Goal: Task Accomplishment & Management: Use online tool/utility

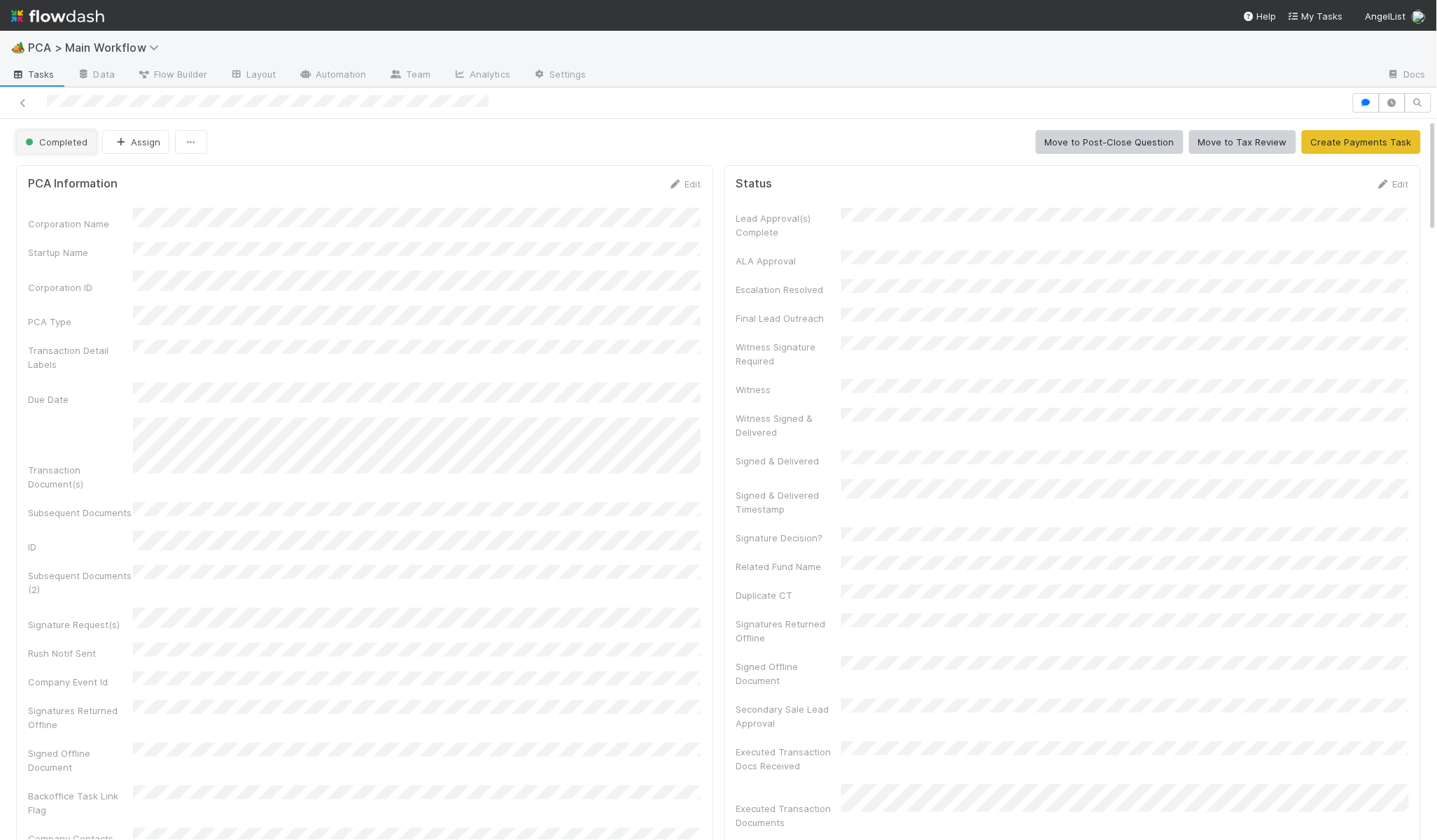
click at [79, 137] on span "Completed" at bounding box center [55, 142] width 65 height 11
click at [71, 175] on span "Initial Reachout" at bounding box center [61, 177] width 84 height 11
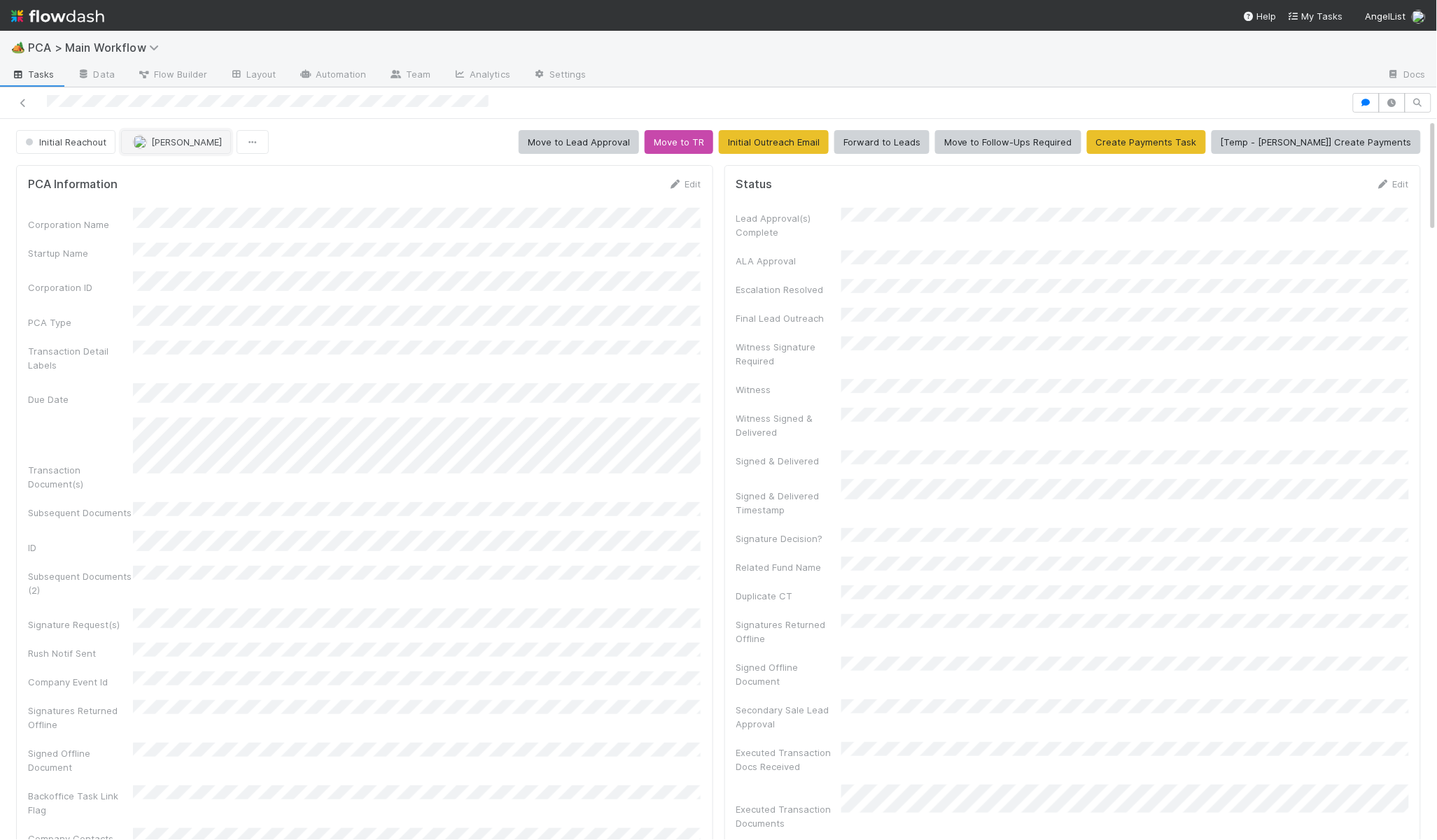
click at [170, 139] on span "Nathalie Gualito" at bounding box center [186, 142] width 71 height 11
drag, startPoint x: 179, startPoint y: 175, endPoint x: 685, endPoint y: 358, distance: 538.1
click at [179, 175] on span "Charlie Bell you" at bounding box center [187, 177] width 92 height 11
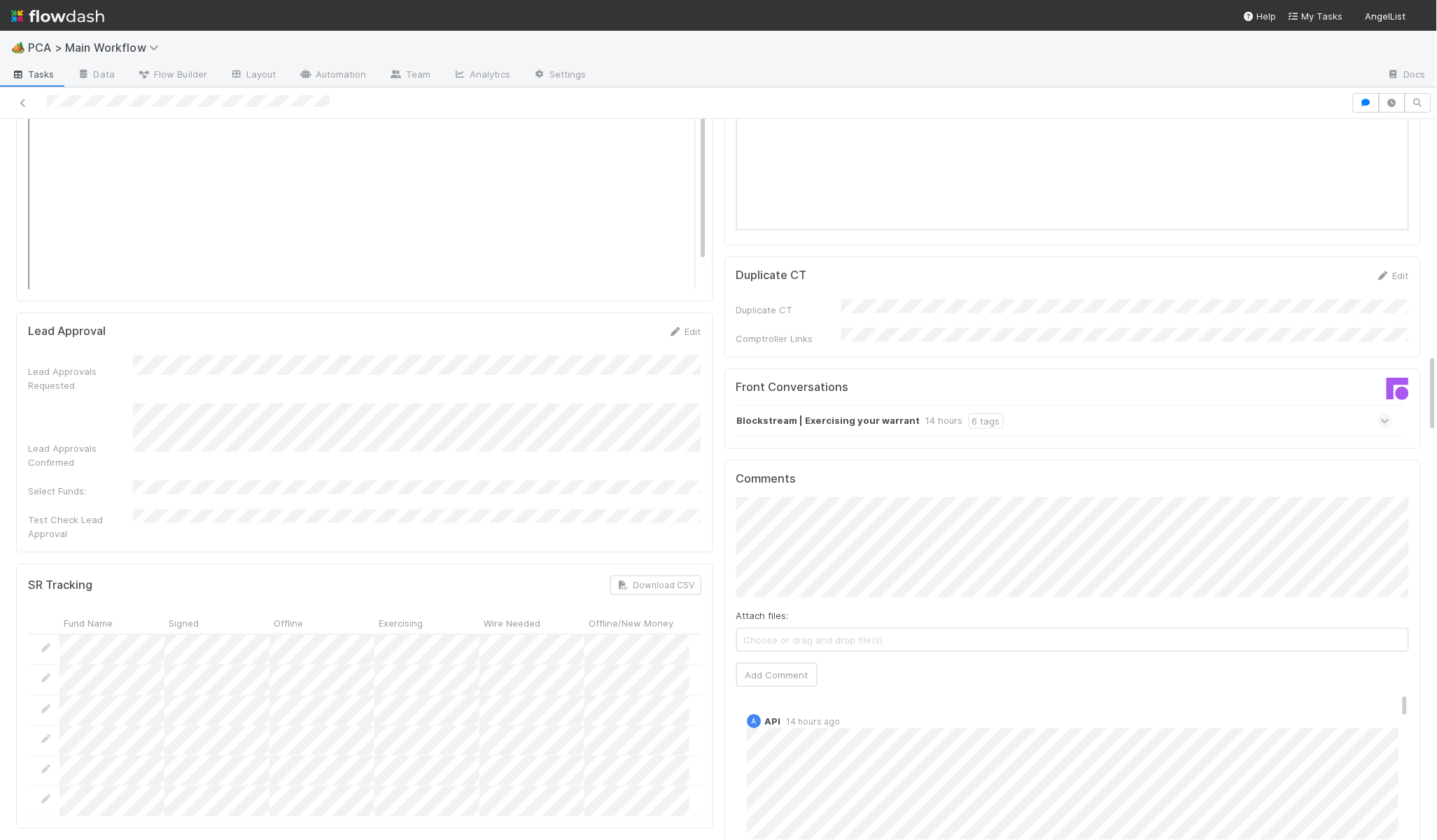
scroll to position [2173, 0]
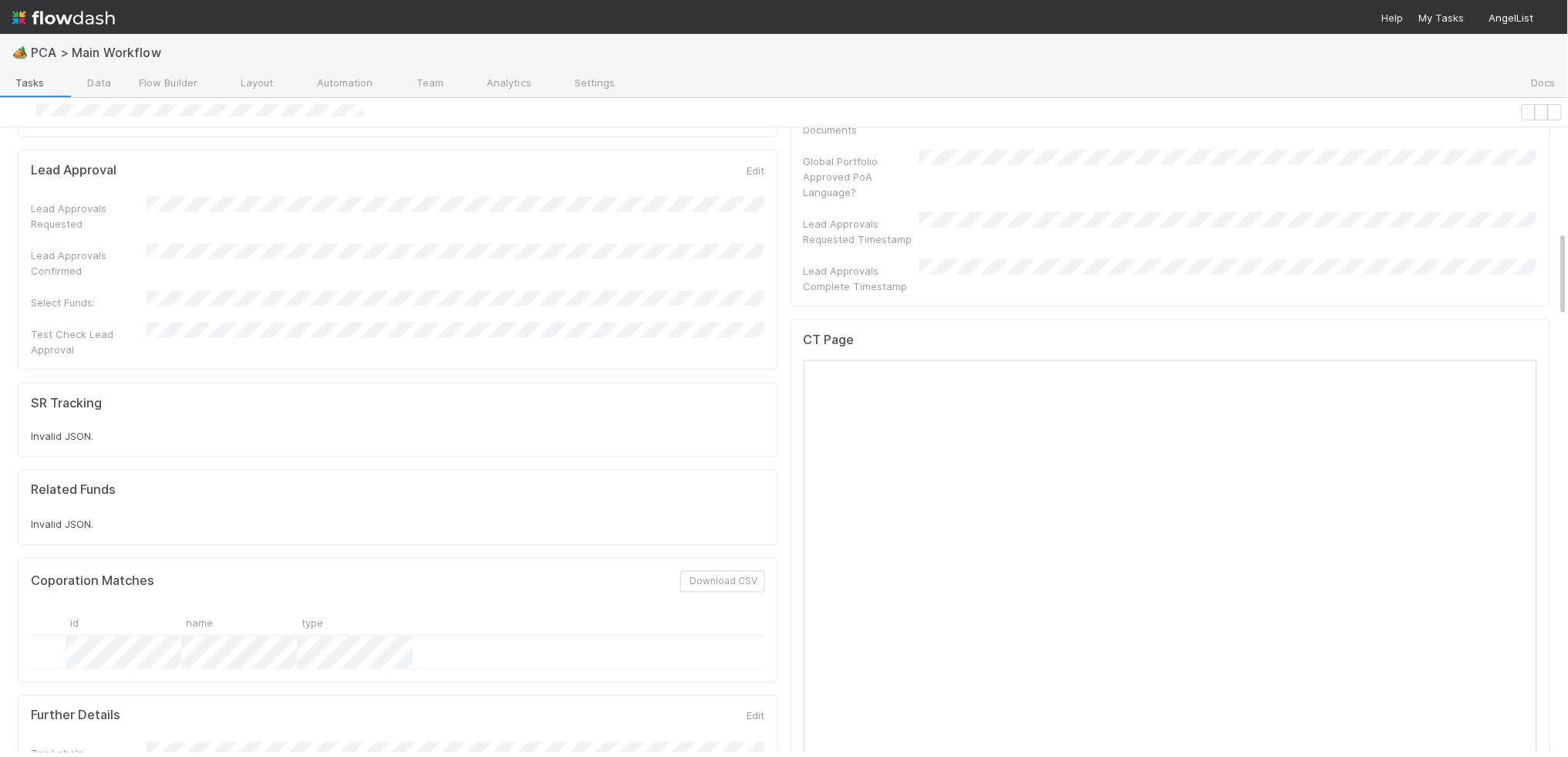
scroll to position [737, 0]
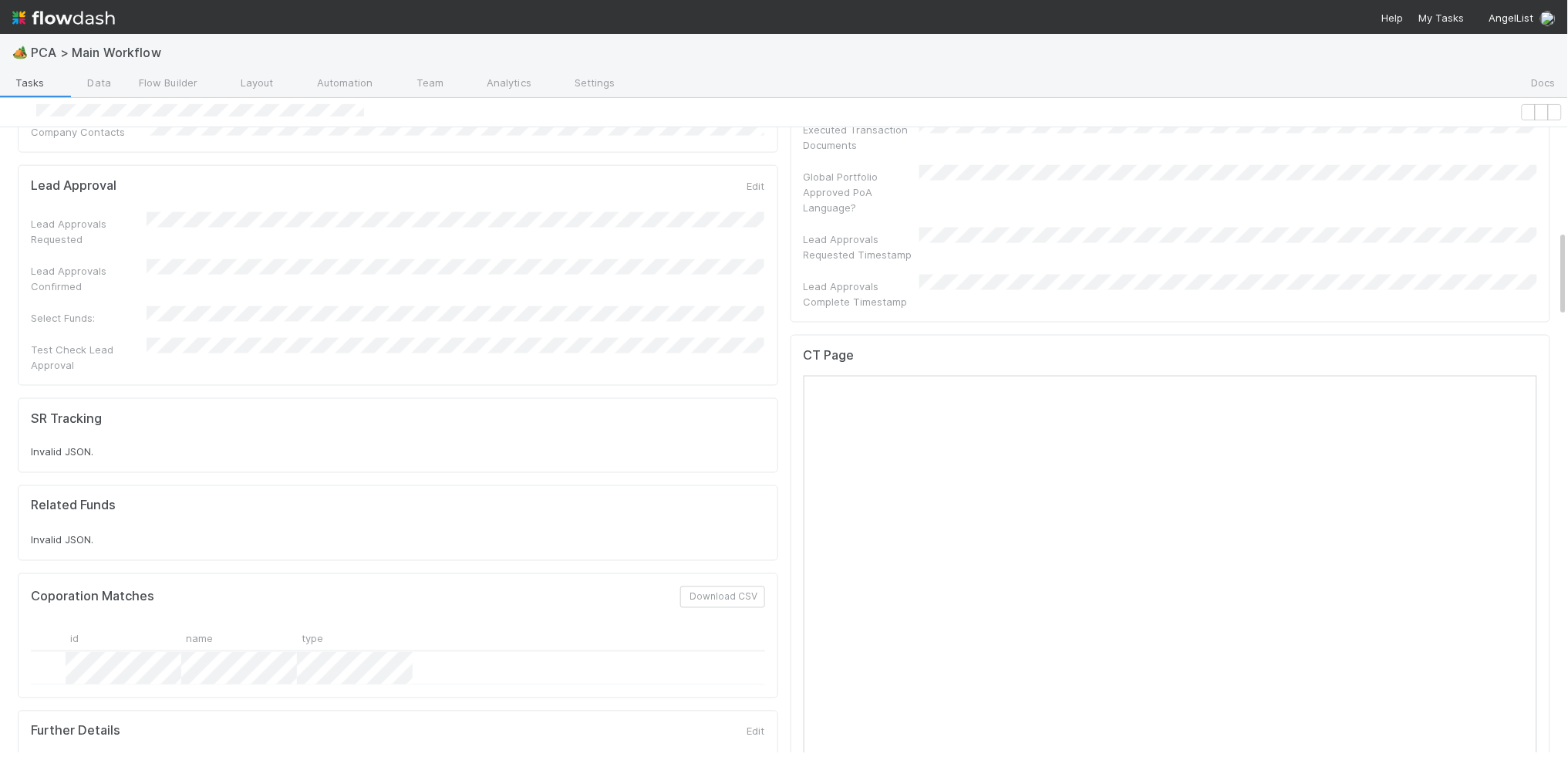
click at [1538, 359] on icon at bounding box center [1538, 359] width 0 height 0
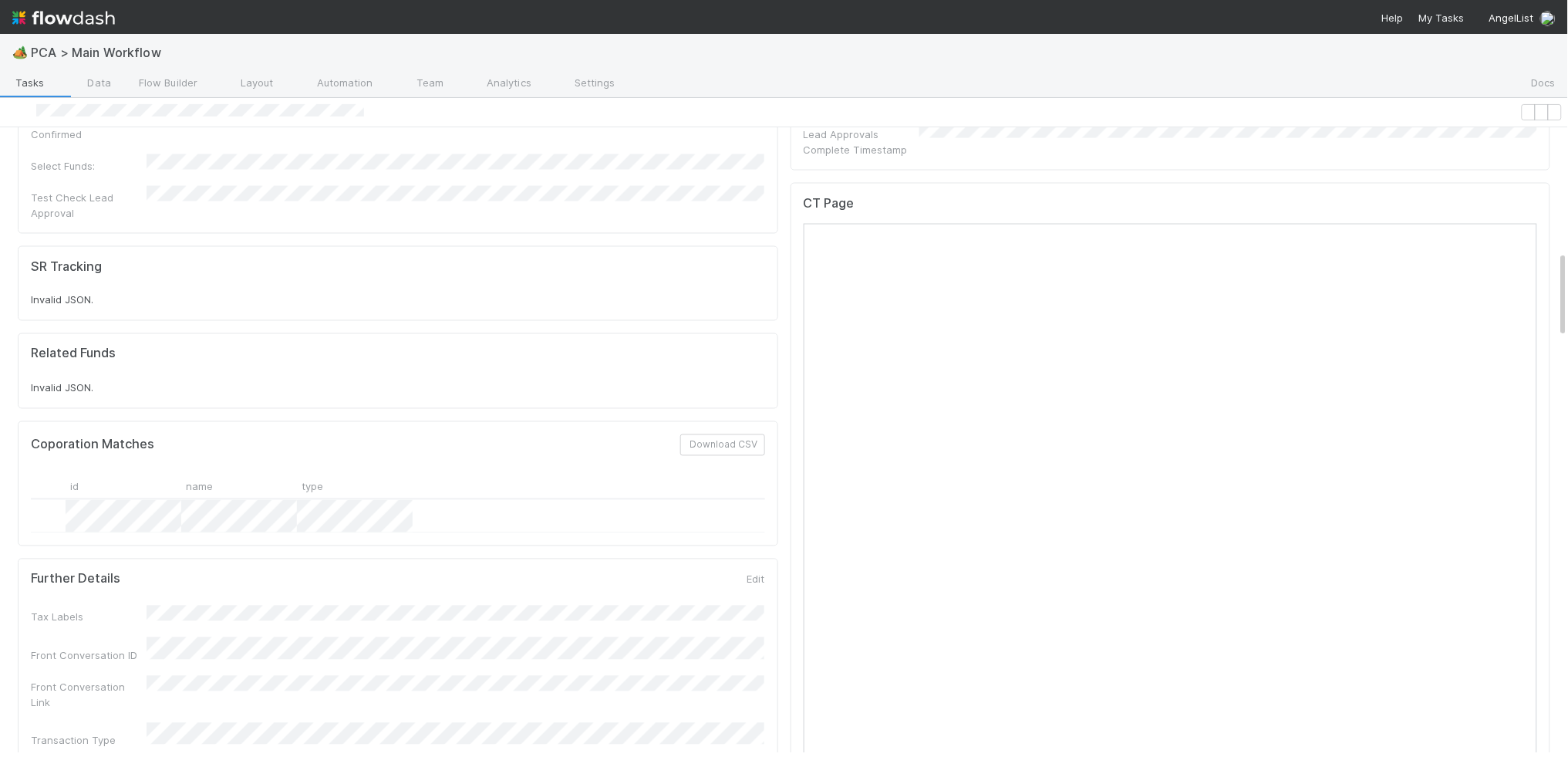
scroll to position [0, 0]
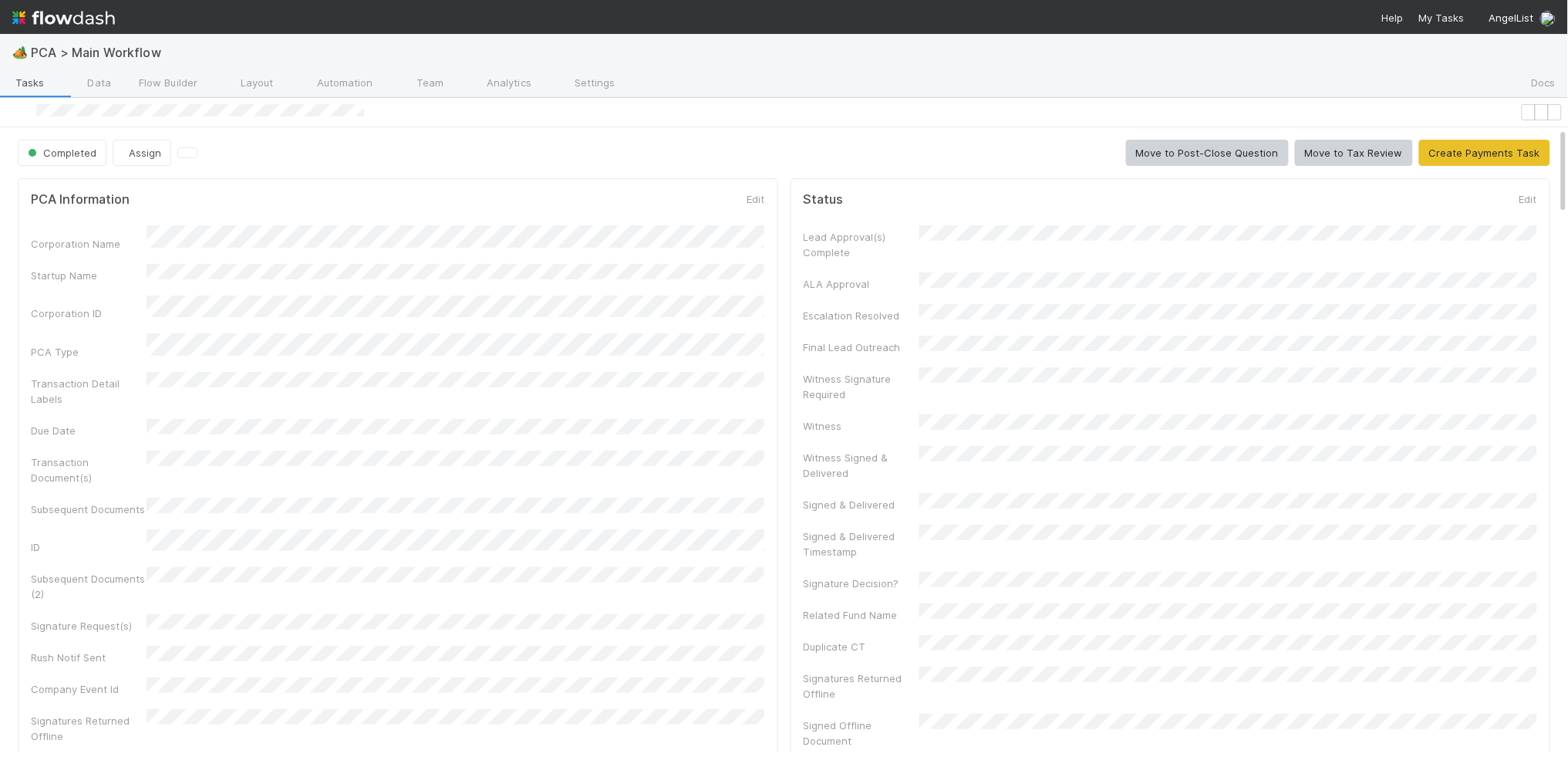
click at [59, 18] on img at bounding box center [63, 18] width 103 height 26
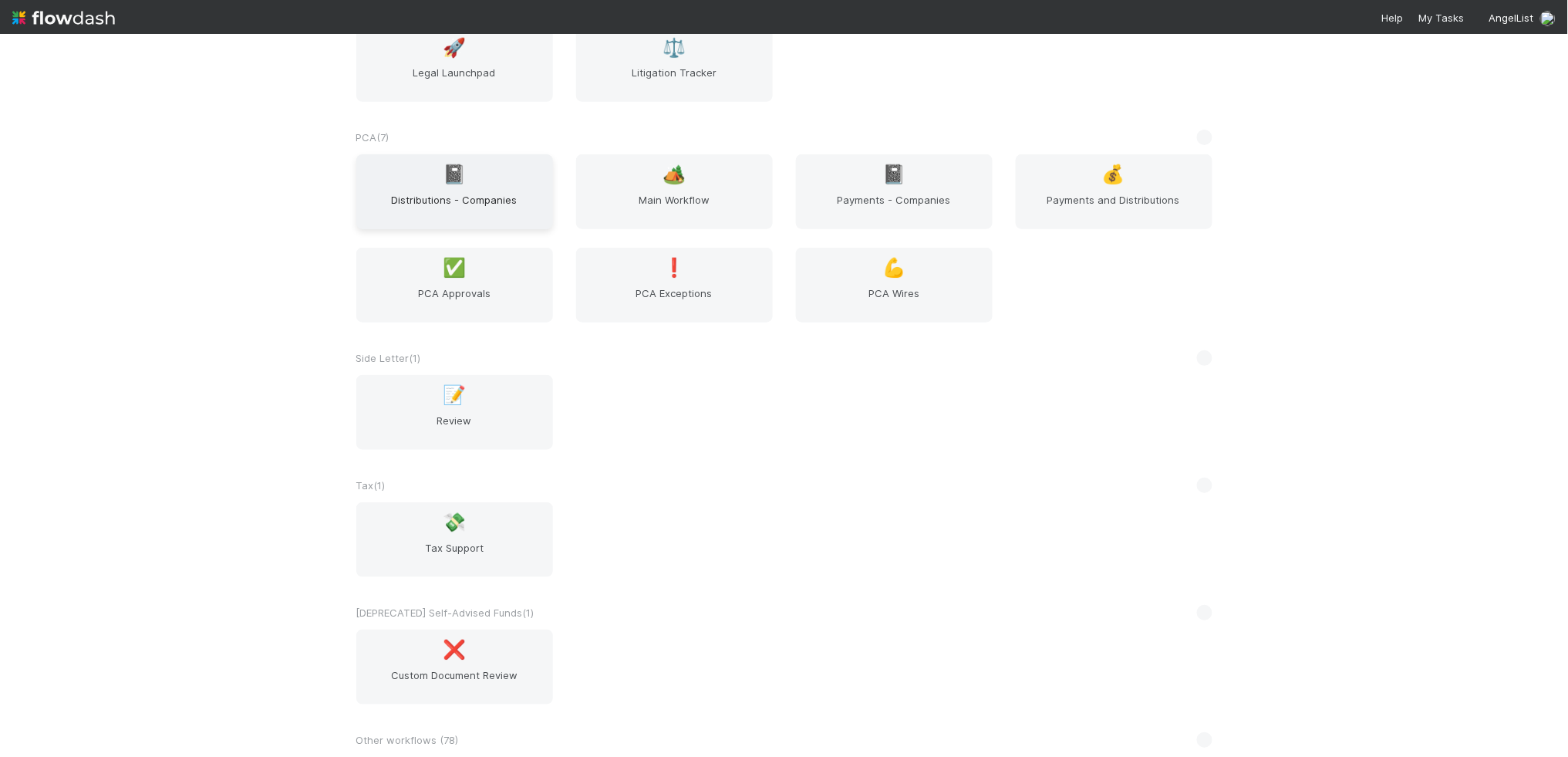
scroll to position [2552, 0]
click at [647, 192] on span "Main Workflow" at bounding box center [675, 208] width 184 height 30
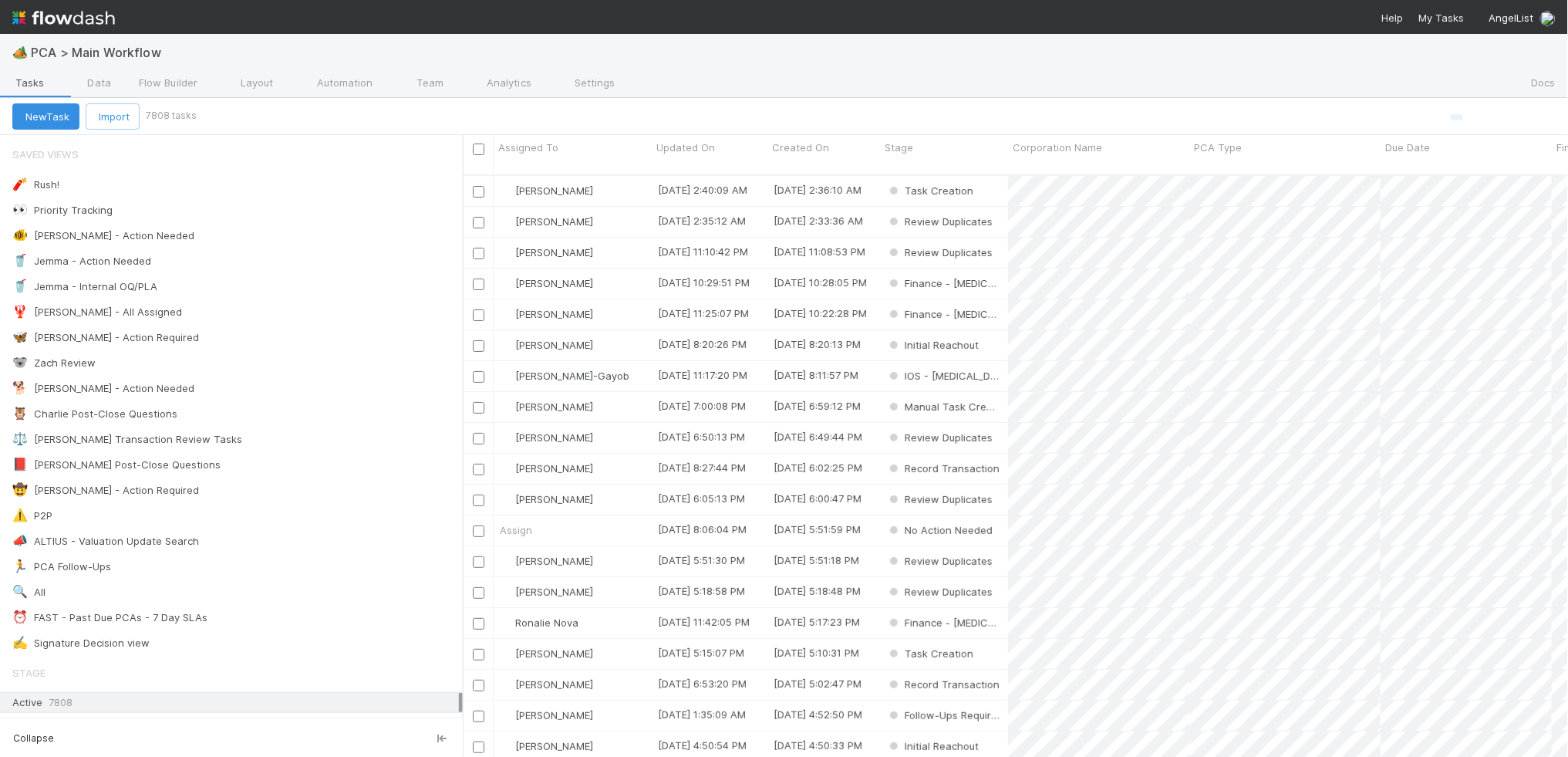
scroll to position [596, 1105]
click at [317, 355] on div "🐨 Zach Review 0" at bounding box center [237, 362] width 451 height 20
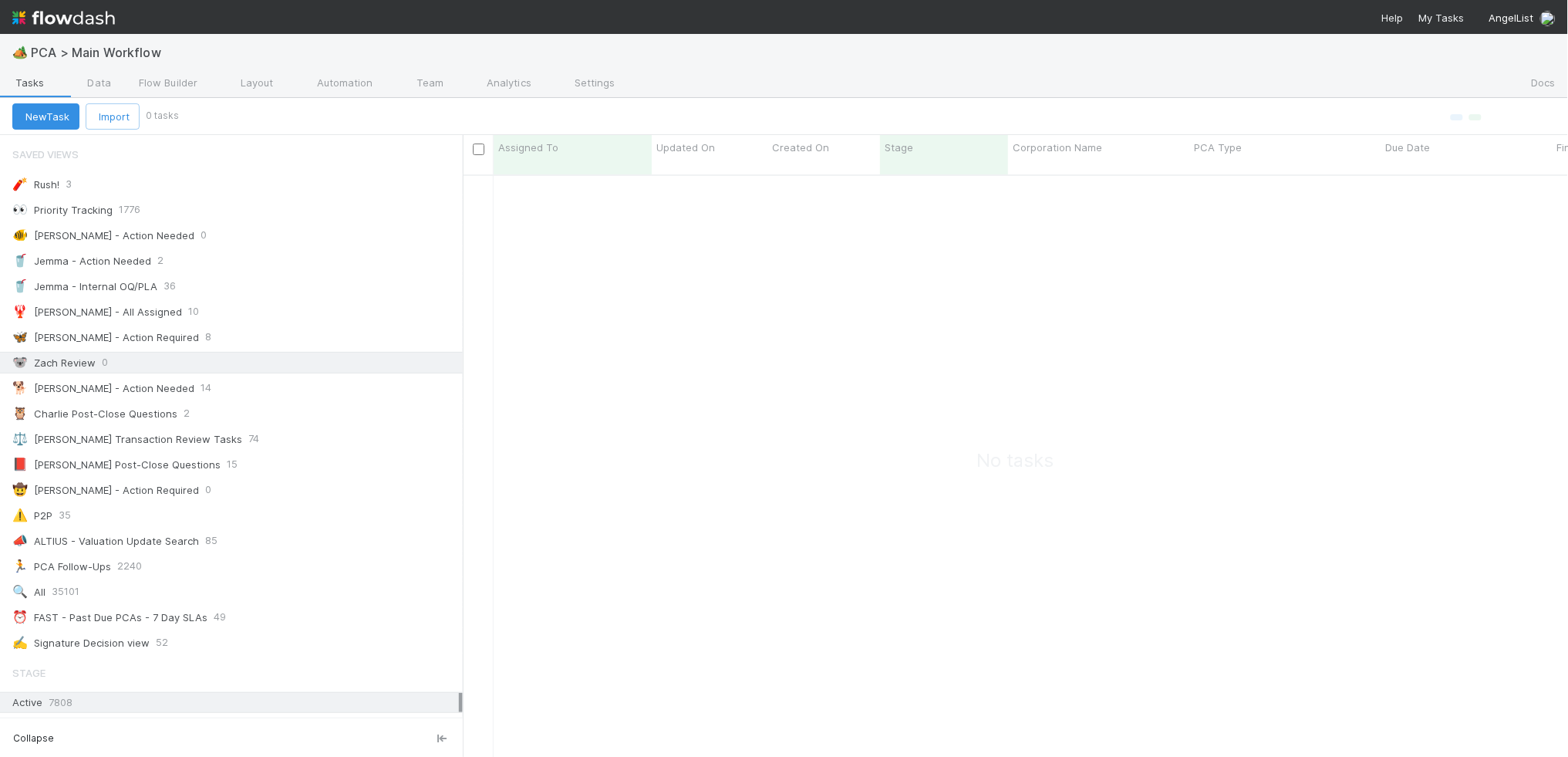
scroll to position [596, 1105]
click at [310, 378] on div "🐕 Charlie - Action Needed 14" at bounding box center [237, 387] width 451 height 20
click at [379, 71] on link "Automation" at bounding box center [336, 83] width 99 height 25
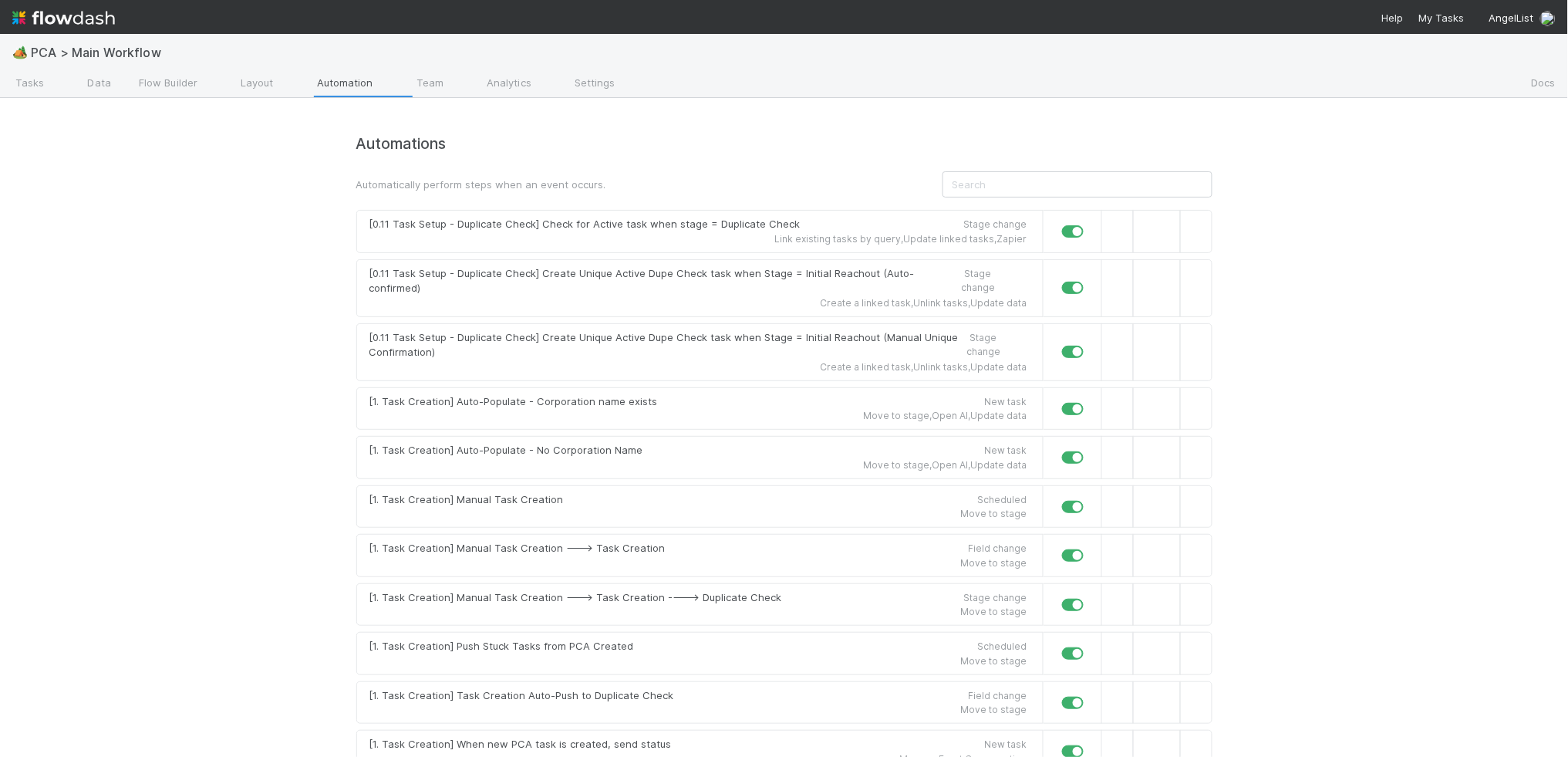
scroll to position [8760, 0]
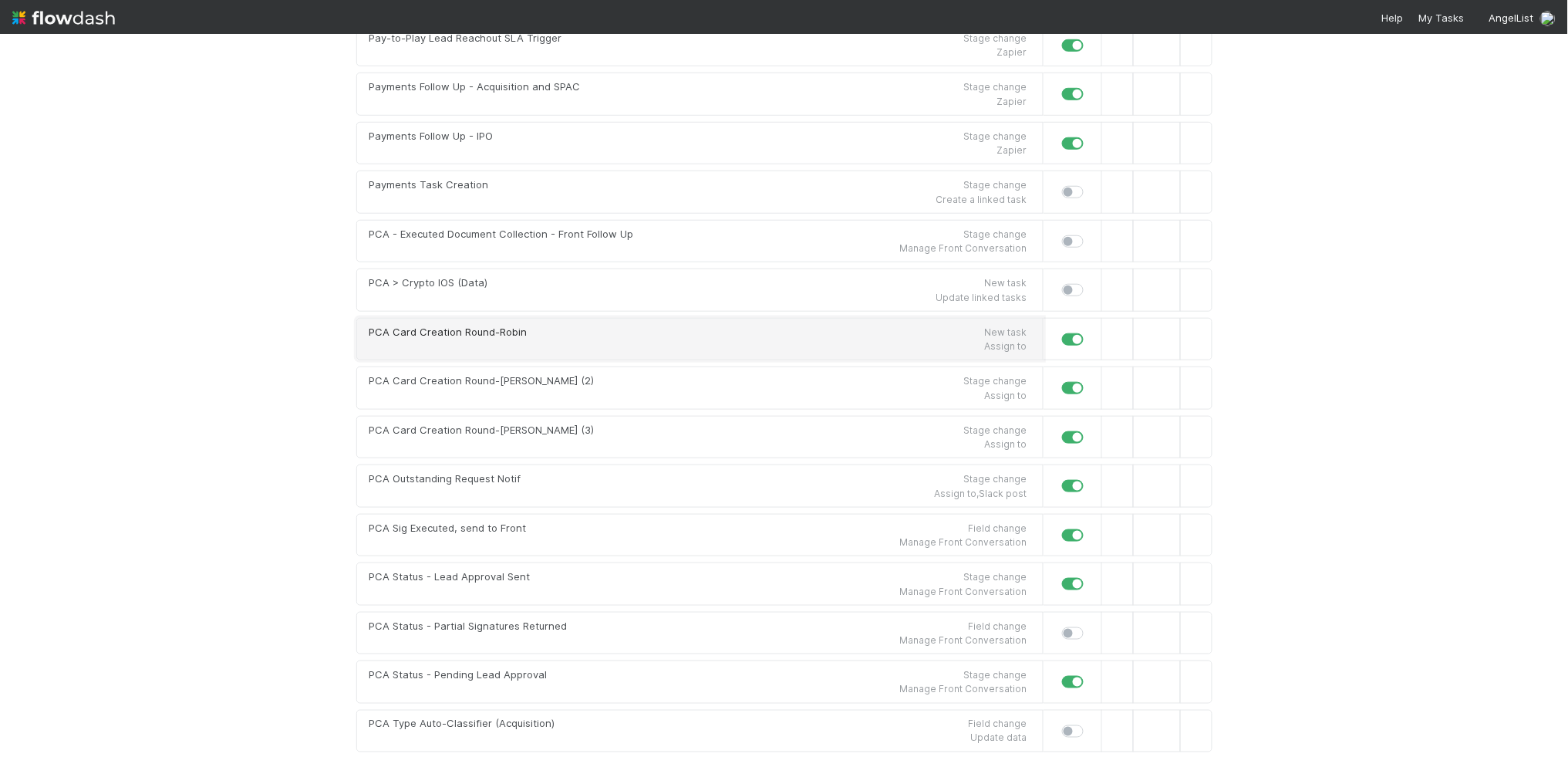
drag, startPoint x: 642, startPoint y: 407, endPoint x: 652, endPoint y: 405, distance: 10.2
click at [618, 340] on div "PCA Card Creation Round-Robin New task" at bounding box center [699, 332] width 658 height 15
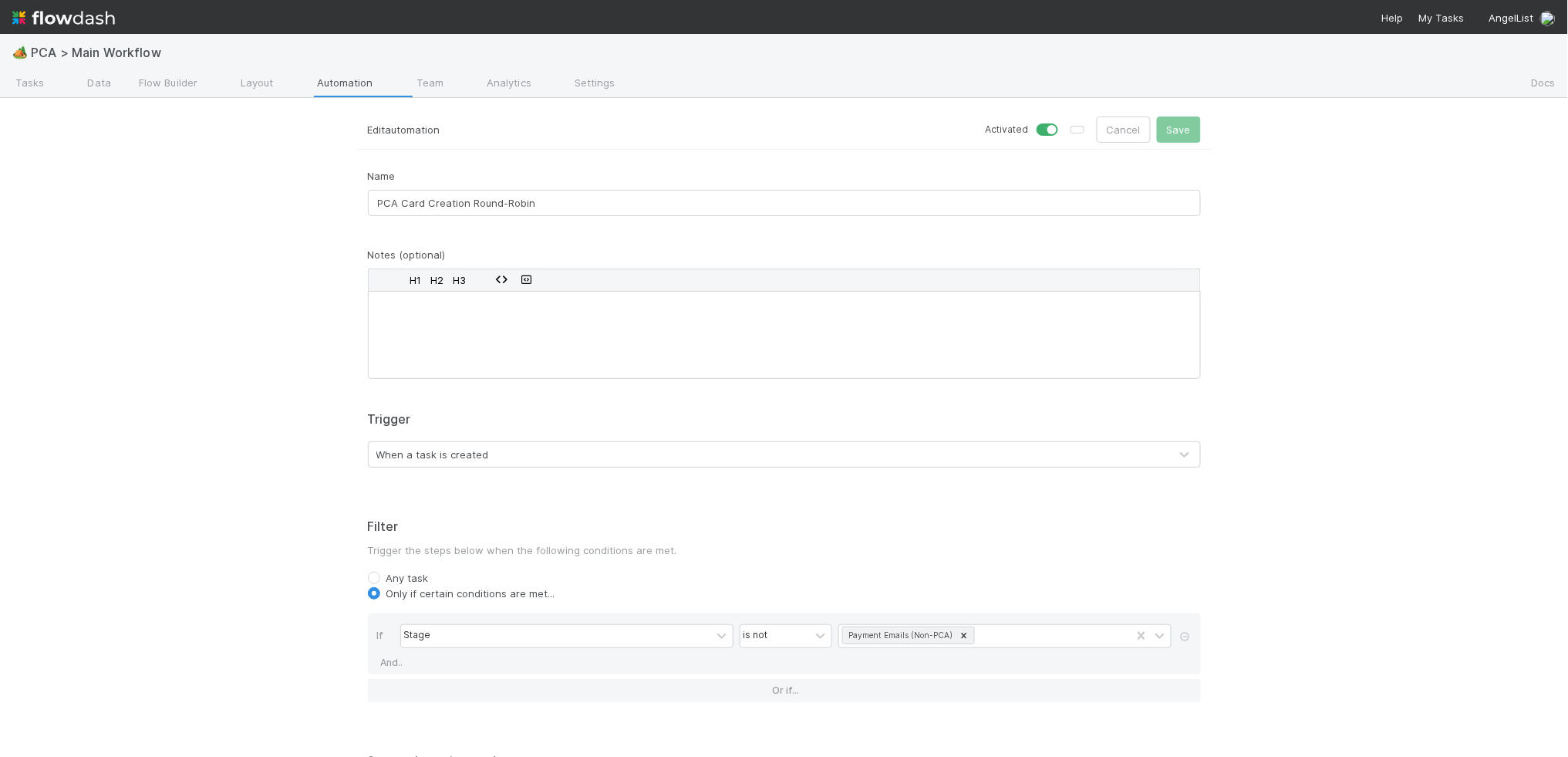
scroll to position [347, 0]
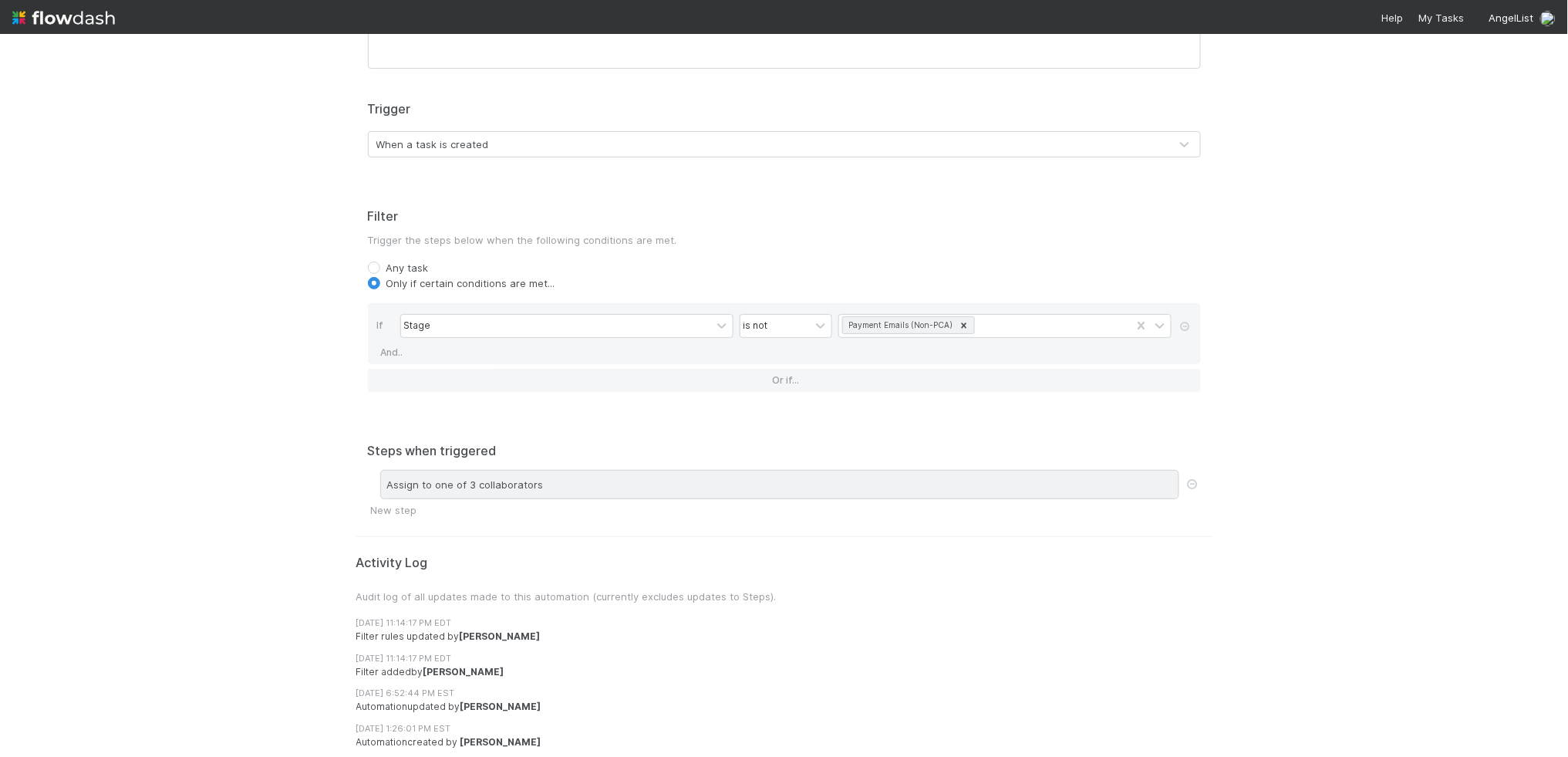
click at [674, 480] on div "Assign to one of 3 collaborators" at bounding box center [780, 484] width 800 height 30
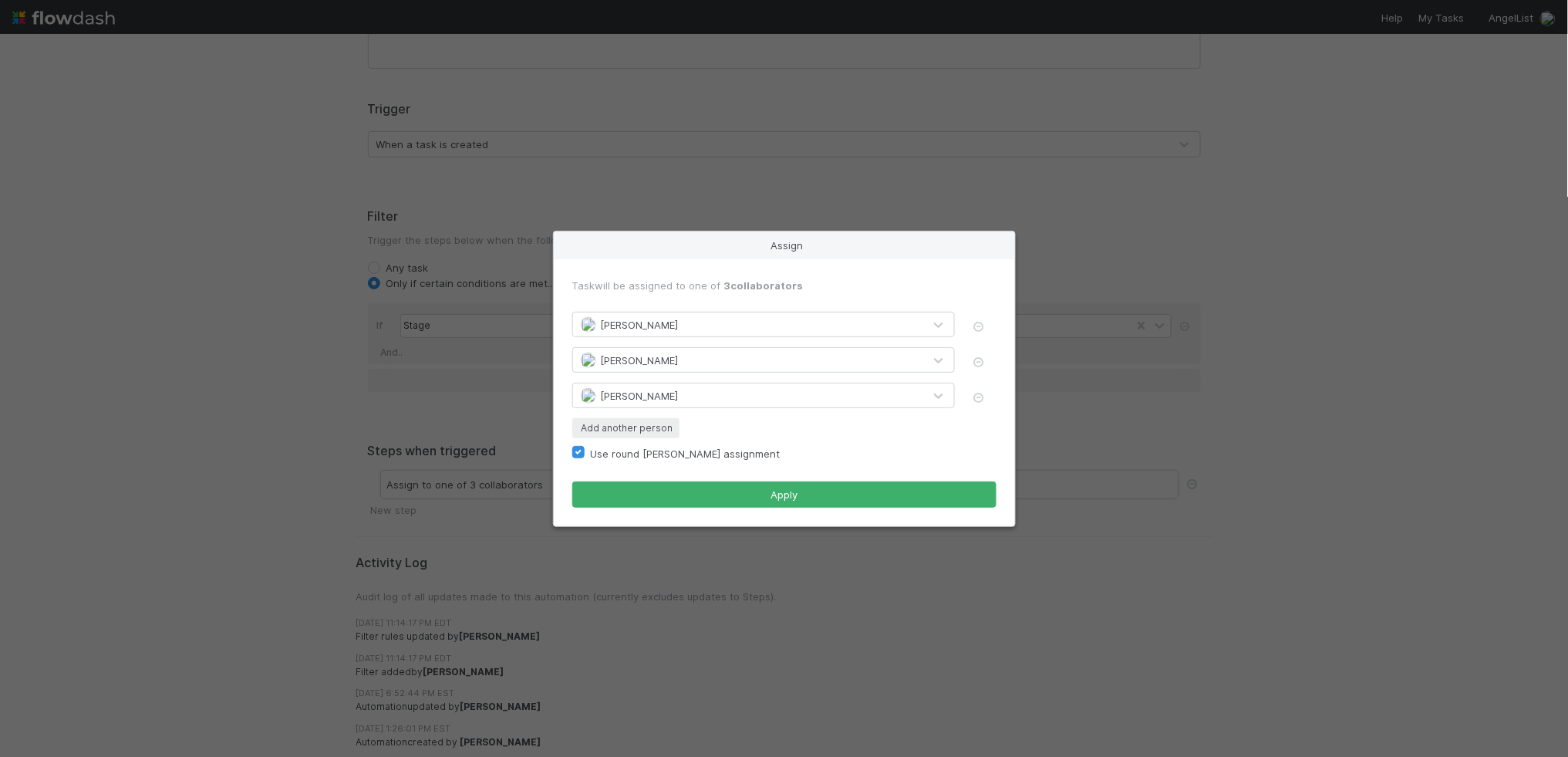
drag, startPoint x: 699, startPoint y: 427, endPoint x: 669, endPoint y: 431, distance: 30.3
click at [699, 427] on div "Add another person" at bounding box center [784, 427] width 424 height 20
click at [667, 431] on button "Add another person" at bounding box center [626, 427] width 107 height 20
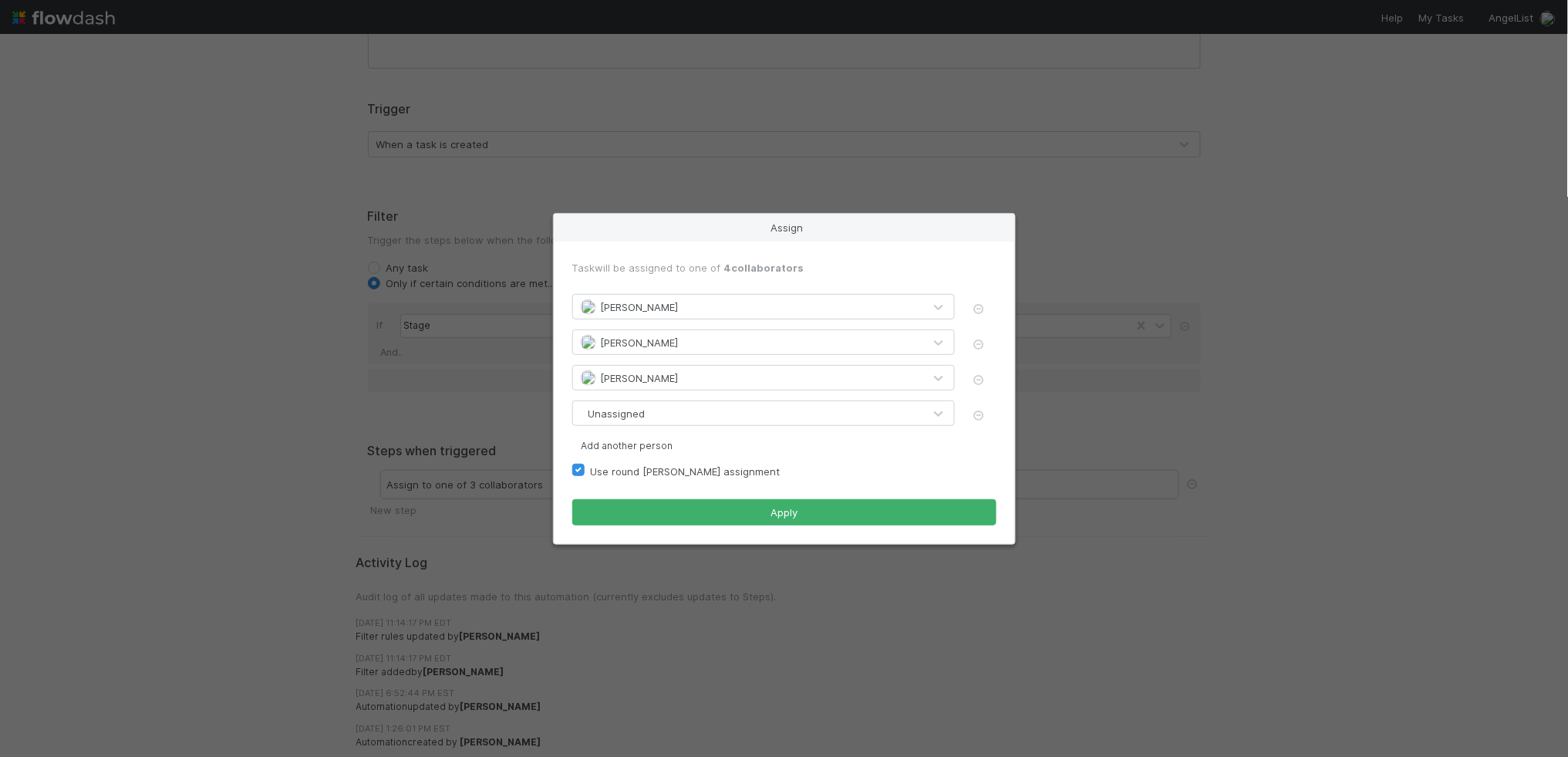
click at [662, 417] on div "Unassigned" at bounding box center [748, 413] width 350 height 25
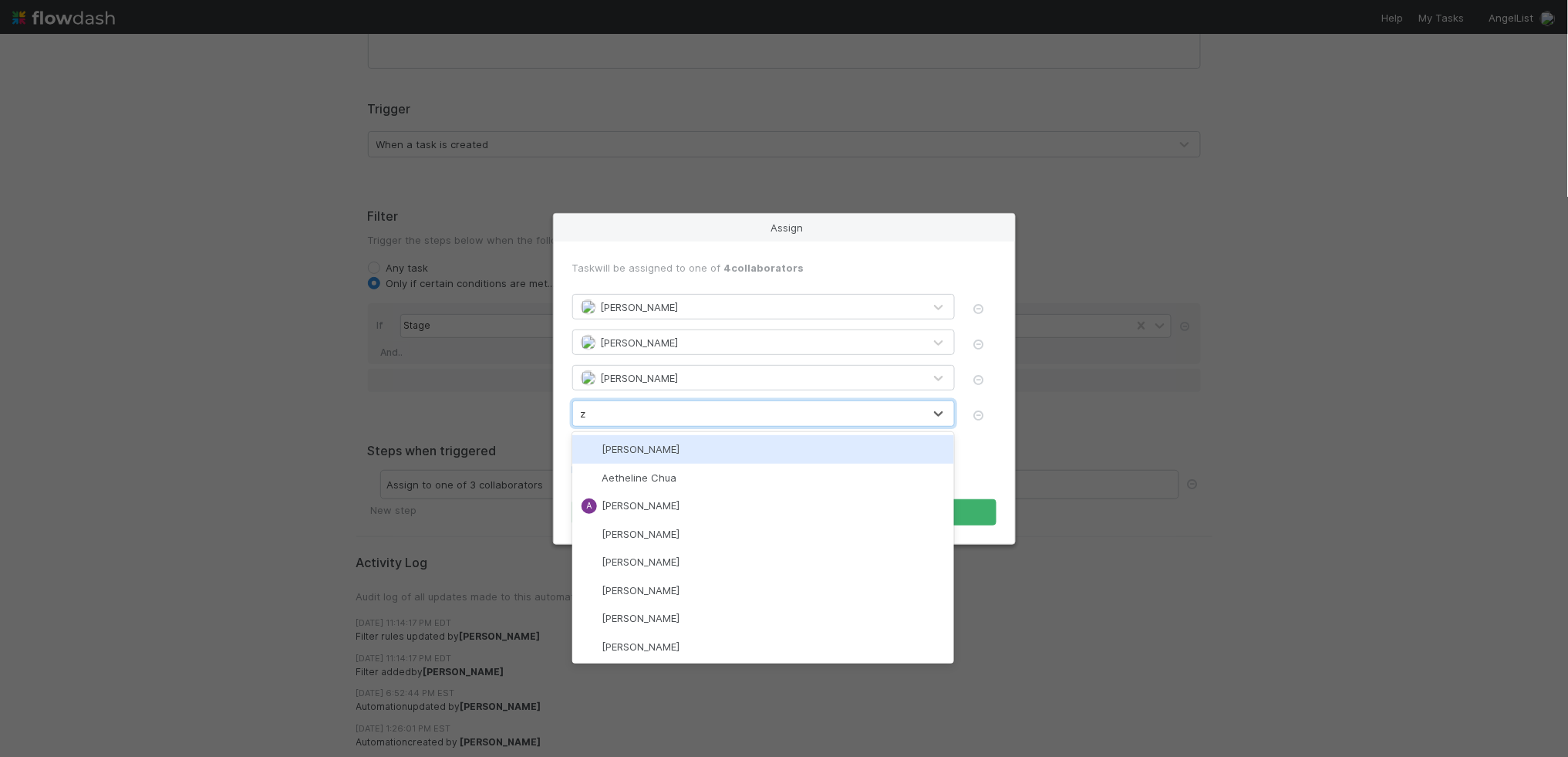
type input "za"
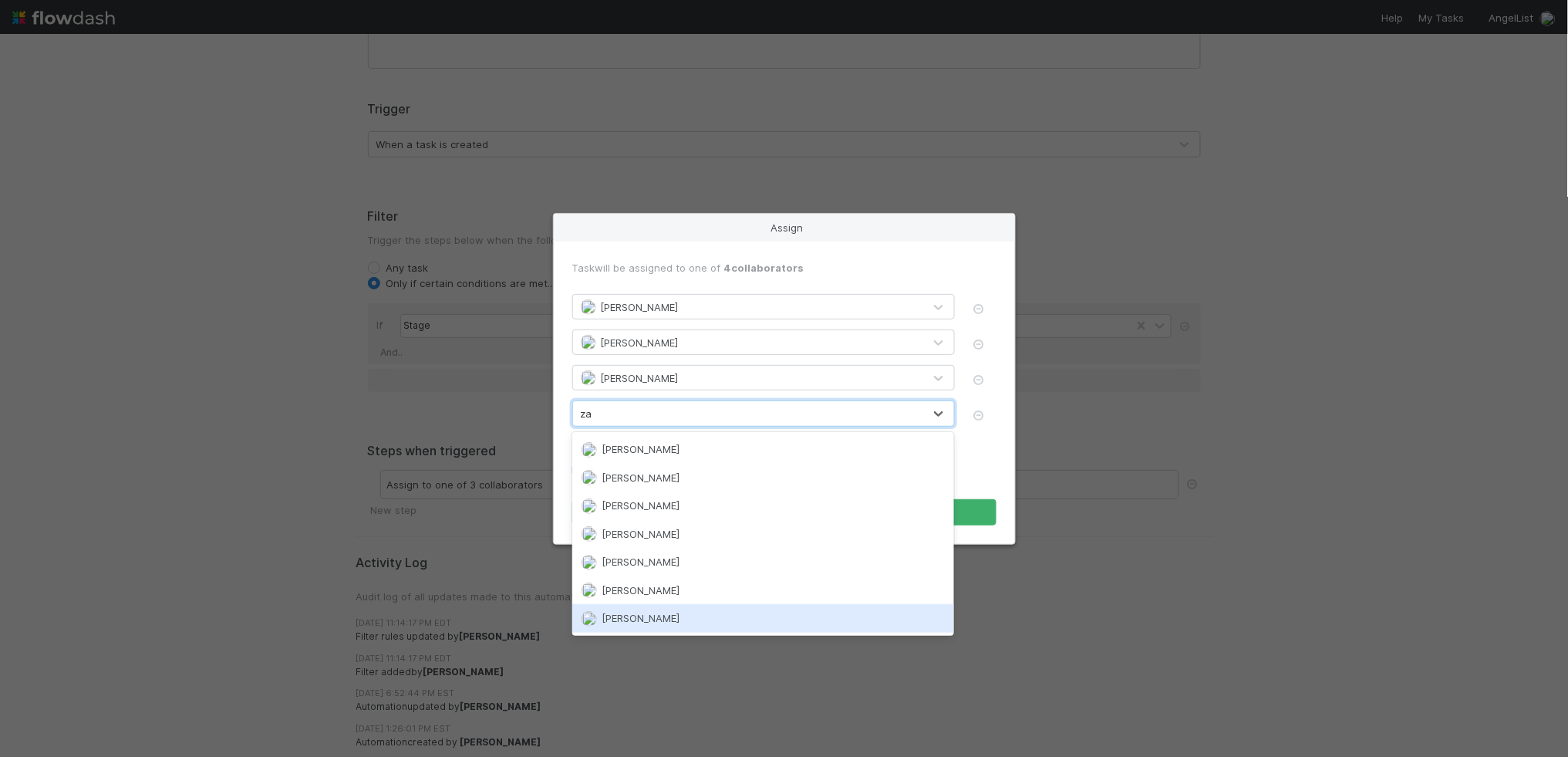
click at [679, 605] on div "[PERSON_NAME]" at bounding box center [764, 617] width 382 height 28
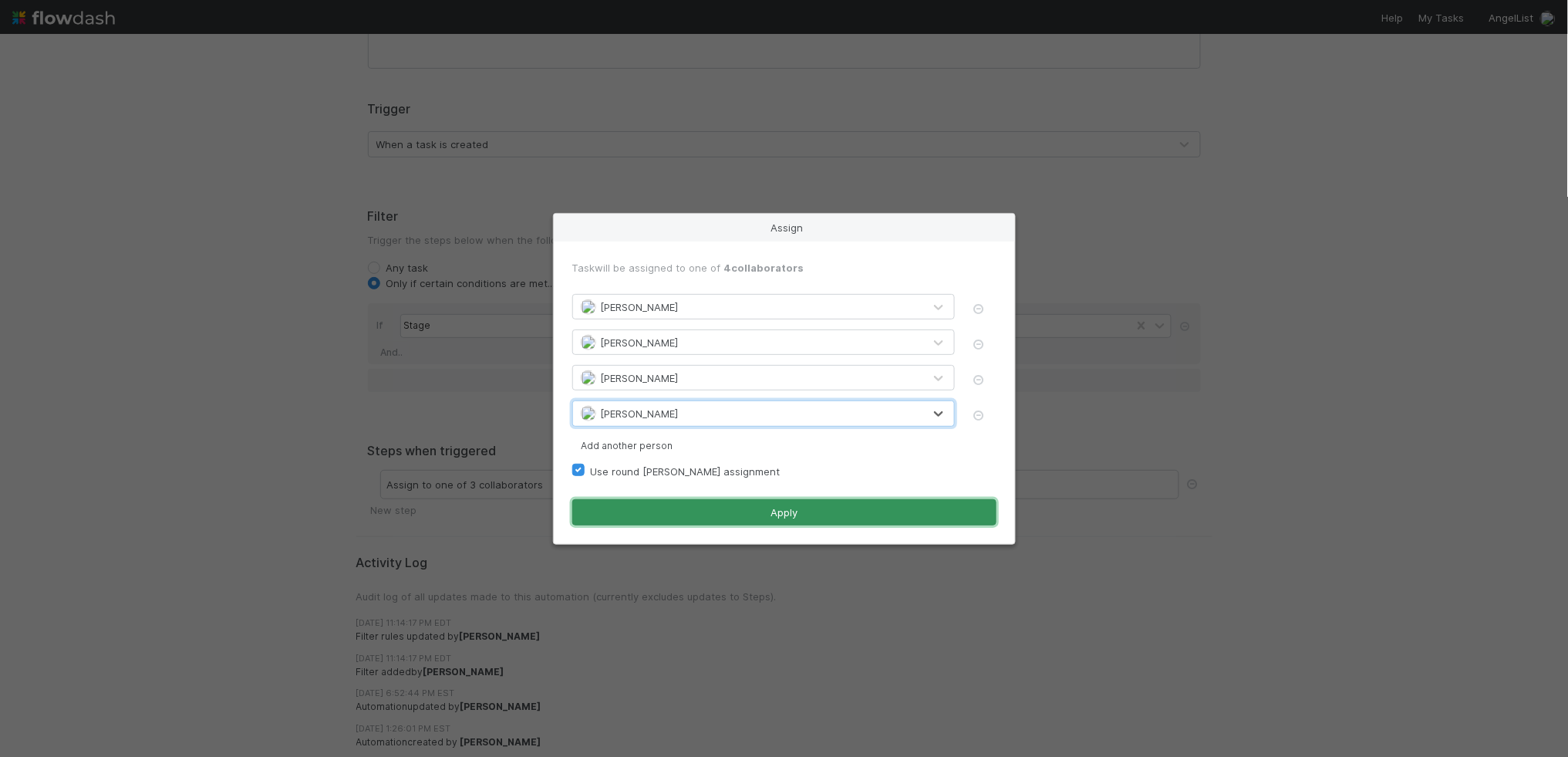
click at [711, 517] on button "Apply" at bounding box center [784, 512] width 424 height 26
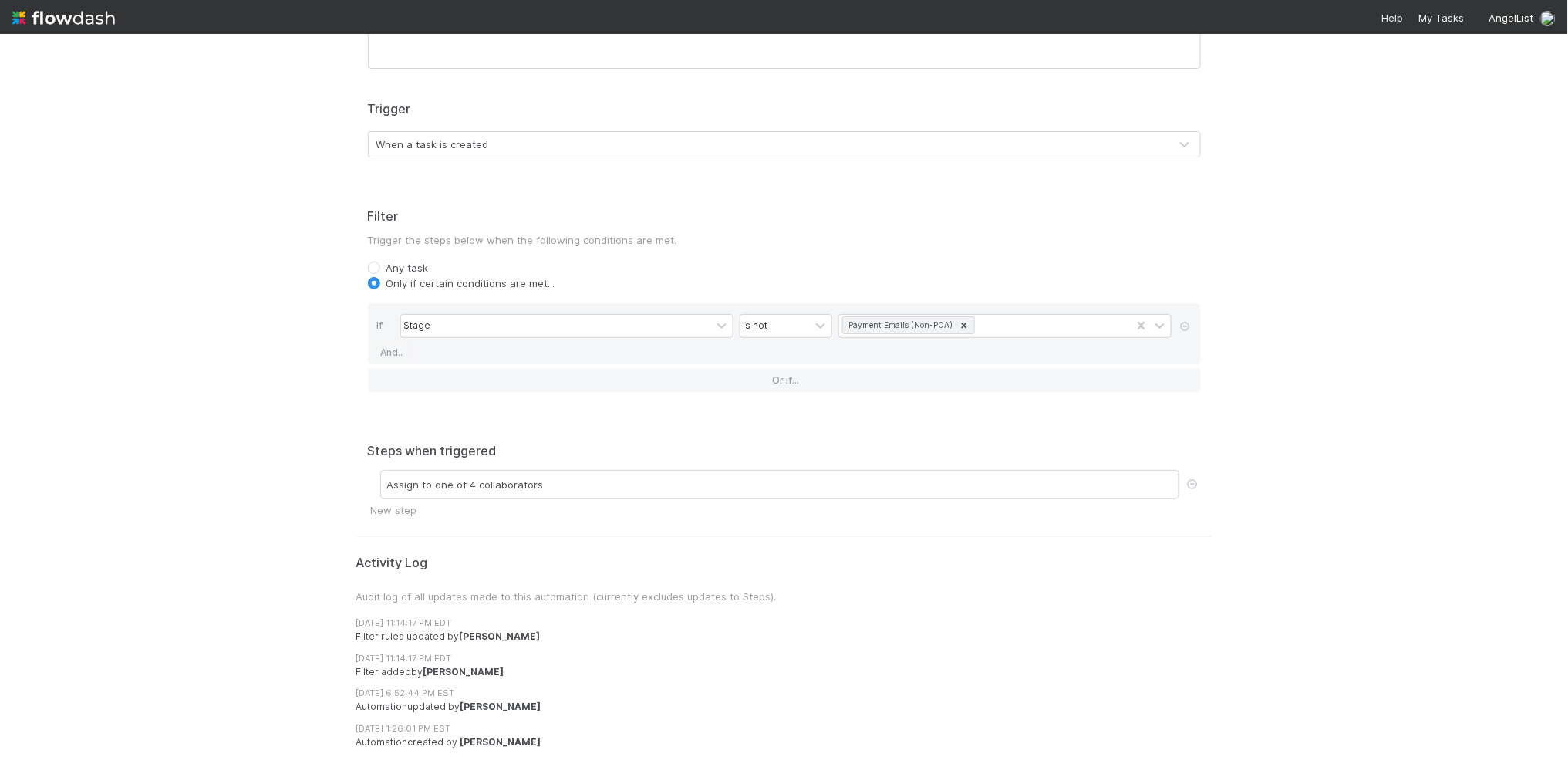
scroll to position [0, 0]
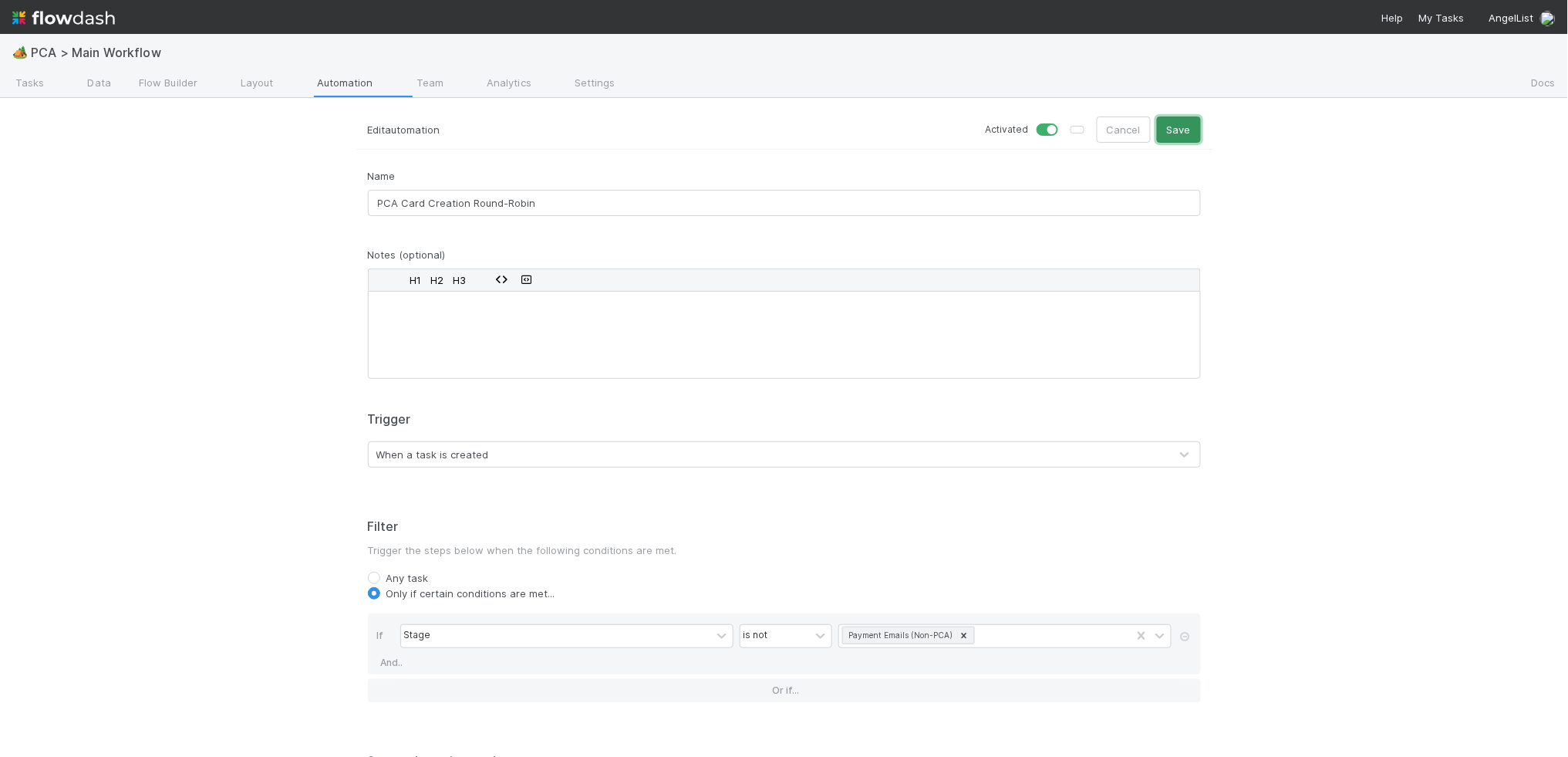
click at [1189, 123] on button "Save" at bounding box center [1179, 129] width 44 height 26
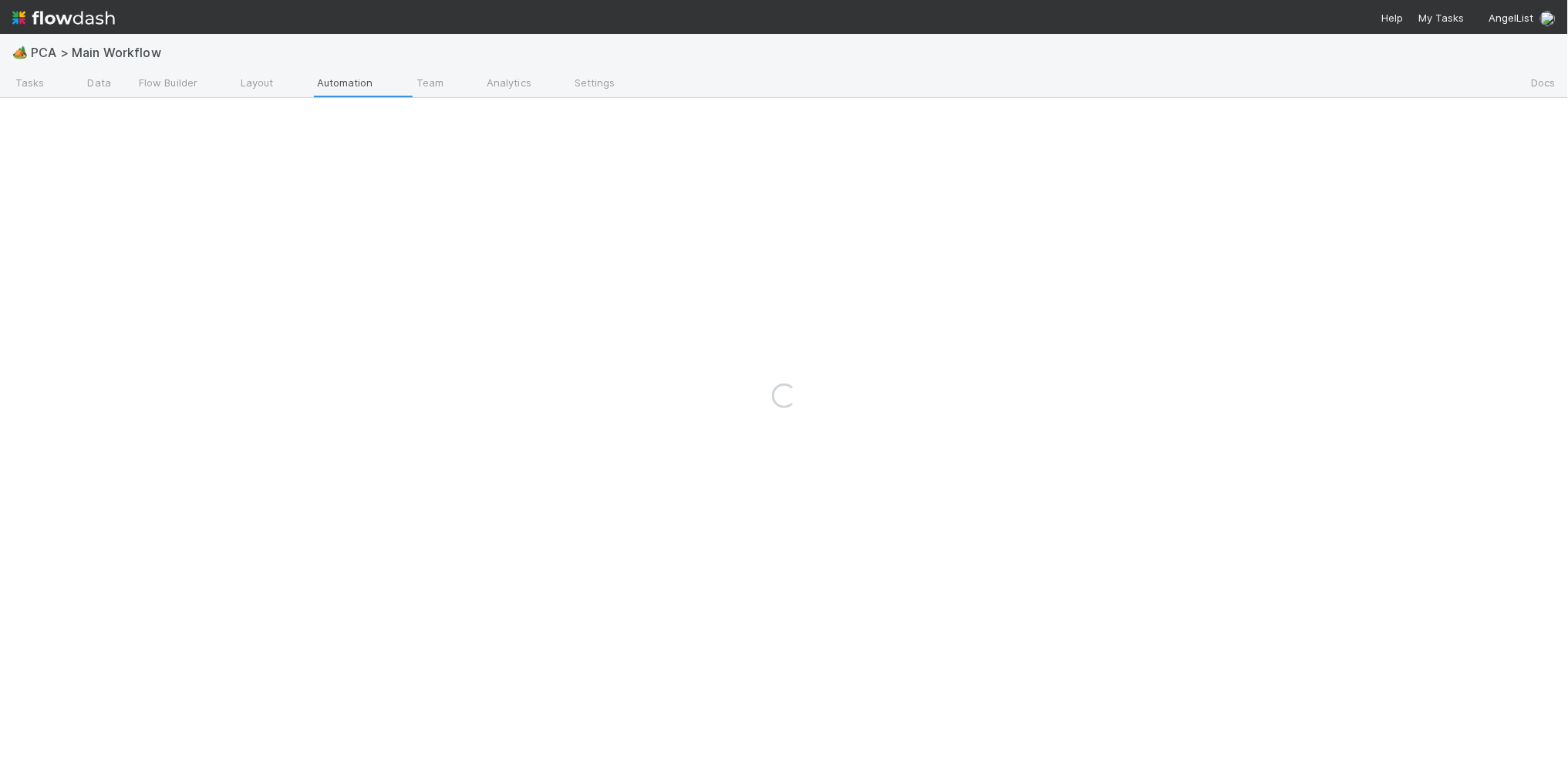
click at [377, 91] on div "Loading..." at bounding box center [784, 395] width 1568 height 723
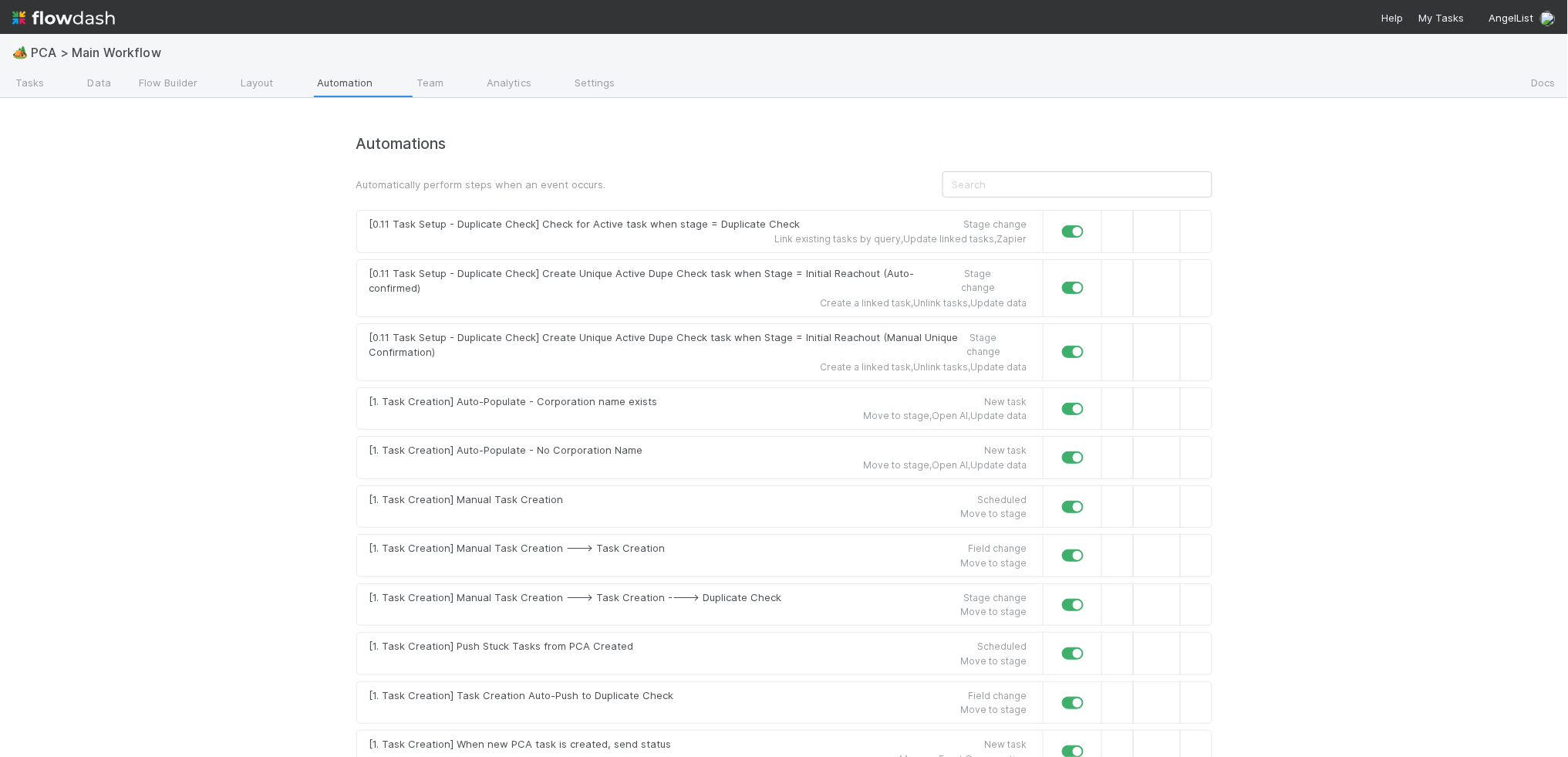
scroll to position [8760, 0]
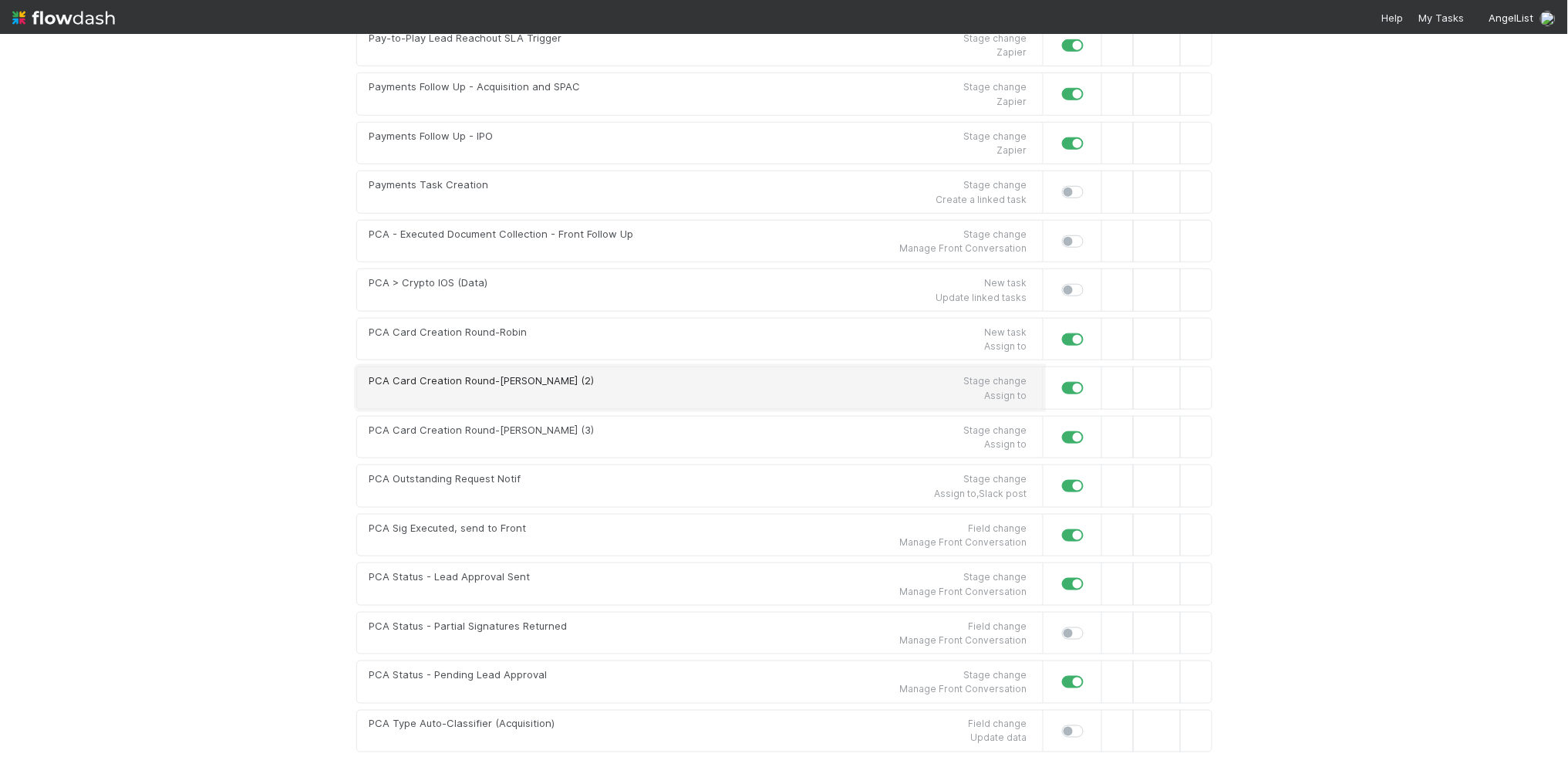
click at [510, 389] on div "PCA Card Creation Round-[PERSON_NAME] (2)" at bounding box center [482, 381] width 225 height 15
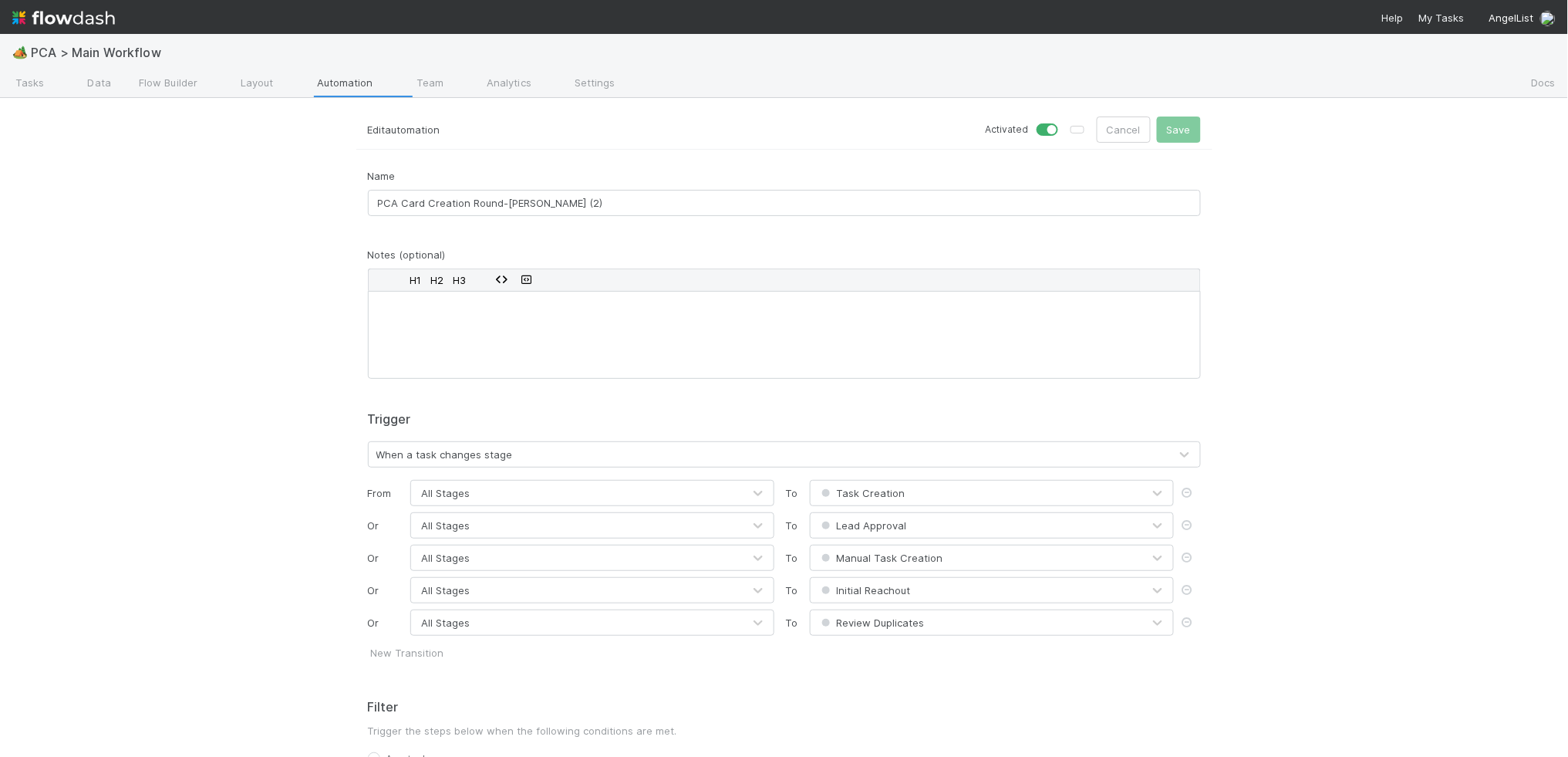
scroll to position [780, 0]
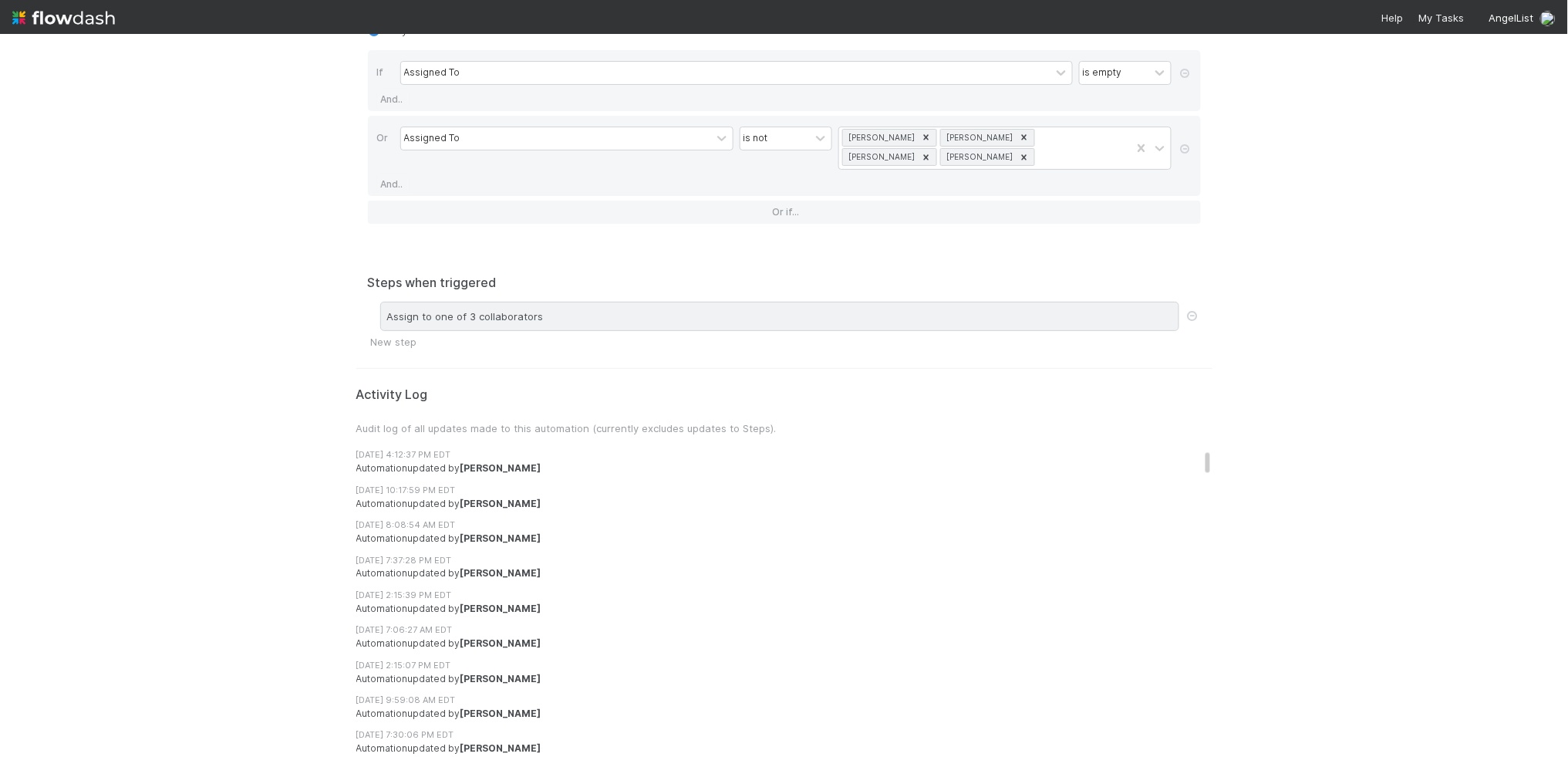
click at [557, 321] on div "Assign to one of 3 collaborators" at bounding box center [780, 316] width 800 height 30
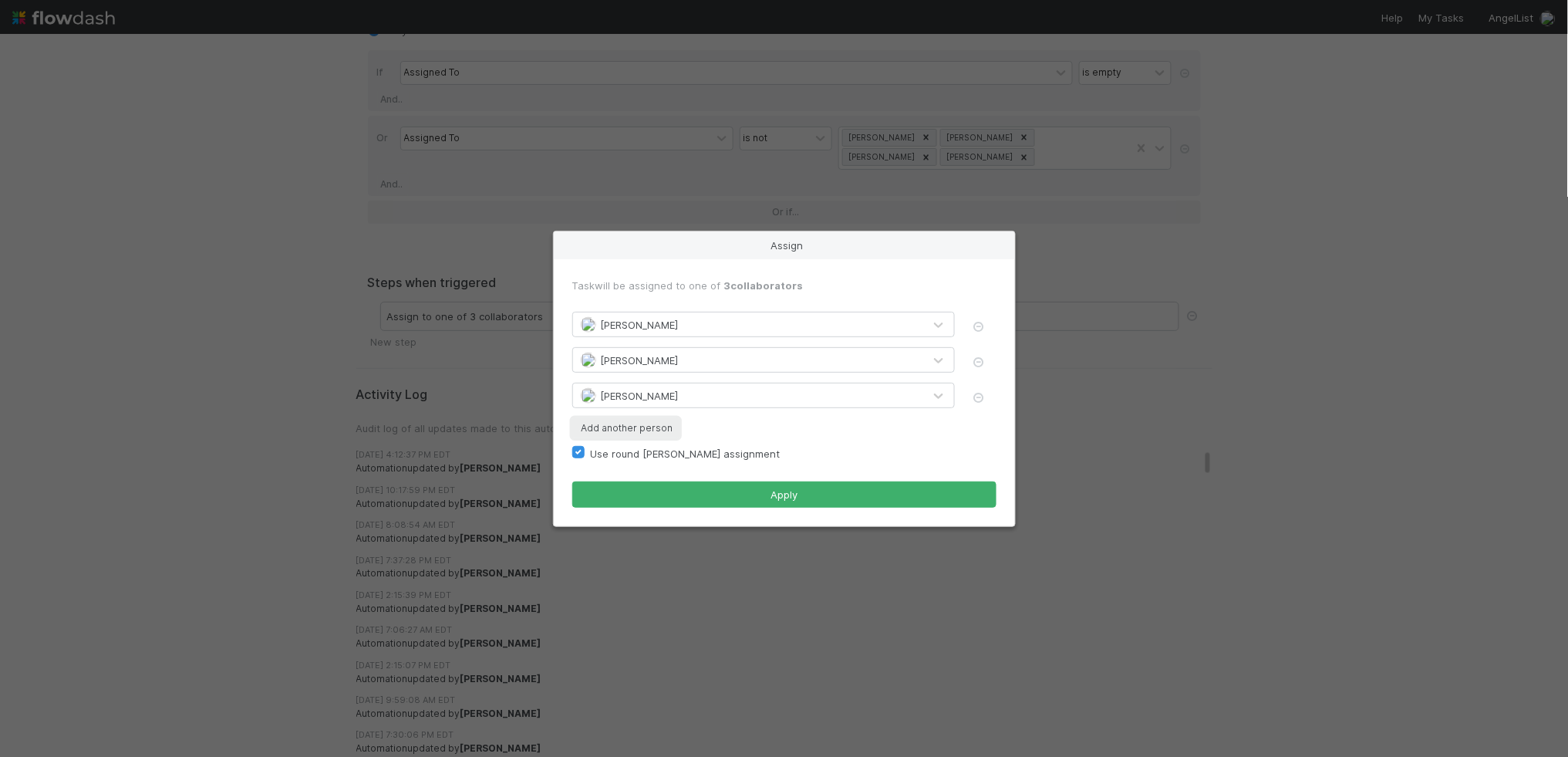
click at [678, 425] on button "Add another person" at bounding box center [626, 427] width 107 height 20
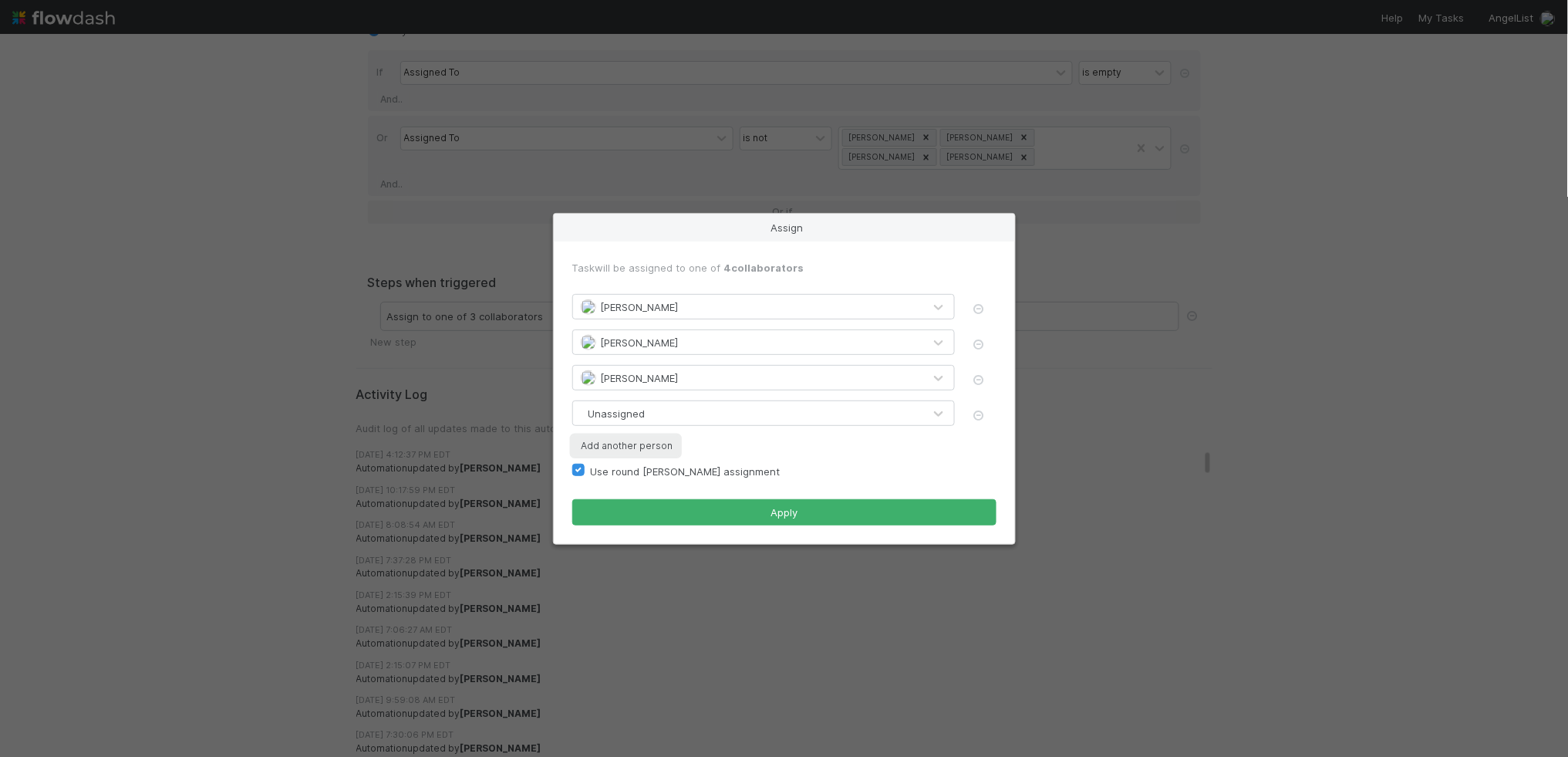
click at [661, 444] on button "Add another person" at bounding box center [626, 445] width 107 height 20
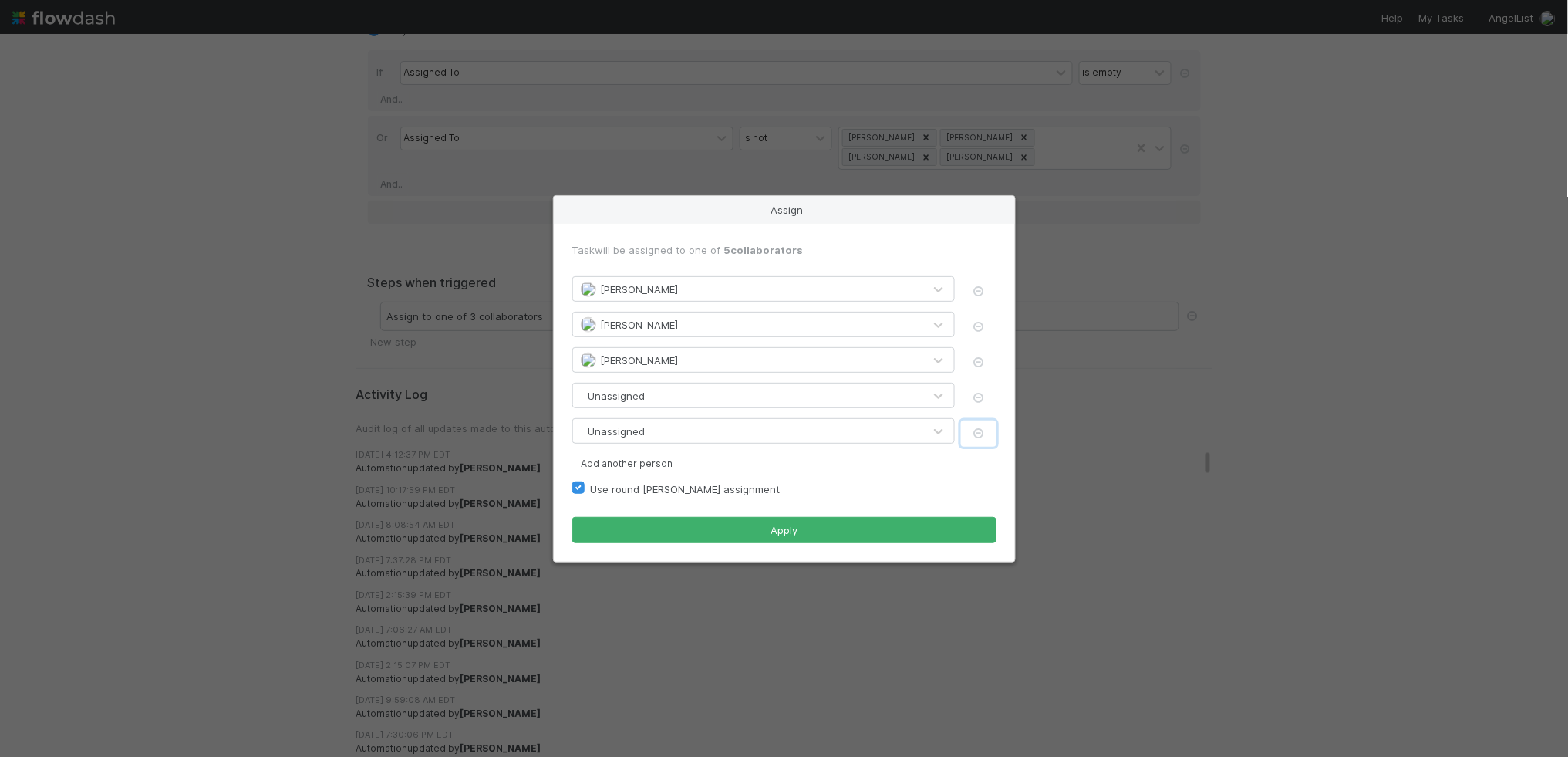
click at [978, 430] on icon "button" at bounding box center [978, 433] width 15 height 10
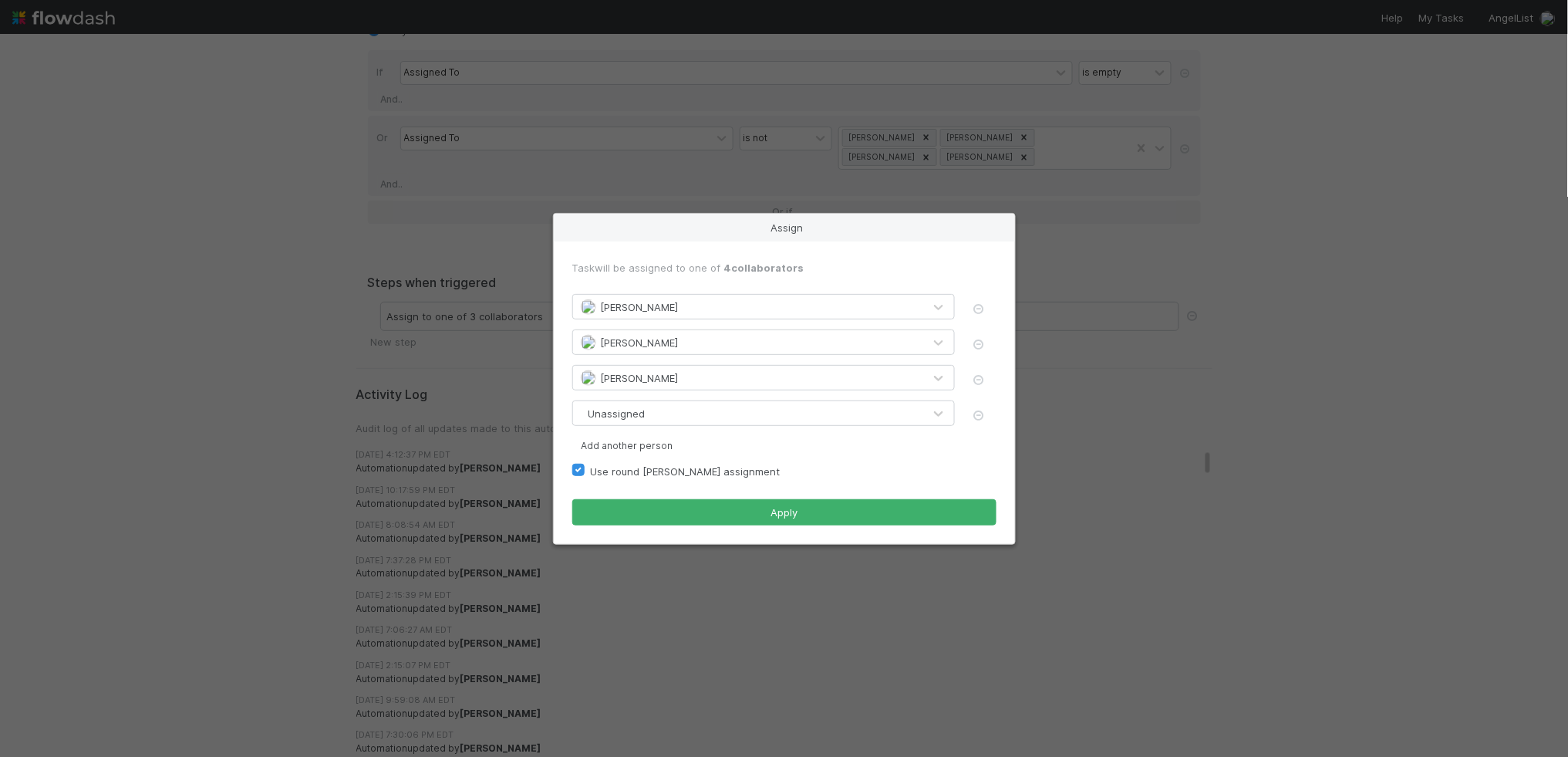
click at [752, 409] on div "Unassigned" at bounding box center [748, 413] width 350 height 25
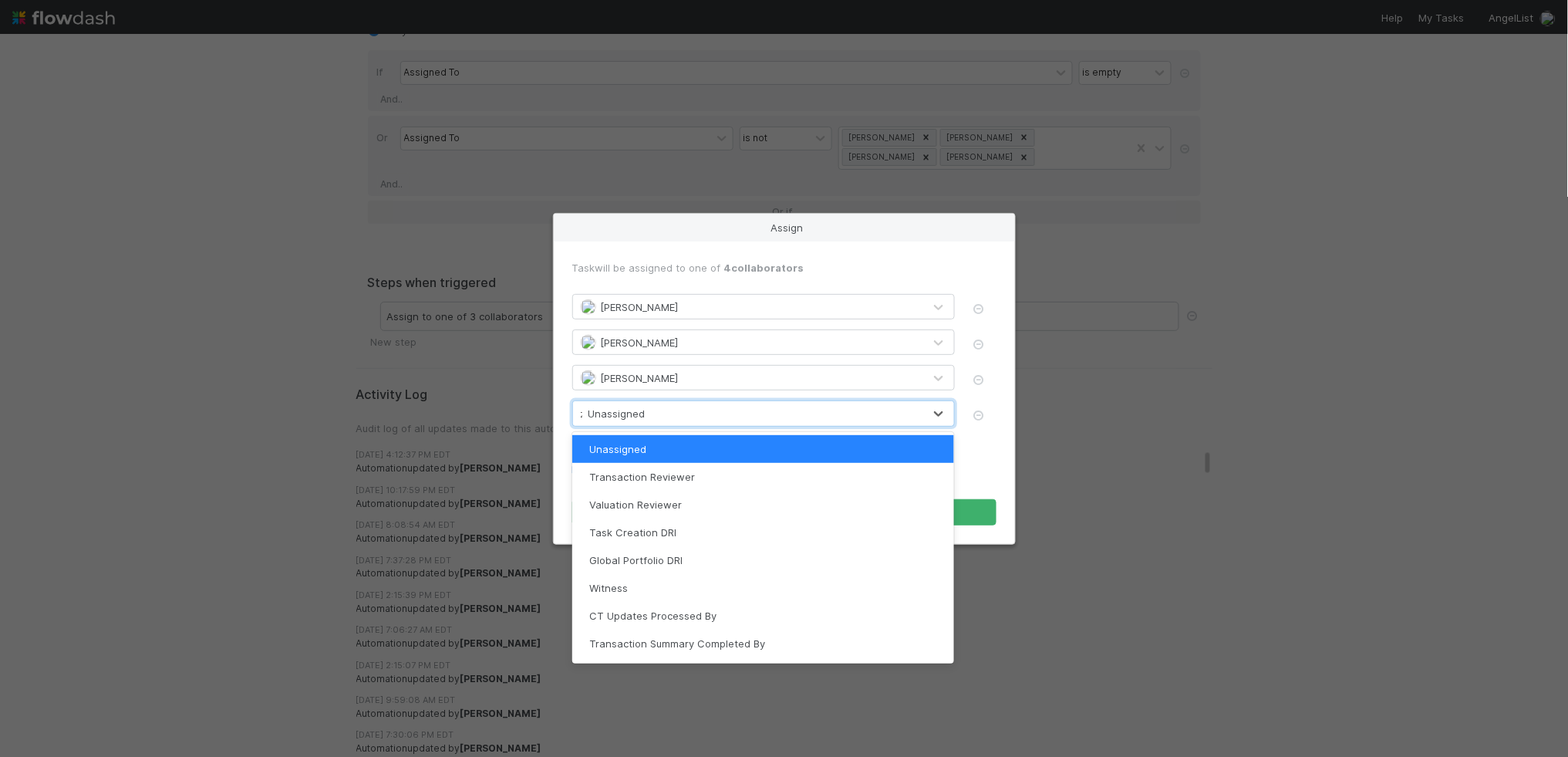
type input "za"
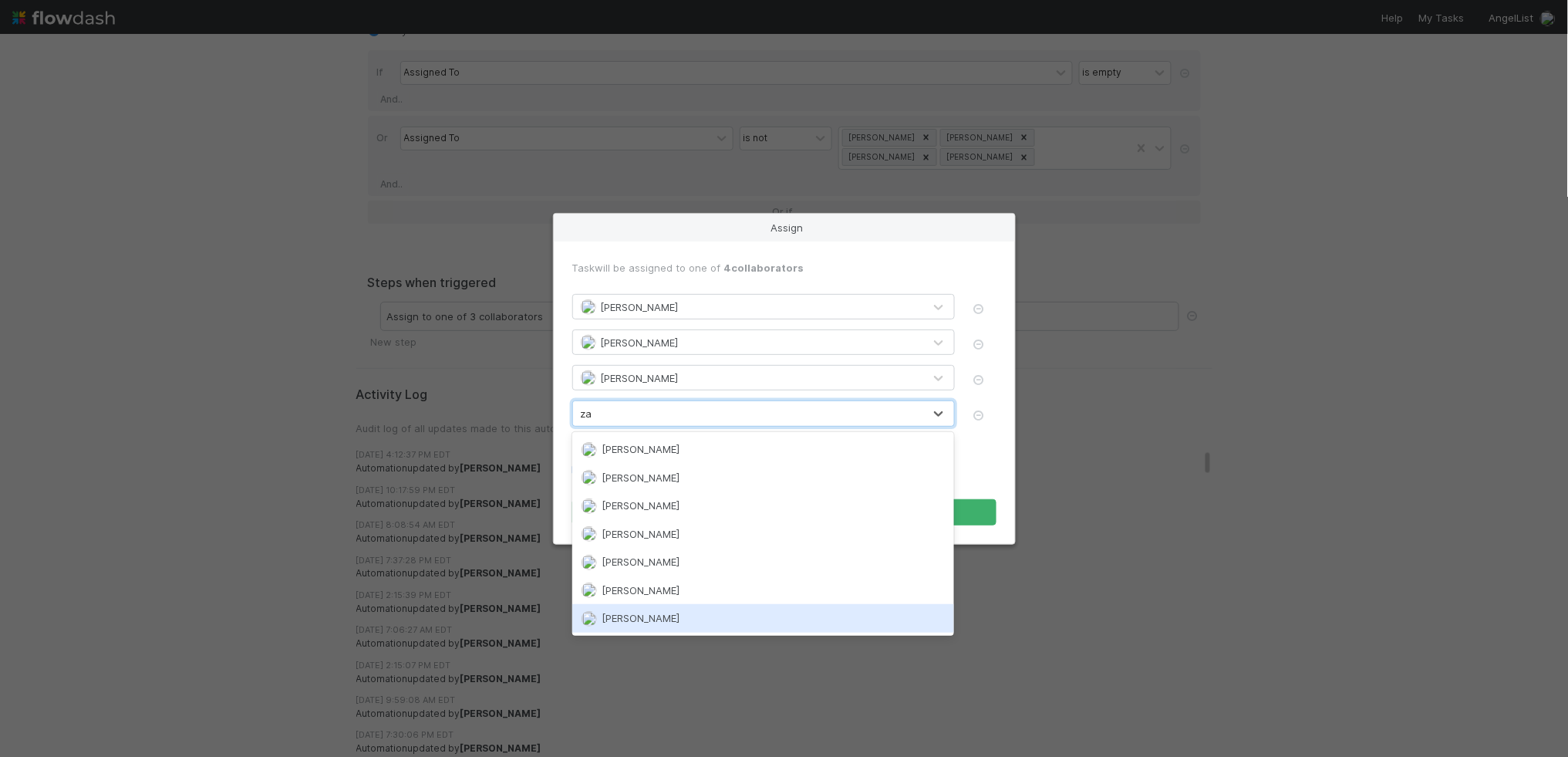
click at [668, 612] on span "[PERSON_NAME]" at bounding box center [640, 617] width 78 height 12
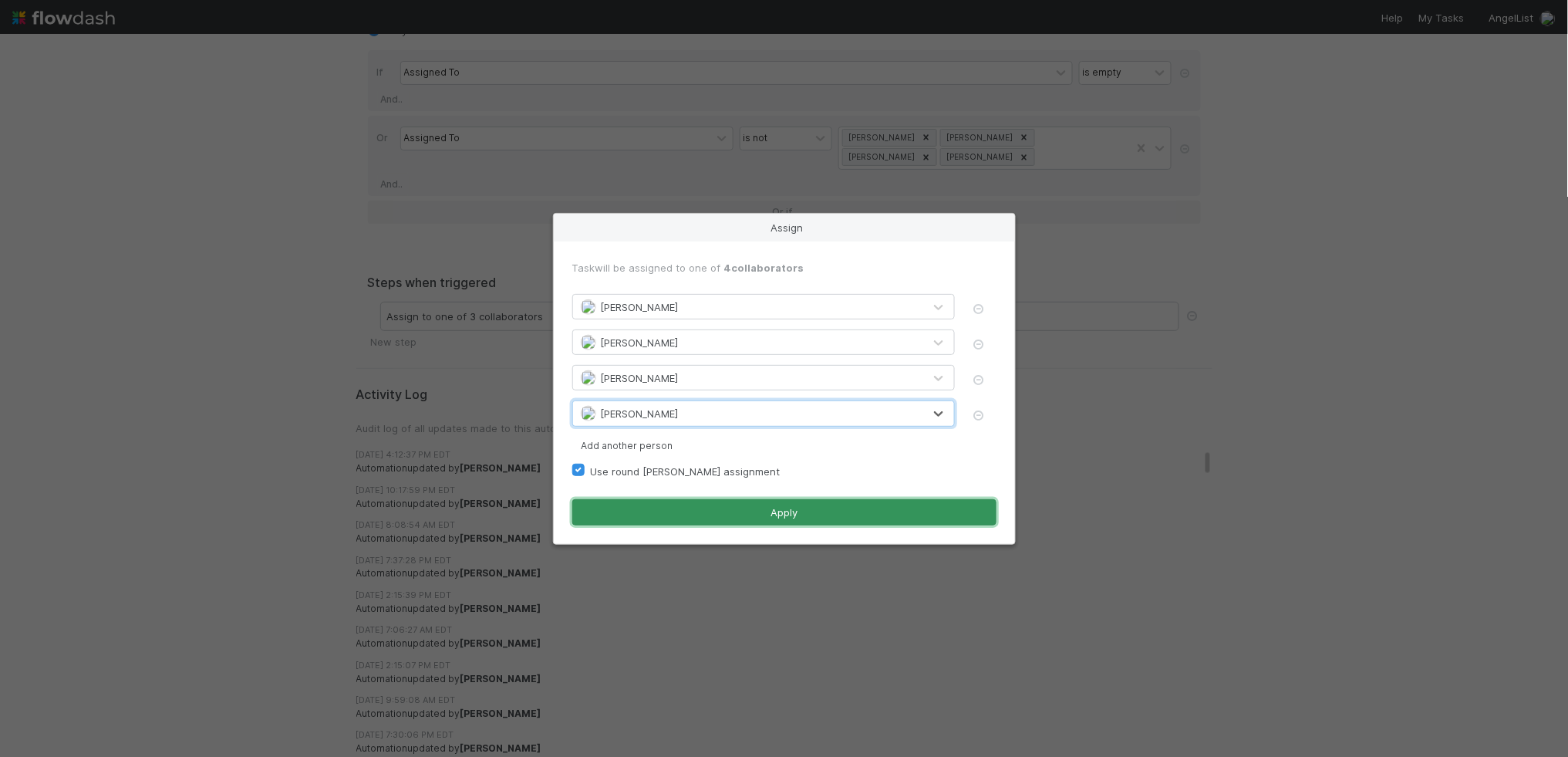
click at [733, 507] on button "Apply" at bounding box center [784, 512] width 424 height 26
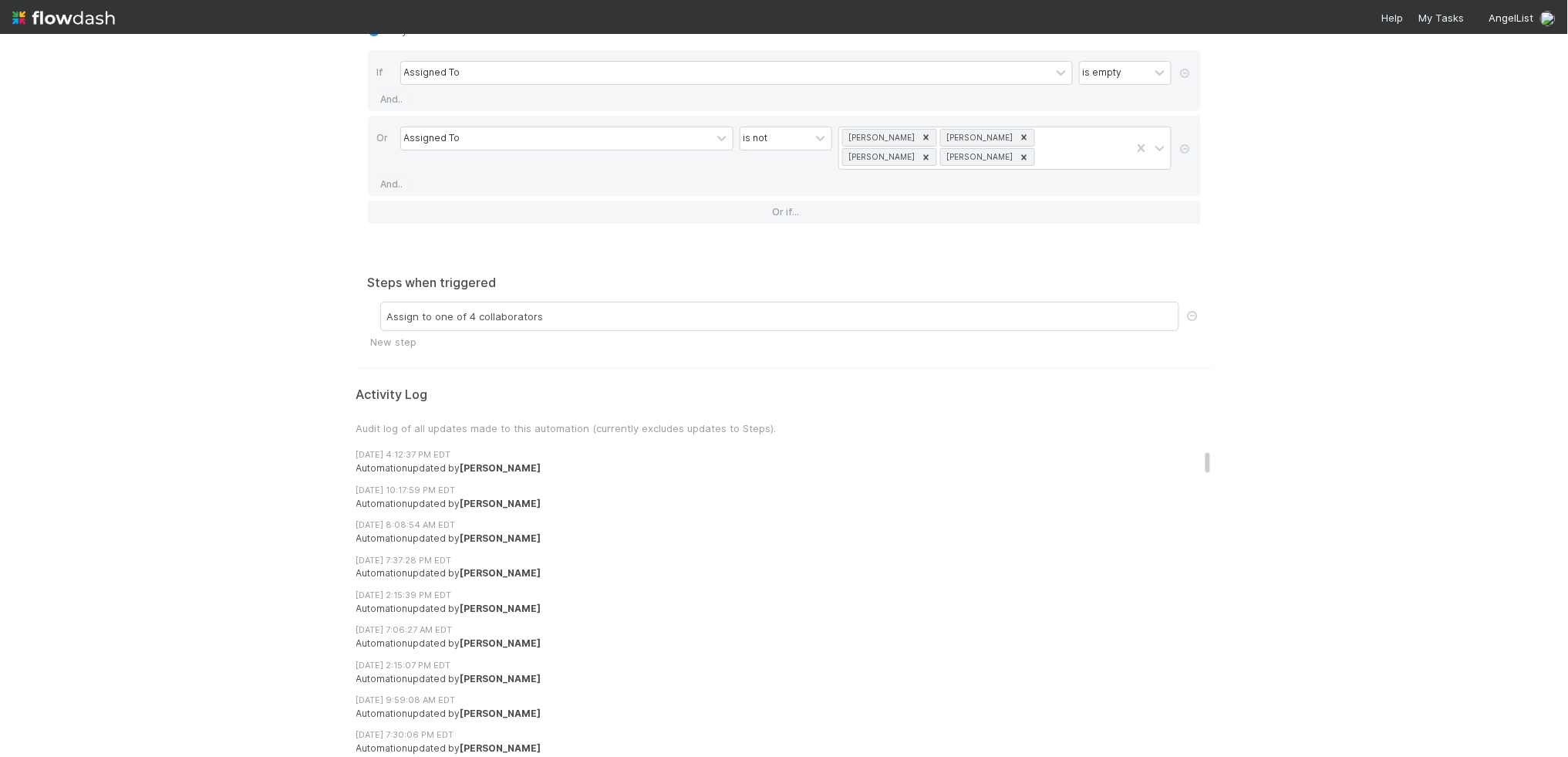
scroll to position [0, 0]
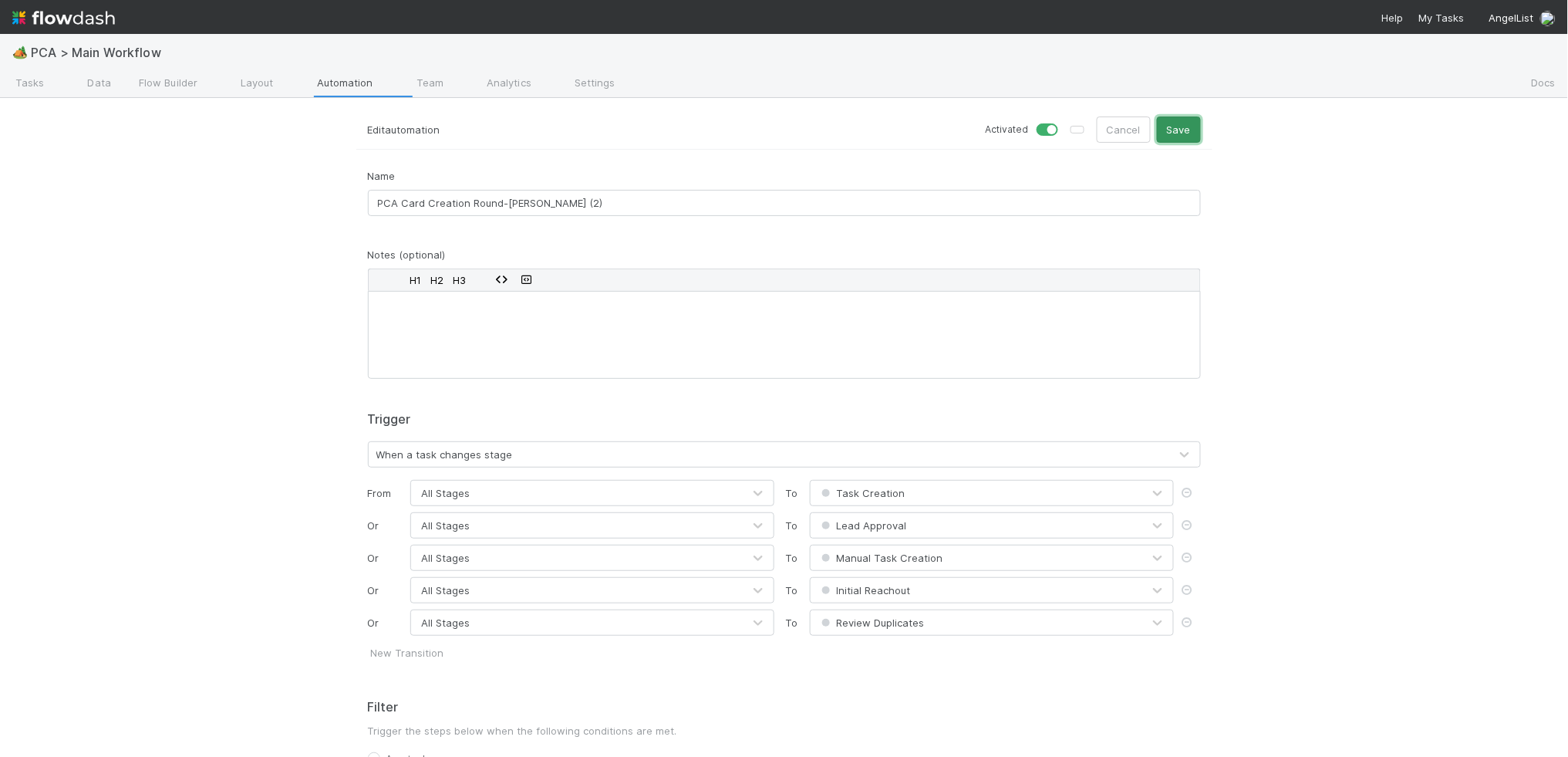
click at [1188, 122] on button "Save" at bounding box center [1179, 129] width 44 height 26
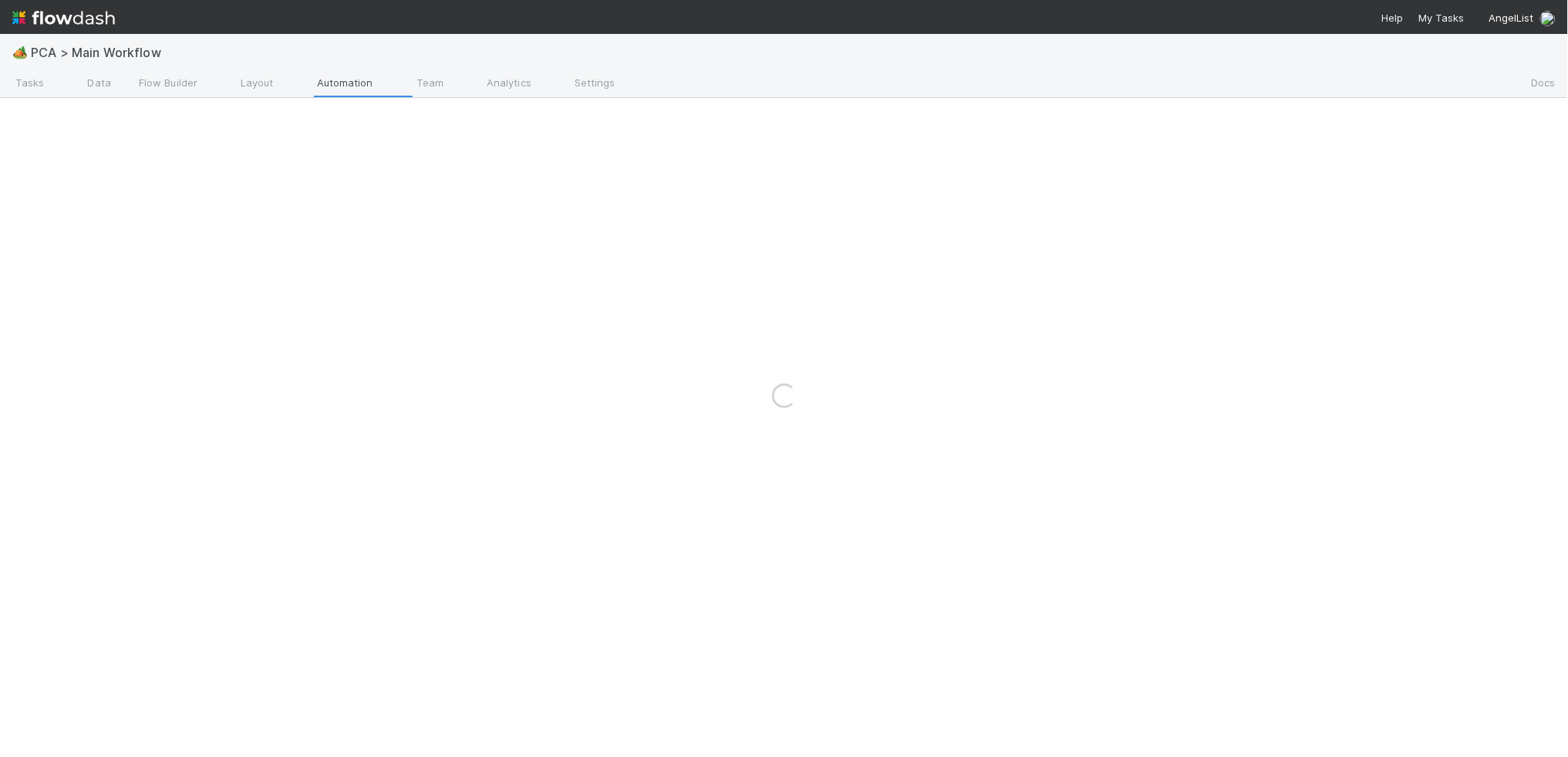
click at [362, 83] on div "Loading..." at bounding box center [784, 395] width 1568 height 723
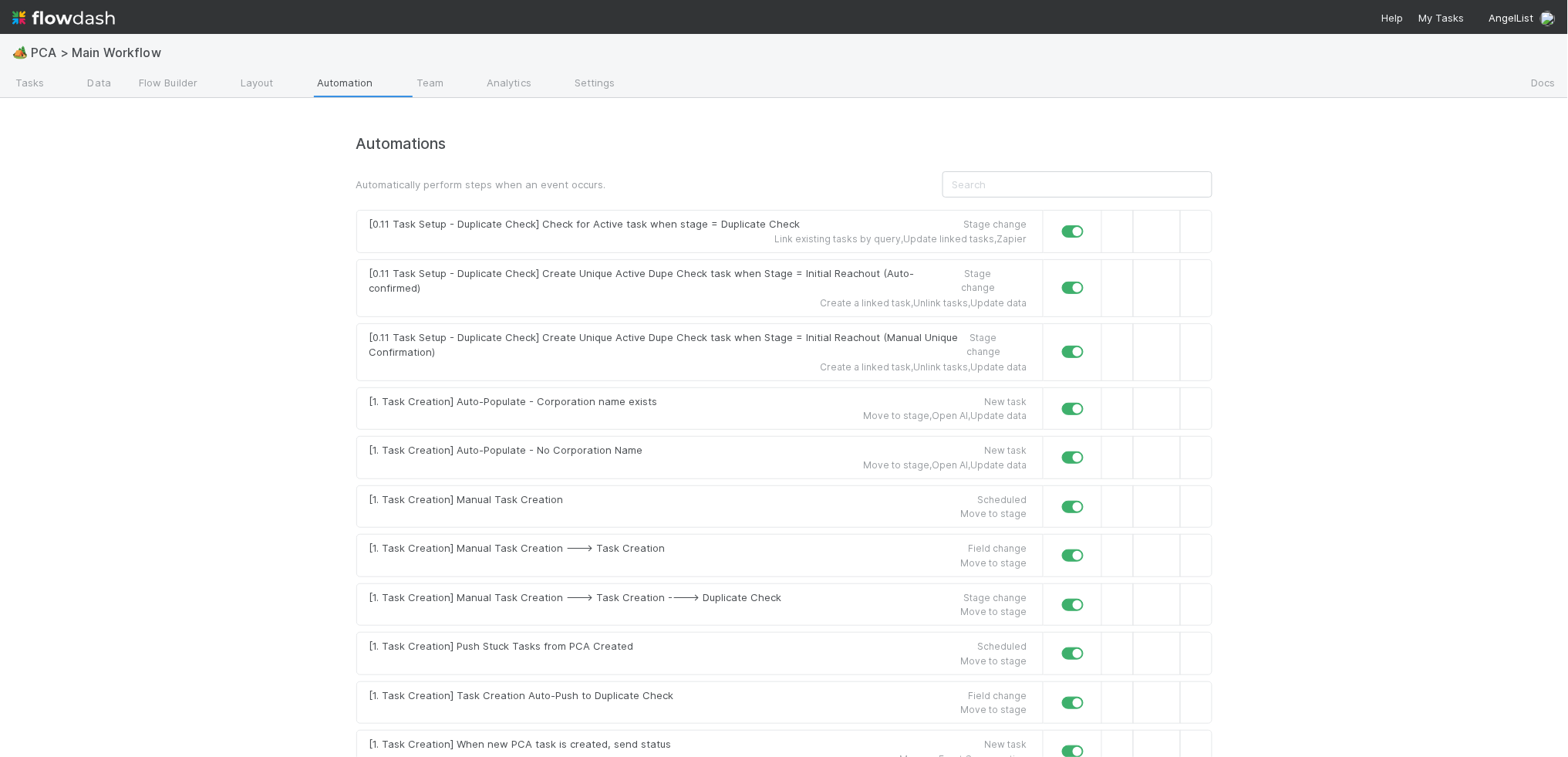
scroll to position [8760, 0]
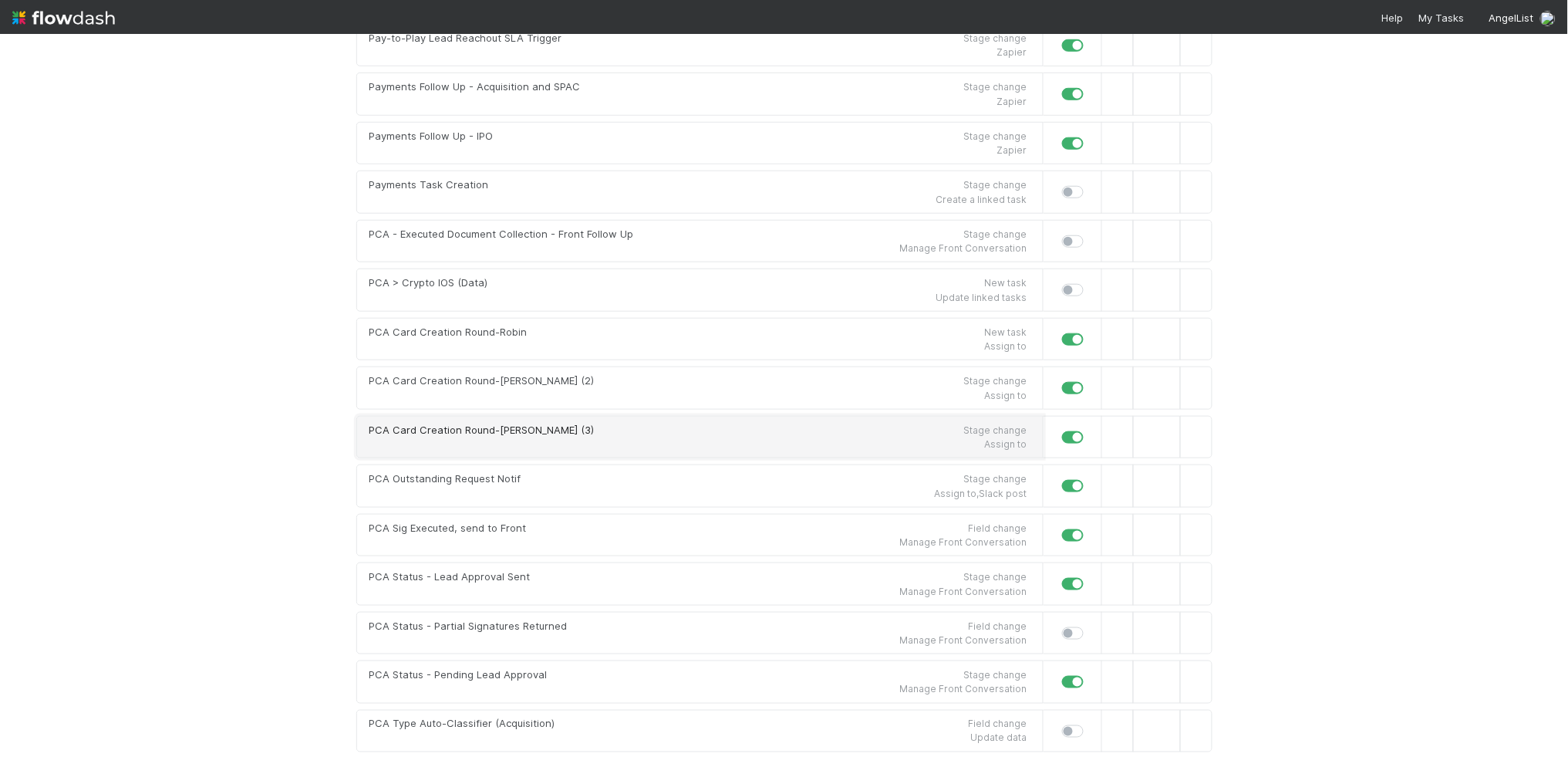
click at [584, 459] on link "PCA Card Creation Round-Robin (3) Stage change Assign to" at bounding box center [699, 437] width 687 height 43
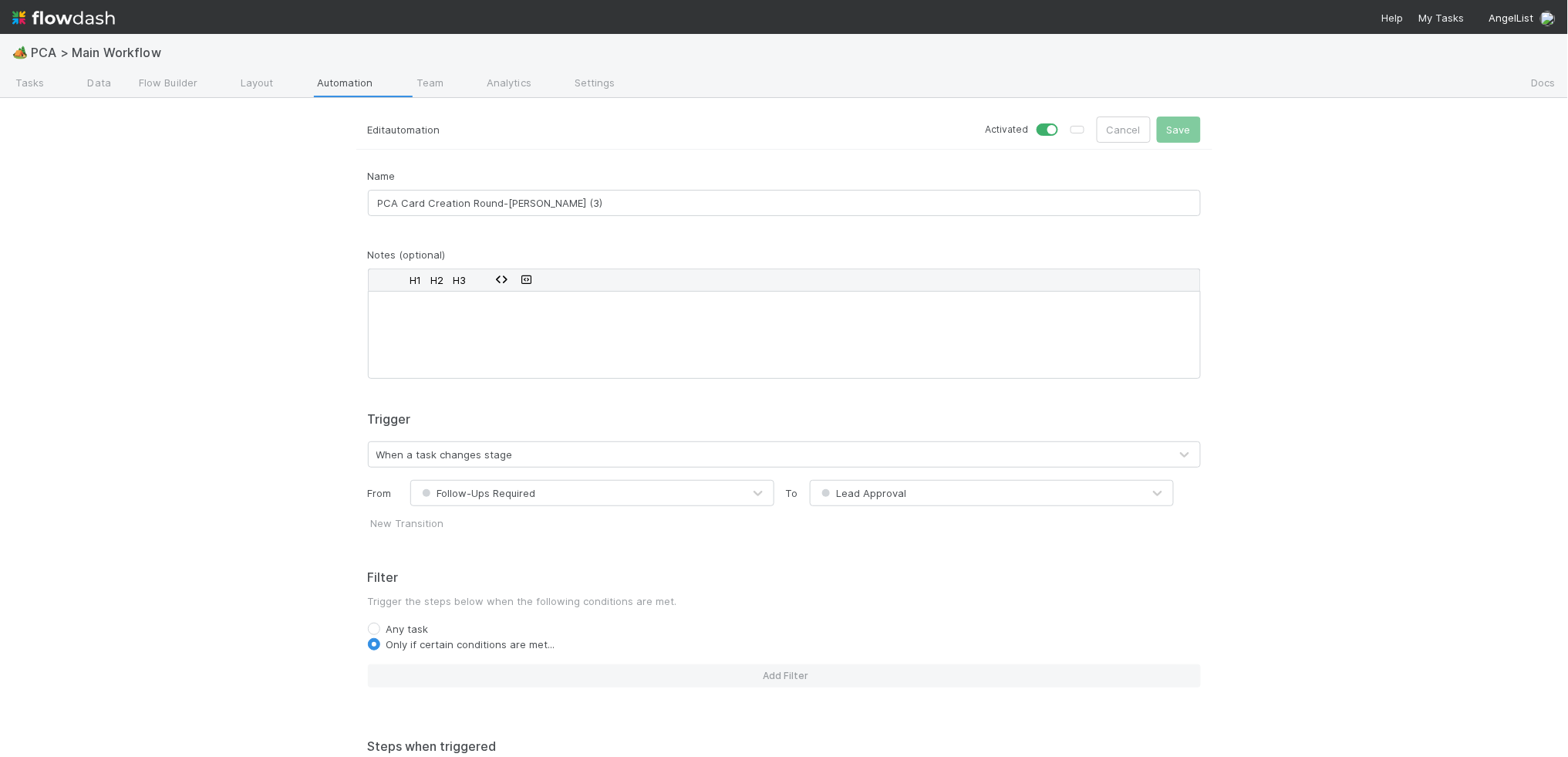
scroll to position [501, 0]
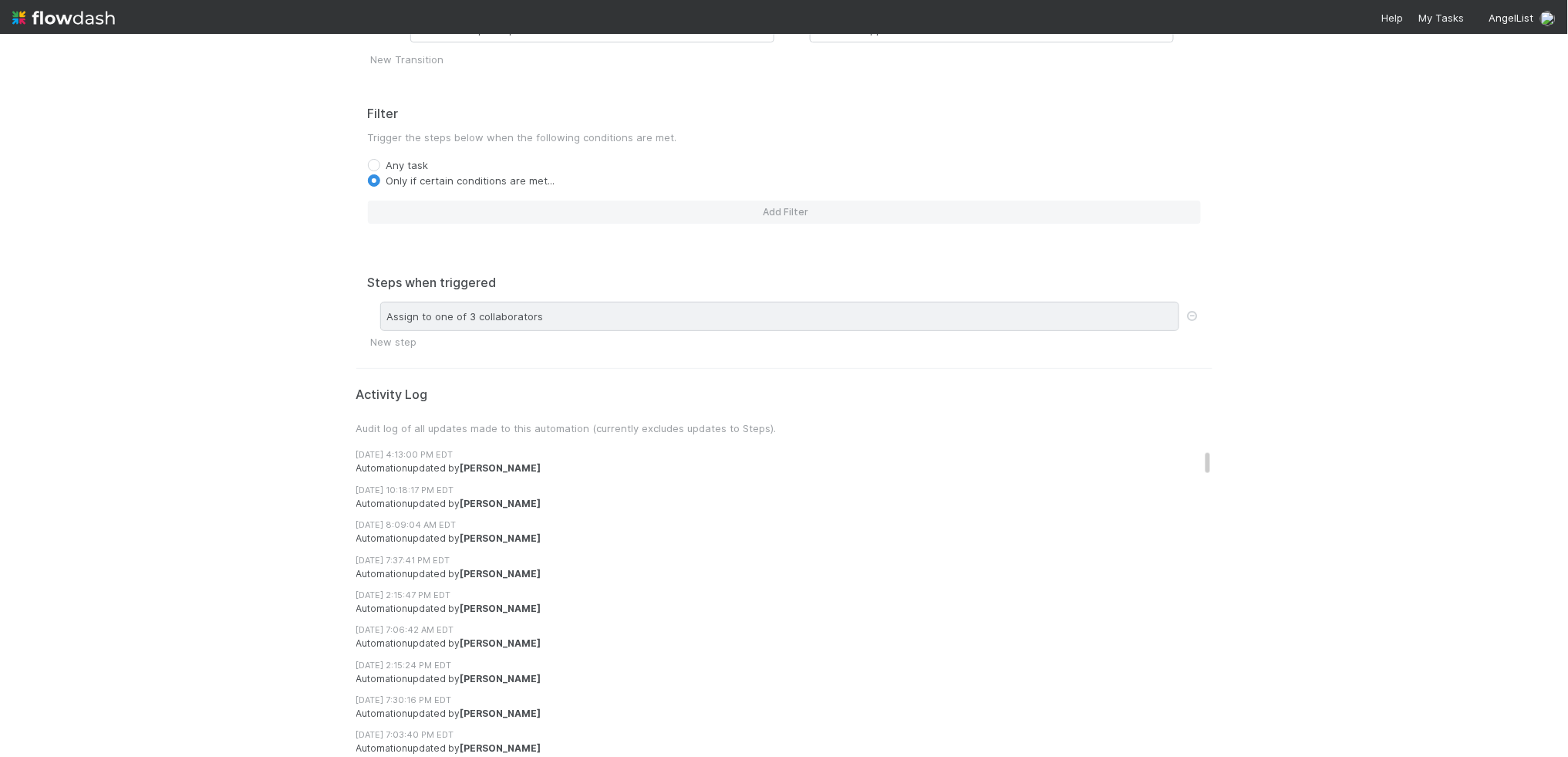
click at [551, 314] on div "Assign to one of 3 collaborators" at bounding box center [780, 316] width 800 height 30
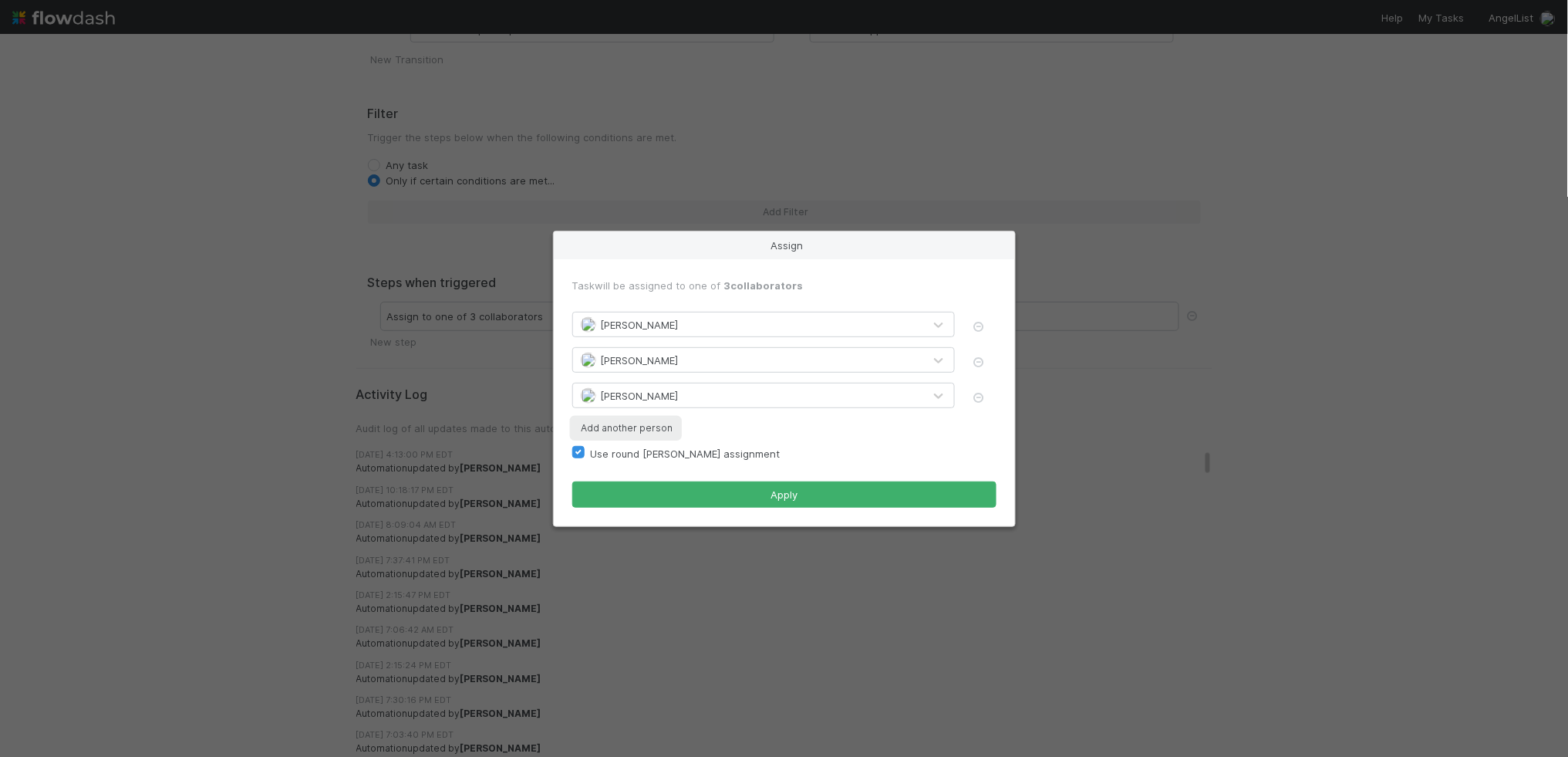
click at [635, 431] on button "Add another person" at bounding box center [626, 427] width 107 height 20
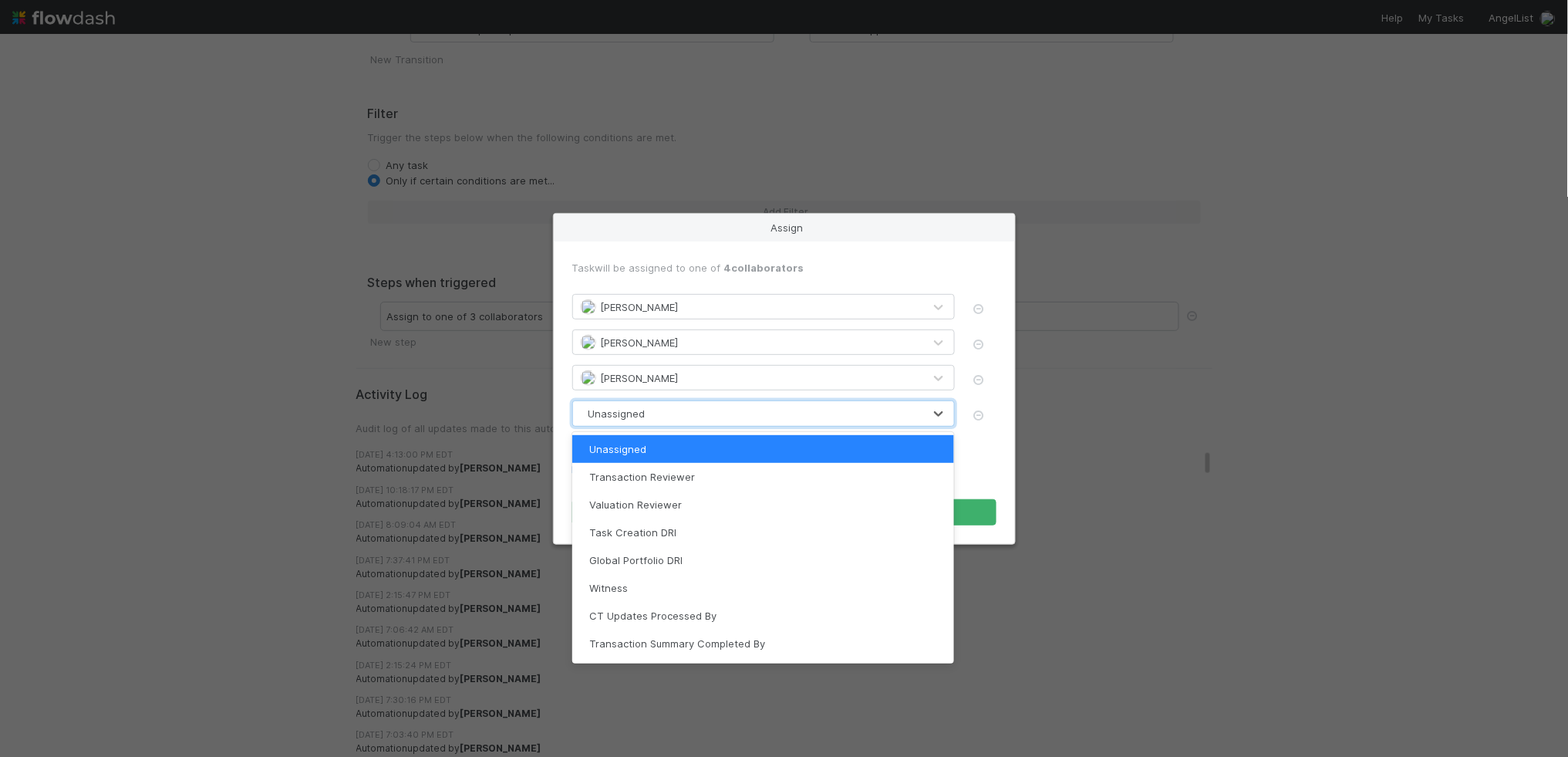
click at [680, 422] on div "Unassigned" at bounding box center [748, 413] width 350 height 25
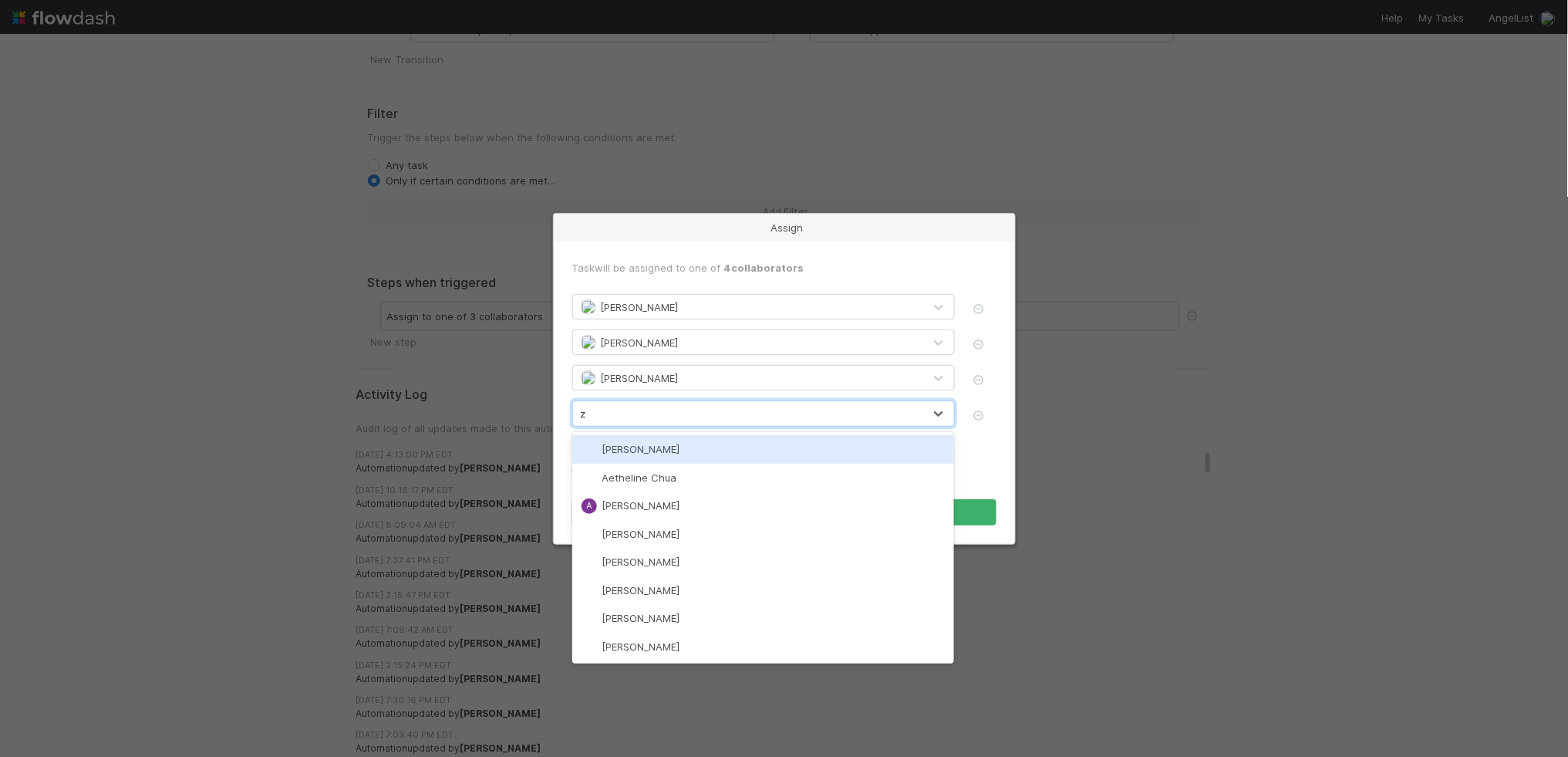
type input "za"
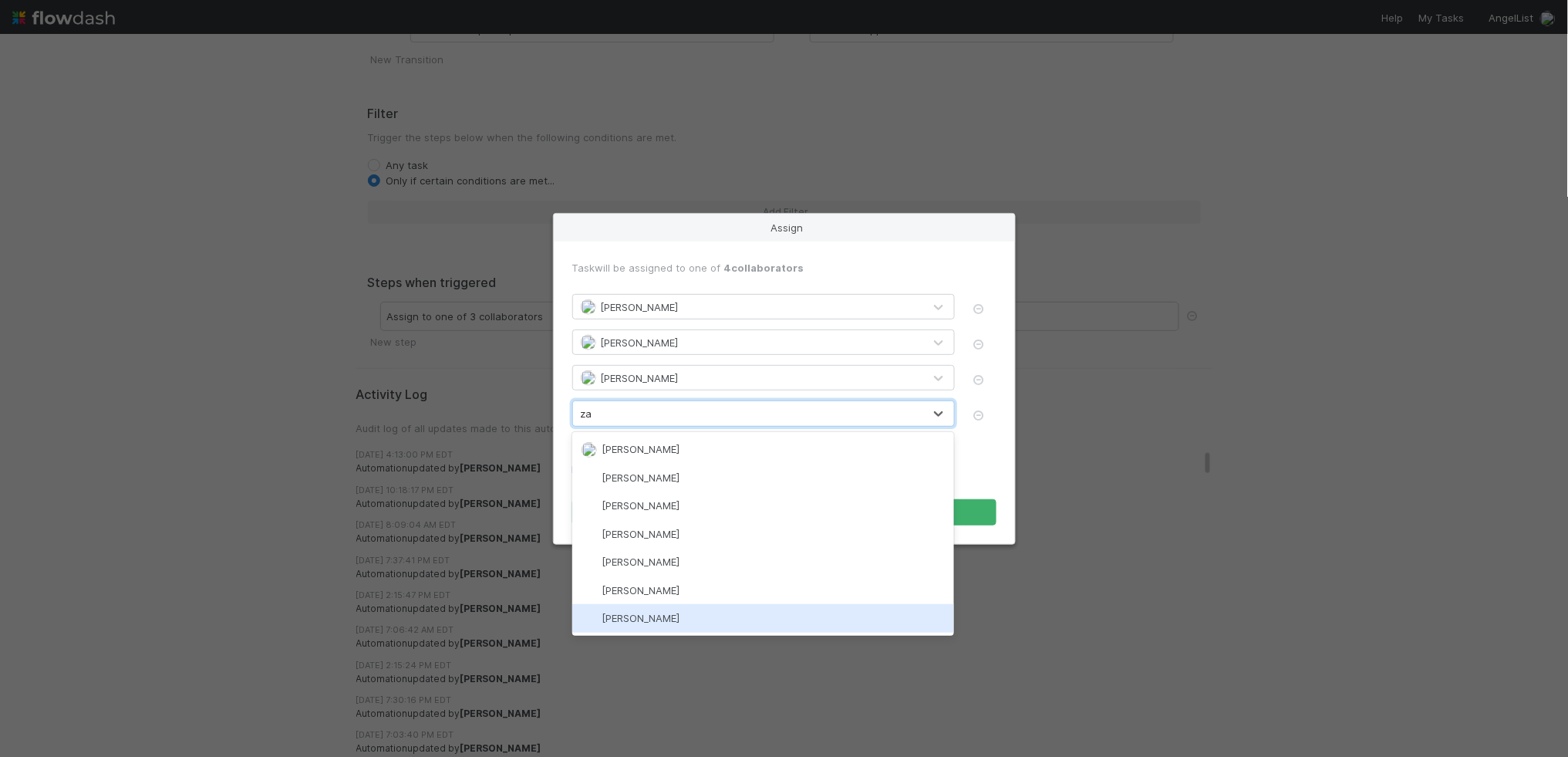
click at [668, 621] on div "Zachary Conley" at bounding box center [764, 617] width 382 height 28
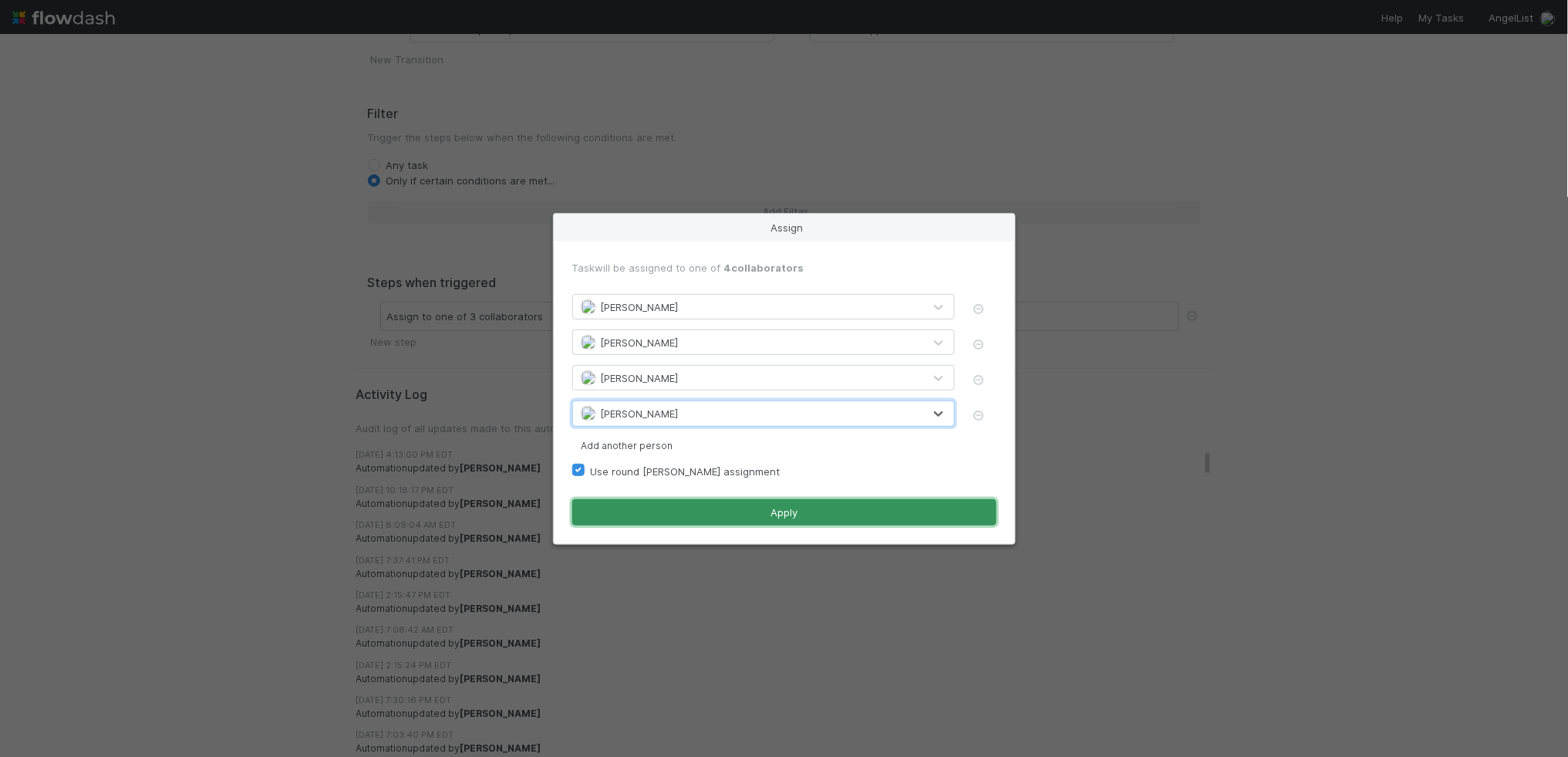
click at [690, 520] on button "Apply" at bounding box center [784, 512] width 424 height 26
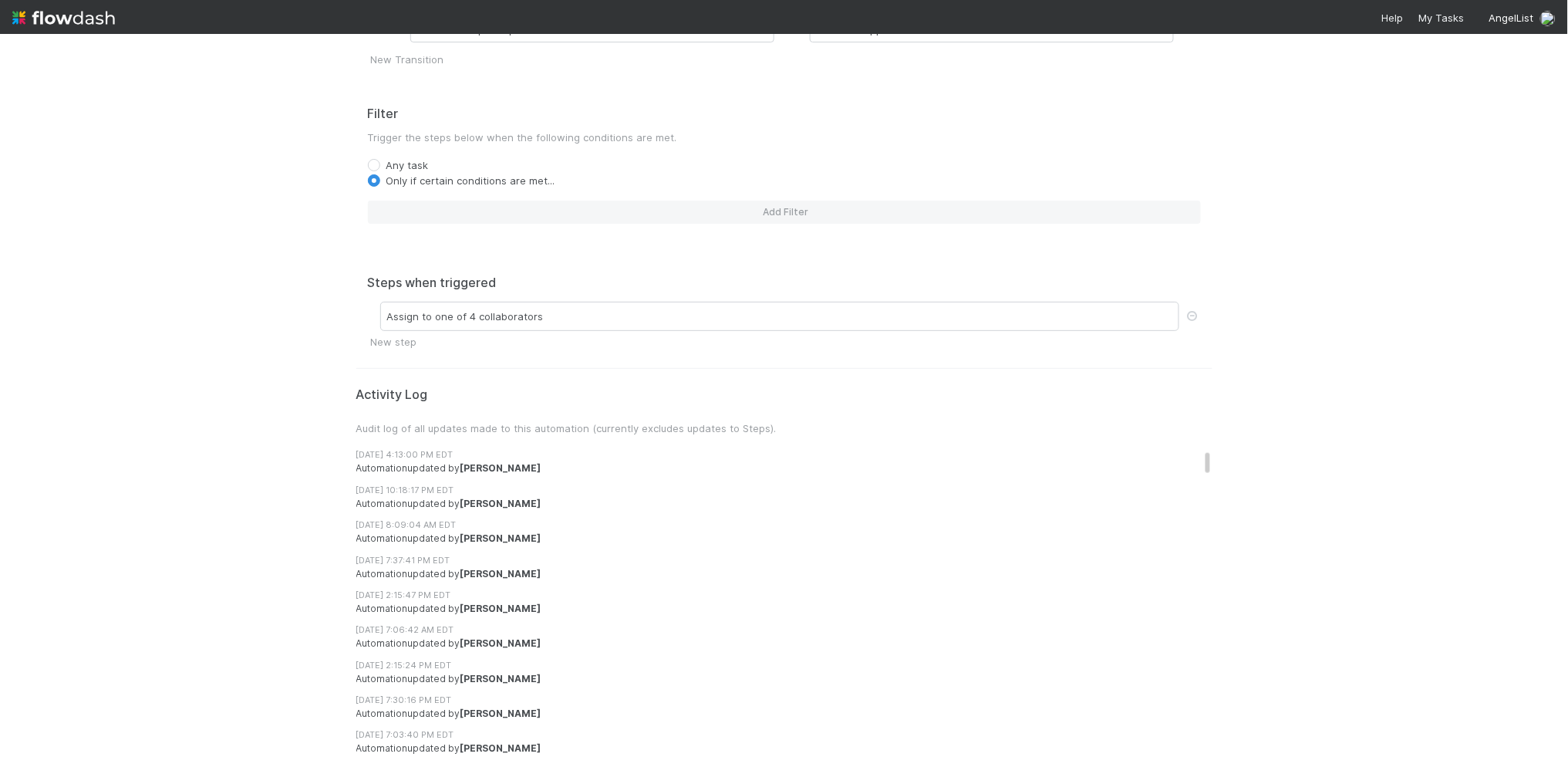
scroll to position [0, 0]
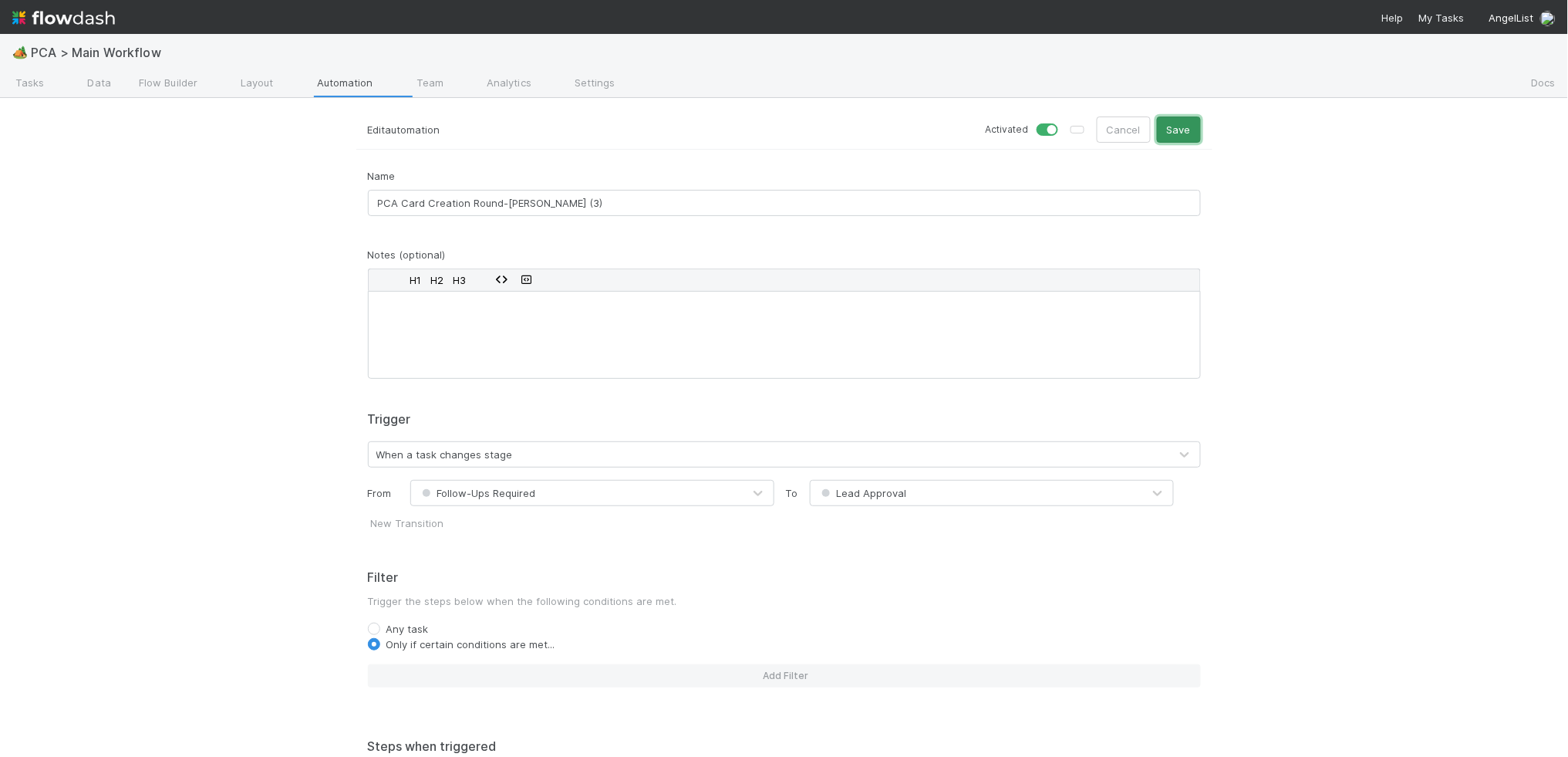
click at [1178, 128] on button "Save" at bounding box center [1179, 129] width 44 height 26
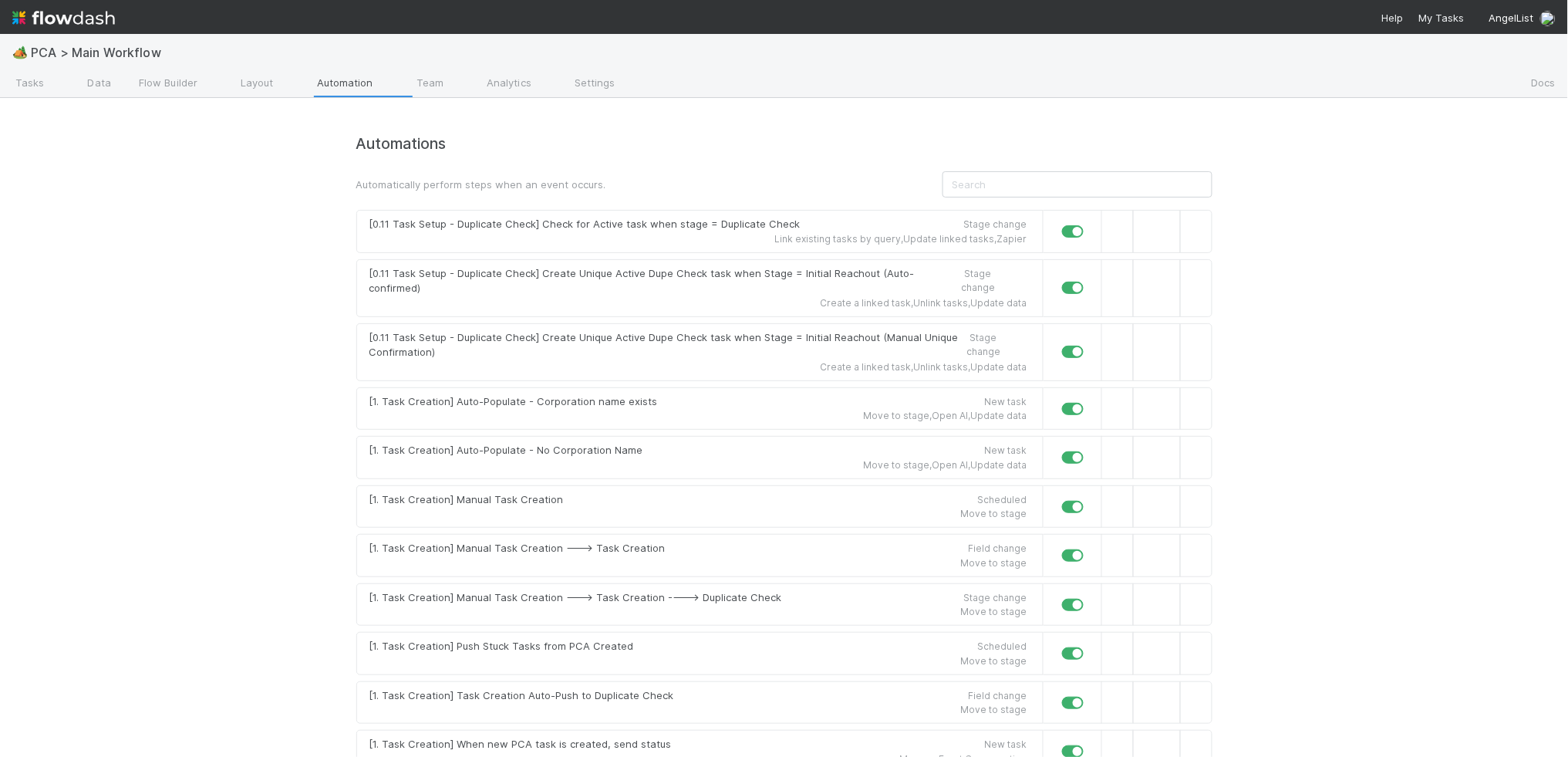
click at [377, 90] on link "Automation" at bounding box center [336, 83] width 99 height 25
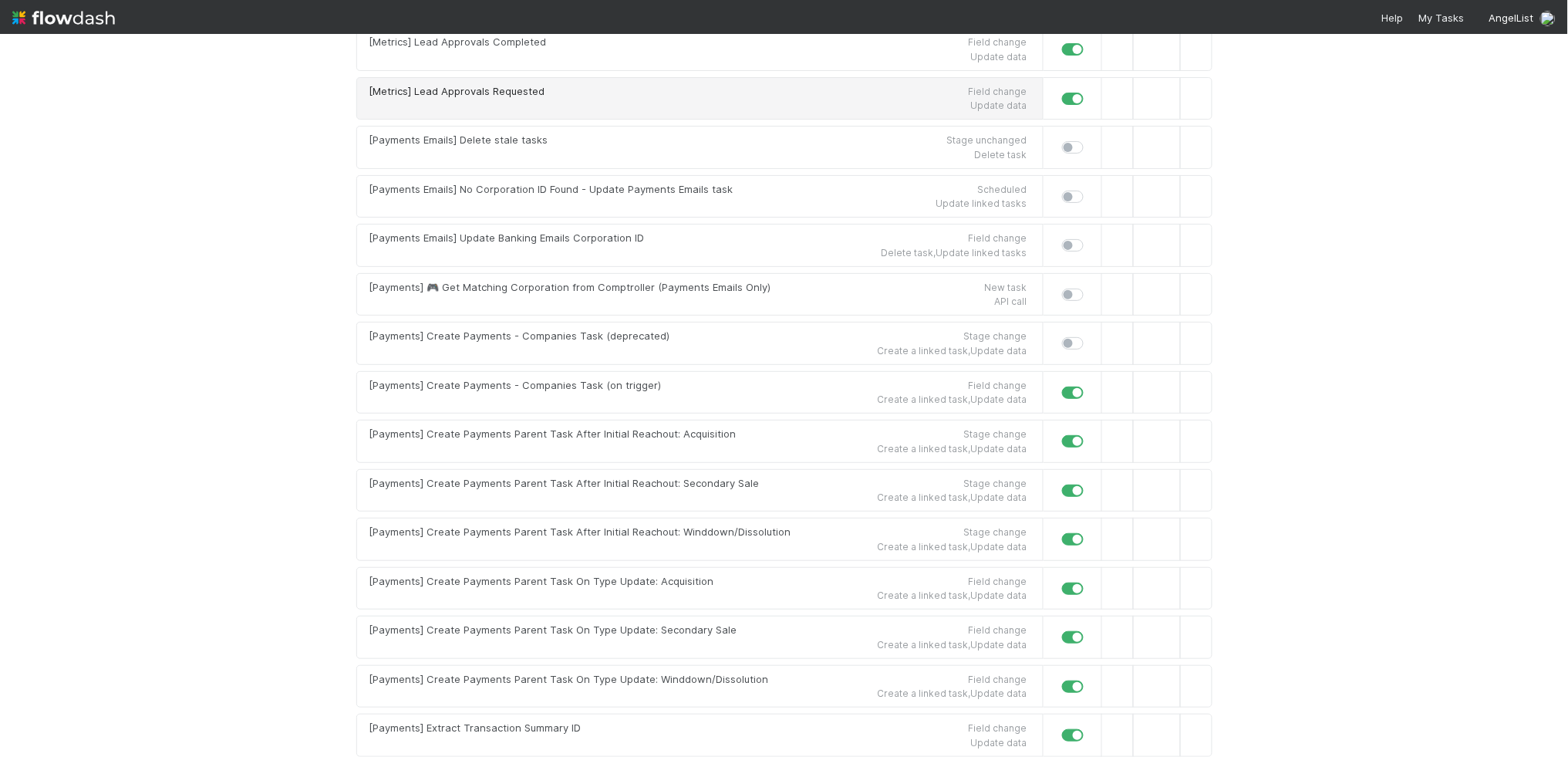
scroll to position [1290, 0]
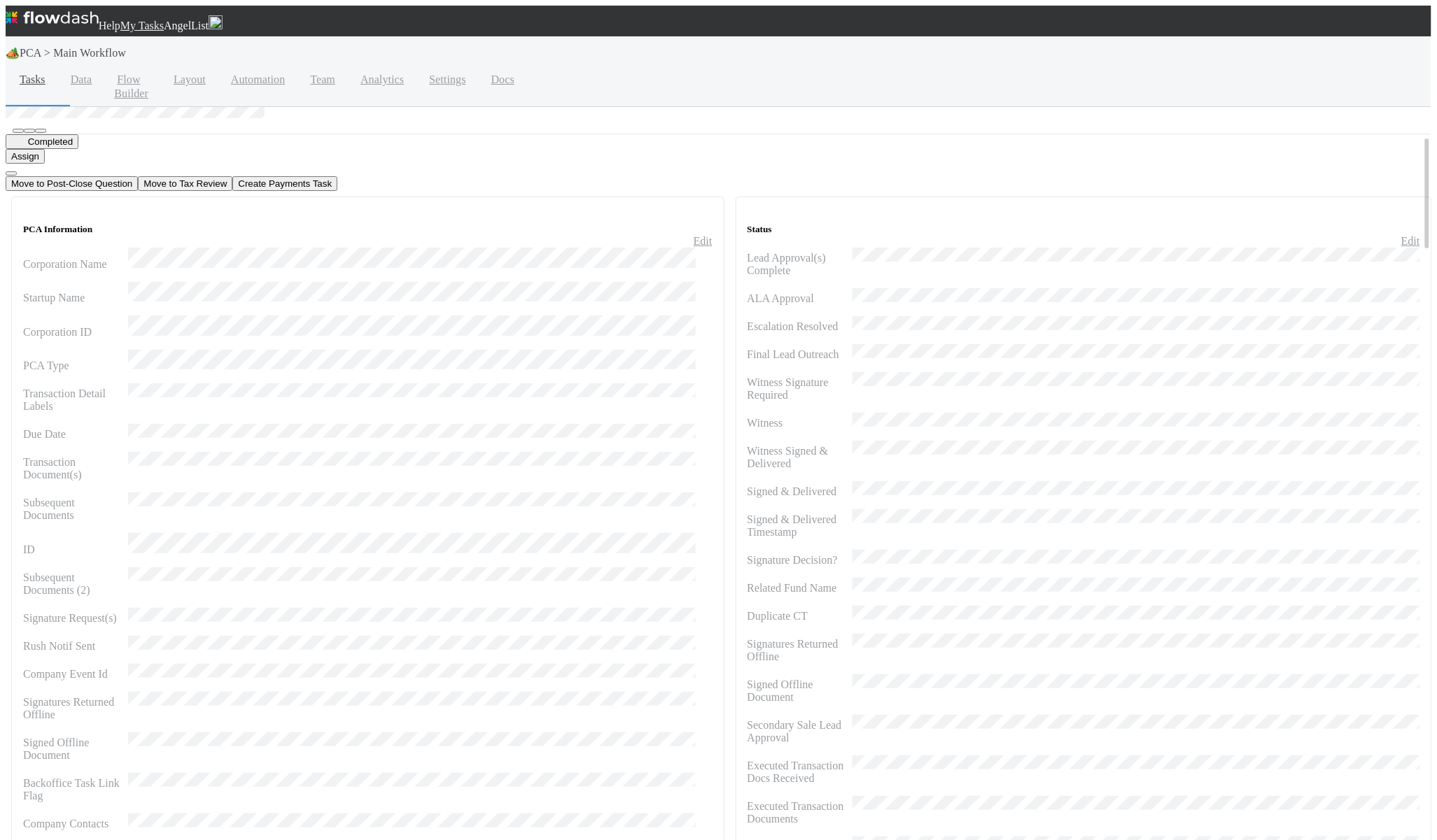
drag, startPoint x: 674, startPoint y: 185, endPoint x: 604, endPoint y: 201, distance: 71.8
click at [693, 235] on icon at bounding box center [693, 241] width 0 height 12
click at [640, 235] on button "Save" at bounding box center [656, 242] width 32 height 15
click at [46, 142] on span "Completed" at bounding box center [41, 142] width 62 height 10
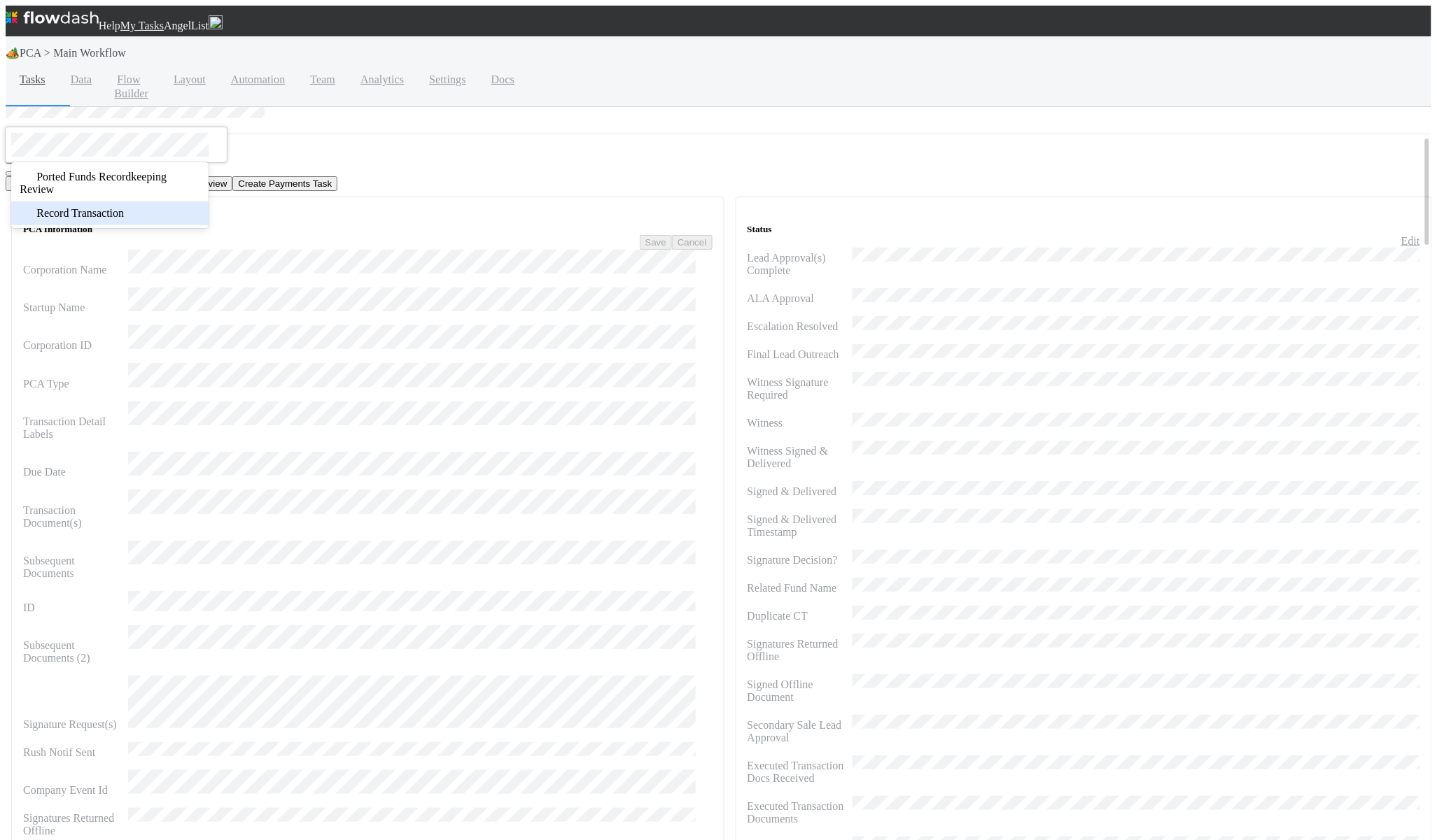
click at [74, 207] on span "Record Transaction" at bounding box center [71, 213] width 104 height 12
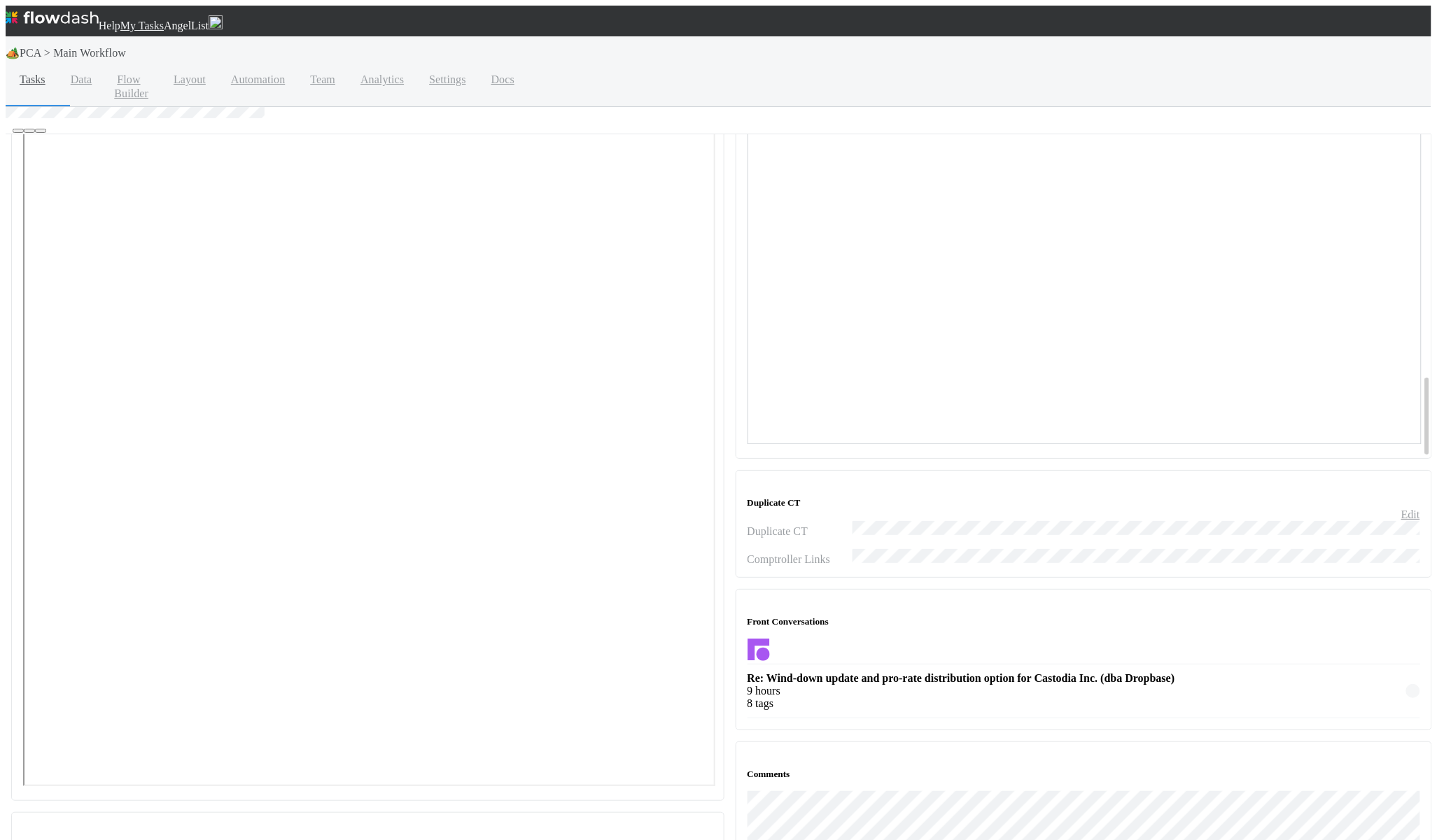
scroll to position [2013, 0]
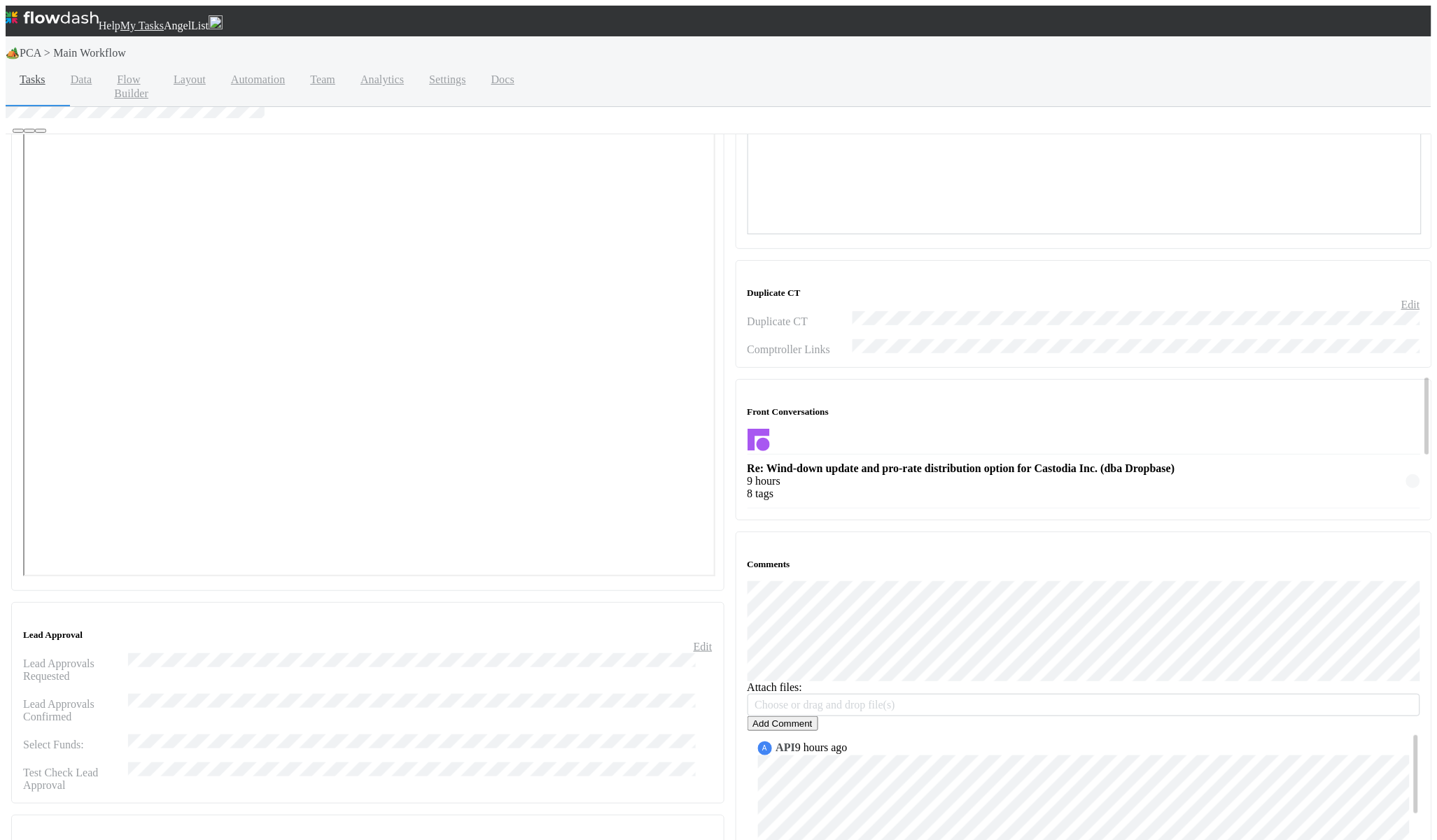
click at [755, 686] on button "Add Comment" at bounding box center [782, 724] width 71 height 15
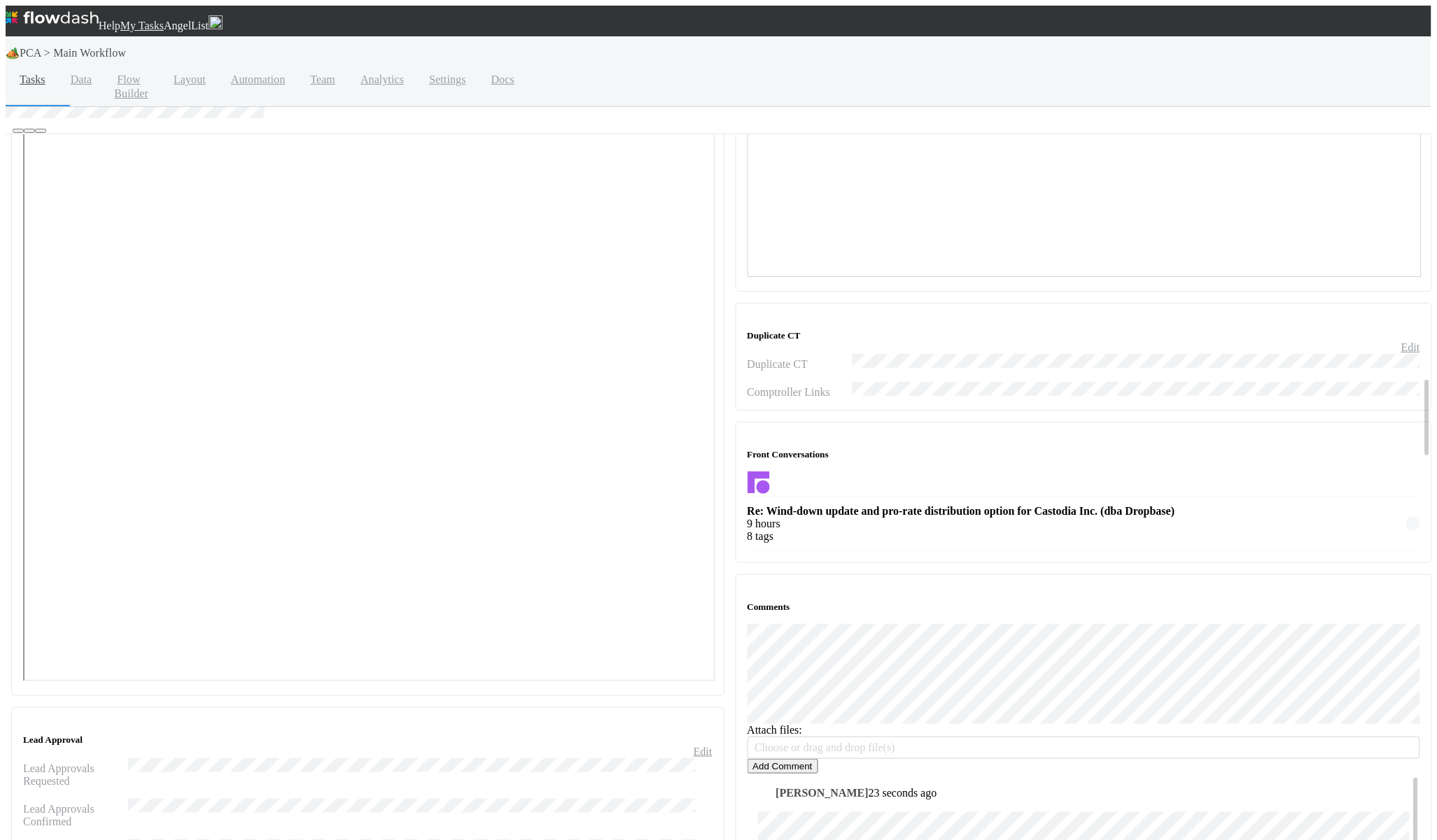
scroll to position [2076, 0]
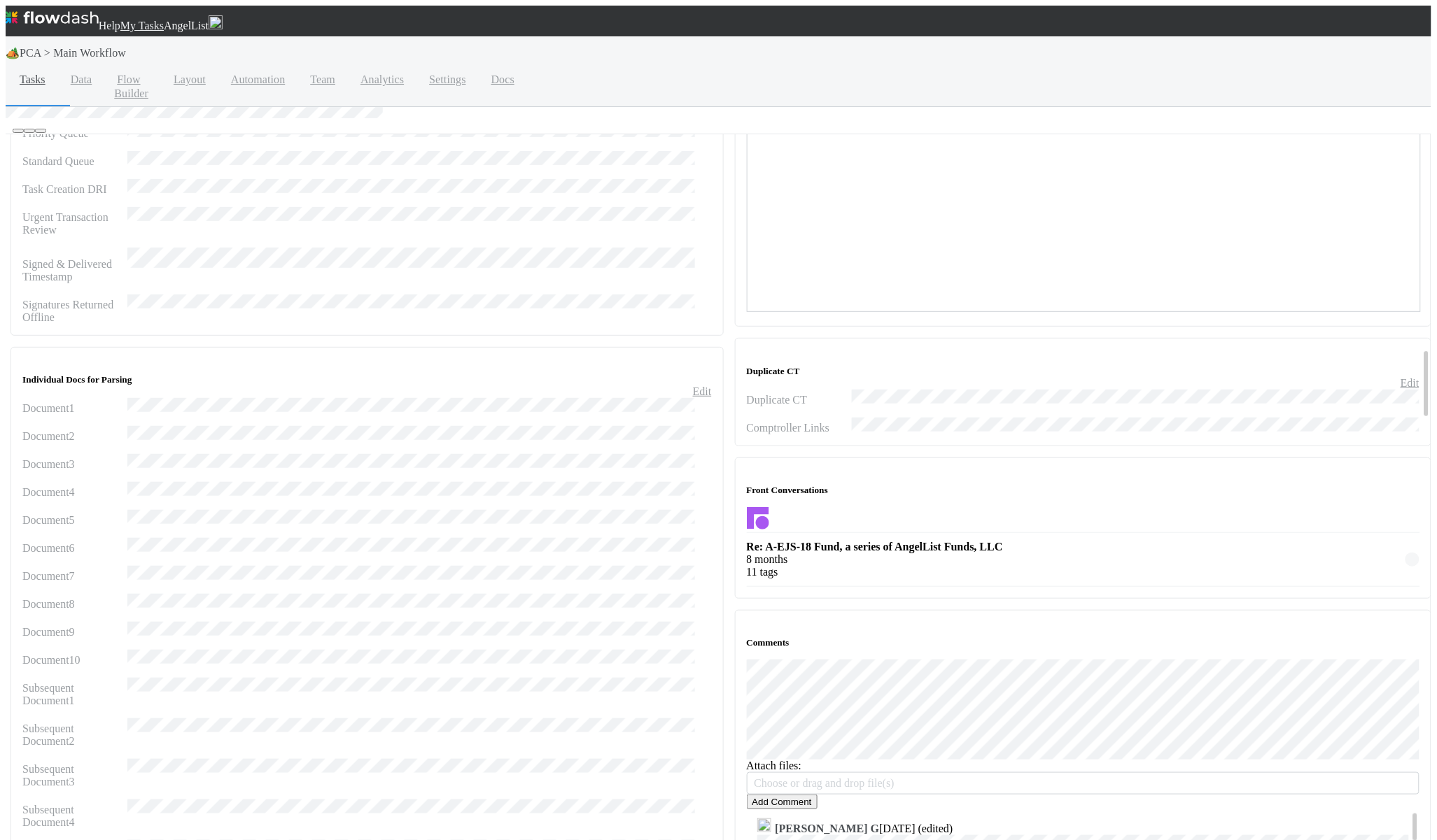
scroll to position [2089, 0]
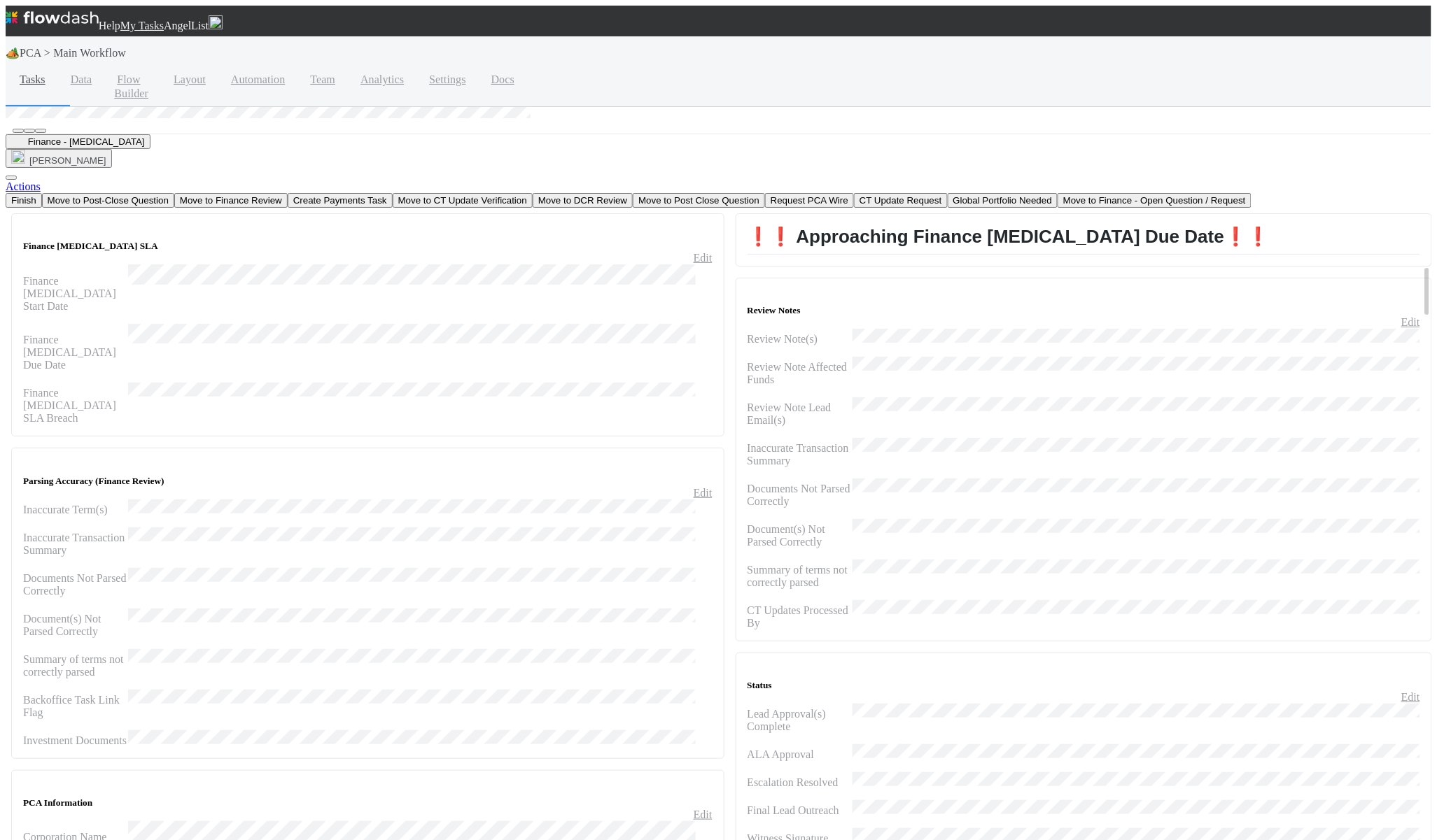
scroll to position [2615, 0]
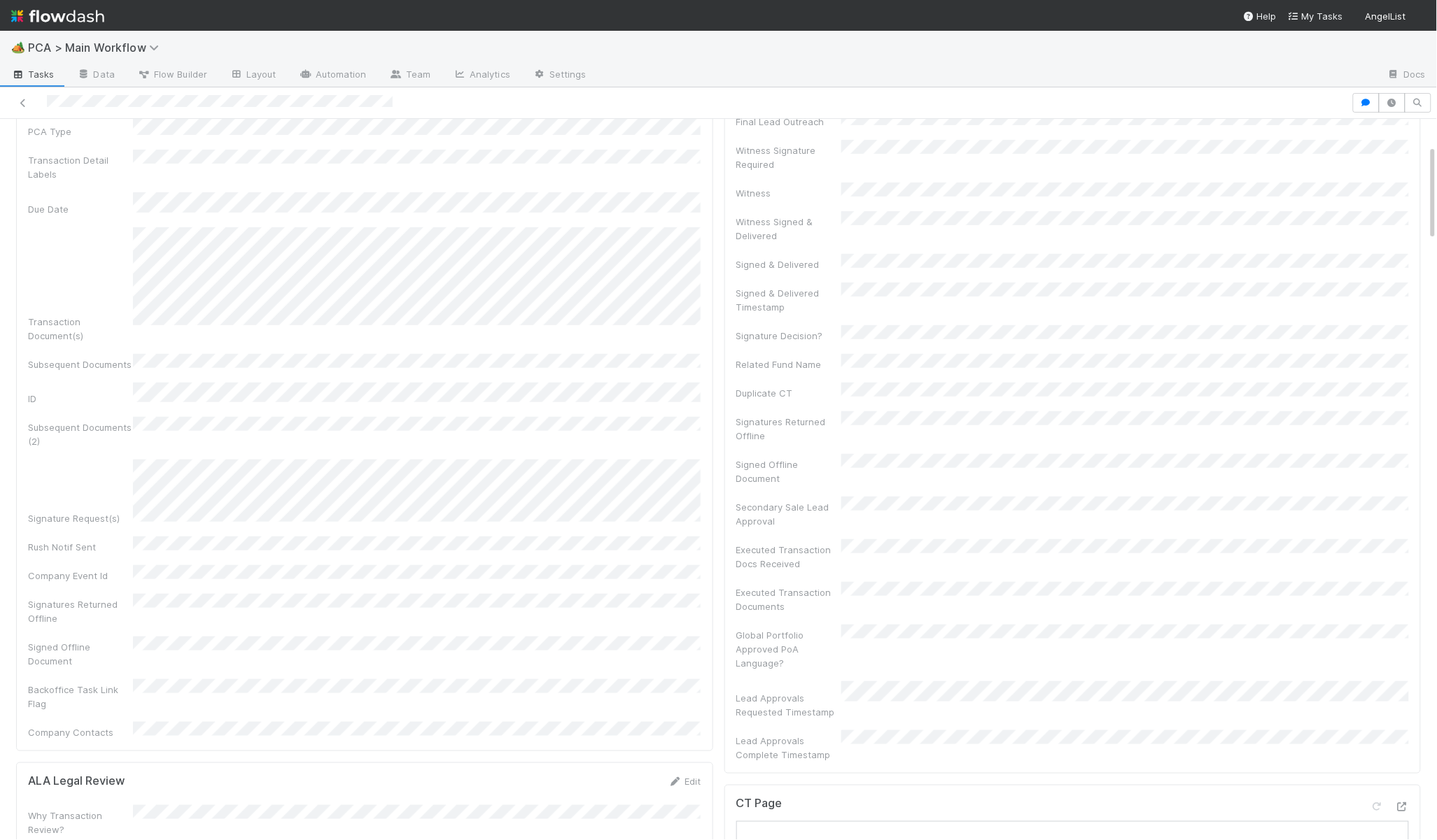
scroll to position [1042, 0]
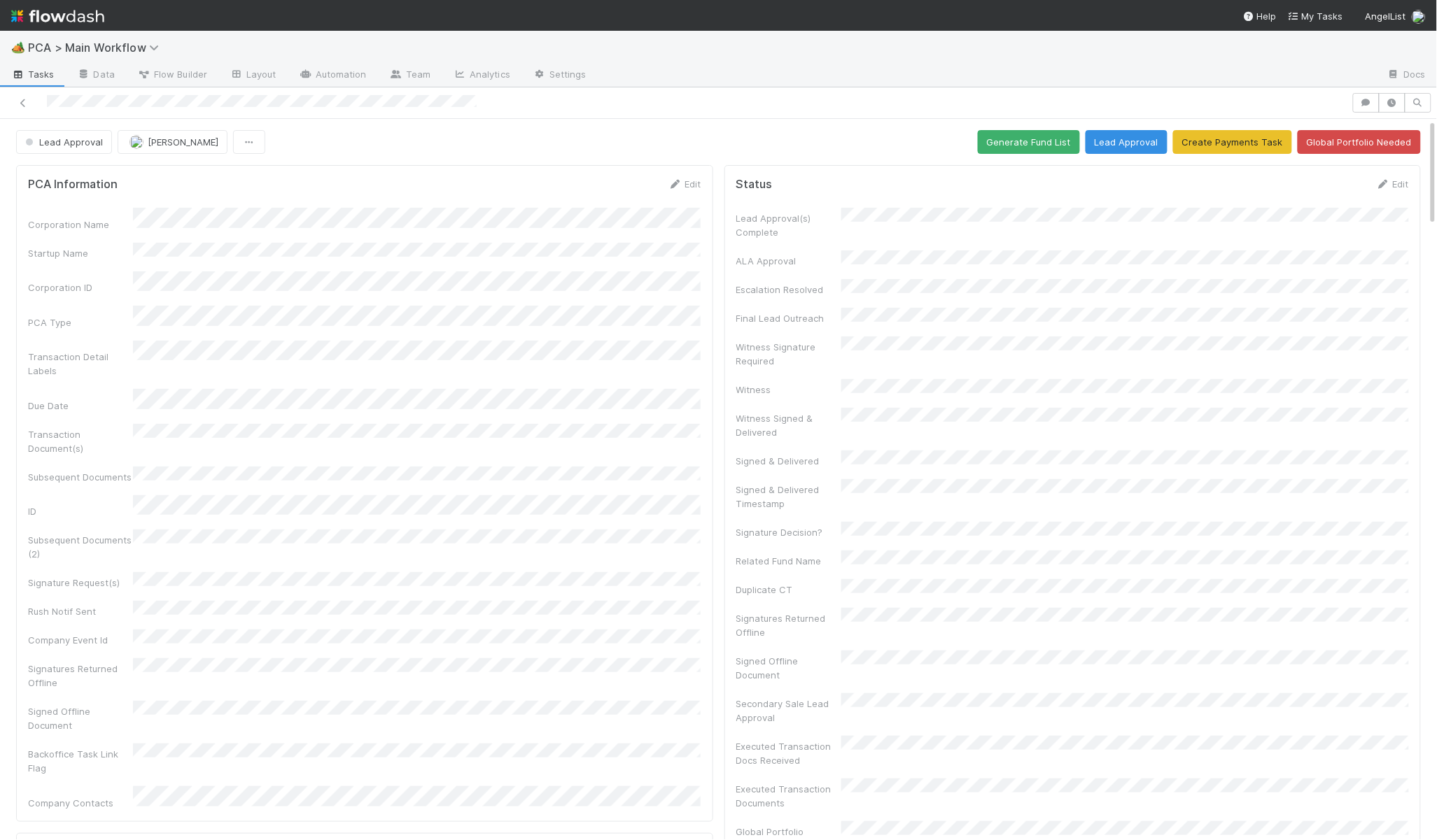
click at [661, 207] on form "PCA Information Edit Corporation Name Startup Name Corporation ID PCA Type Tran…" at bounding box center [364, 493] width 673 height 633
click at [671, 185] on icon at bounding box center [675, 184] width 14 height 9
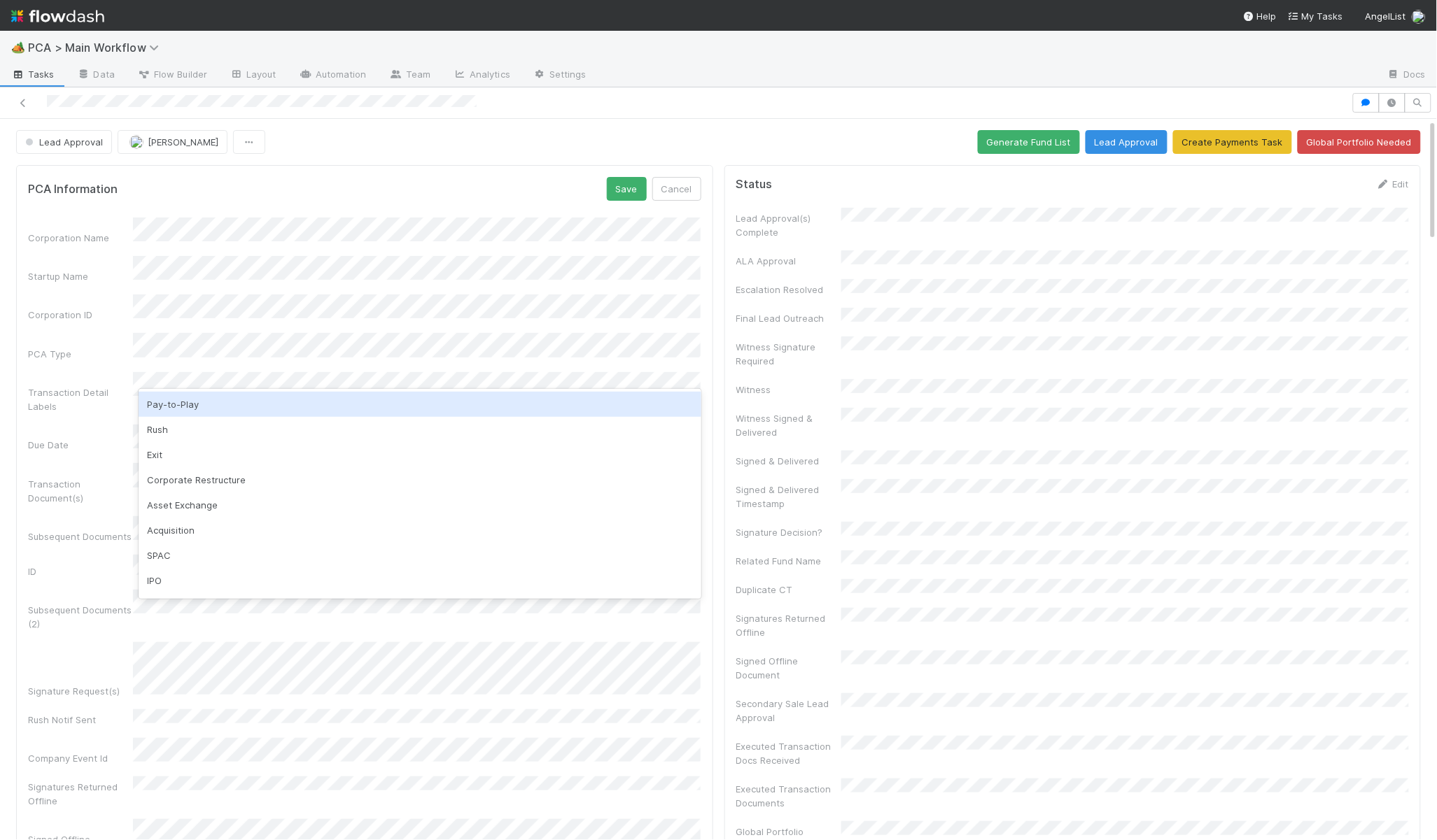
drag, startPoint x: 349, startPoint y: 176, endPoint x: 335, endPoint y: 279, distance: 103.9
click at [349, 176] on div "PCA Information Save Cancel Corporation Name Startup Name Corporation ID PCA Ty…" at bounding box center [365, 559] width 697 height 788
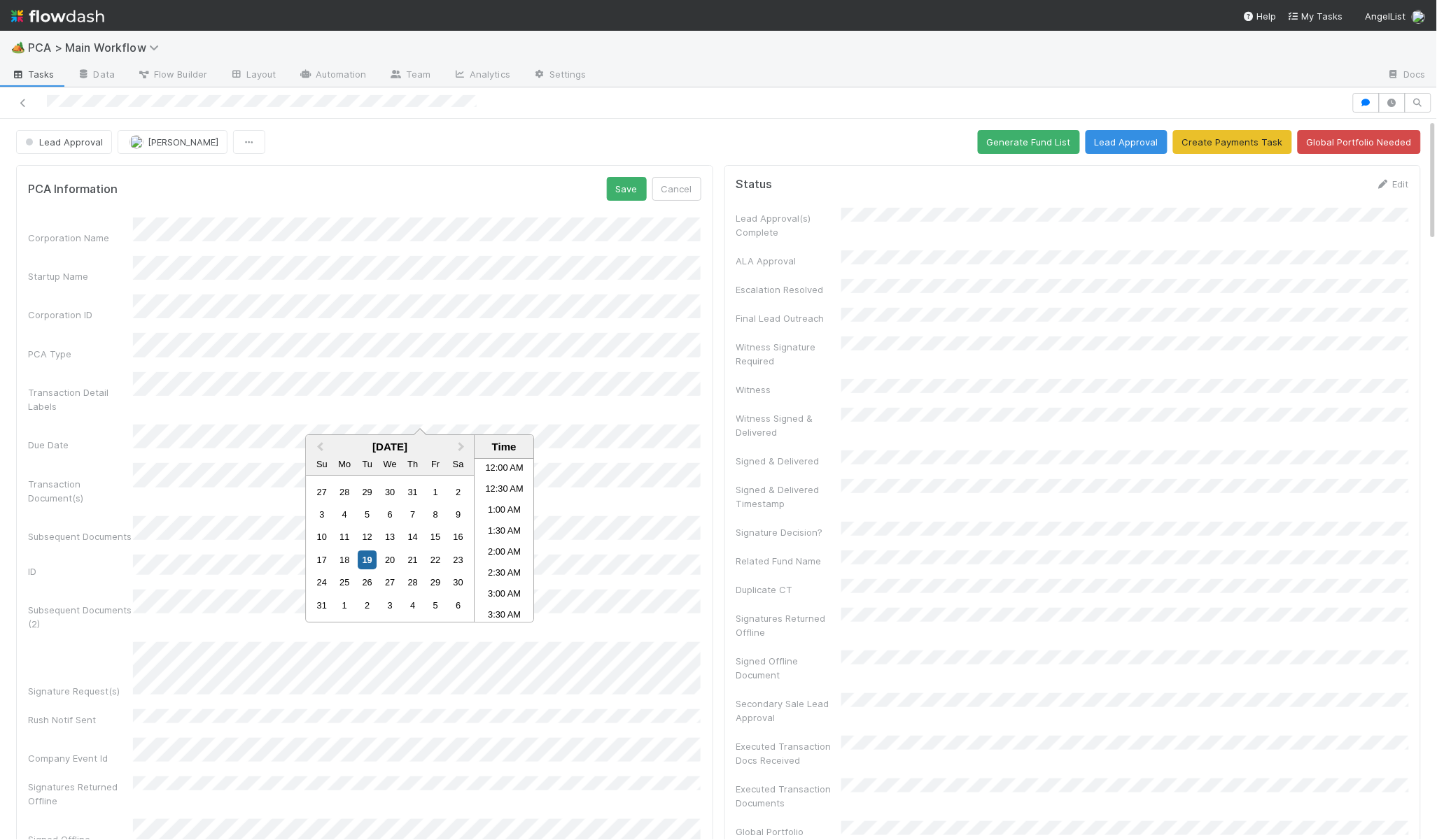
scroll to position [244, 0]
click at [621, 196] on button "Save" at bounding box center [626, 188] width 40 height 24
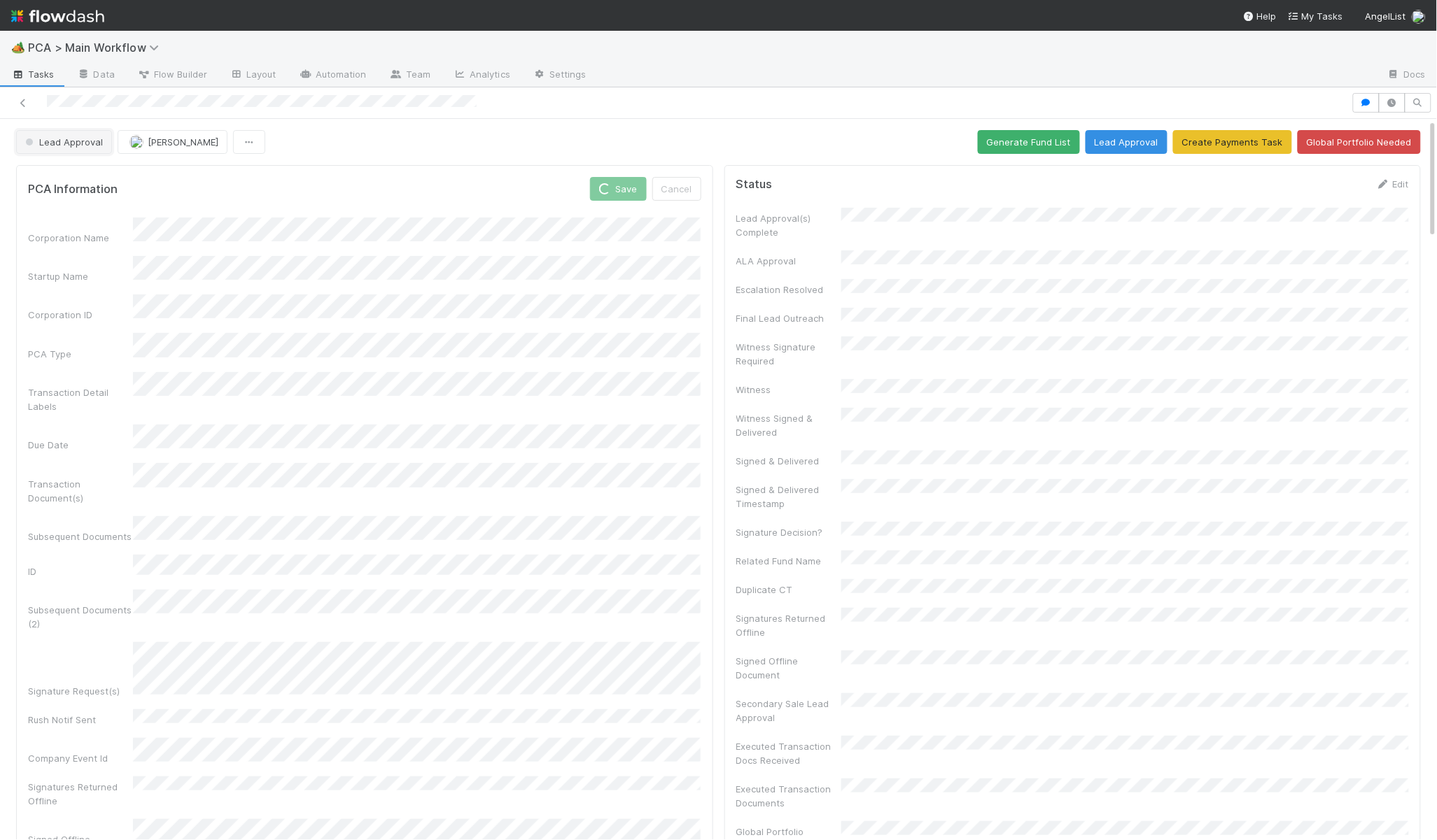
click at [61, 145] on span "Lead Approval" at bounding box center [63, 142] width 81 height 11
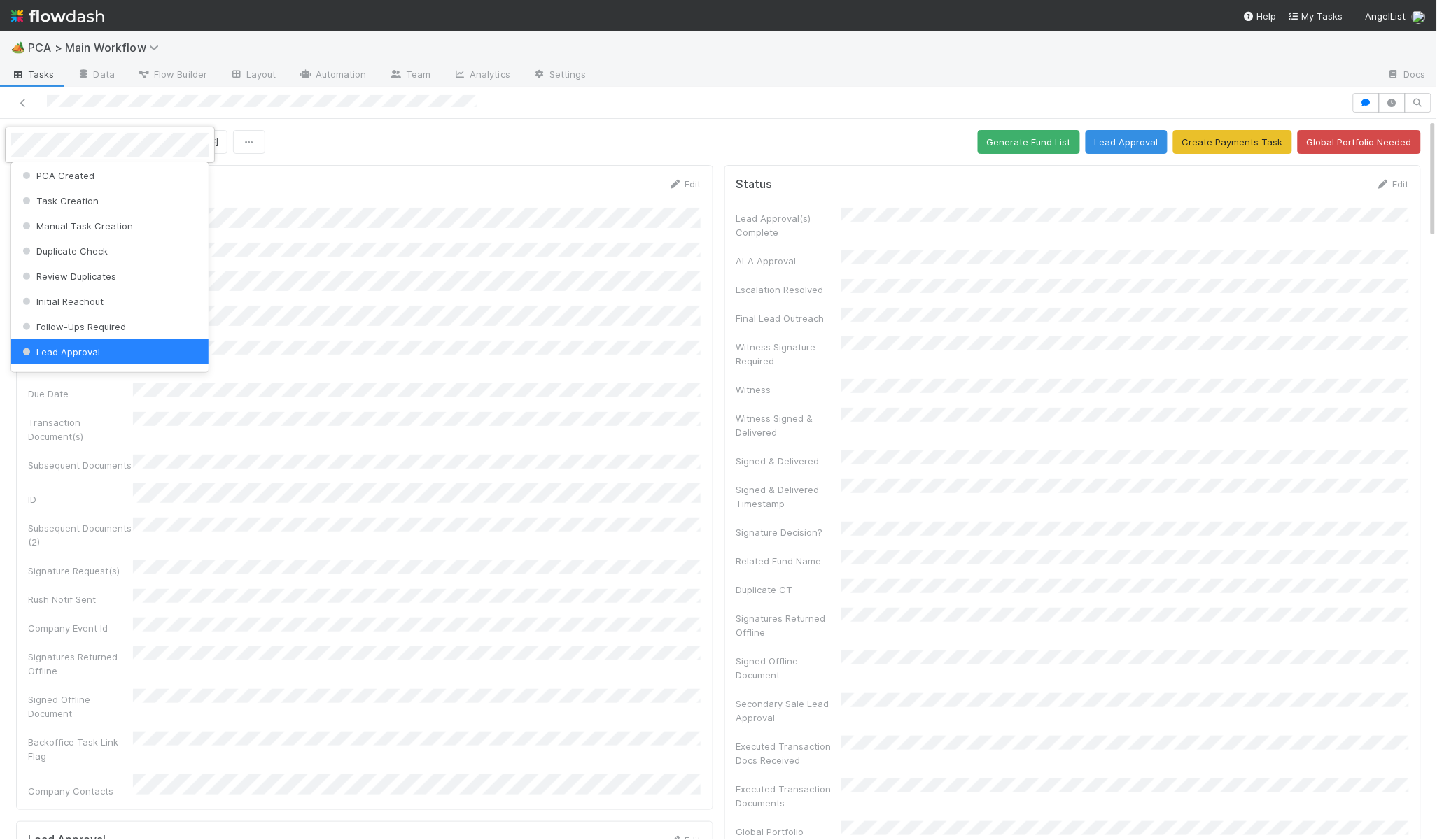
scroll to position [0, 0]
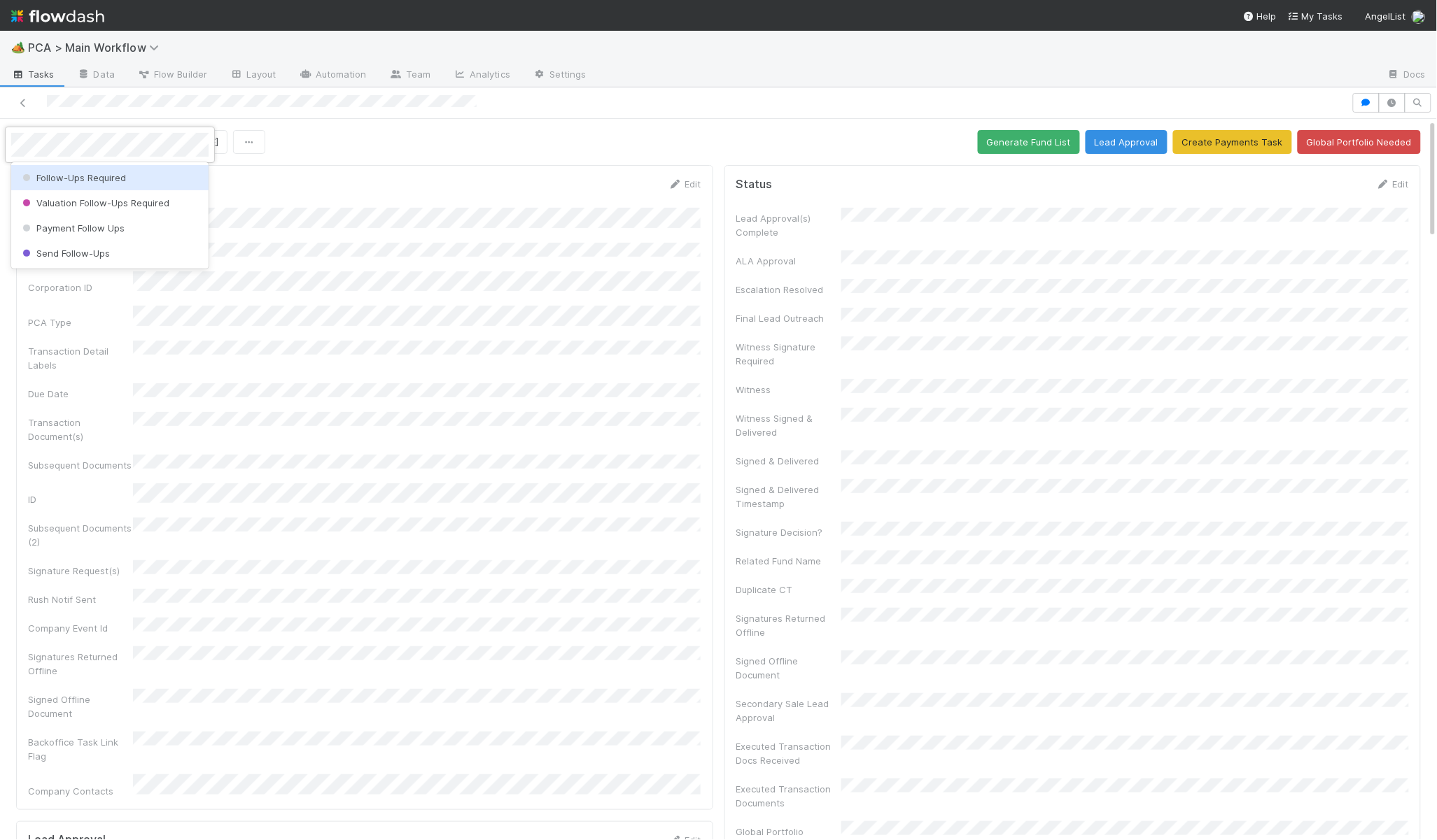
click at [50, 177] on span "Follow-Ups Required" at bounding box center [73, 177] width 106 height 11
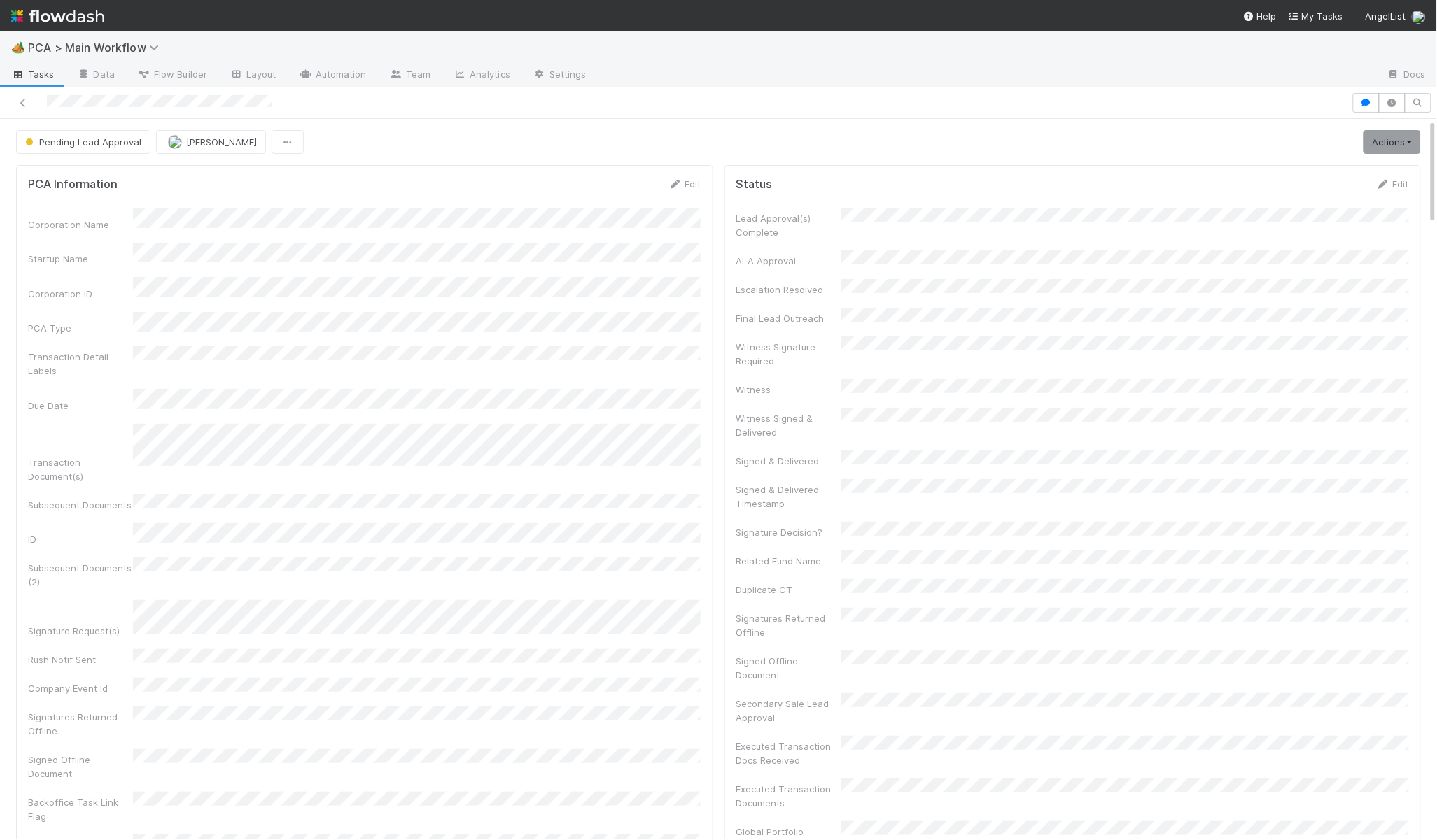
click at [638, 231] on div "Corporation Name Startup Name Corporation ID PCA Type Transaction Detail Labels…" at bounding box center [364, 529] width 673 height 644
click at [670, 182] on icon at bounding box center [675, 184] width 14 height 9
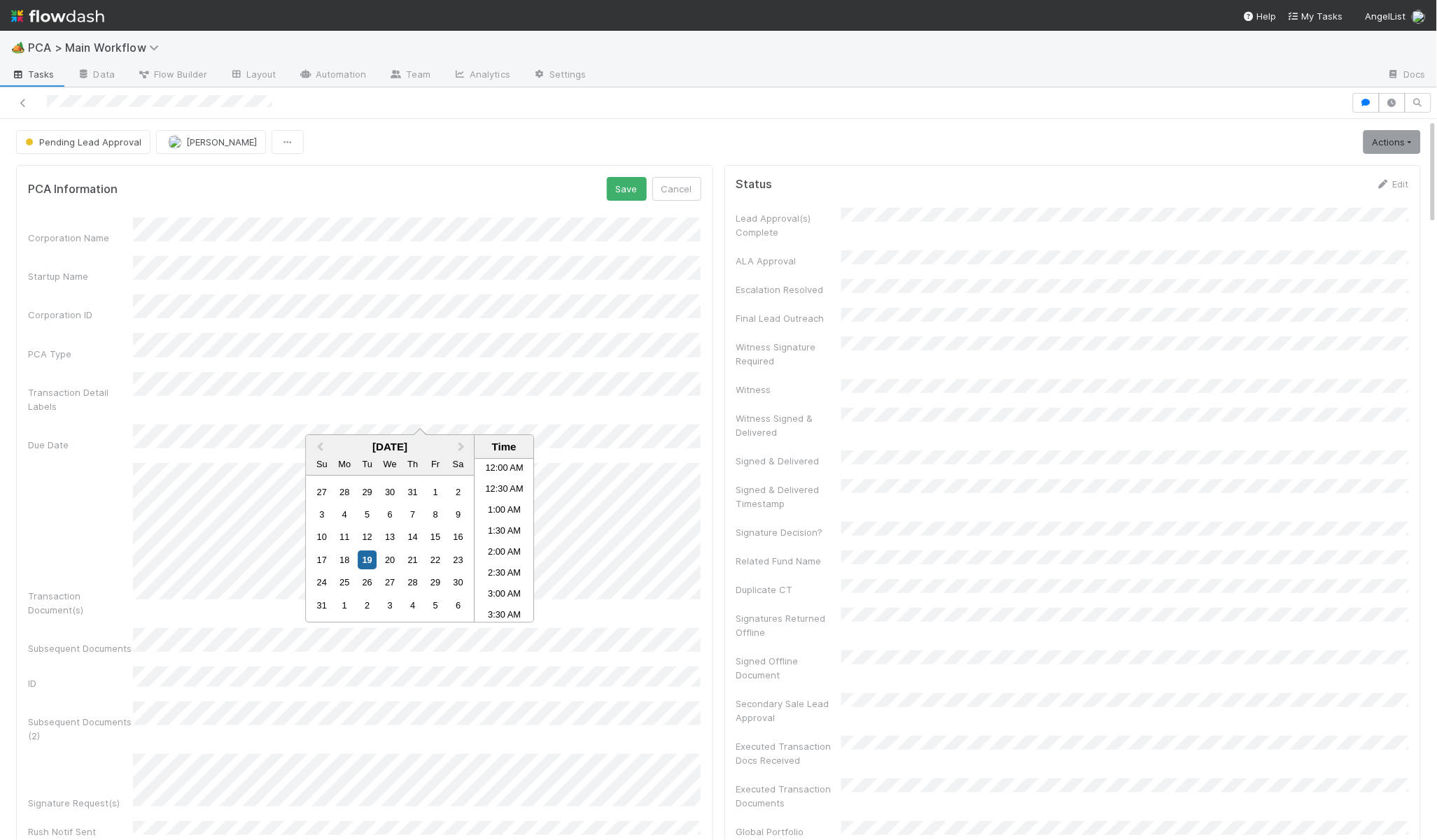
scroll to position [201, 0]
click at [413, 612] on div "4" at bounding box center [413, 606] width 19 height 19
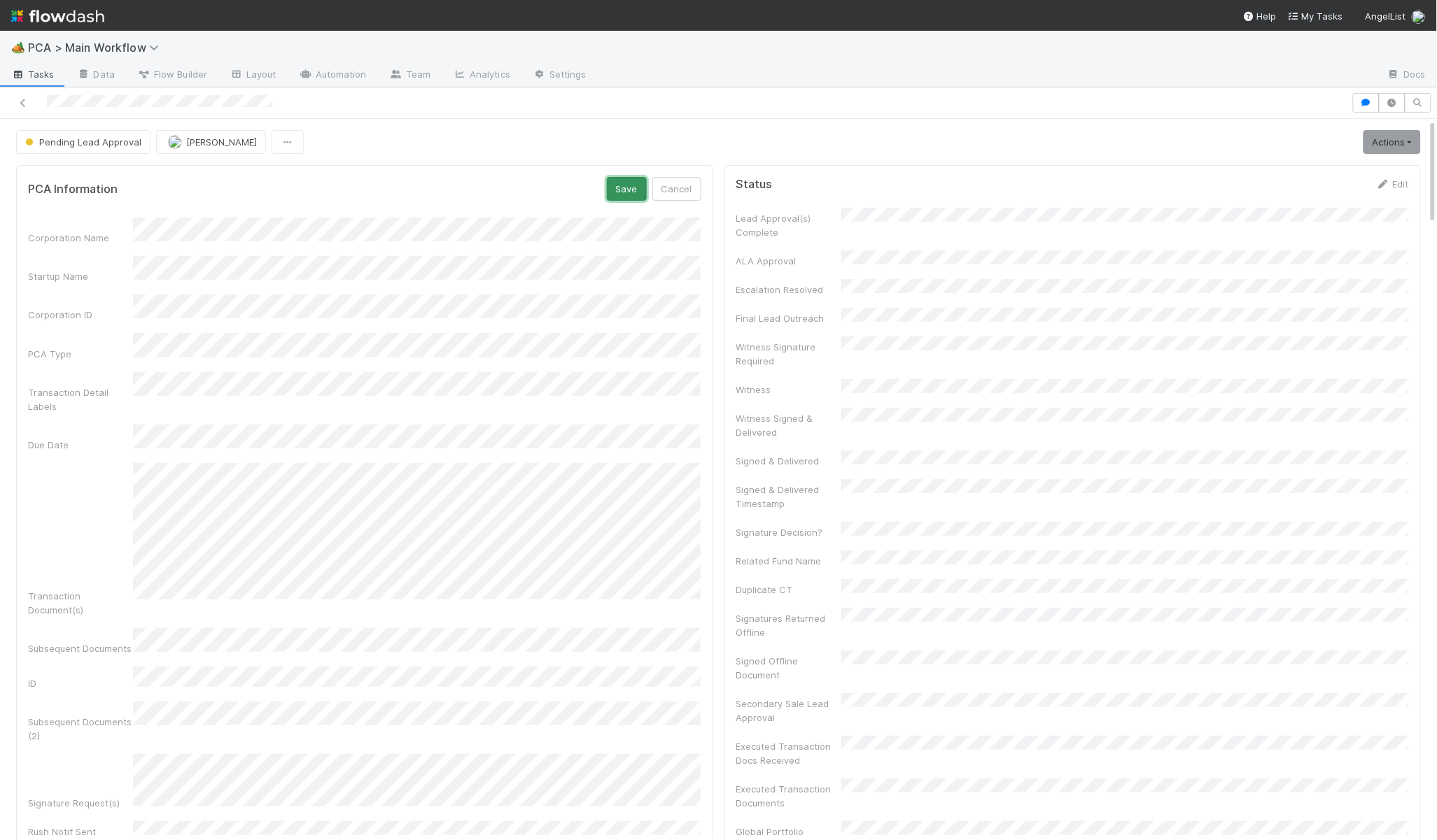
click at [631, 188] on button "Save" at bounding box center [626, 188] width 40 height 24
click at [682, 182] on link "Edit" at bounding box center [685, 183] width 33 height 11
click at [601, 188] on div "PCA Information Save Cancel" at bounding box center [364, 188] width 673 height 24
click at [610, 185] on button "Save" at bounding box center [626, 188] width 40 height 24
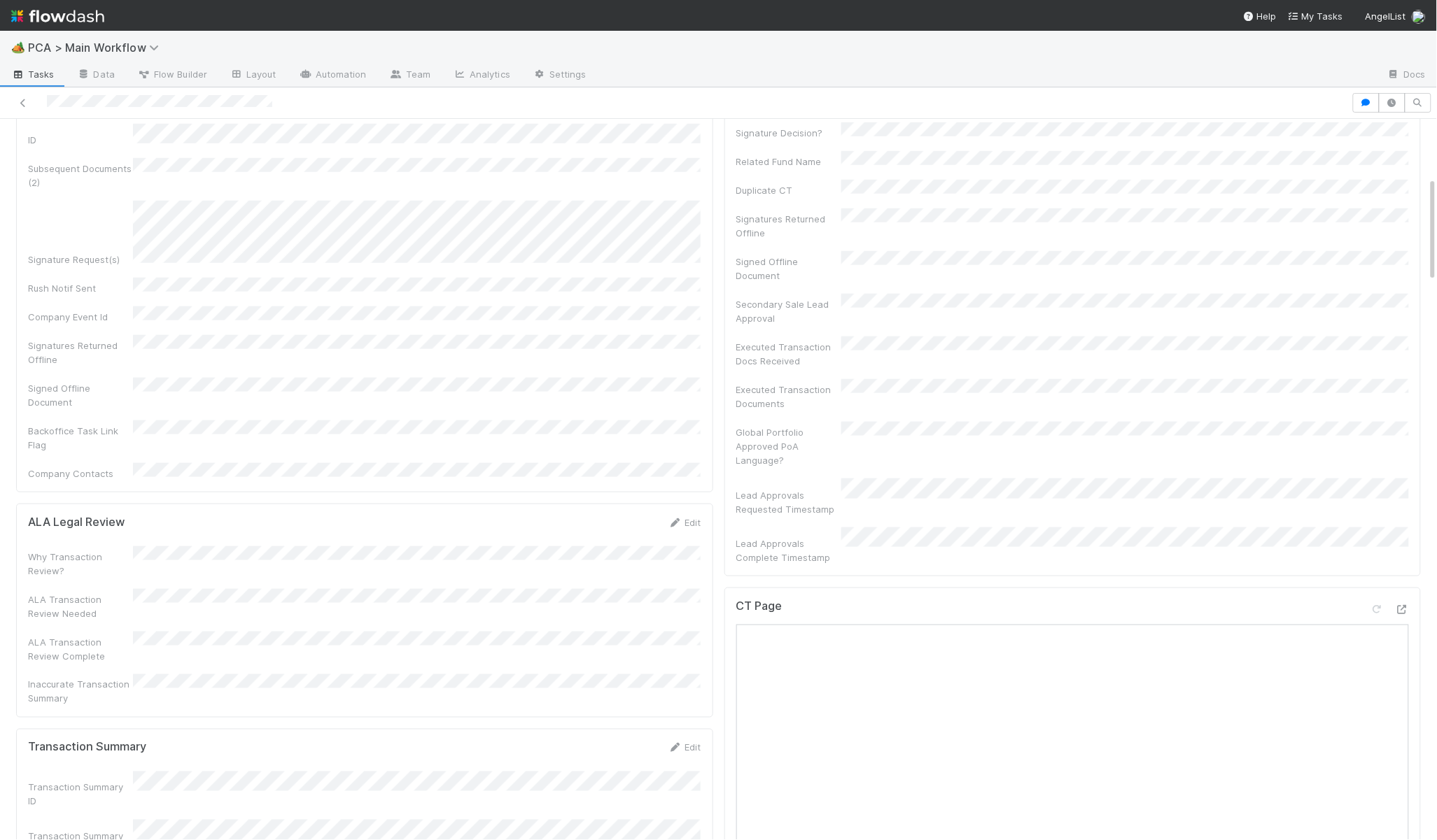
scroll to position [0, 0]
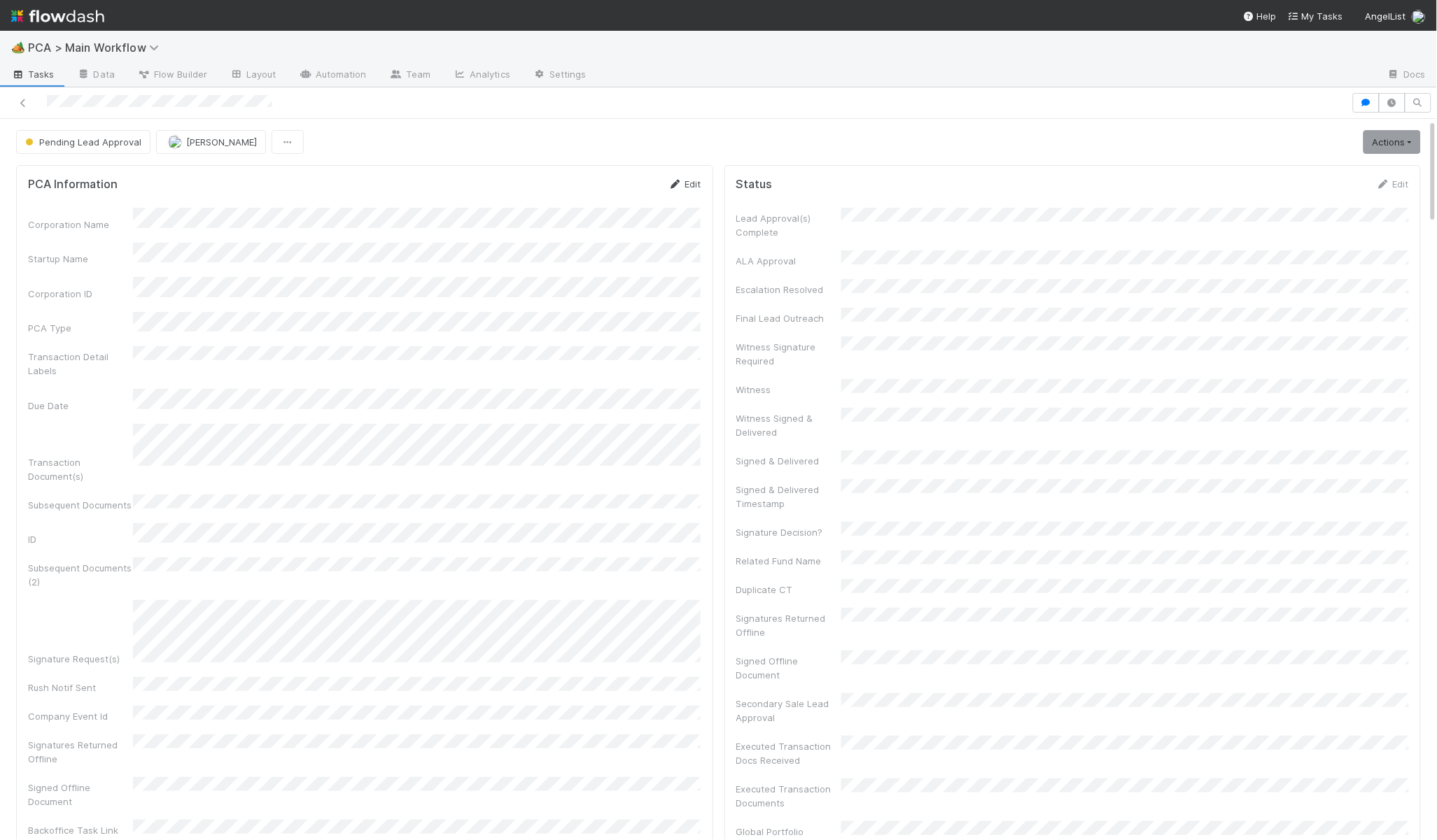
click at [680, 190] on link "Edit" at bounding box center [685, 183] width 33 height 11
click at [650, 188] on div "Save Cancel" at bounding box center [654, 188] width 95 height 24
click at [630, 190] on button "Save" at bounding box center [626, 188] width 40 height 24
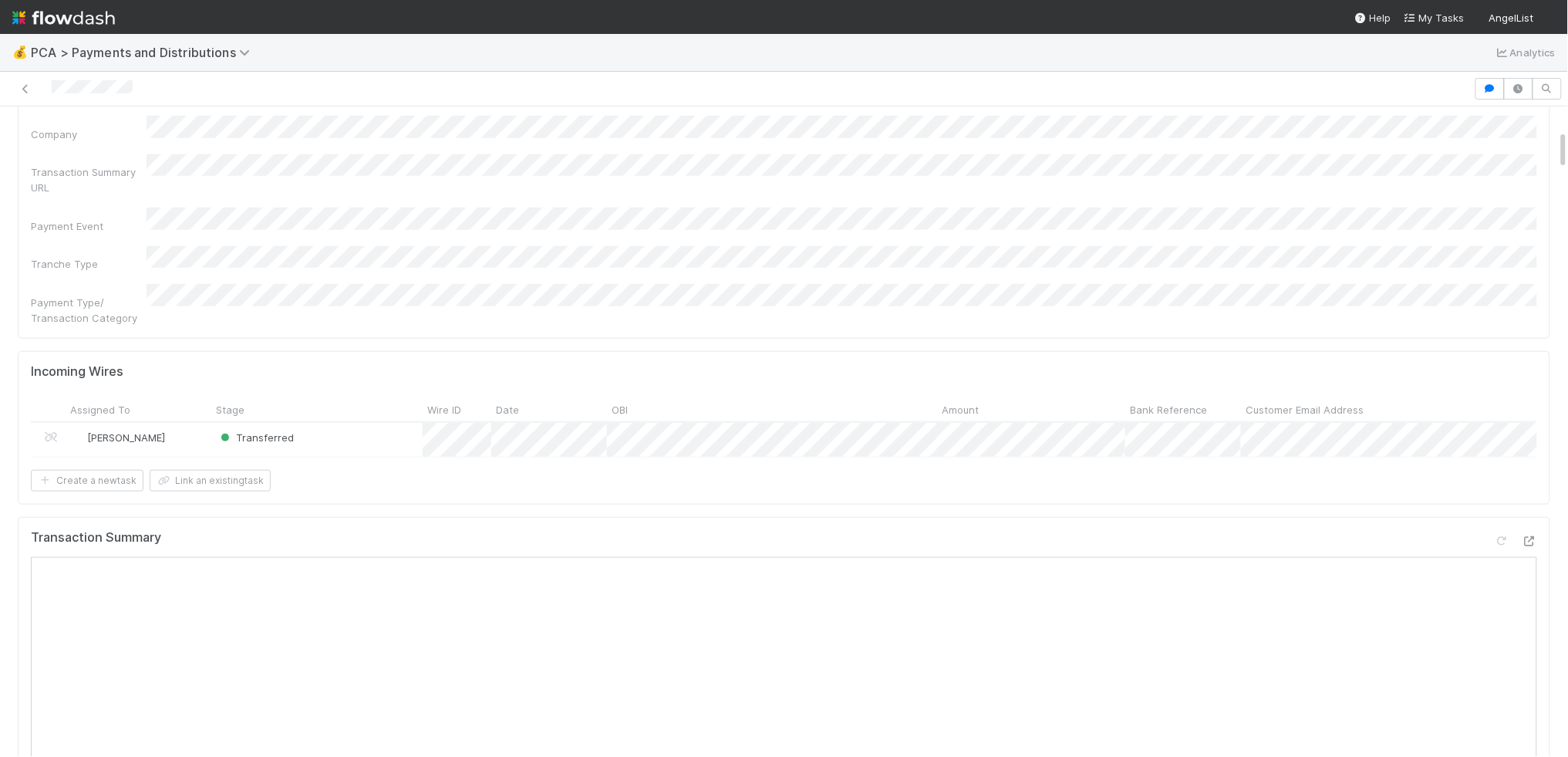
scroll to position [375, 0]
click at [849, 418] on div at bounding box center [784, 378] width 1568 height 757
click at [1193, 617] on div at bounding box center [784, 378] width 1568 height 757
click at [1523, 536] on div at bounding box center [1516, 546] width 43 height 22
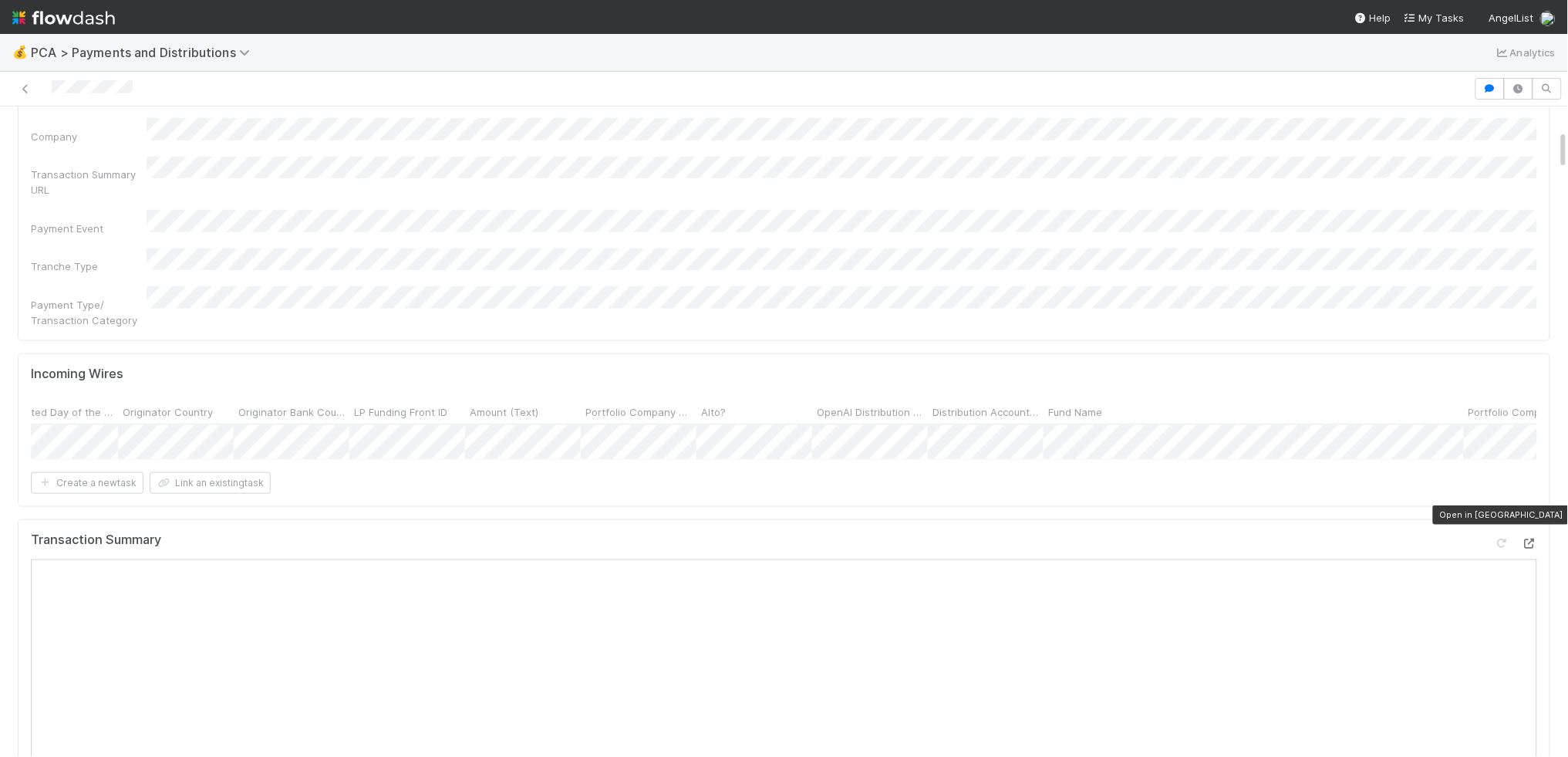
click at [1533, 538] on icon at bounding box center [1530, 543] width 15 height 10
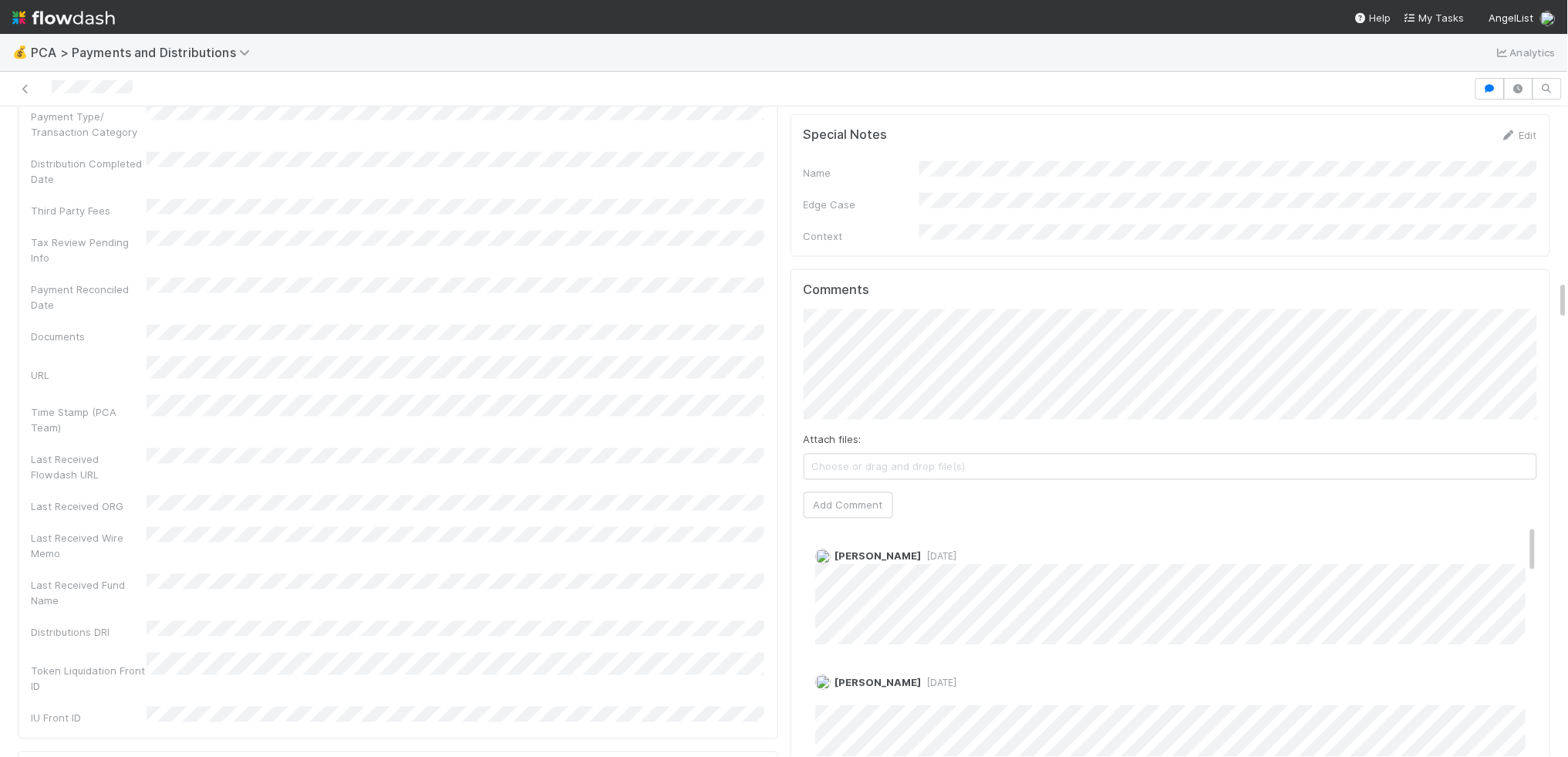
scroll to position [2832, 0]
click at [895, 293] on span "[PERSON_NAME]" at bounding box center [882, 293] width 78 height 12
click at [832, 493] on button "Add Comment" at bounding box center [849, 506] width 90 height 26
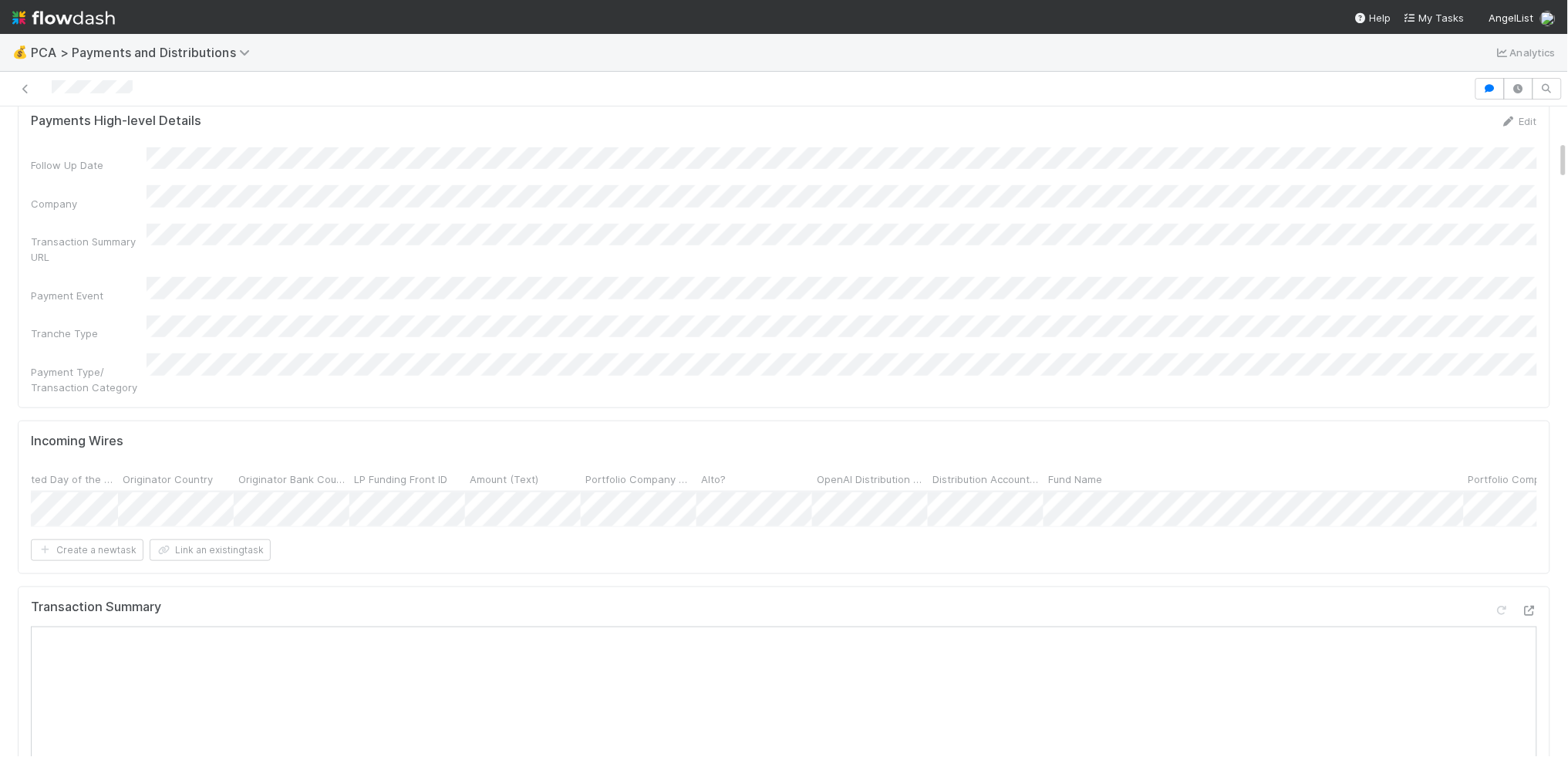
scroll to position [0, 0]
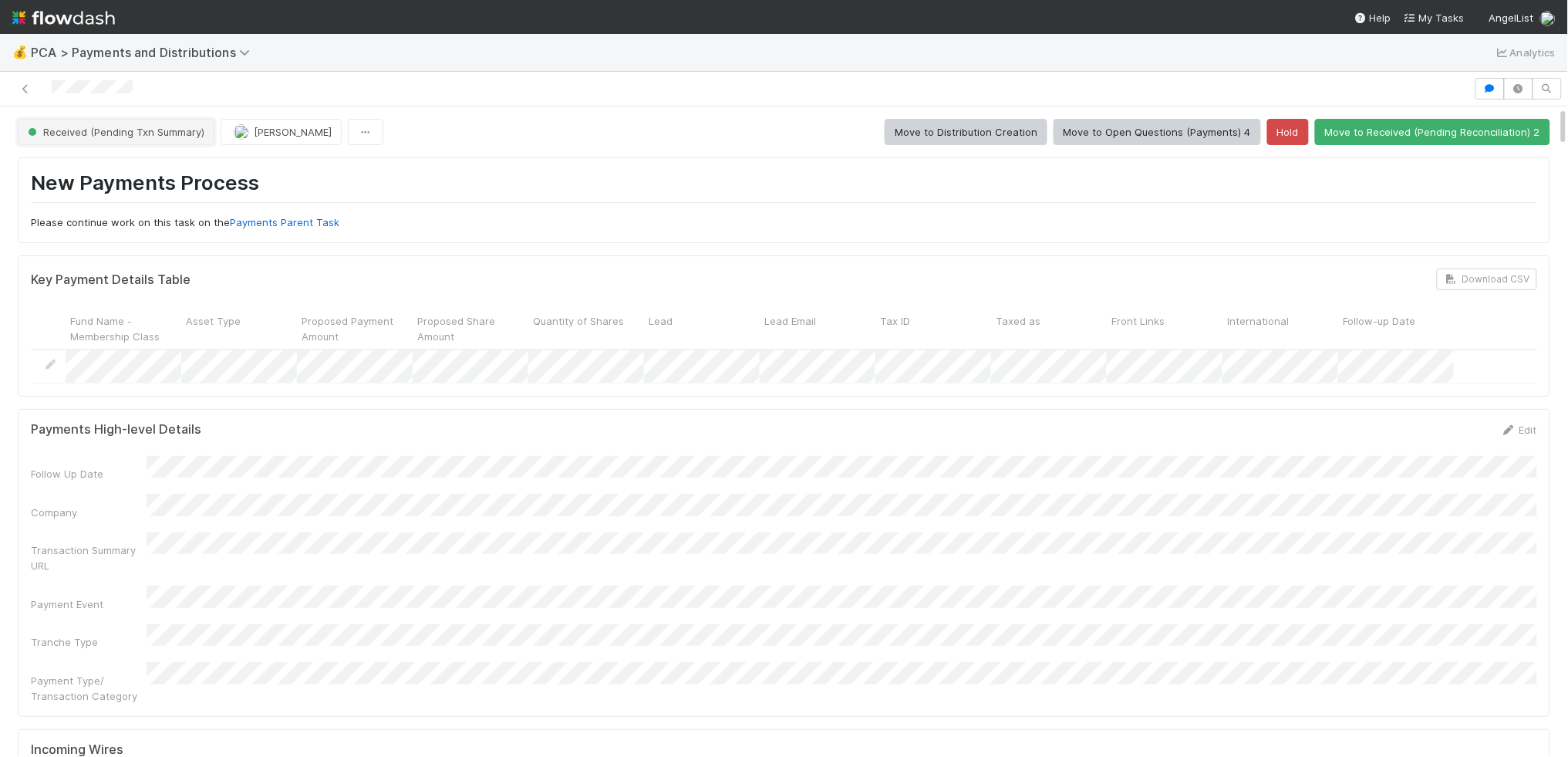
click at [150, 145] on button "Received (Pending Txn Summary)" at bounding box center [115, 132] width 197 height 26
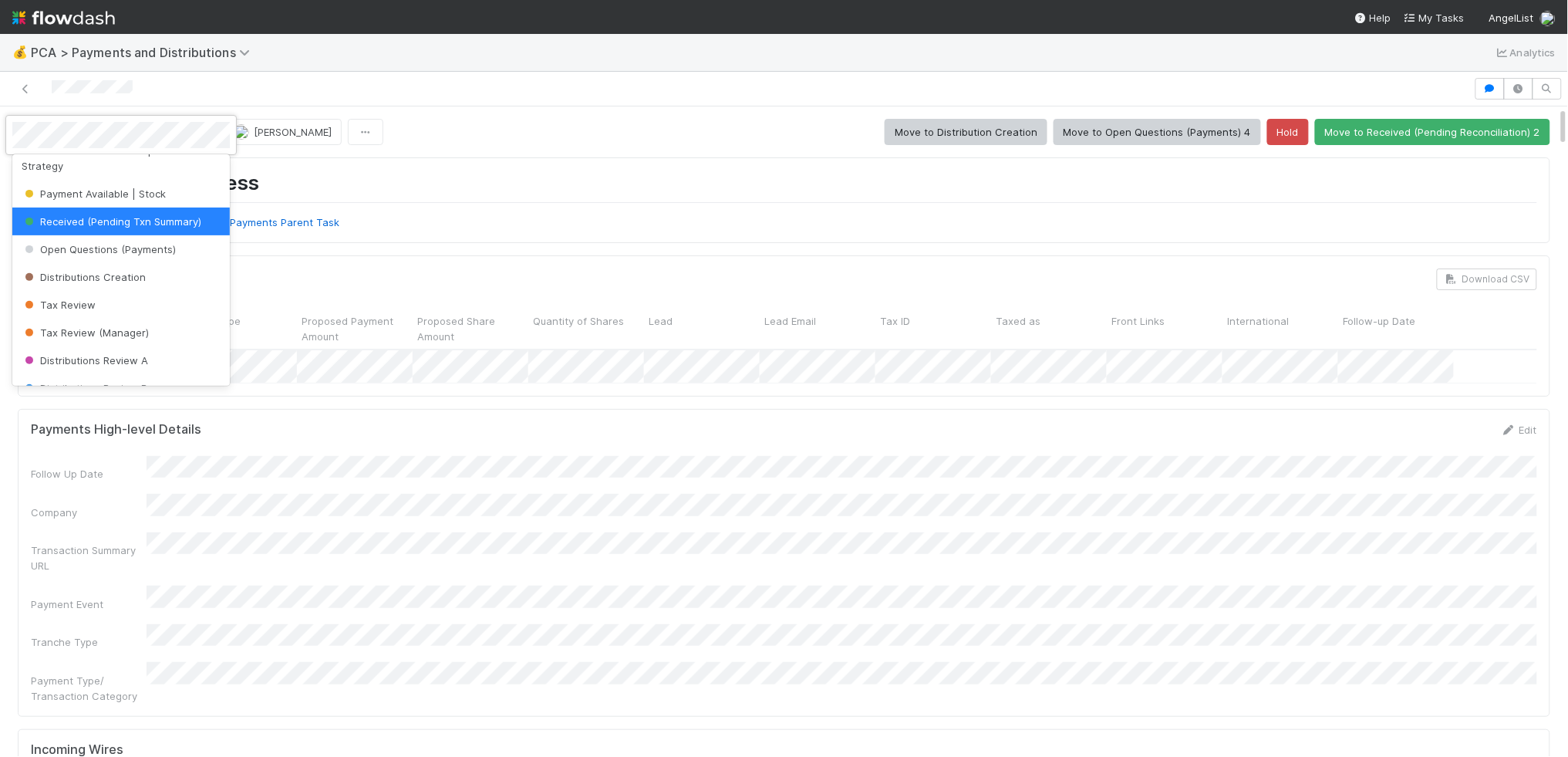
scroll to position [170, 0]
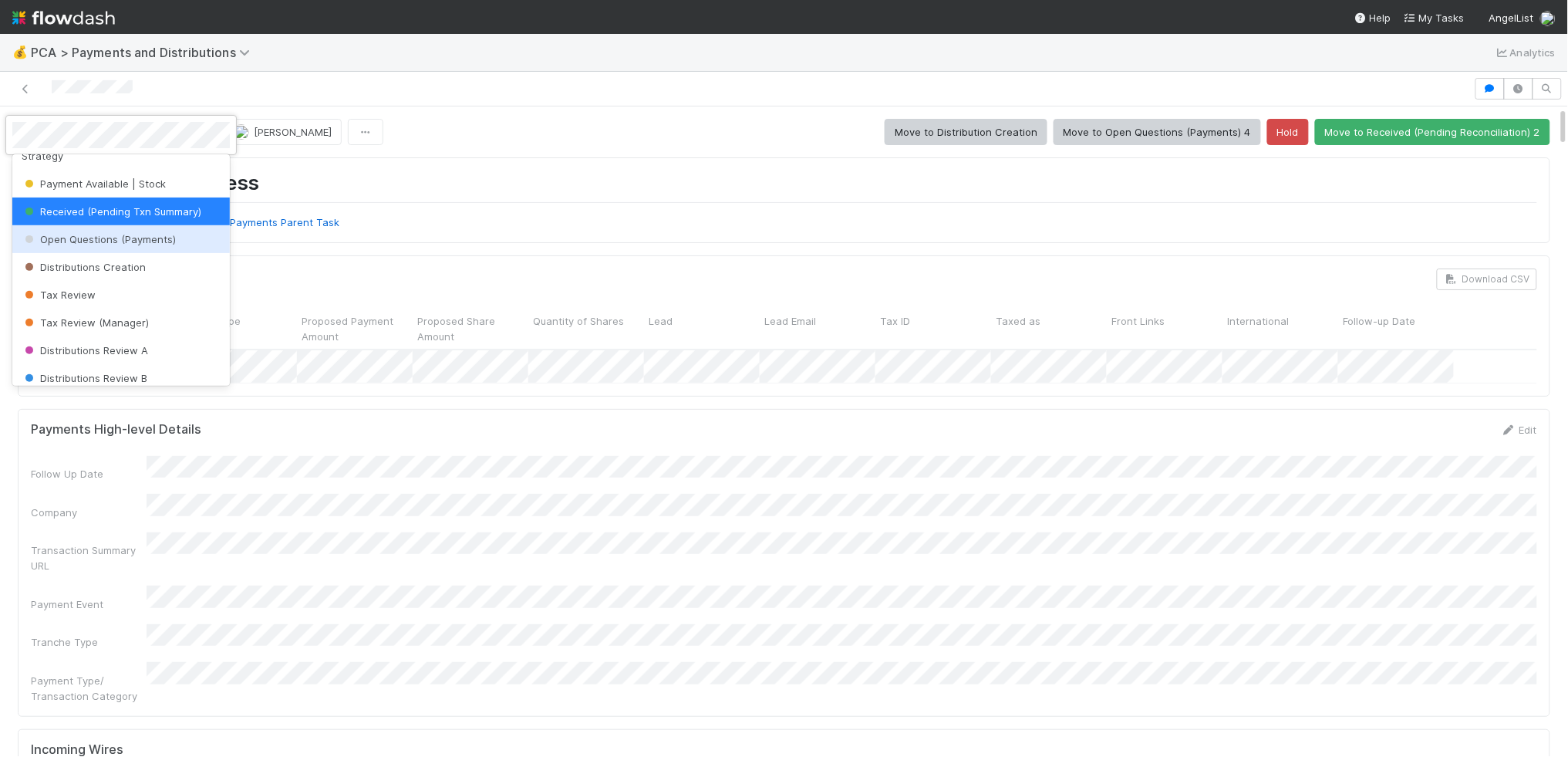
click at [144, 238] on span "Open Questions (Payments)" at bounding box center [99, 238] width 154 height 12
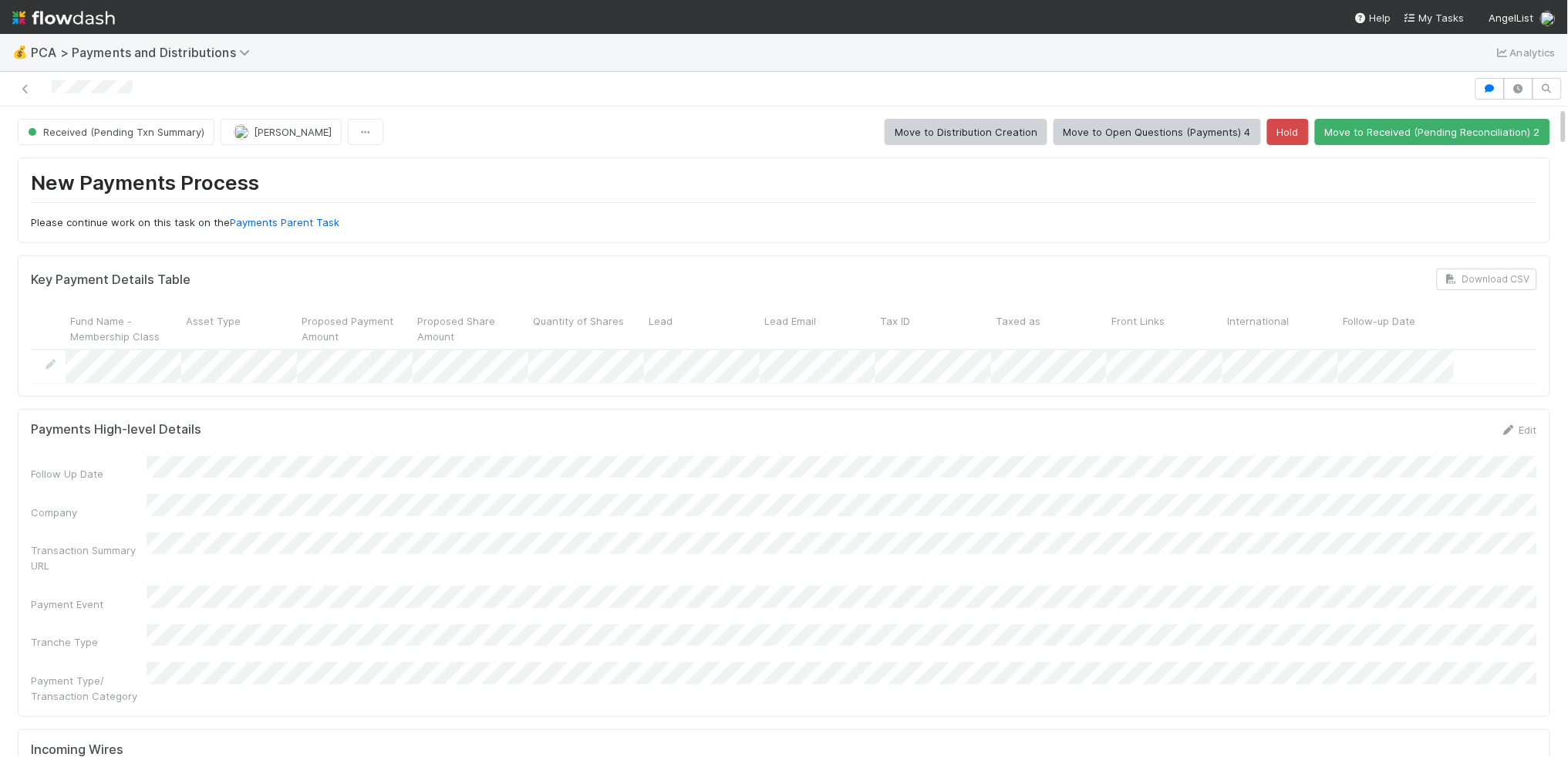
click at [473, 224] on p "Please continue work on this task on the Payments Parent Task" at bounding box center [784, 222] width 1507 height 15
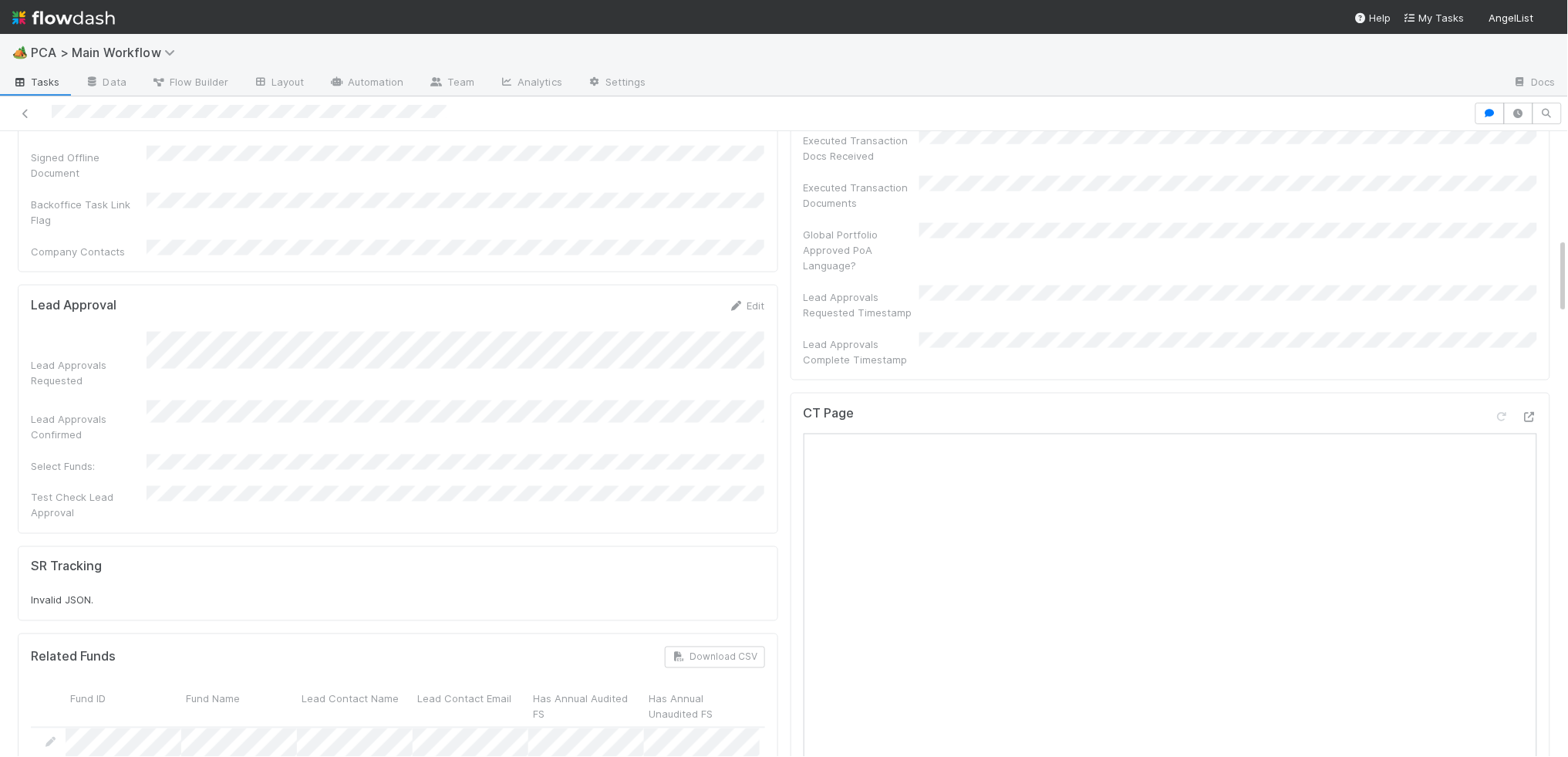
scroll to position [870, 0]
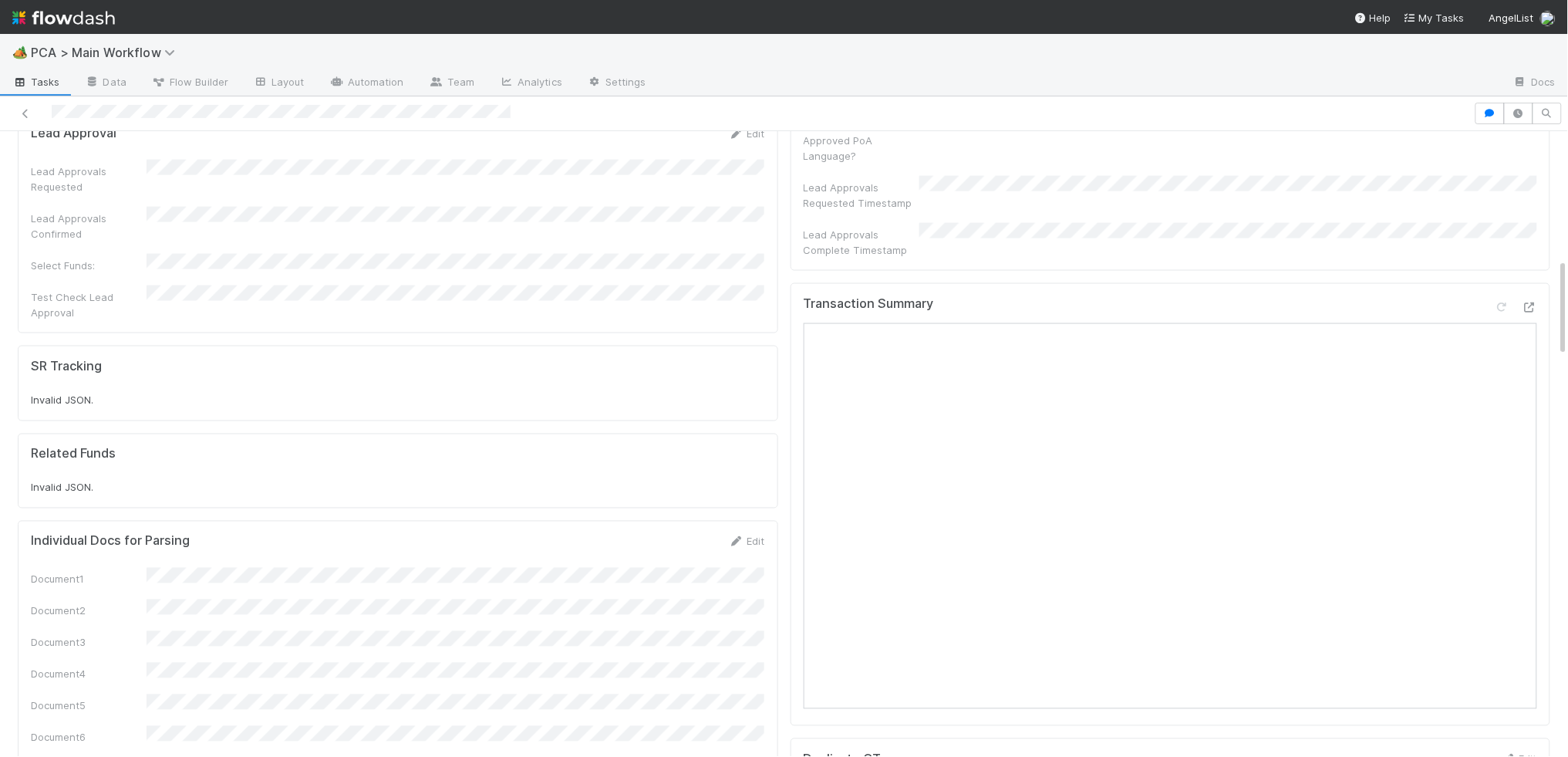
scroll to position [792, 0]
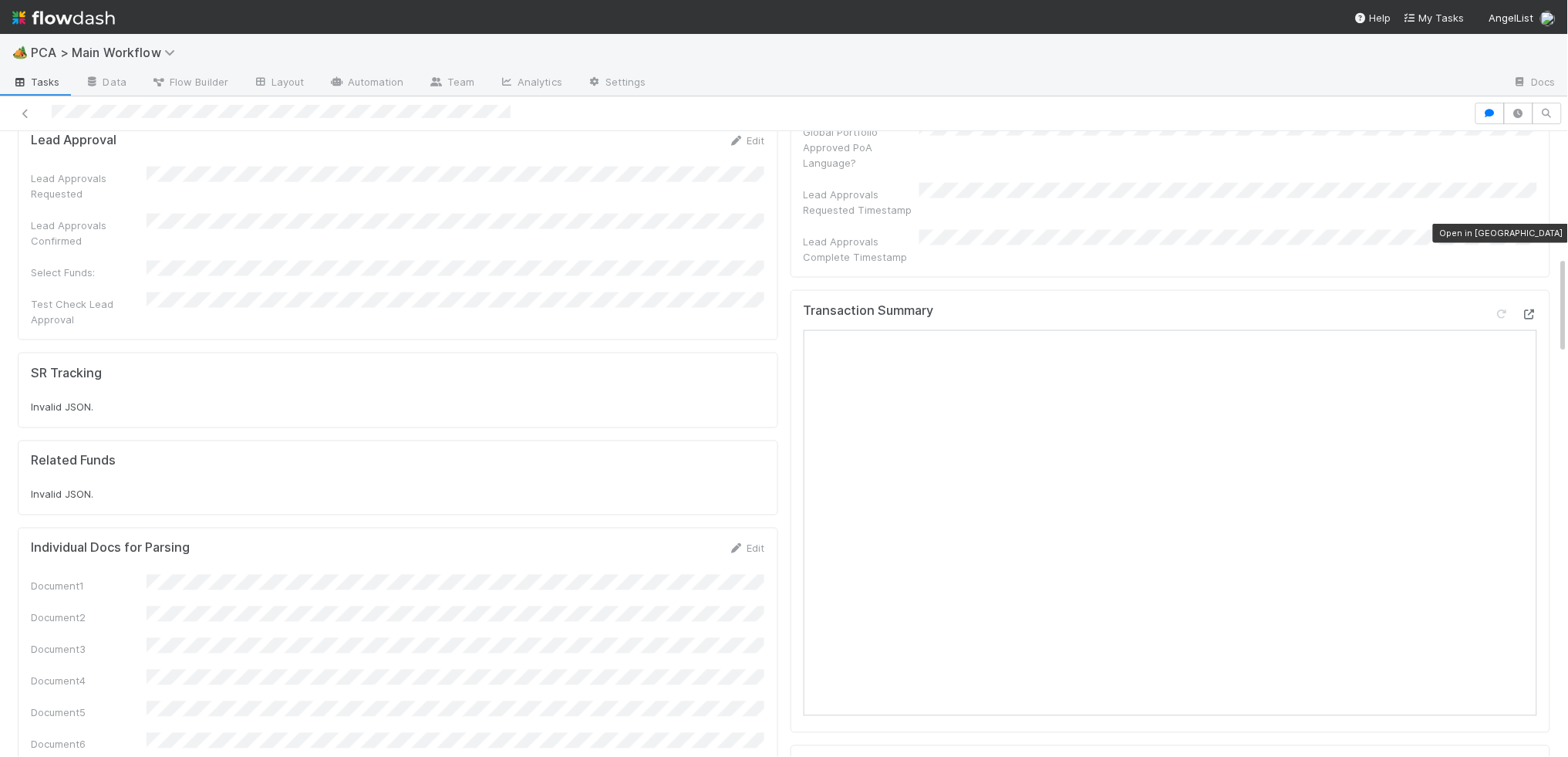
click at [1532, 310] on icon at bounding box center [1530, 314] width 15 height 10
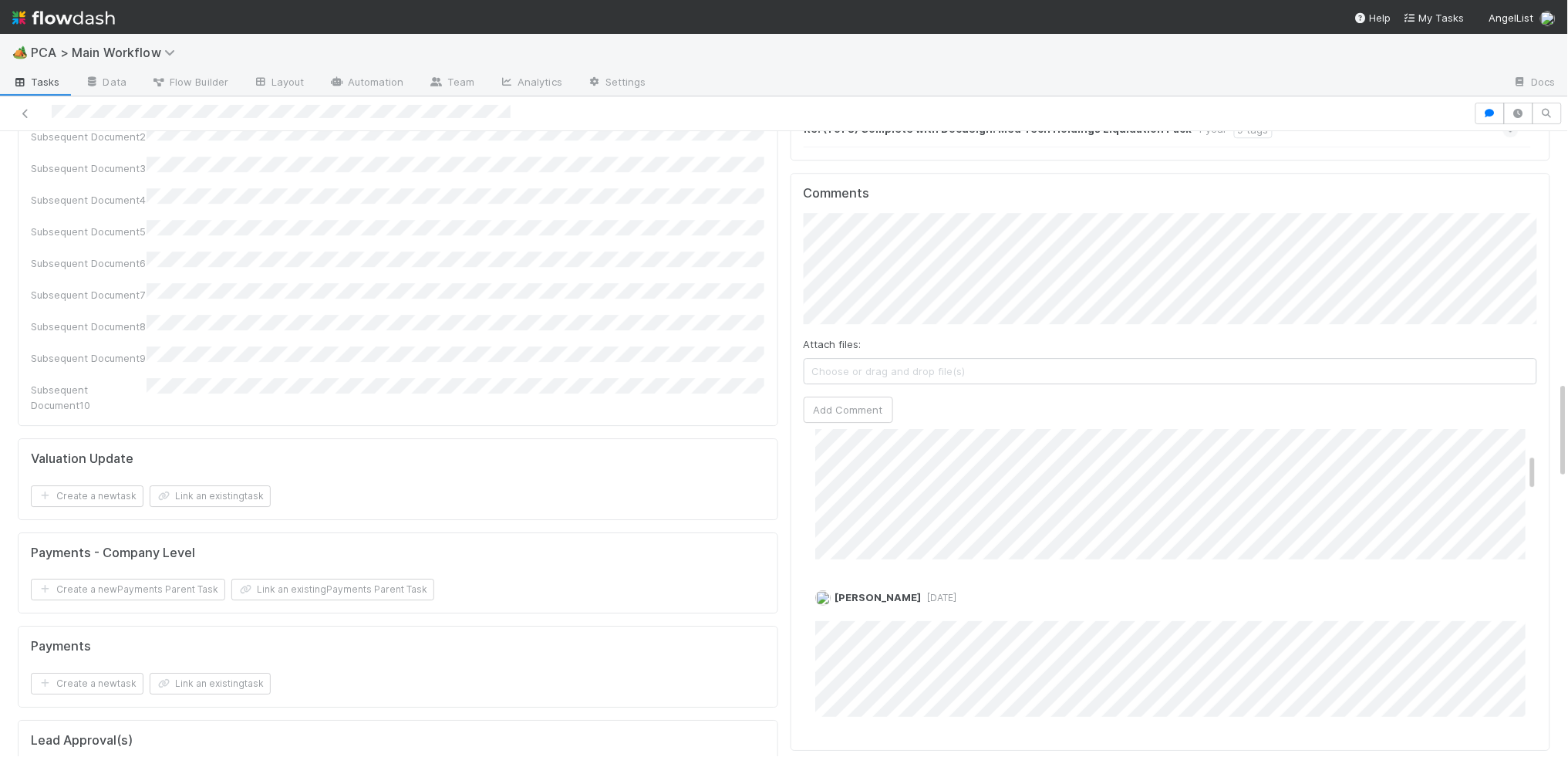
scroll to position [0, 0]
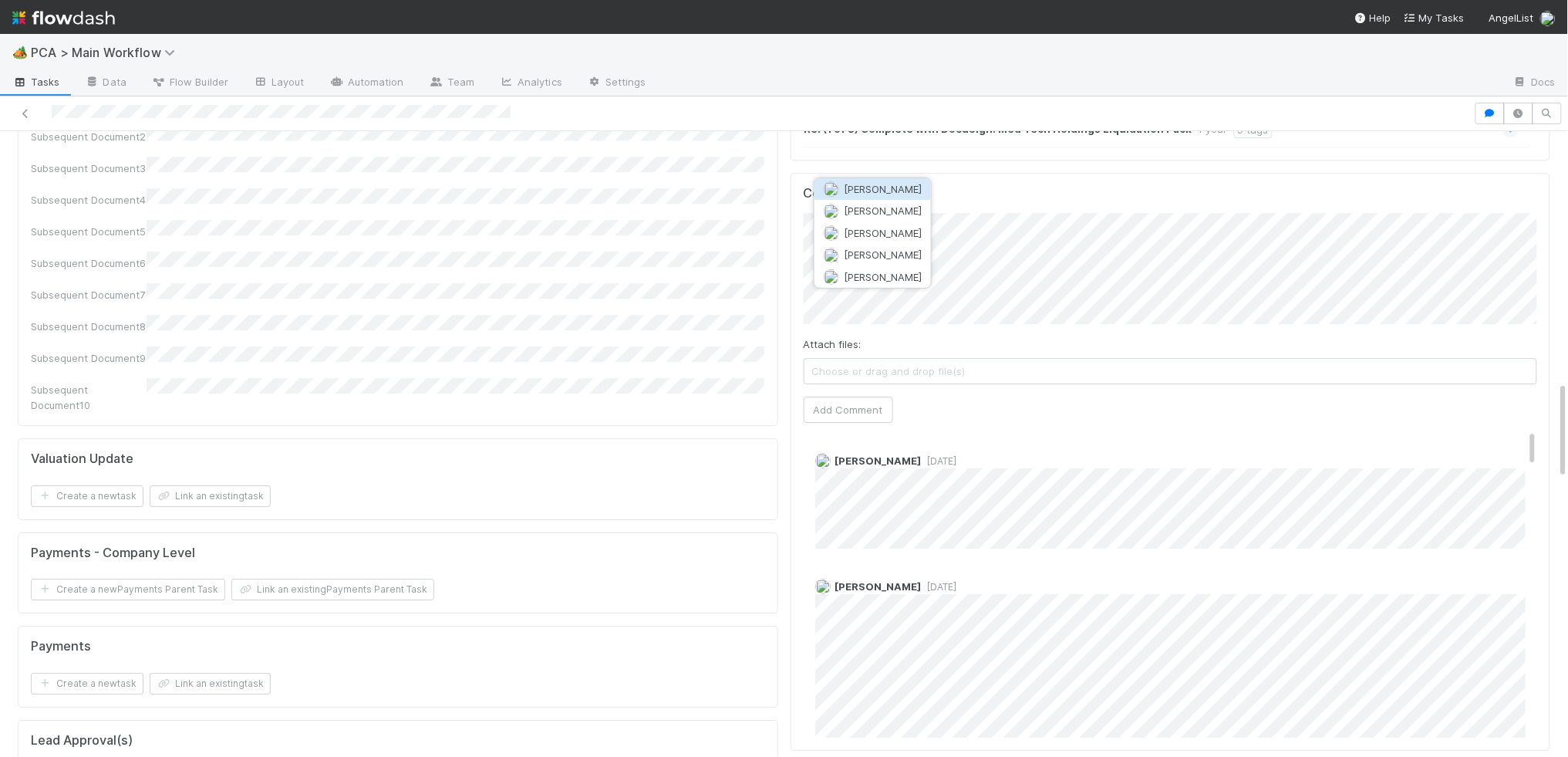
click at [913, 187] on button "Berkley Cade" at bounding box center [873, 188] width 116 height 22
click at [841, 307] on div "Attach files: Choose or drag and drop file(s) Add Comment" at bounding box center [1171, 317] width 735 height 209
click at [849, 396] on button "Add Comment" at bounding box center [849, 409] width 90 height 26
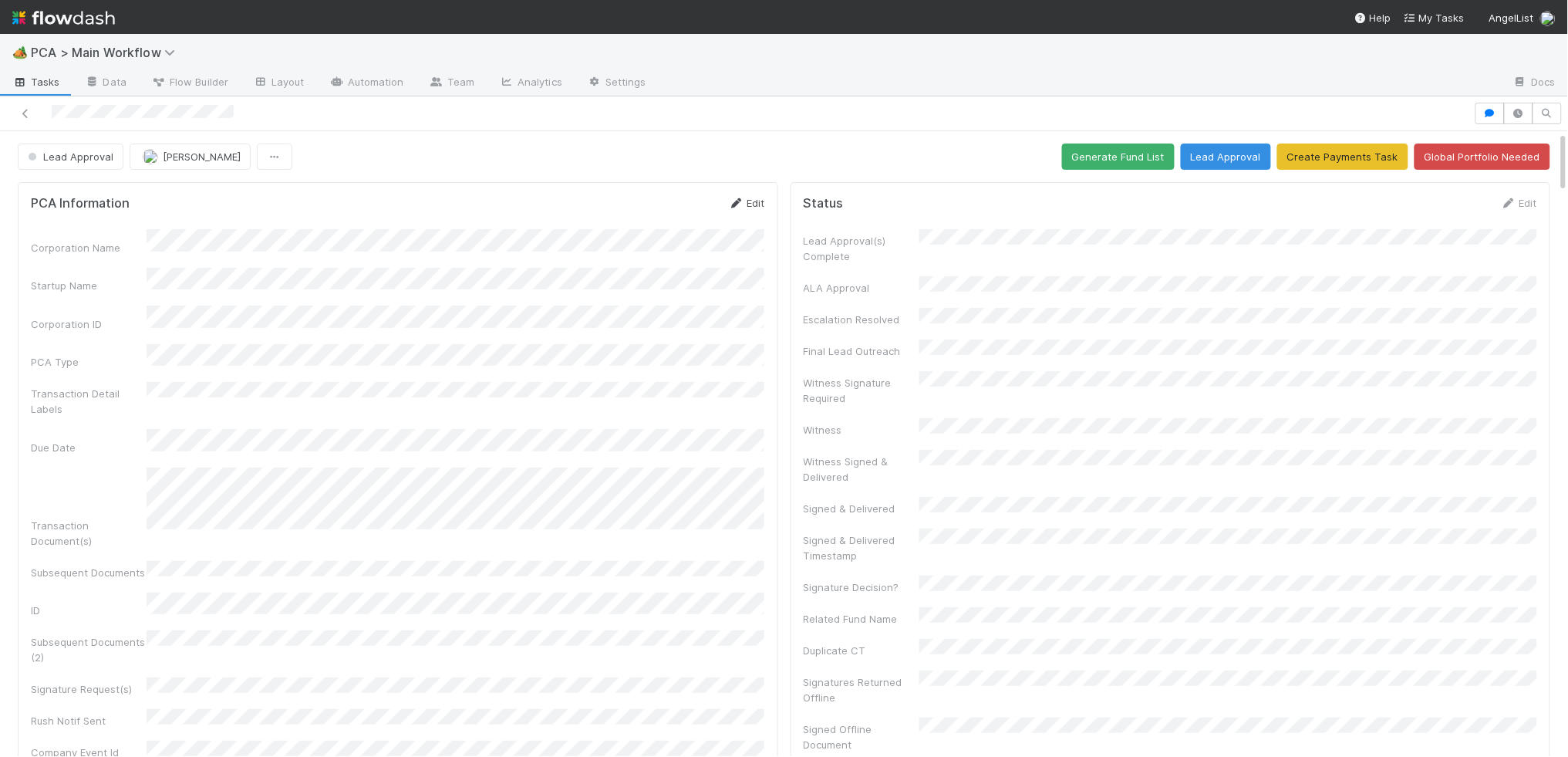
click at [742, 202] on icon at bounding box center [736, 203] width 15 height 10
click at [663, 196] on button "Save" at bounding box center [683, 208] width 44 height 26
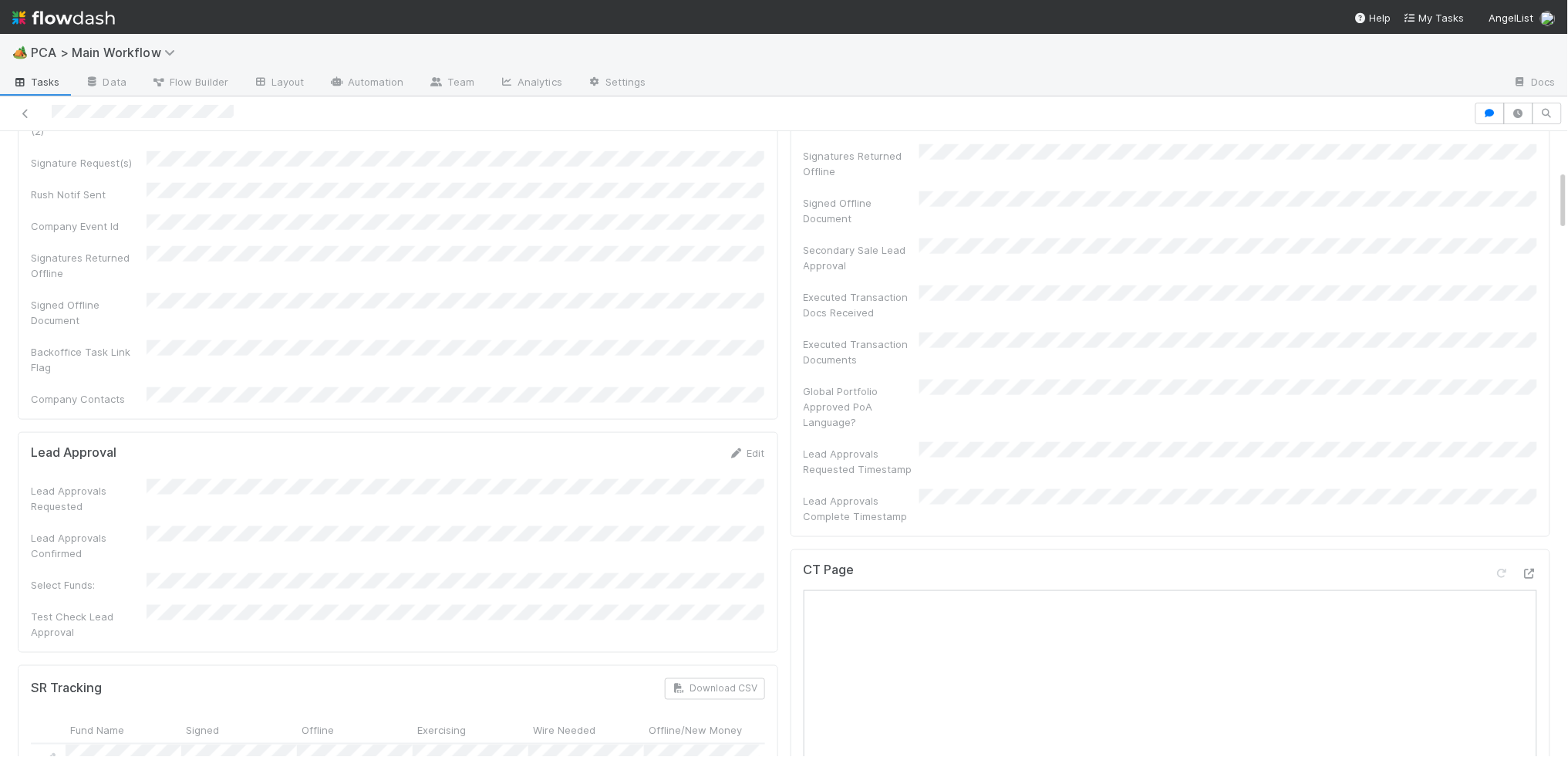
scroll to position [681, 0]
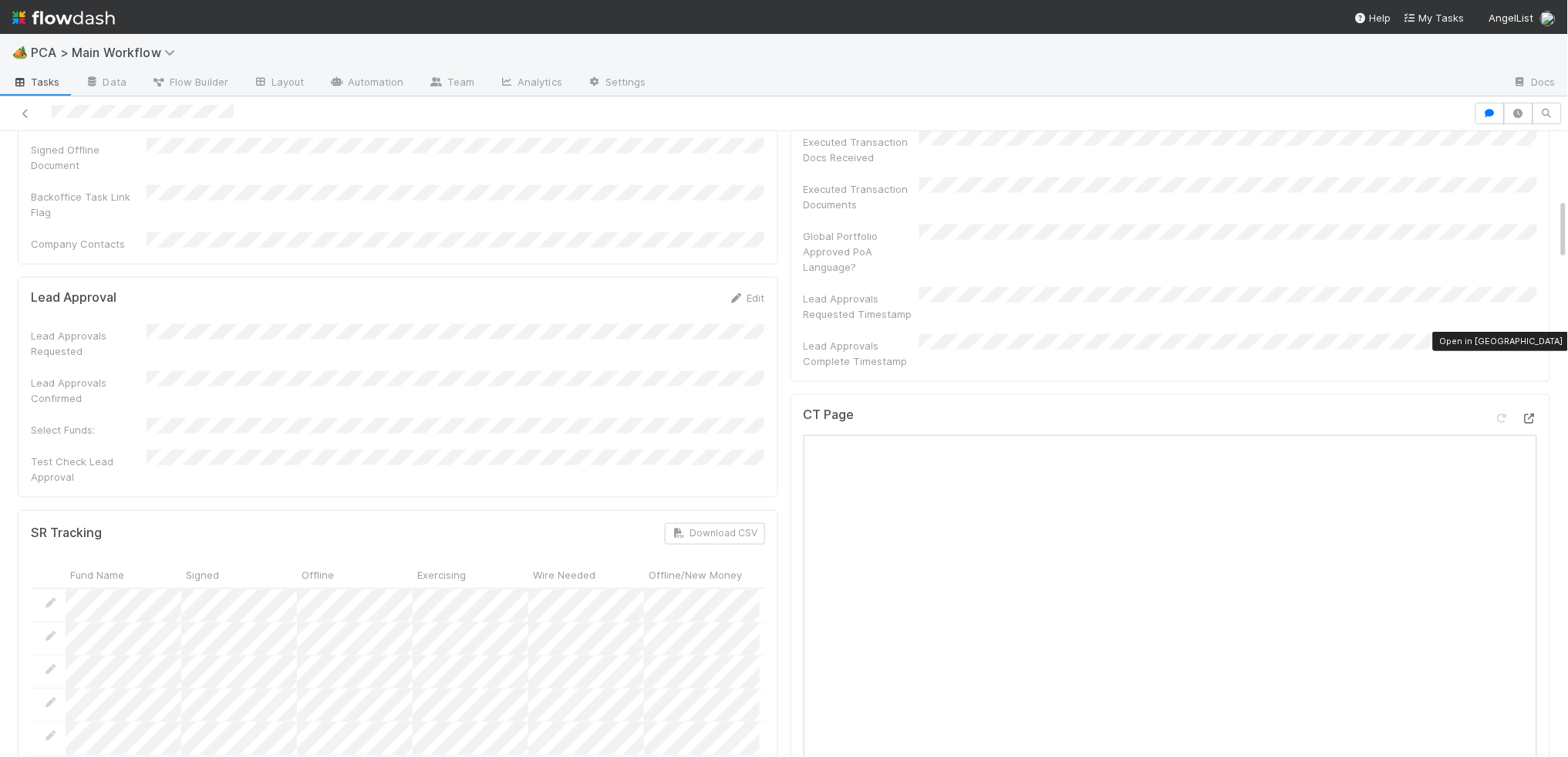
click at [1535, 411] on div at bounding box center [1530, 418] width 15 height 15
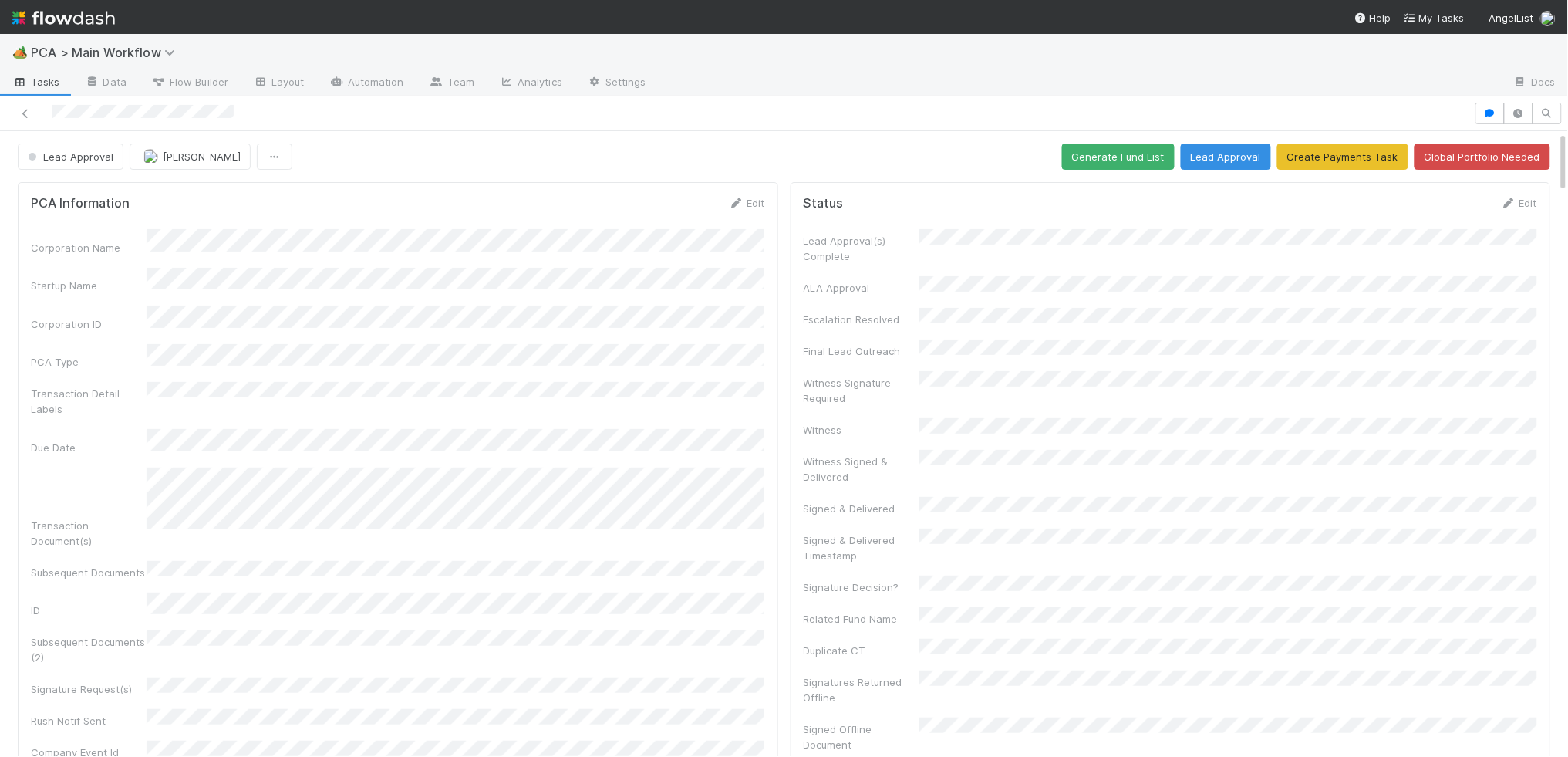
drag, startPoint x: 510, startPoint y: 221, endPoint x: 762, endPoint y: 222, distance: 252.0
click at [581, 216] on form "PCA Information Edit Corporation Name Startup Name Corporation ID PCA Type Tran…" at bounding box center [398, 564] width 735 height 738
click at [746, 203] on link "Edit" at bounding box center [747, 202] width 36 height 12
click at [255, 275] on div "Corporation Name Startup Name Corporation ID PCA Type Transaction Detail Labels…" at bounding box center [398, 733] width 735 height 986
click at [255, 278] on div "Corporation Name Startup Name Corporation ID PCA Type Transaction Detail Labels…" at bounding box center [398, 733] width 735 height 986
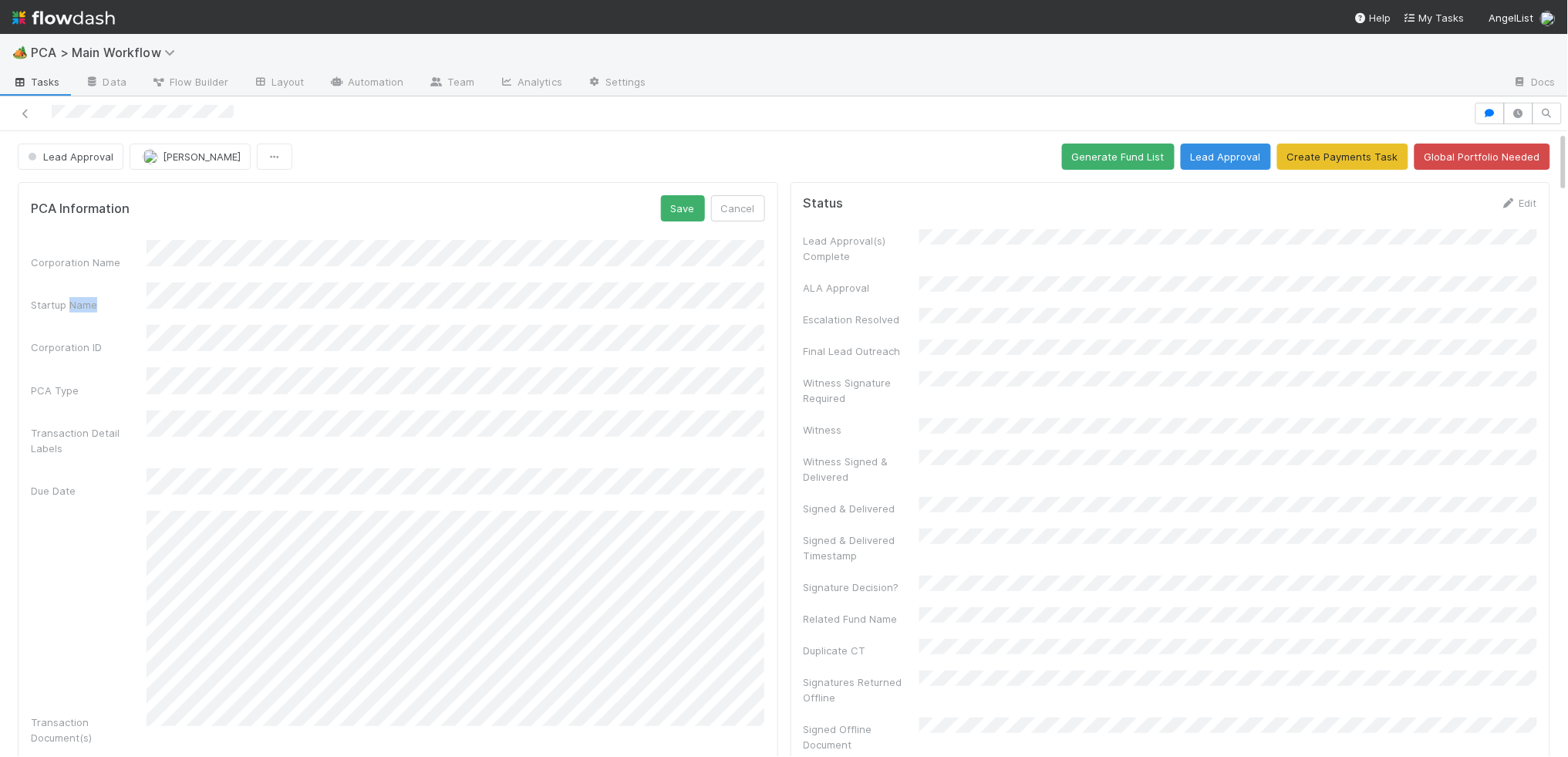
click at [255, 278] on div "Corporation Name Startup Name Corporation ID PCA Type Transaction Detail Labels…" at bounding box center [398, 733] width 735 height 986
drag, startPoint x: 679, startPoint y: 215, endPoint x: 664, endPoint y: 214, distance: 15.0
click at [679, 214] on button "Save" at bounding box center [683, 208] width 44 height 26
click at [94, 152] on span "Lead Approval" at bounding box center [69, 156] width 89 height 12
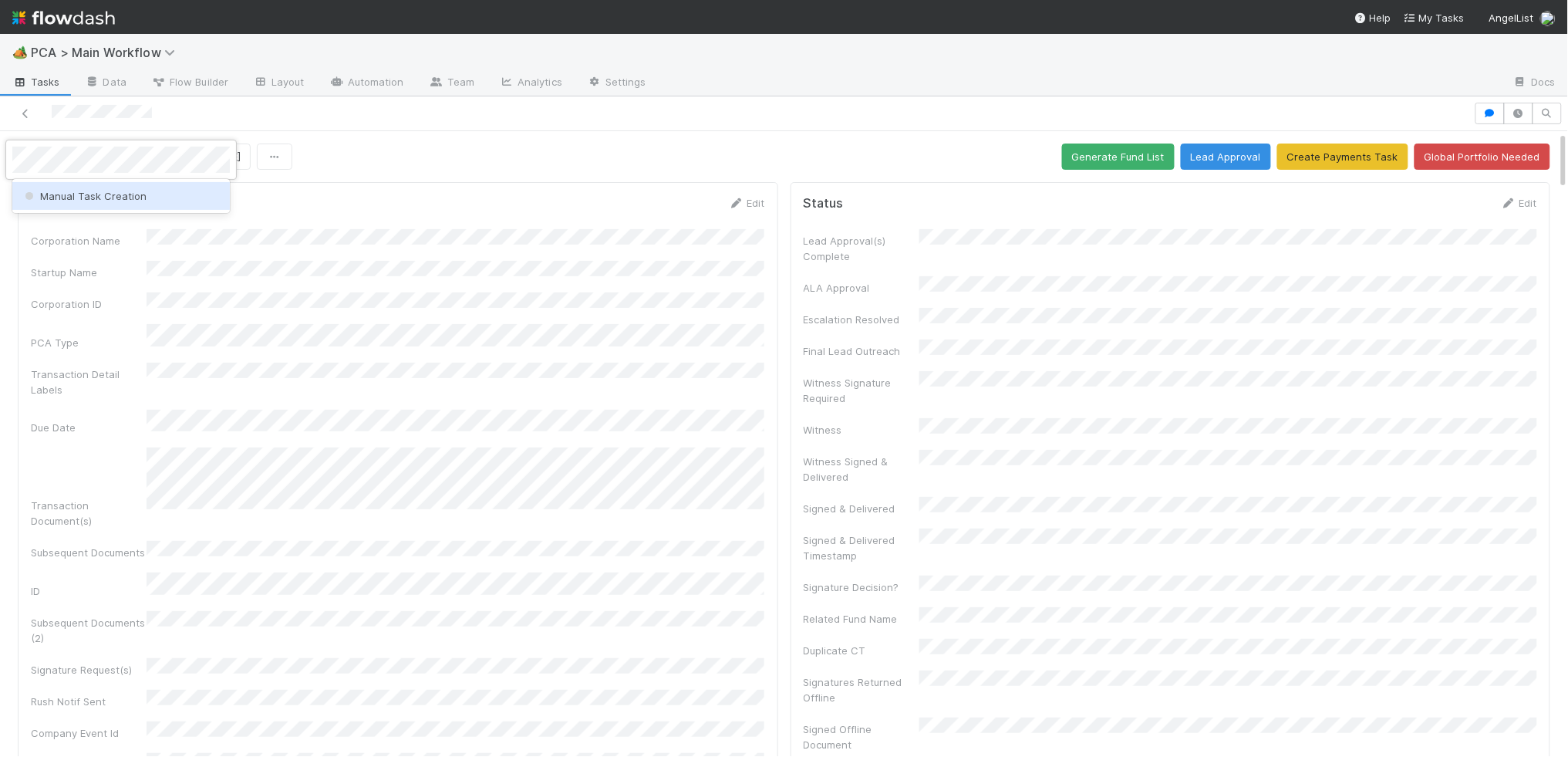
click at [100, 194] on span "Manual Task Creation" at bounding box center [84, 196] width 125 height 12
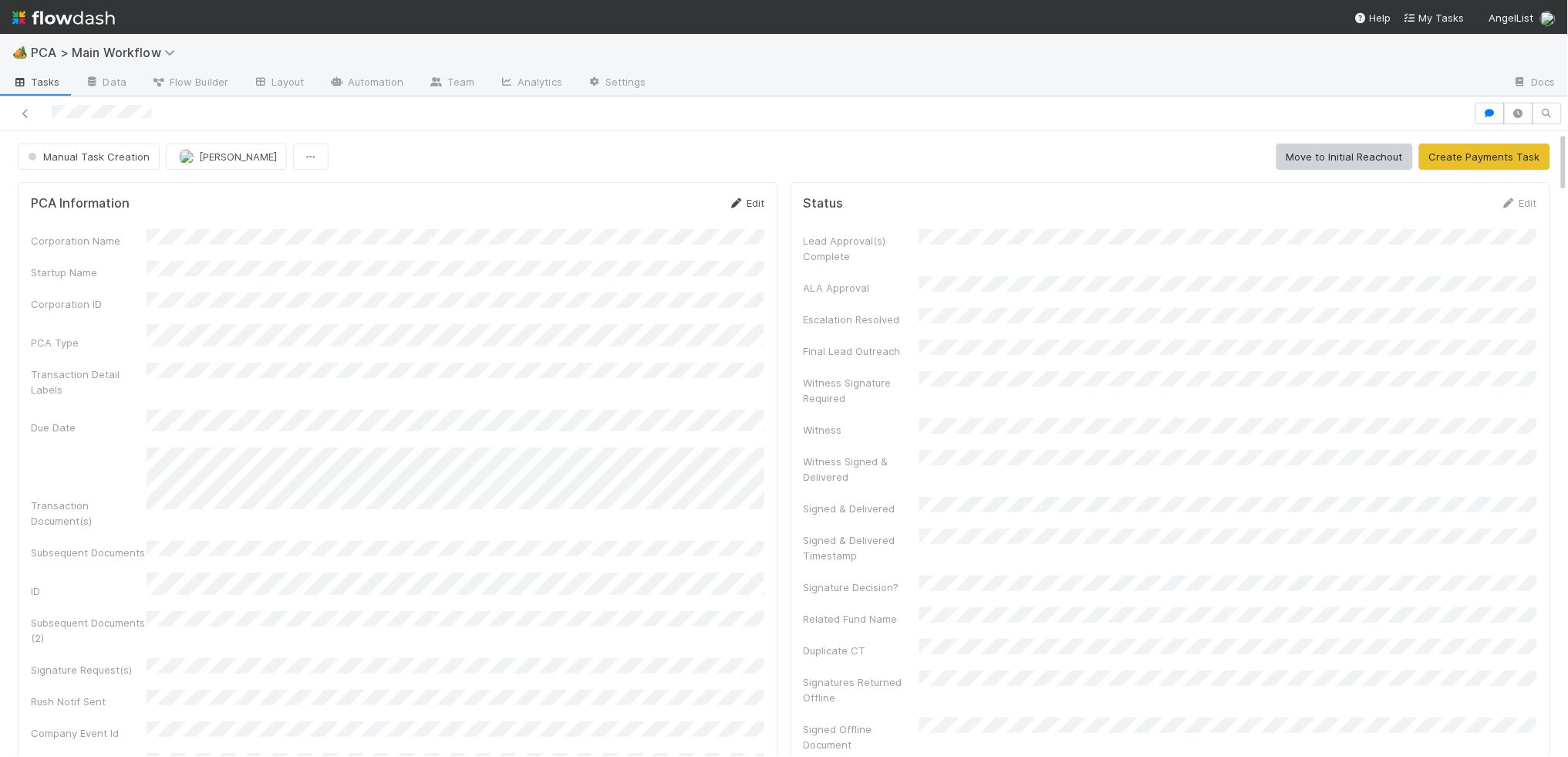
click at [747, 196] on link "Edit" at bounding box center [747, 202] width 36 height 12
click at [683, 209] on button "Save" at bounding box center [683, 208] width 44 height 26
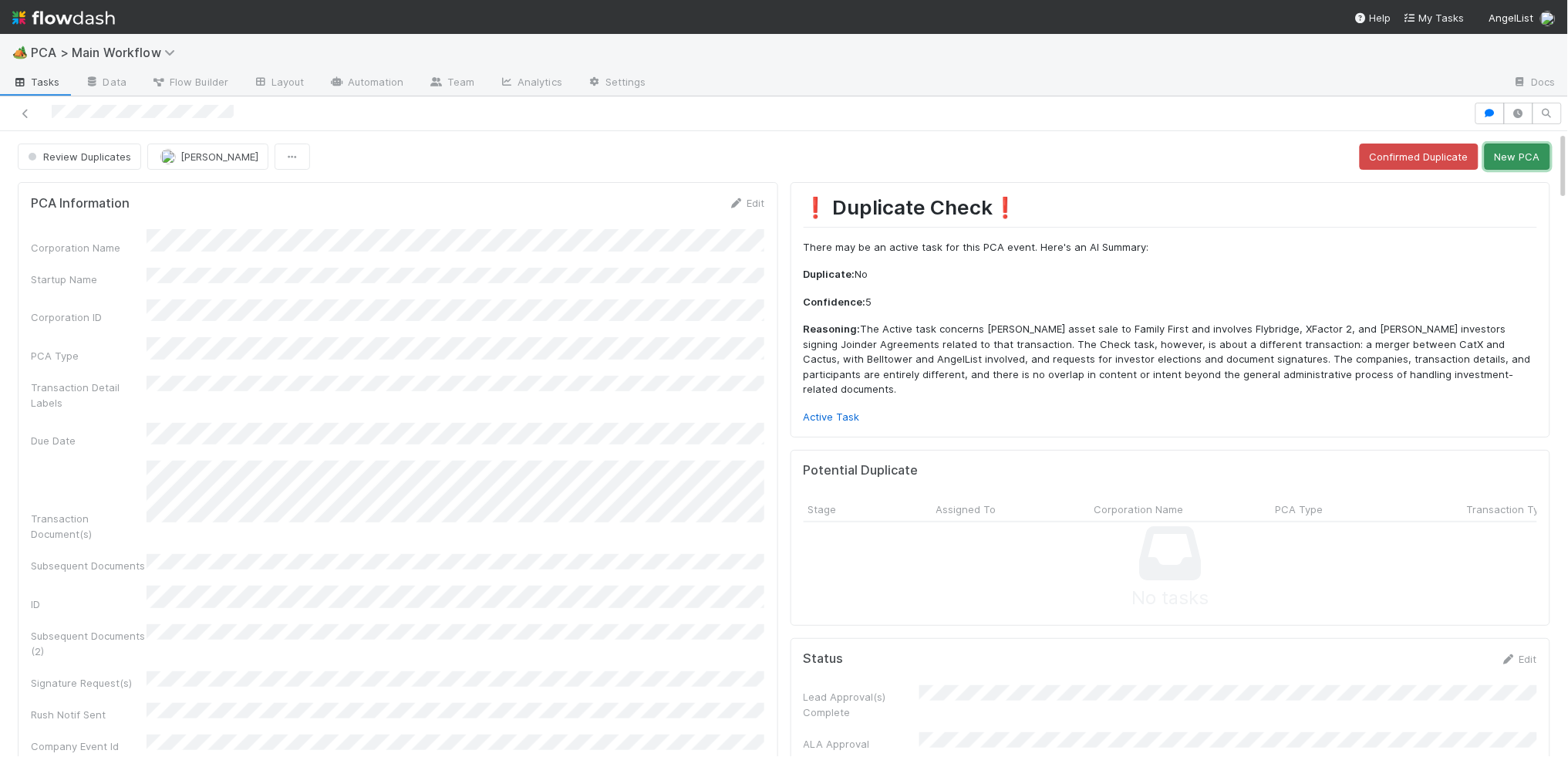
click at [1522, 155] on button "New PCA" at bounding box center [1518, 156] width 66 height 26
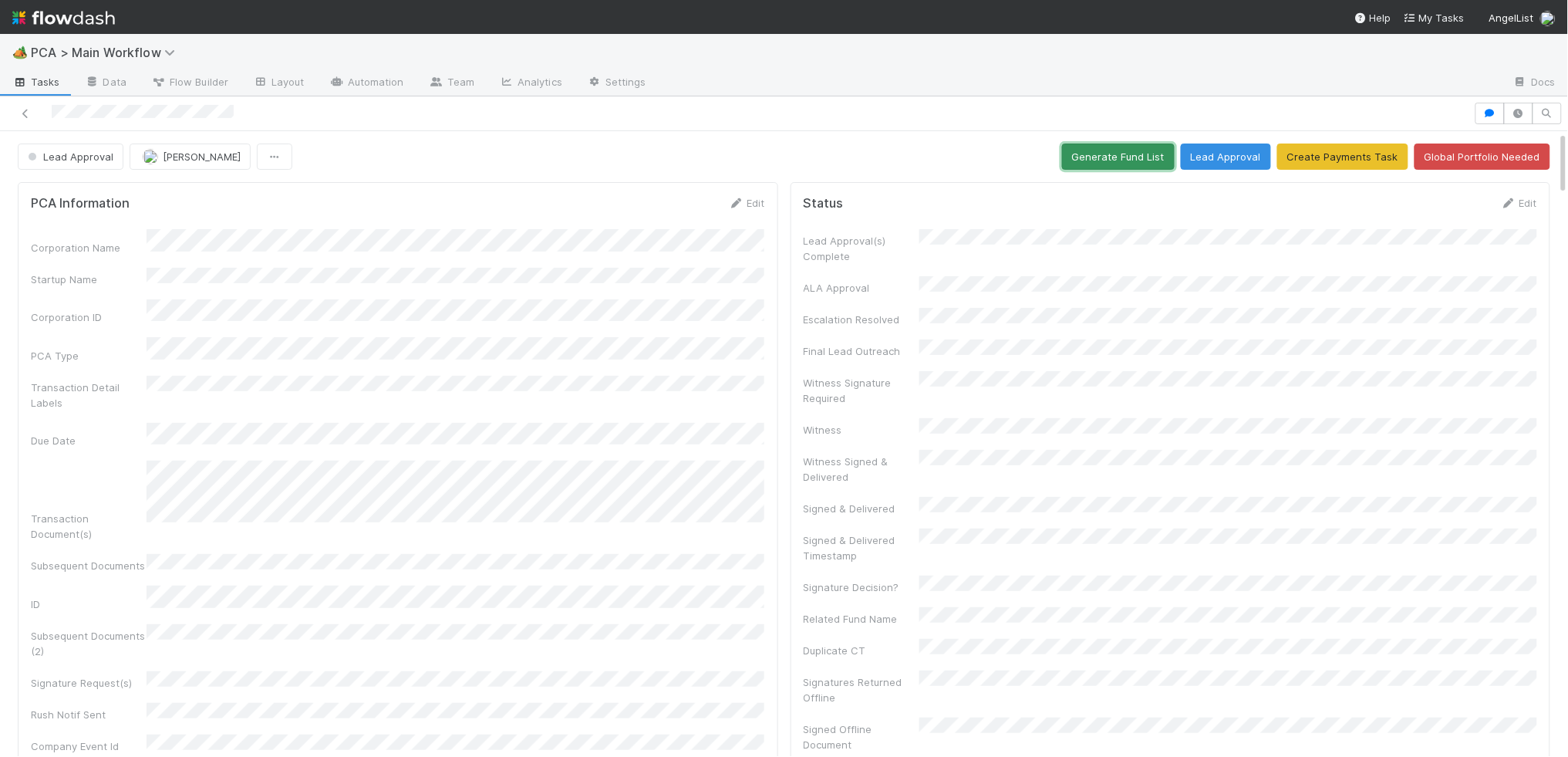
click at [1102, 160] on button "Generate Fund List" at bounding box center [1119, 156] width 112 height 26
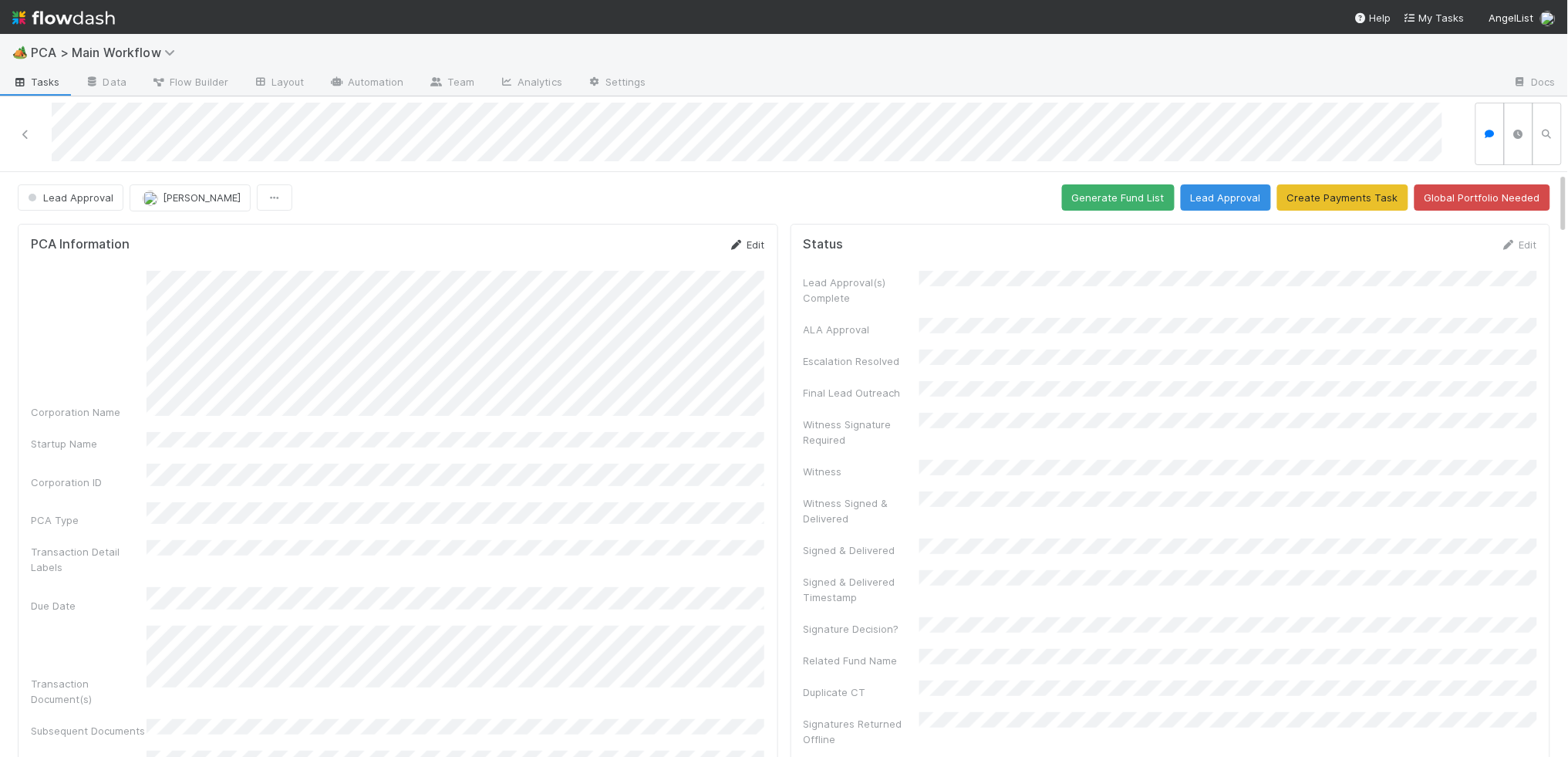
click at [739, 240] on icon at bounding box center [736, 245] width 15 height 10
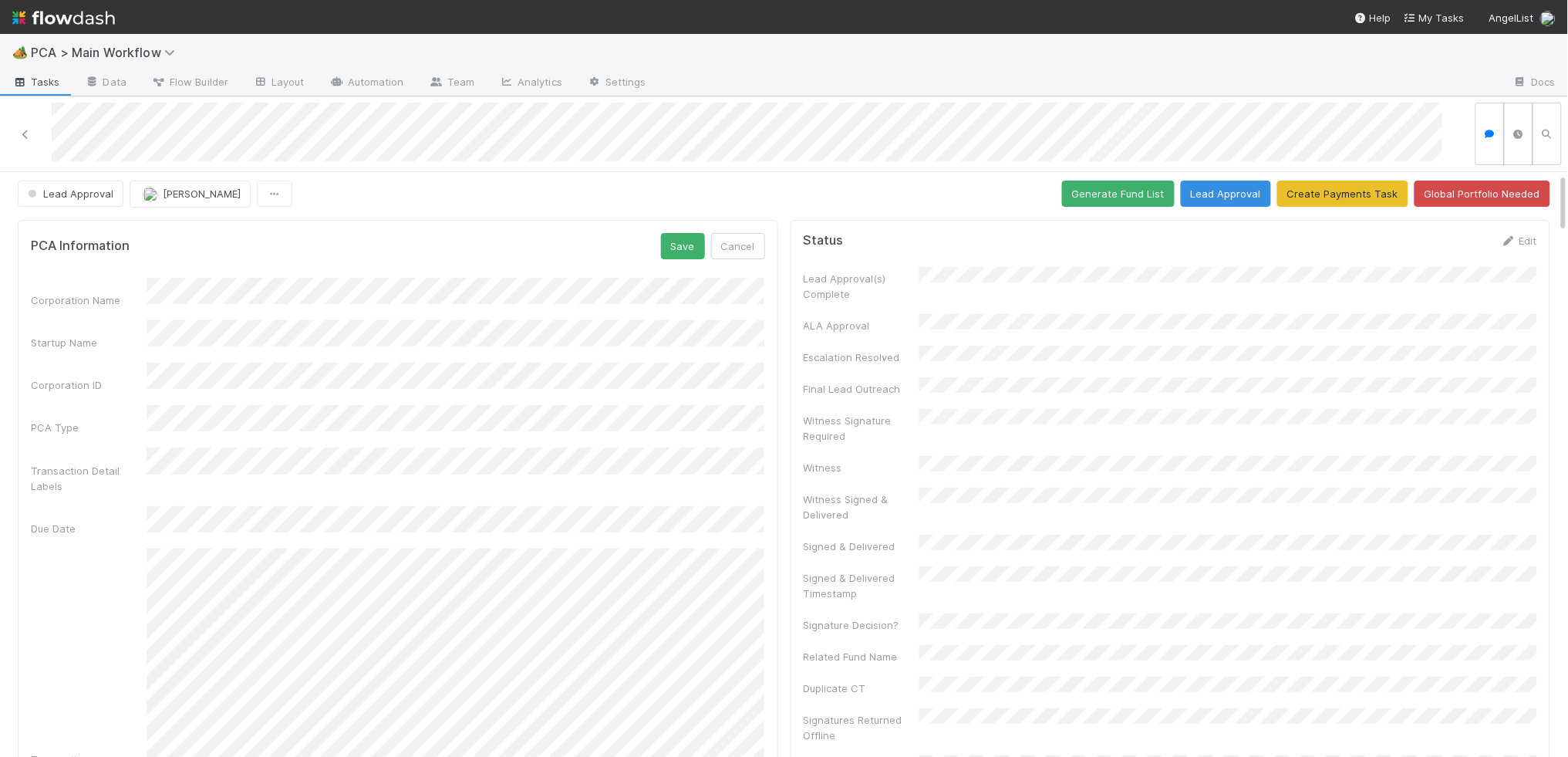
scroll to position [0, 5]
click at [1568, 365] on html "🏕️ PCA > Main Workflow Tasks Data Flow Builder Layout Automation Team Analytics…" at bounding box center [784, 378] width 1568 height 757
click at [670, 241] on button "Save" at bounding box center [679, 245] width 44 height 26
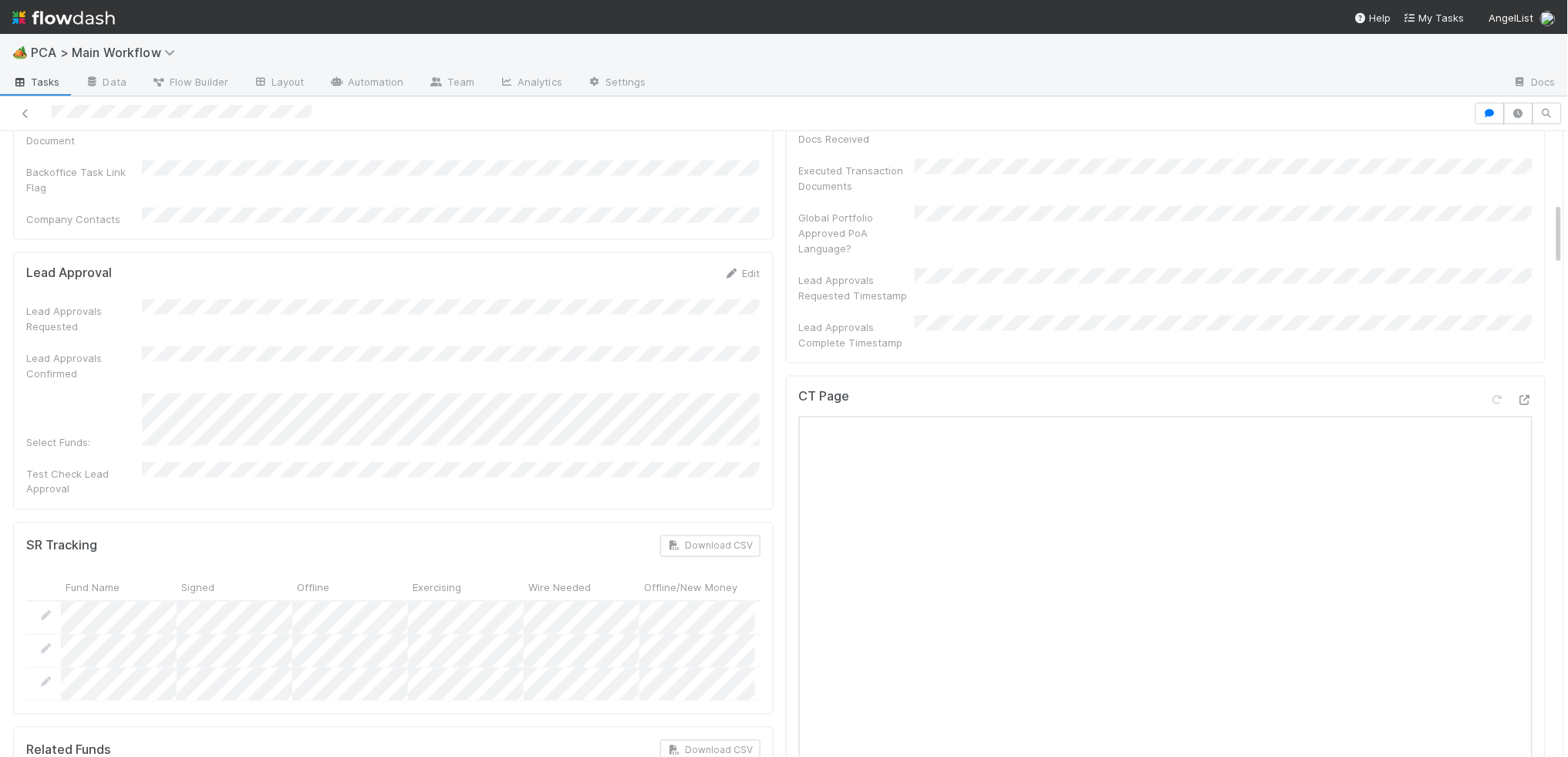
scroll to position [0, 0]
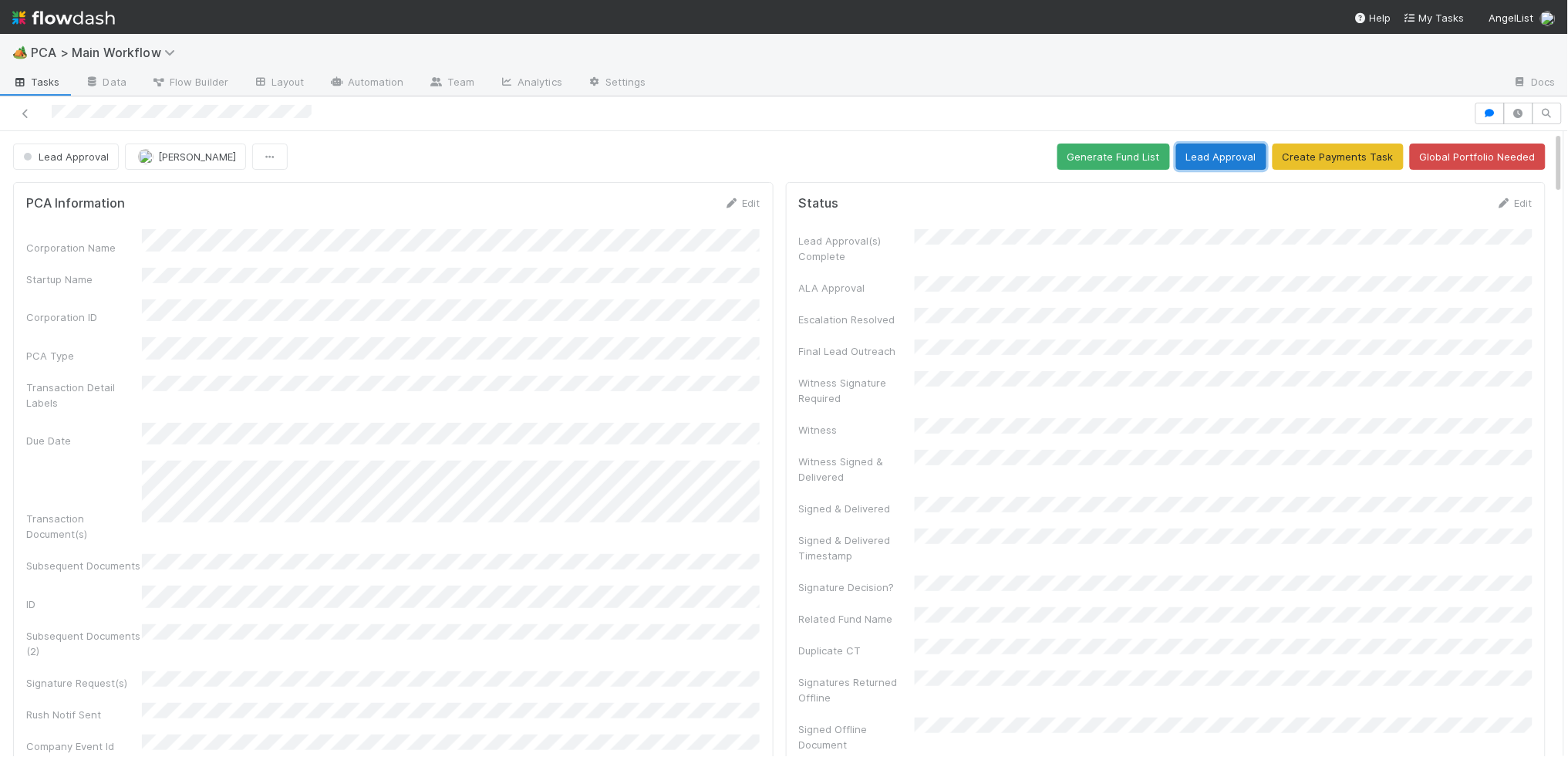
click at [1220, 151] on button "Lead Approval" at bounding box center [1222, 156] width 91 height 26
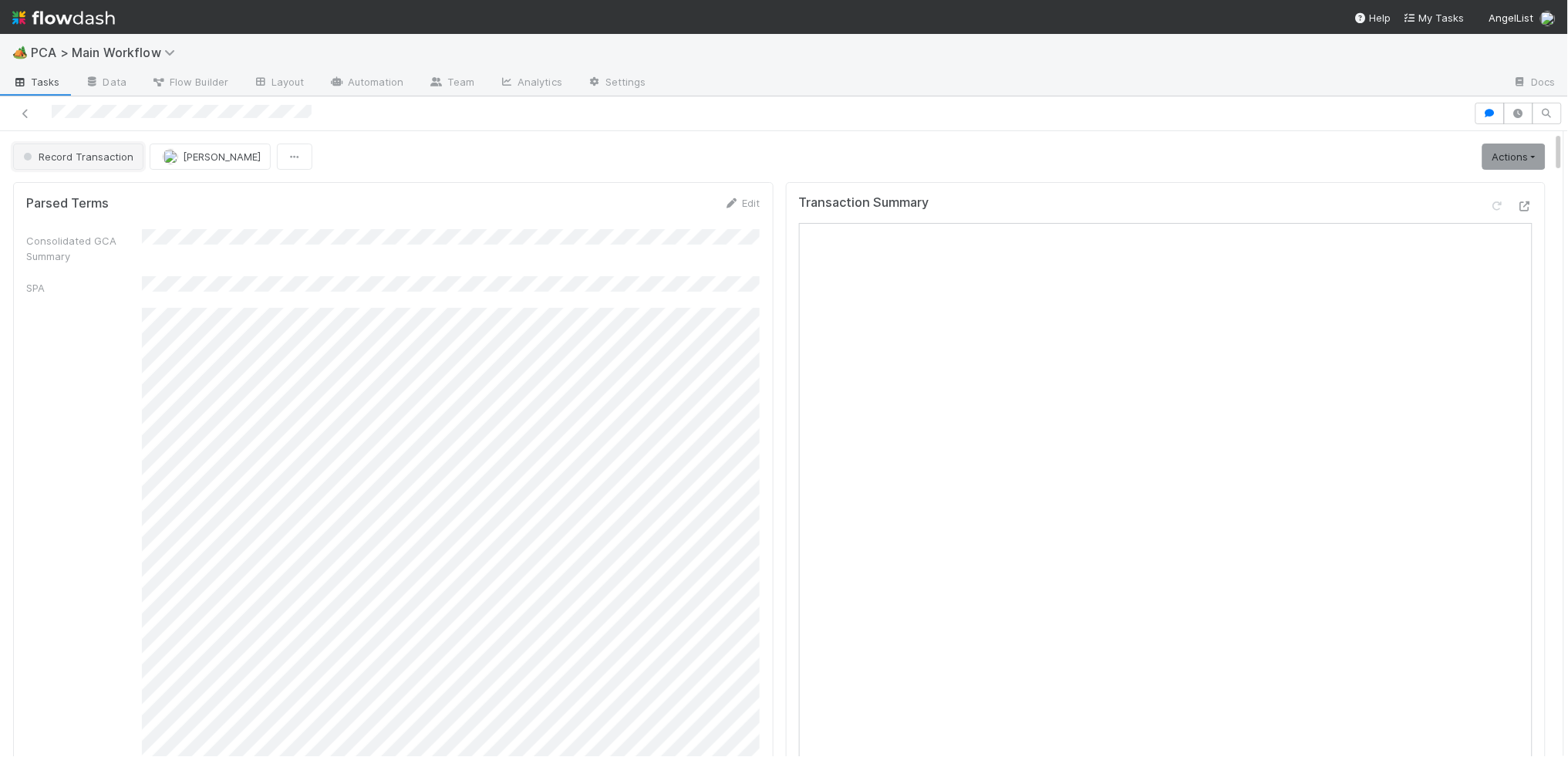
click at [80, 169] on button "Record Transaction" at bounding box center [78, 156] width 131 height 26
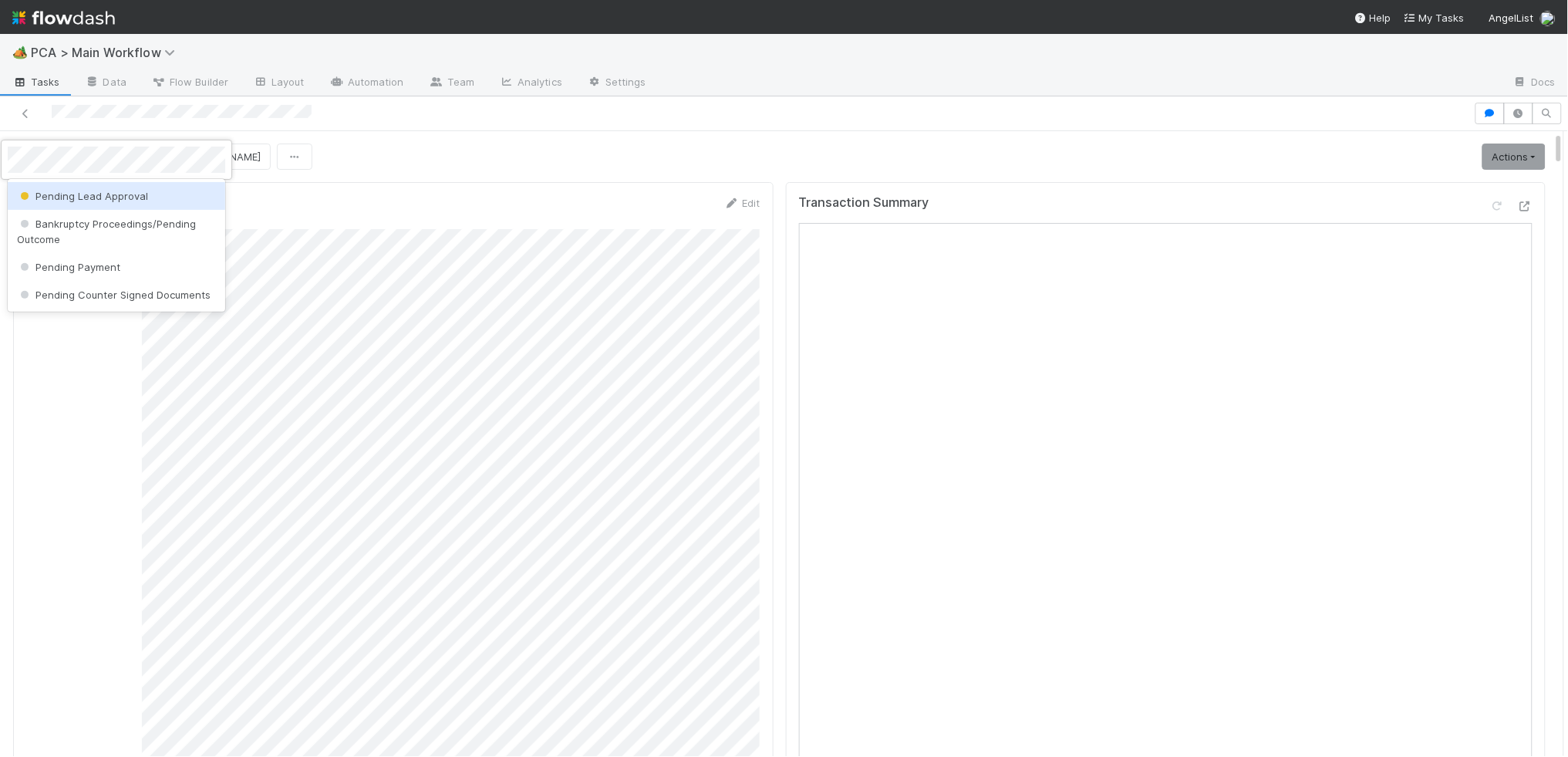
click at [92, 197] on span "Pending Lead Approval" at bounding box center [83, 196] width 132 height 12
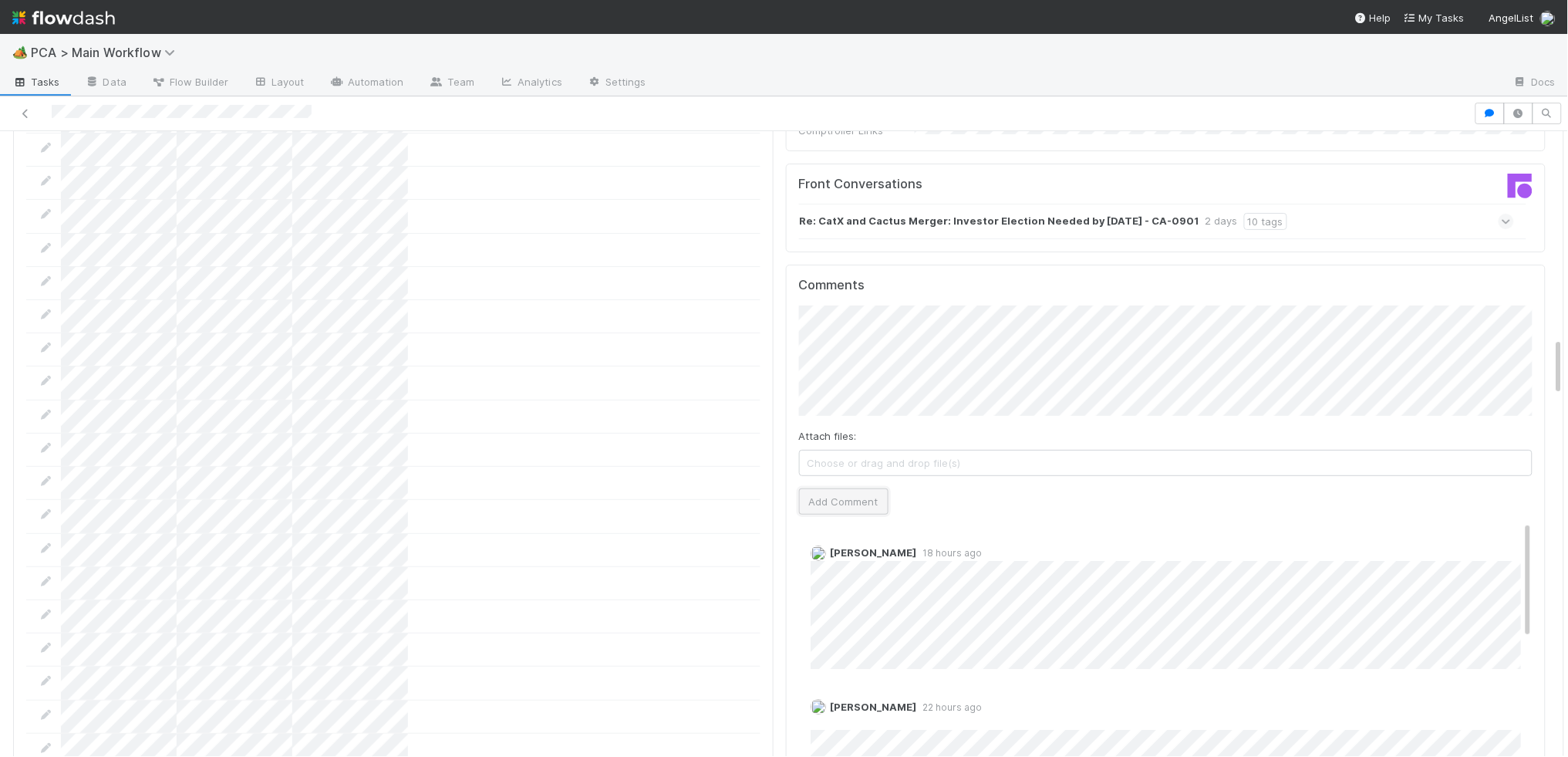
click at [841, 488] on button "Add Comment" at bounding box center [845, 501] width 90 height 26
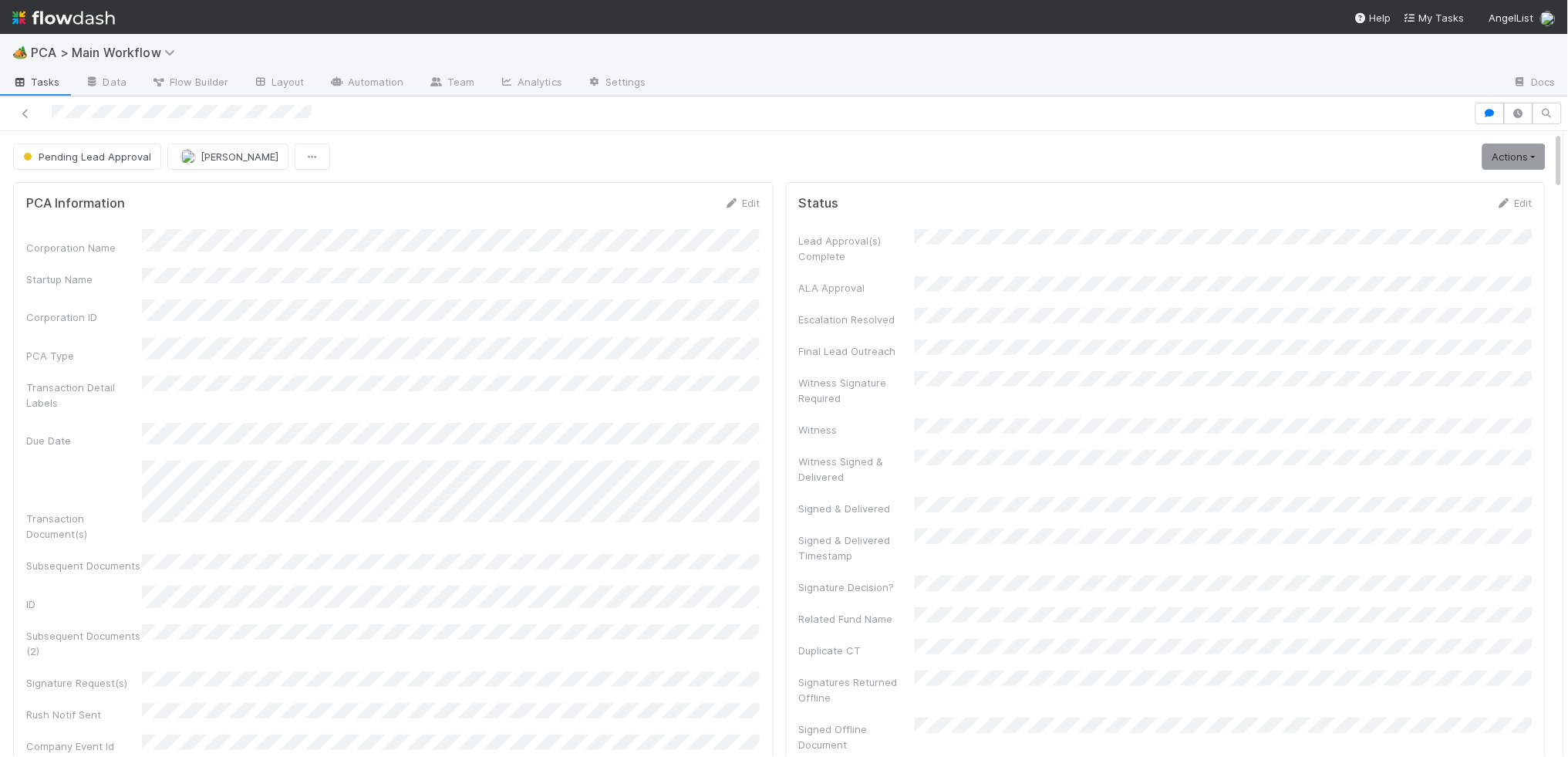
click at [84, 29] on img at bounding box center [63, 18] width 103 height 26
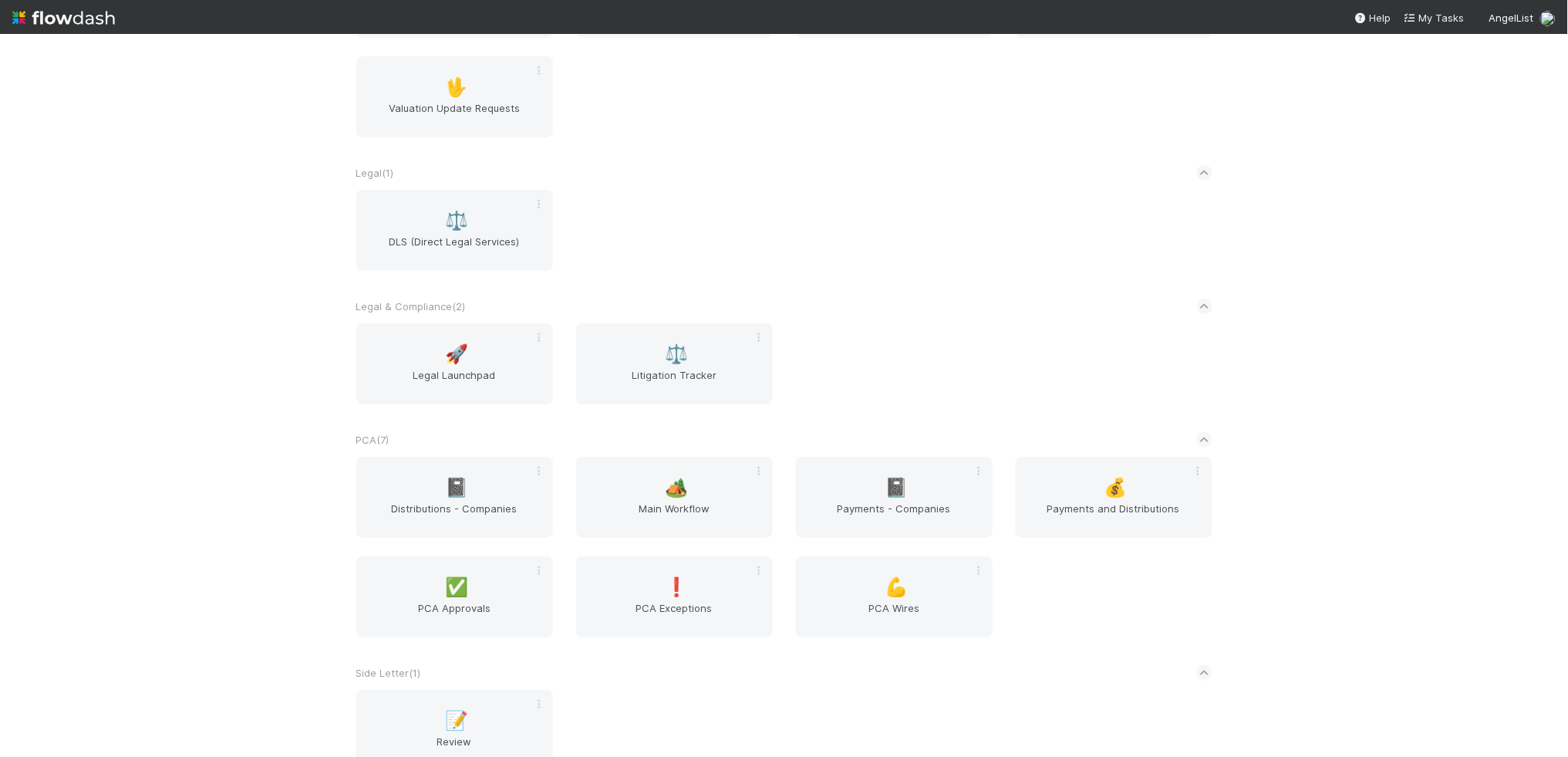
scroll to position [2338, 0]
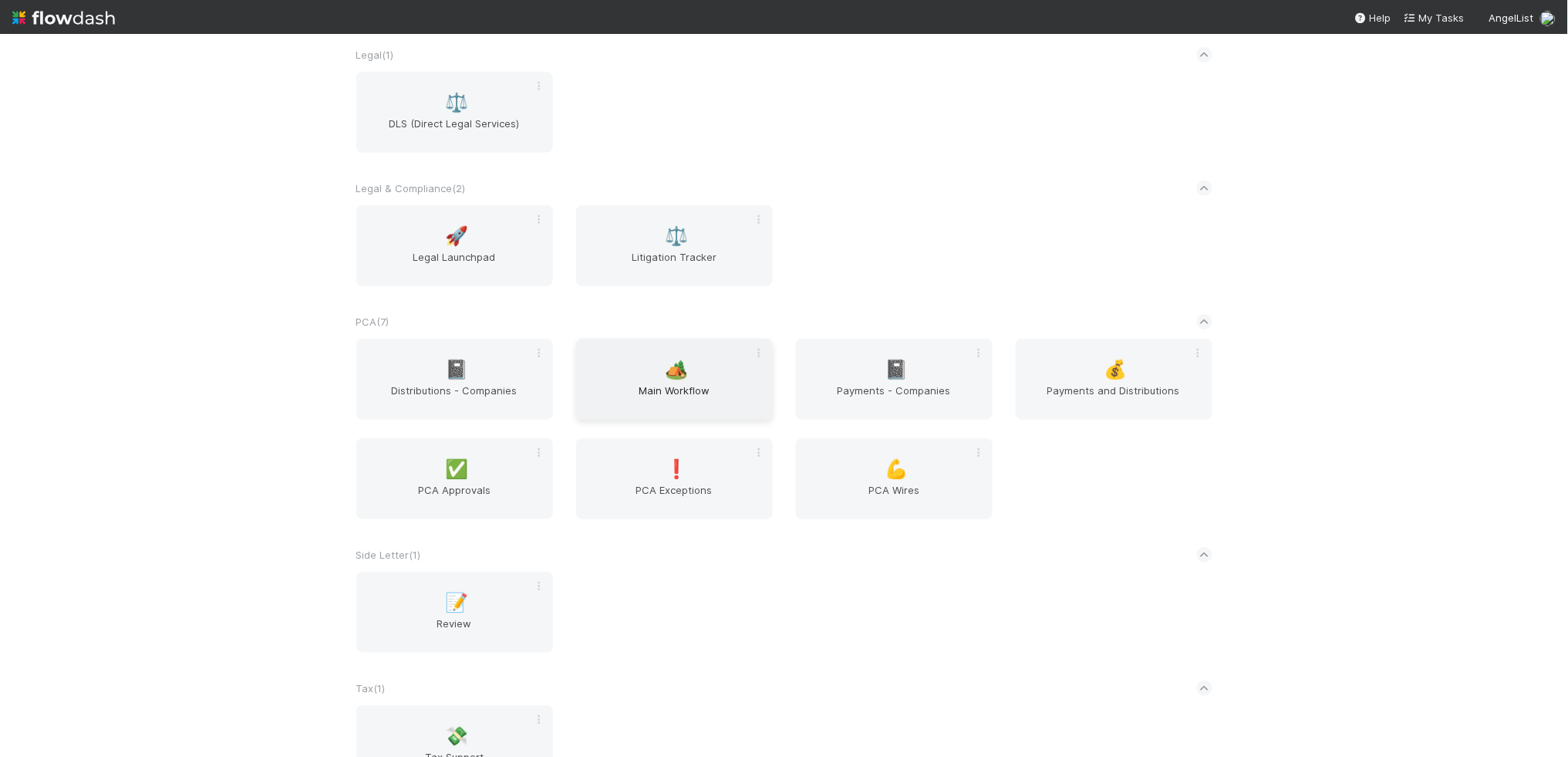
click at [687, 372] on div "🏕️ Main Workflow" at bounding box center [675, 378] width 197 height 81
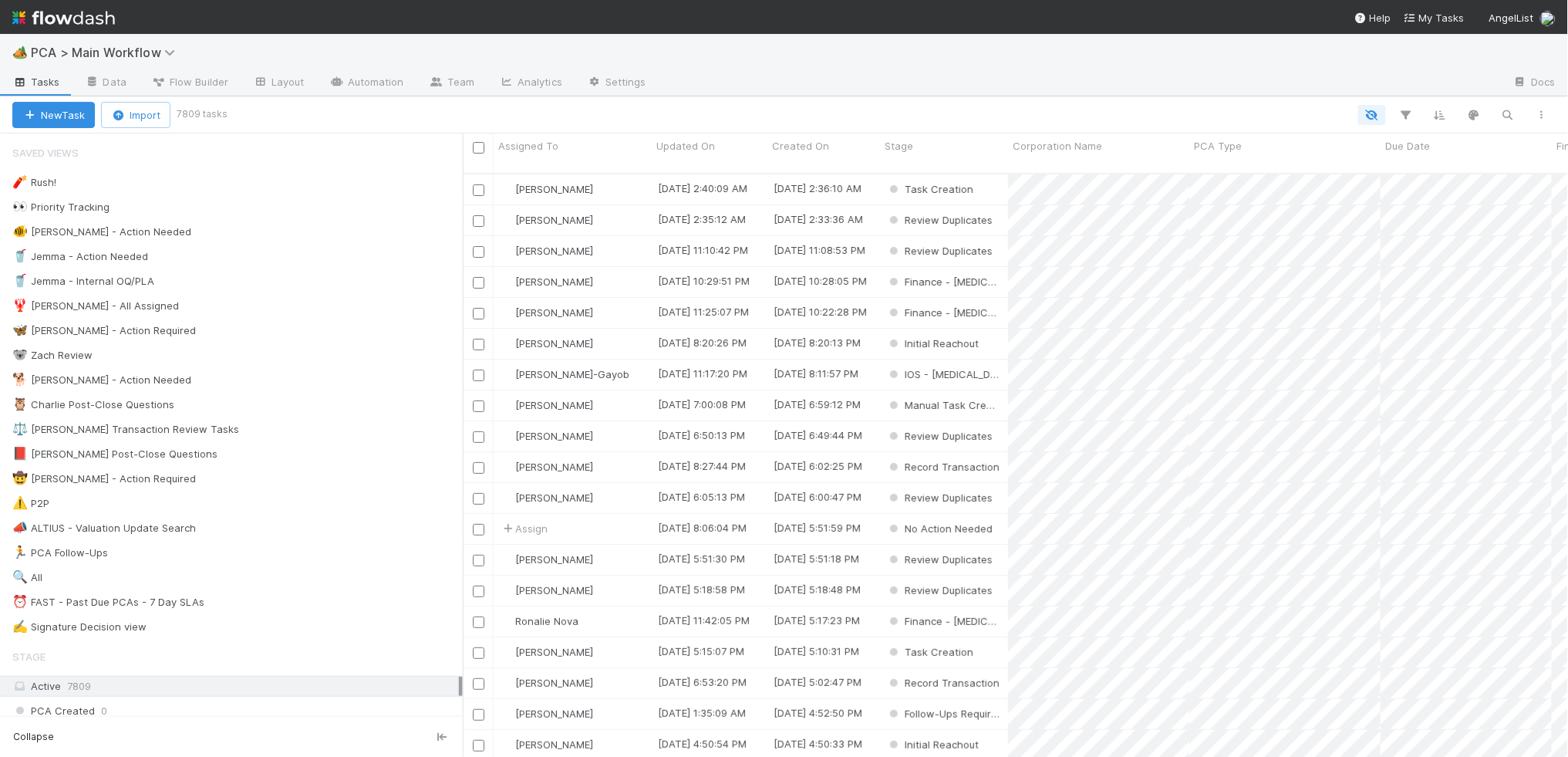
scroll to position [596, 1105]
click at [360, 383] on div "🐕 Charlie - Action Needed 12" at bounding box center [237, 380] width 451 height 19
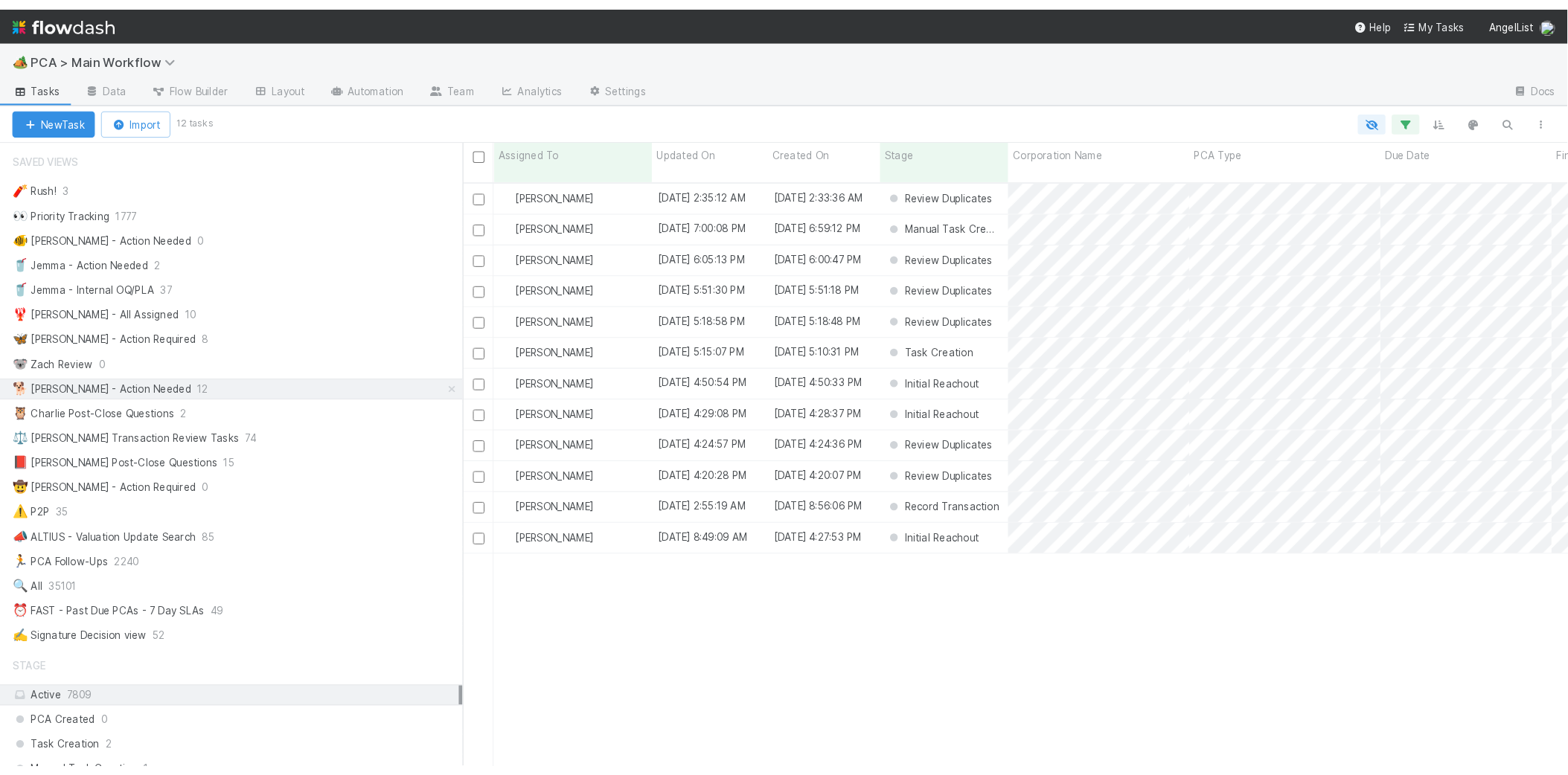
scroll to position [620, 1122]
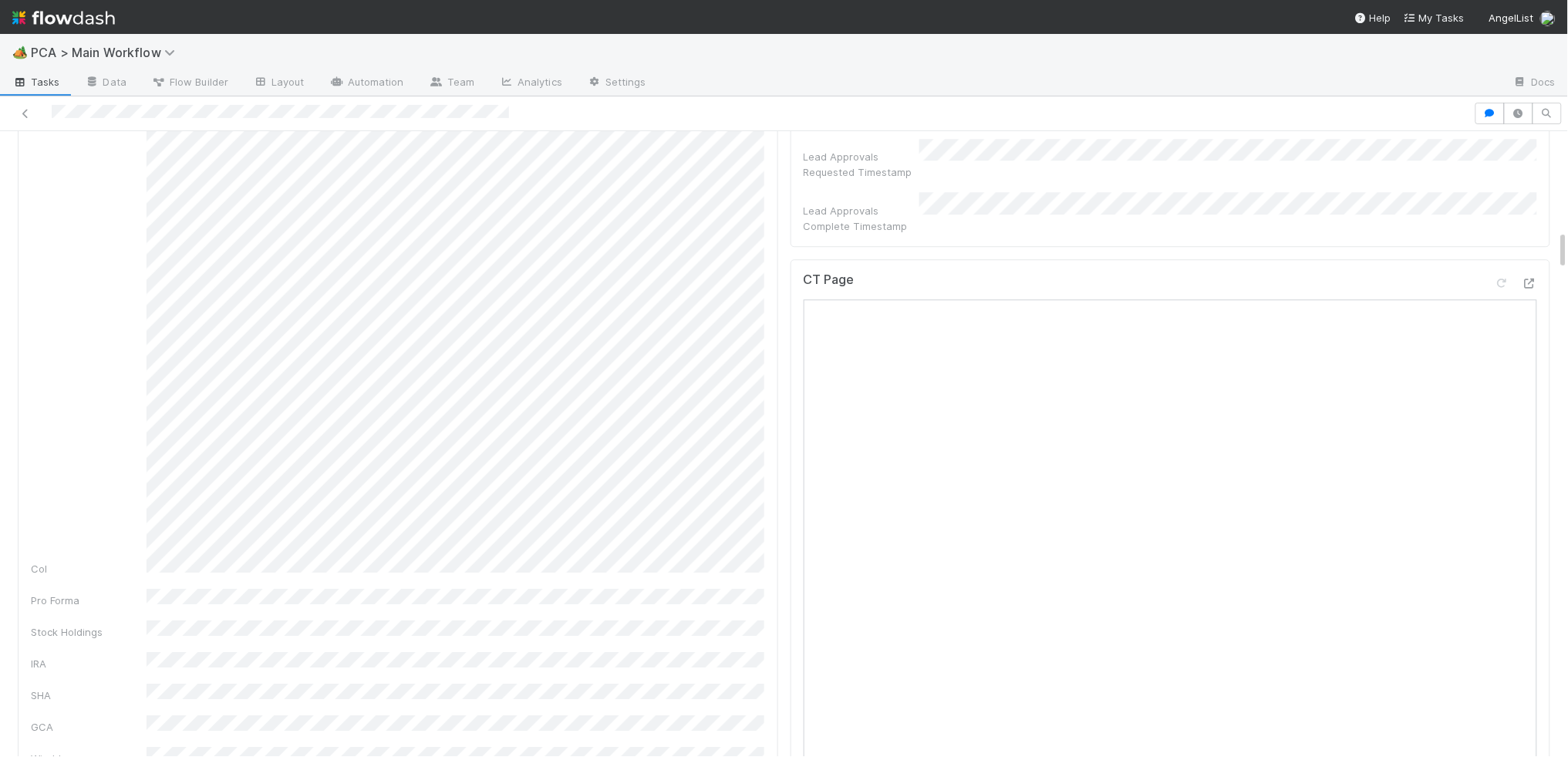
scroll to position [1524, 0]
click at [1522, 284] on icon at bounding box center [1530, 289] width 15 height 10
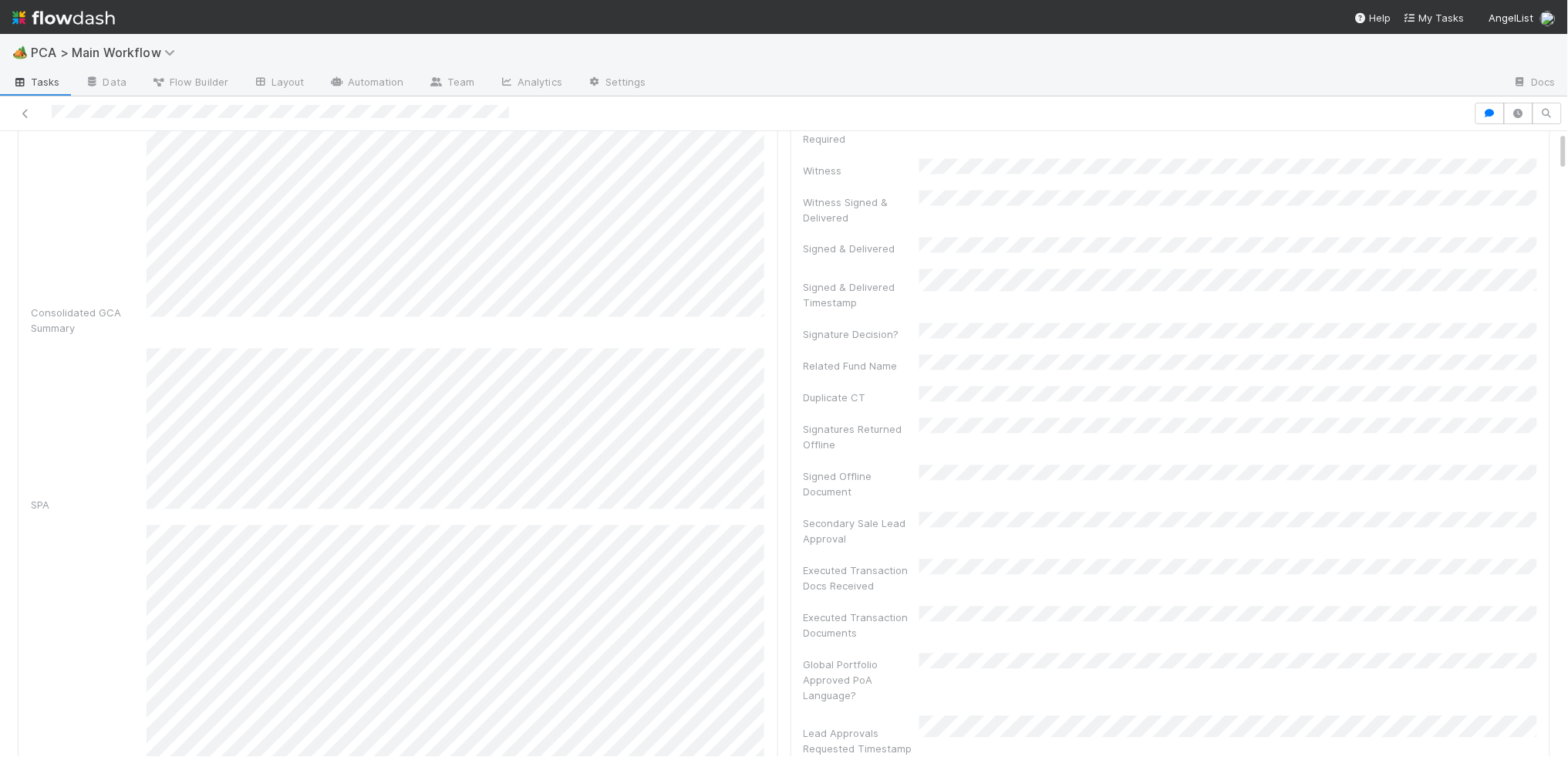
scroll to position [0, 0]
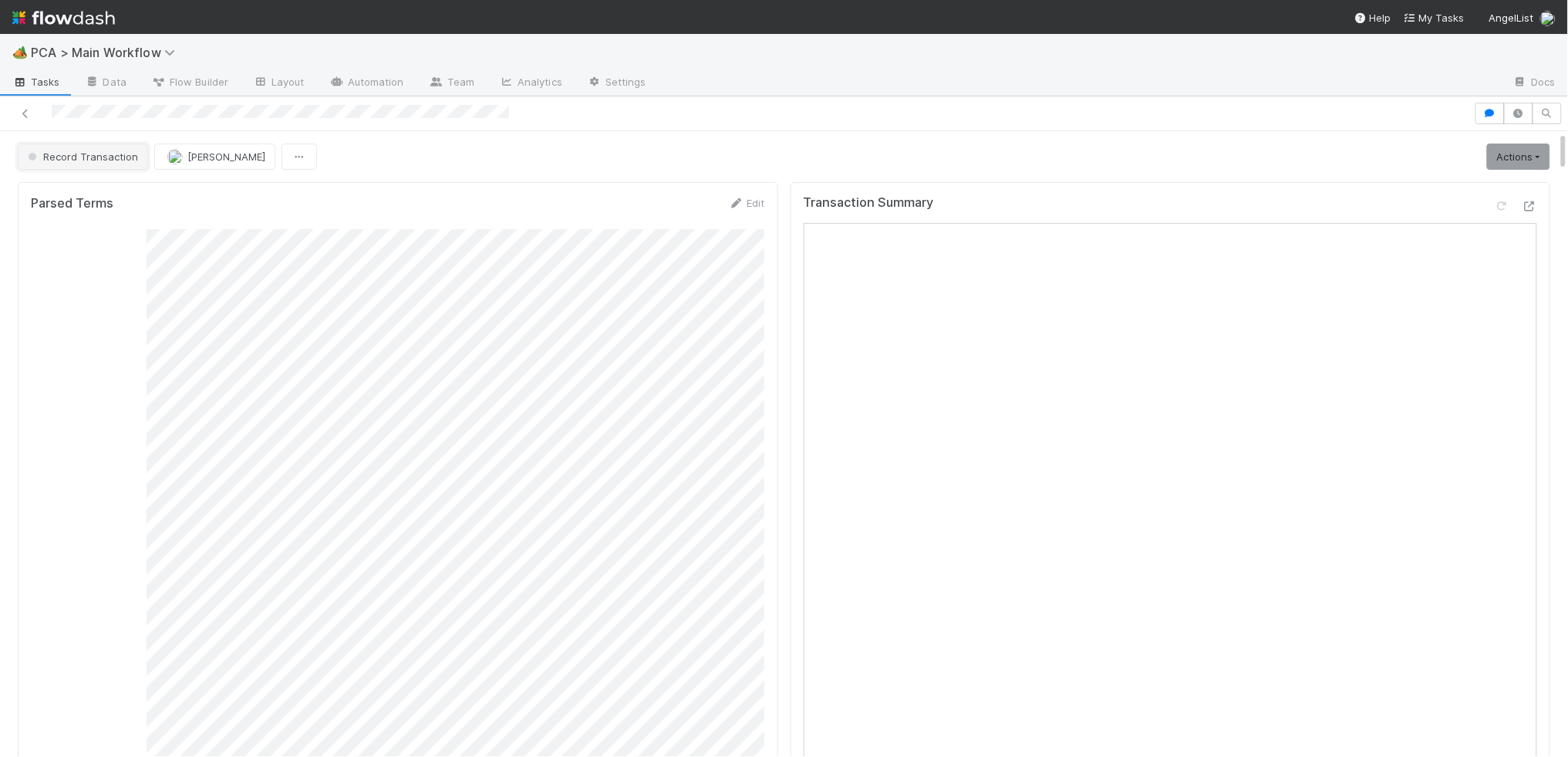
click at [83, 162] on span "Record Transaction" at bounding box center [81, 156] width 113 height 12
click at [132, 215] on div "Finance - ICU" at bounding box center [120, 224] width 217 height 28
click at [100, 152] on span "Record Transaction" at bounding box center [81, 156] width 113 height 12
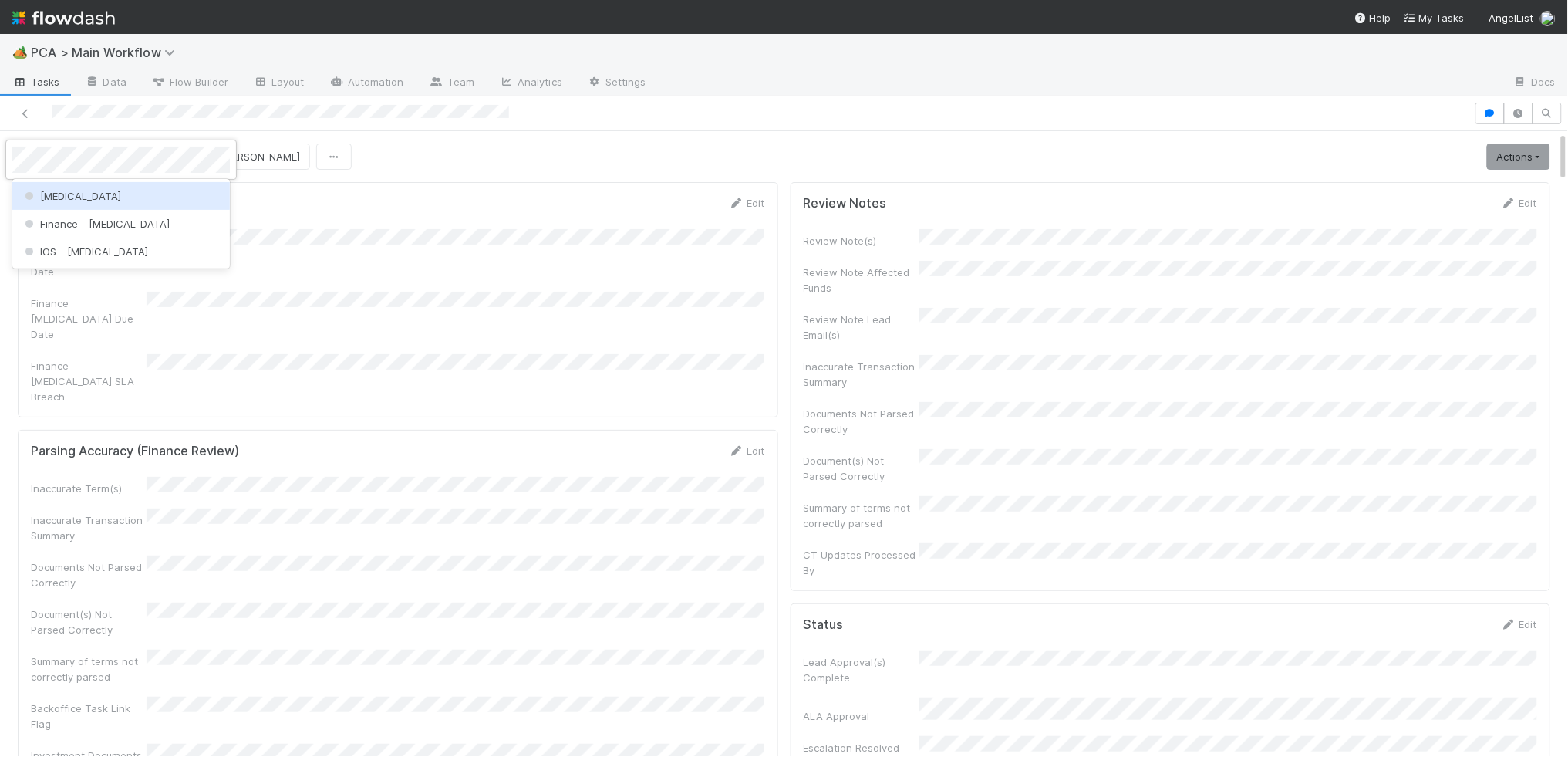
click at [132, 188] on div "[MEDICAL_DATA]" at bounding box center [120, 196] width 217 height 28
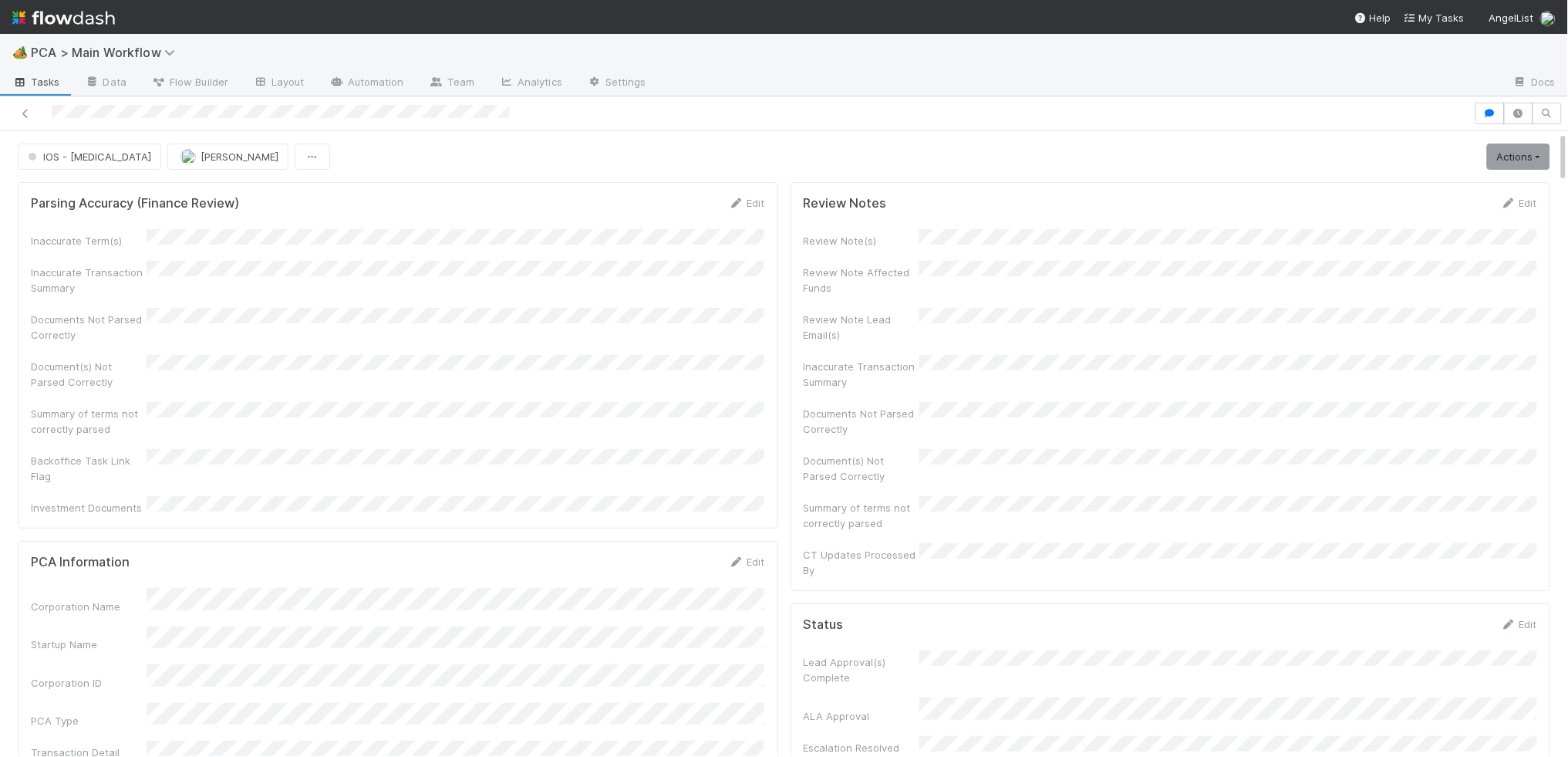
click at [87, 14] on img at bounding box center [63, 18] width 103 height 26
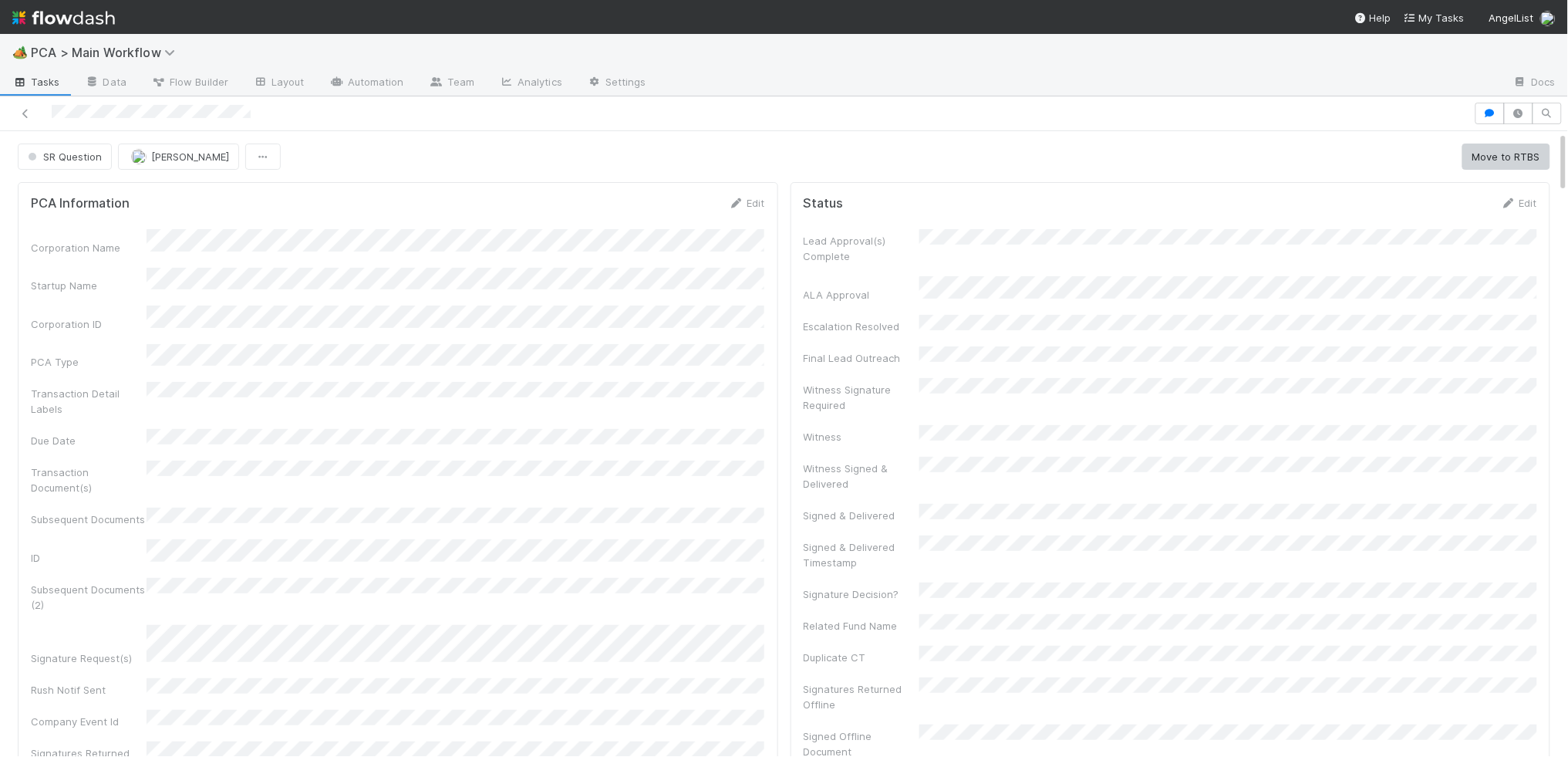
click at [91, 12] on img at bounding box center [63, 18] width 103 height 26
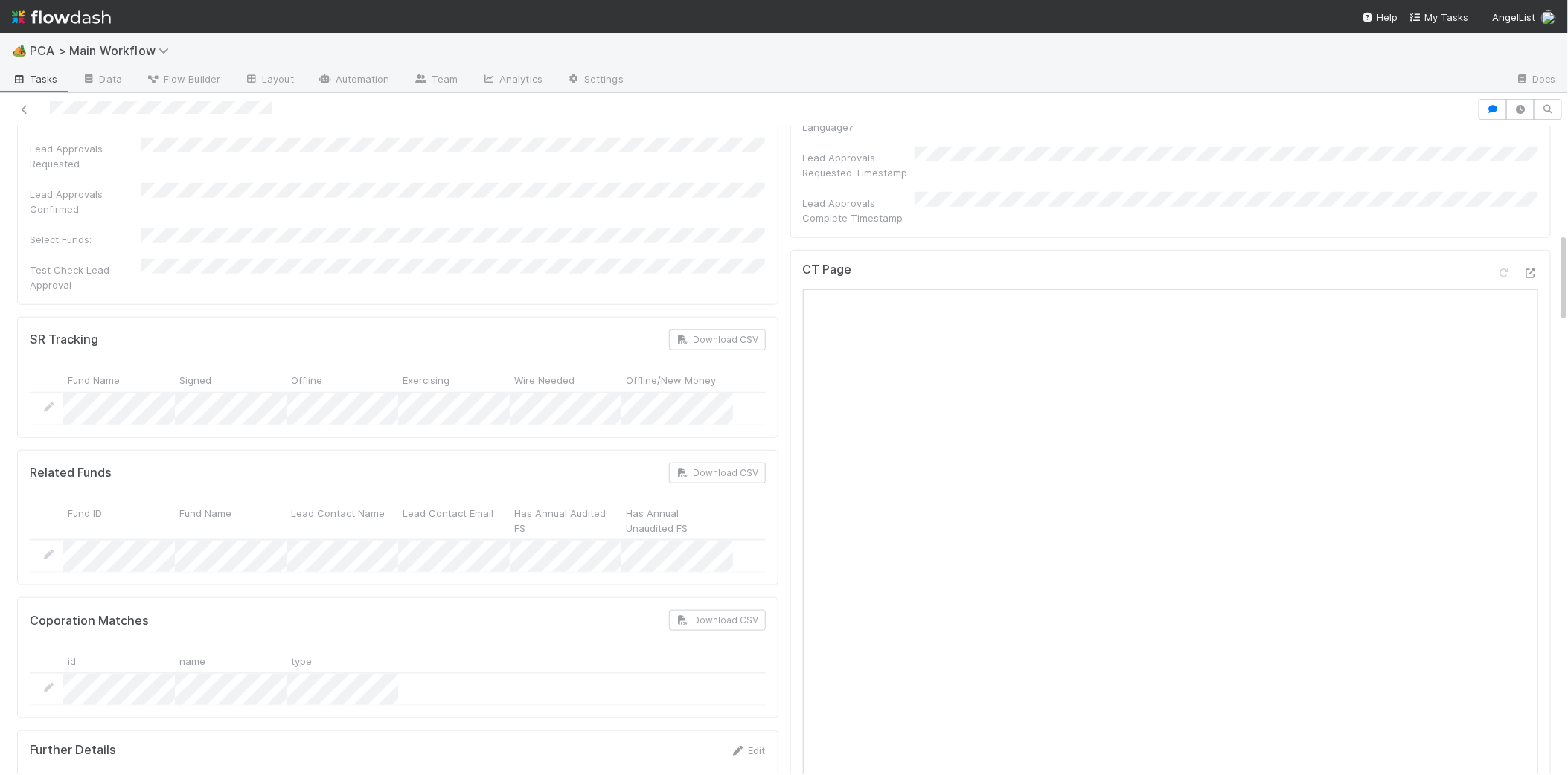
scroll to position [685, 0]
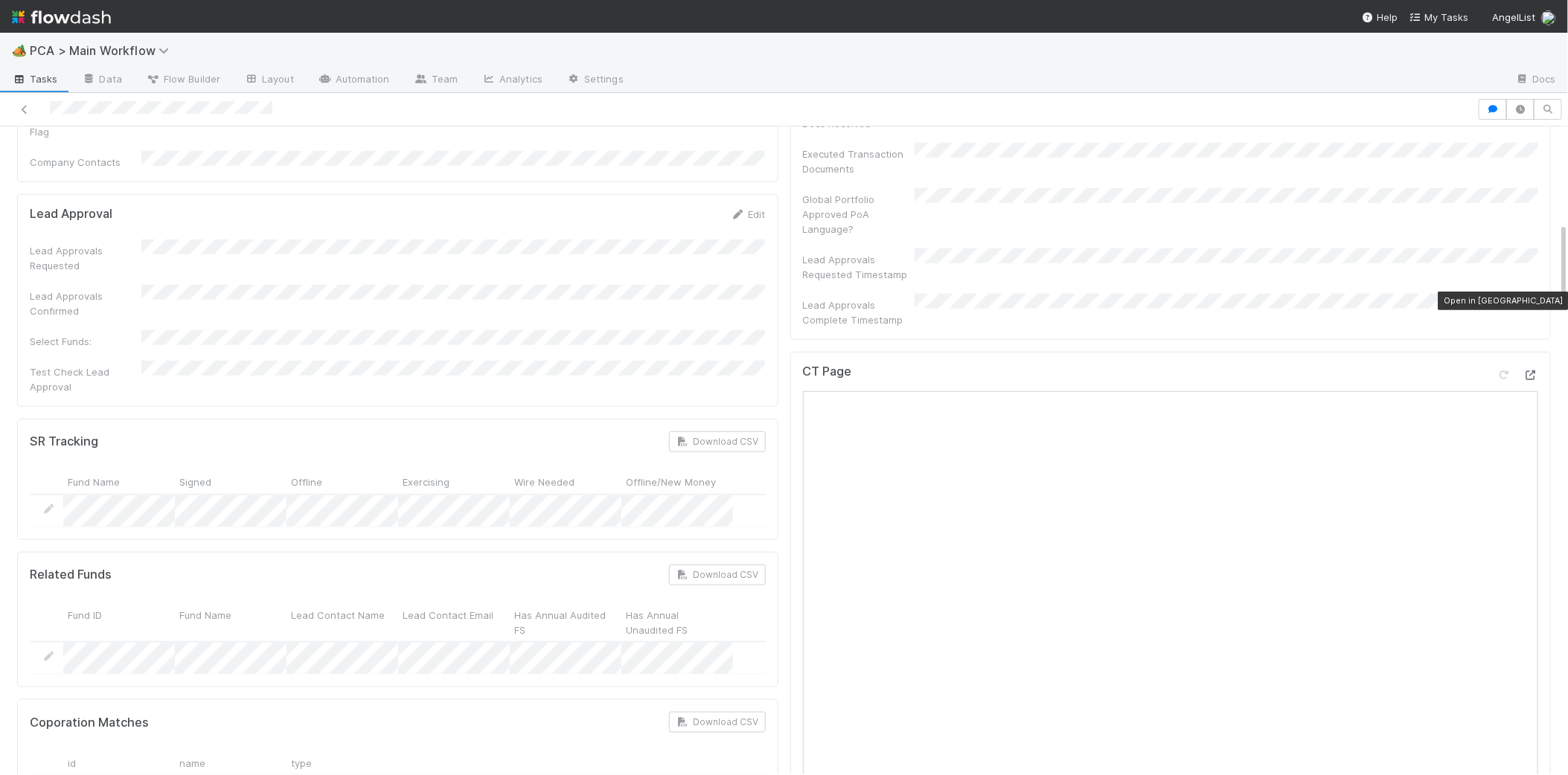
click at [1523, 367] on div at bounding box center [1530, 374] width 15 height 15
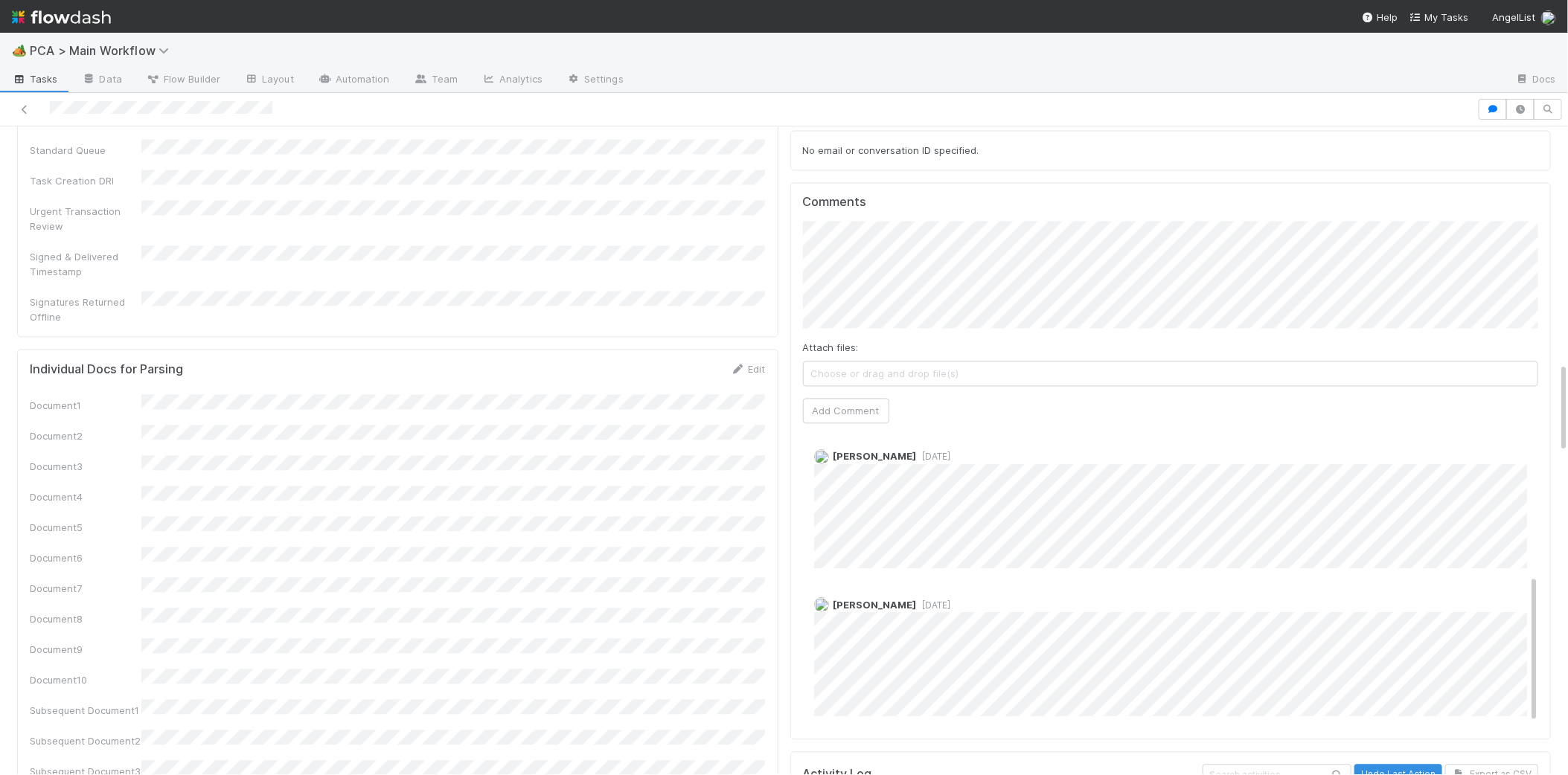
scroll to position [1668, 0]
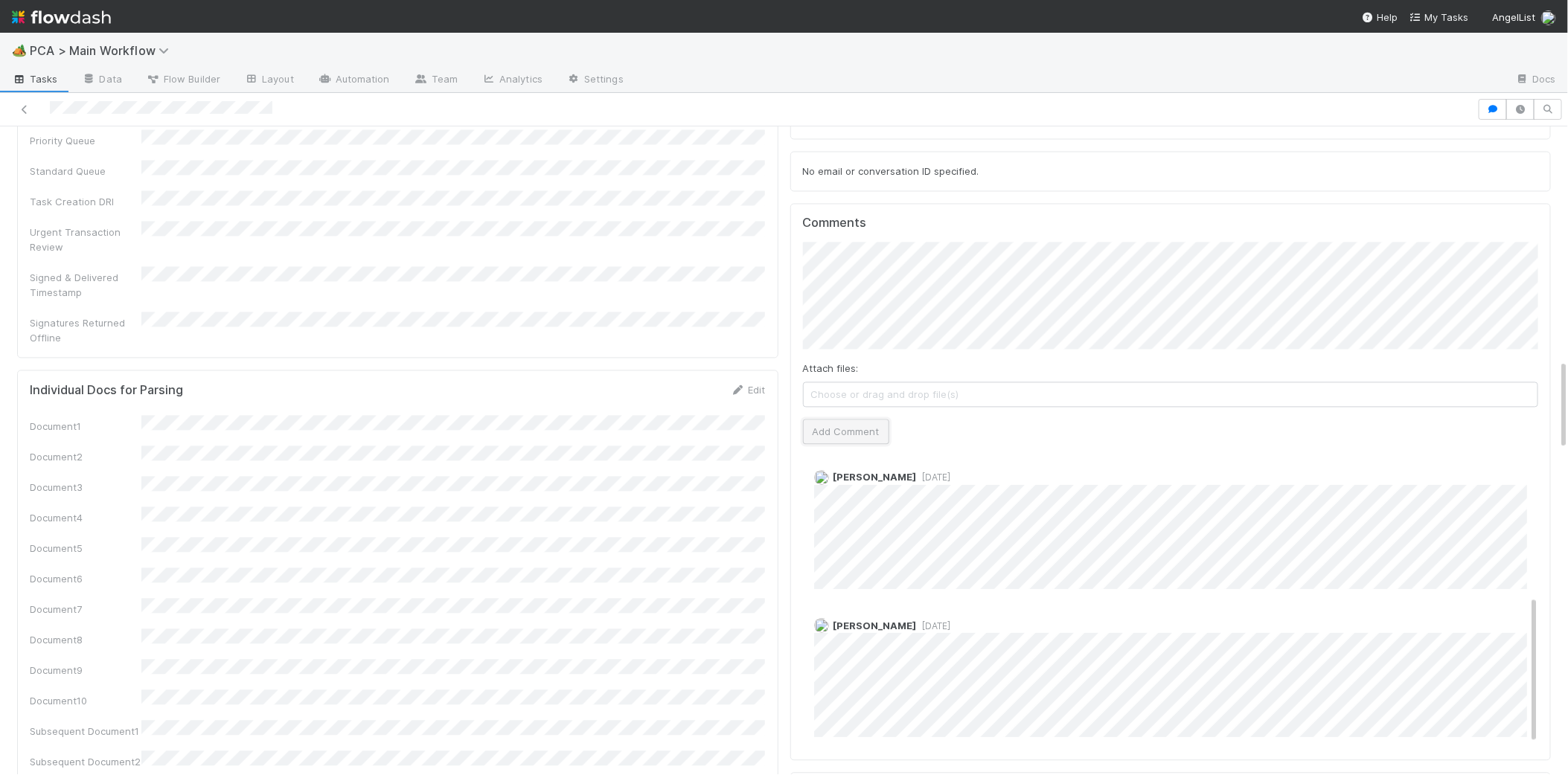
click at [856, 419] on button "Add Comment" at bounding box center [846, 432] width 87 height 26
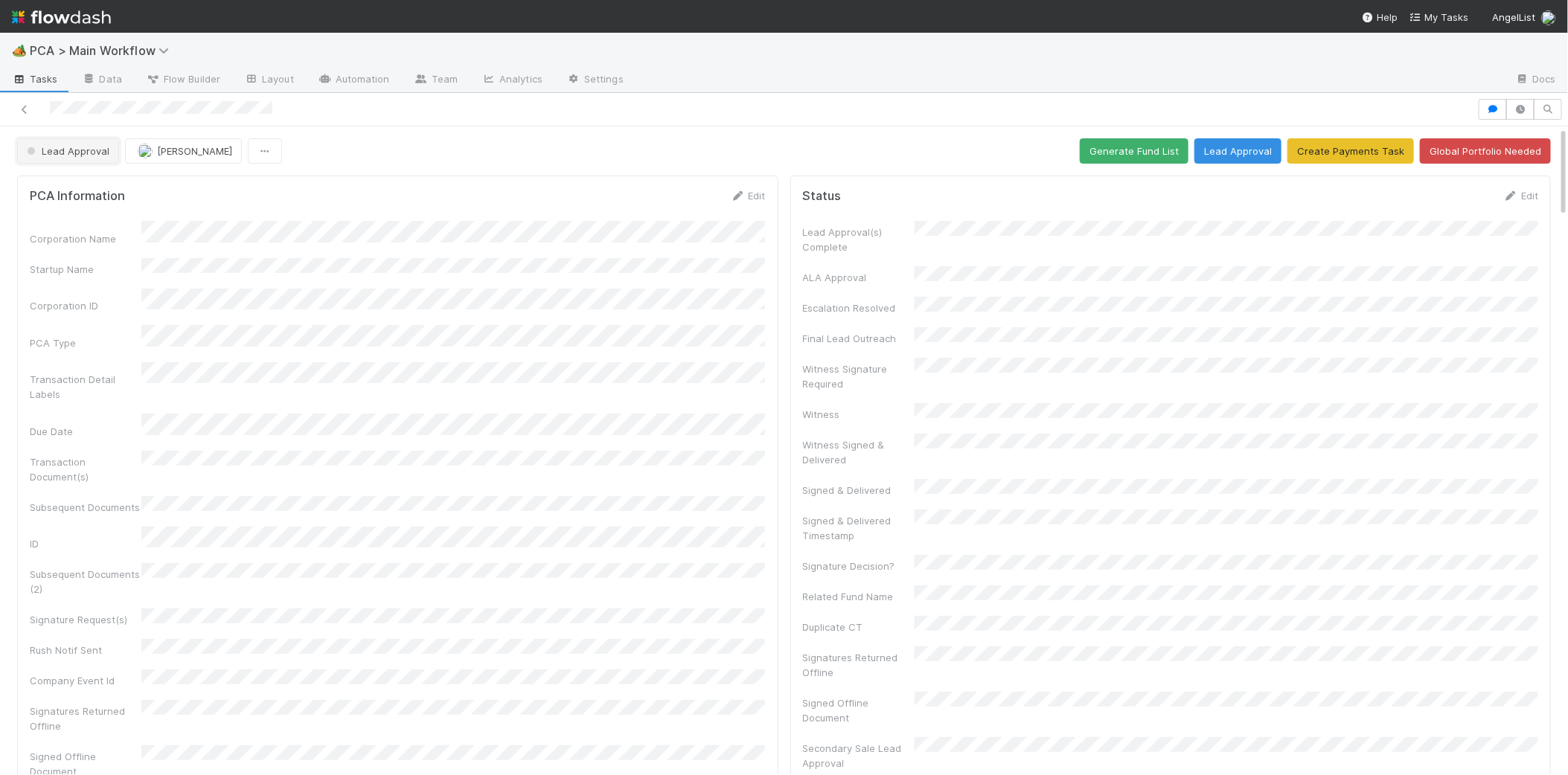
click at [56, 140] on button "Lead Approval" at bounding box center [68, 151] width 102 height 26
click at [436, 233] on div at bounding box center [784, 388] width 1568 height 775
drag, startPoint x: 23, startPoint y: 127, endPoint x: 32, endPoint y: 132, distance: 10.3
click at [49, 145] on span "Lead Approval" at bounding box center [67, 151] width 86 height 12
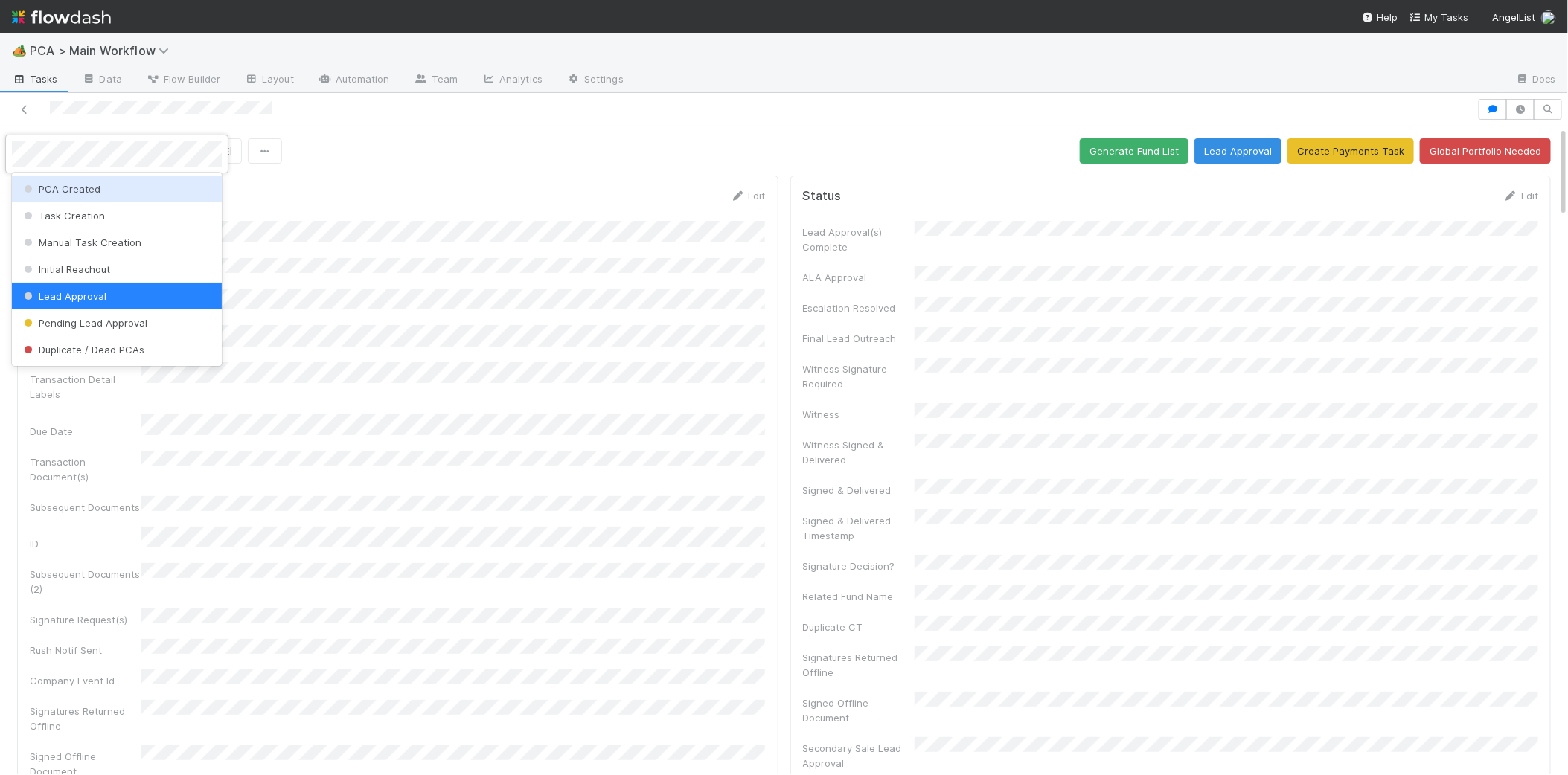
drag, startPoint x: 311, startPoint y: 201, endPoint x: 88, endPoint y: 153, distance: 228.1
click at [263, 192] on div at bounding box center [784, 388] width 1568 height 775
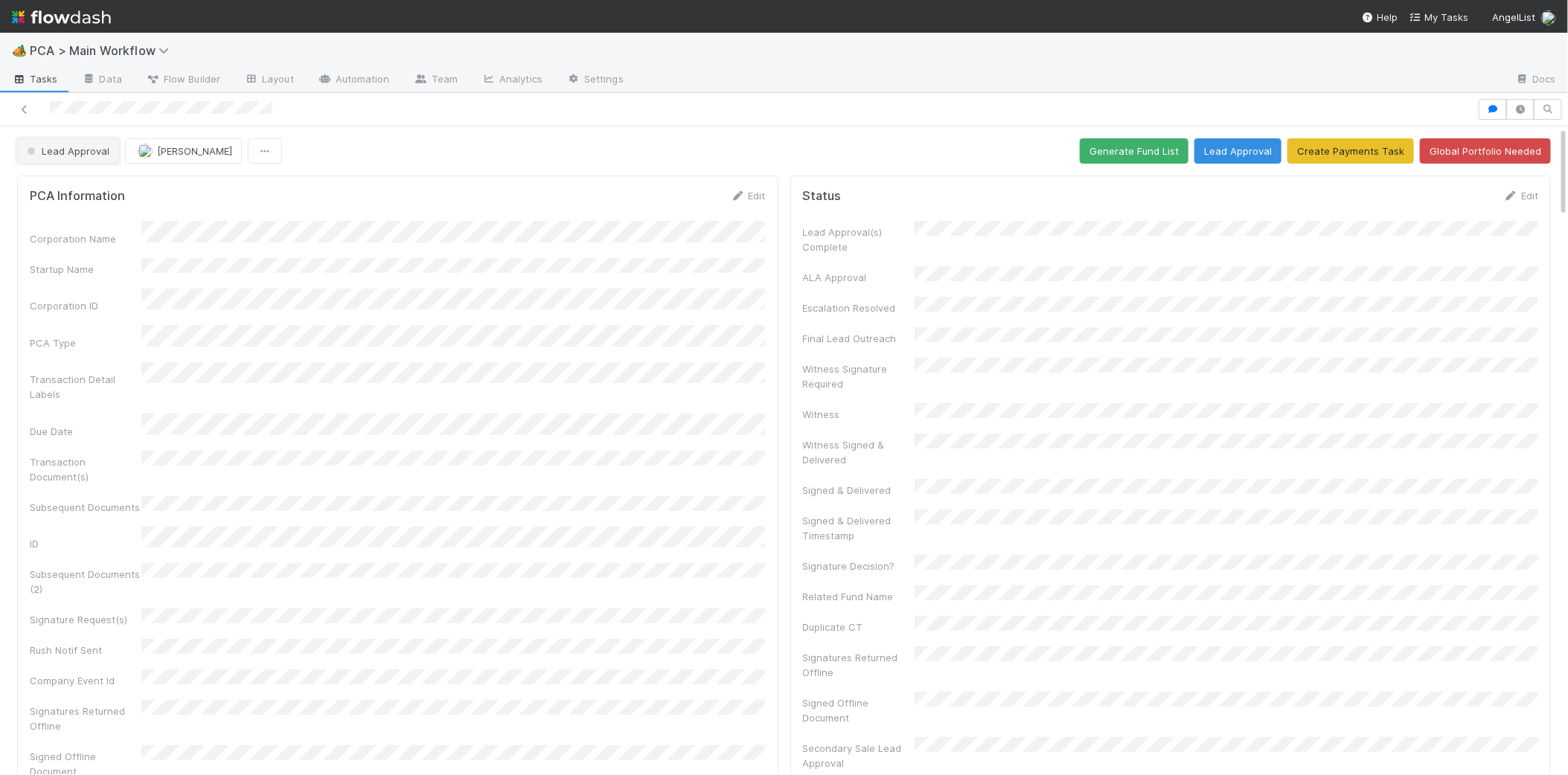
click at [87, 154] on span "Lead Approval" at bounding box center [67, 151] width 86 height 12
click at [108, 183] on span "Duplicate / Dead PCAs" at bounding box center [83, 189] width 124 height 12
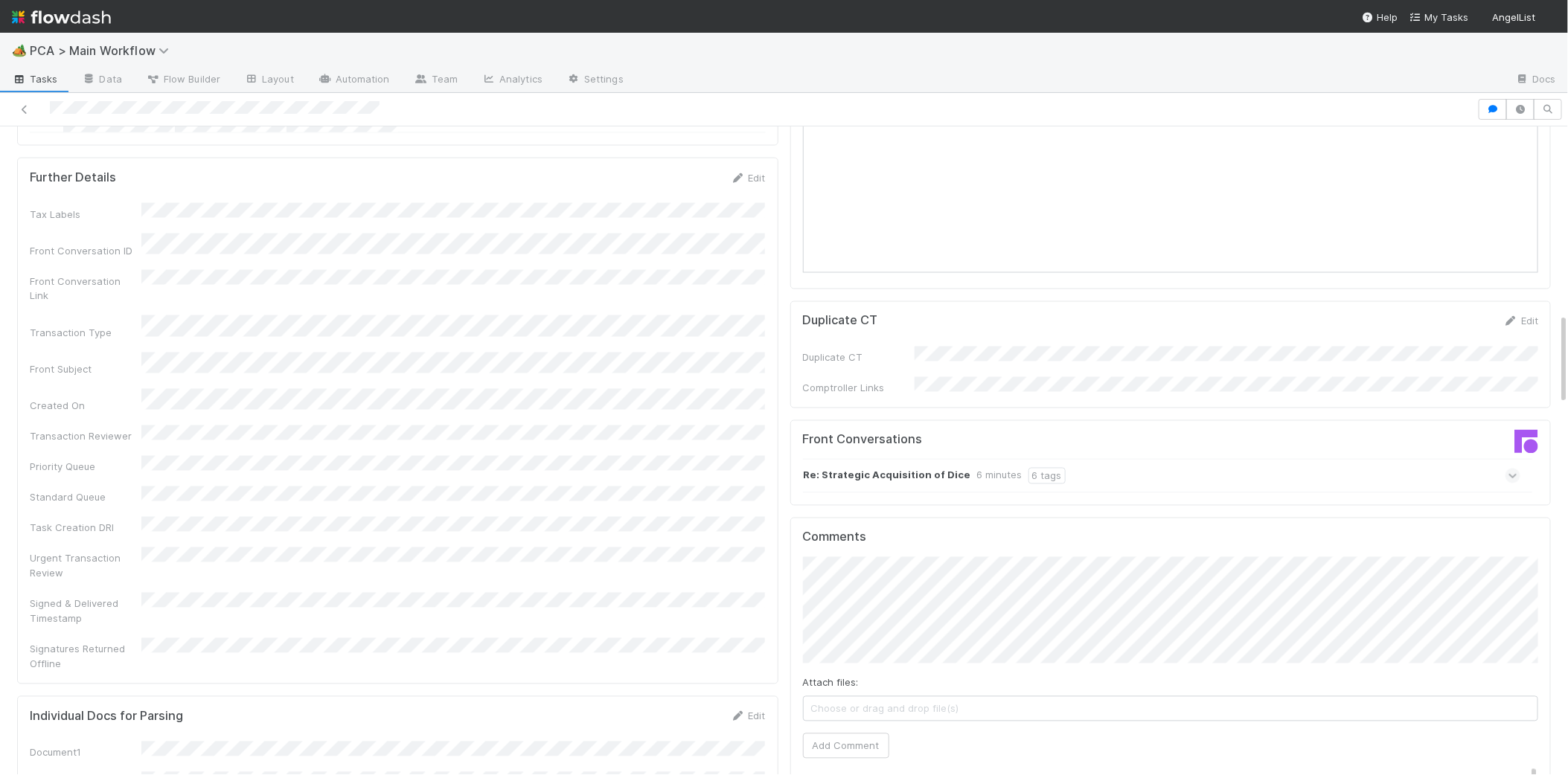
scroll to position [1437, 0]
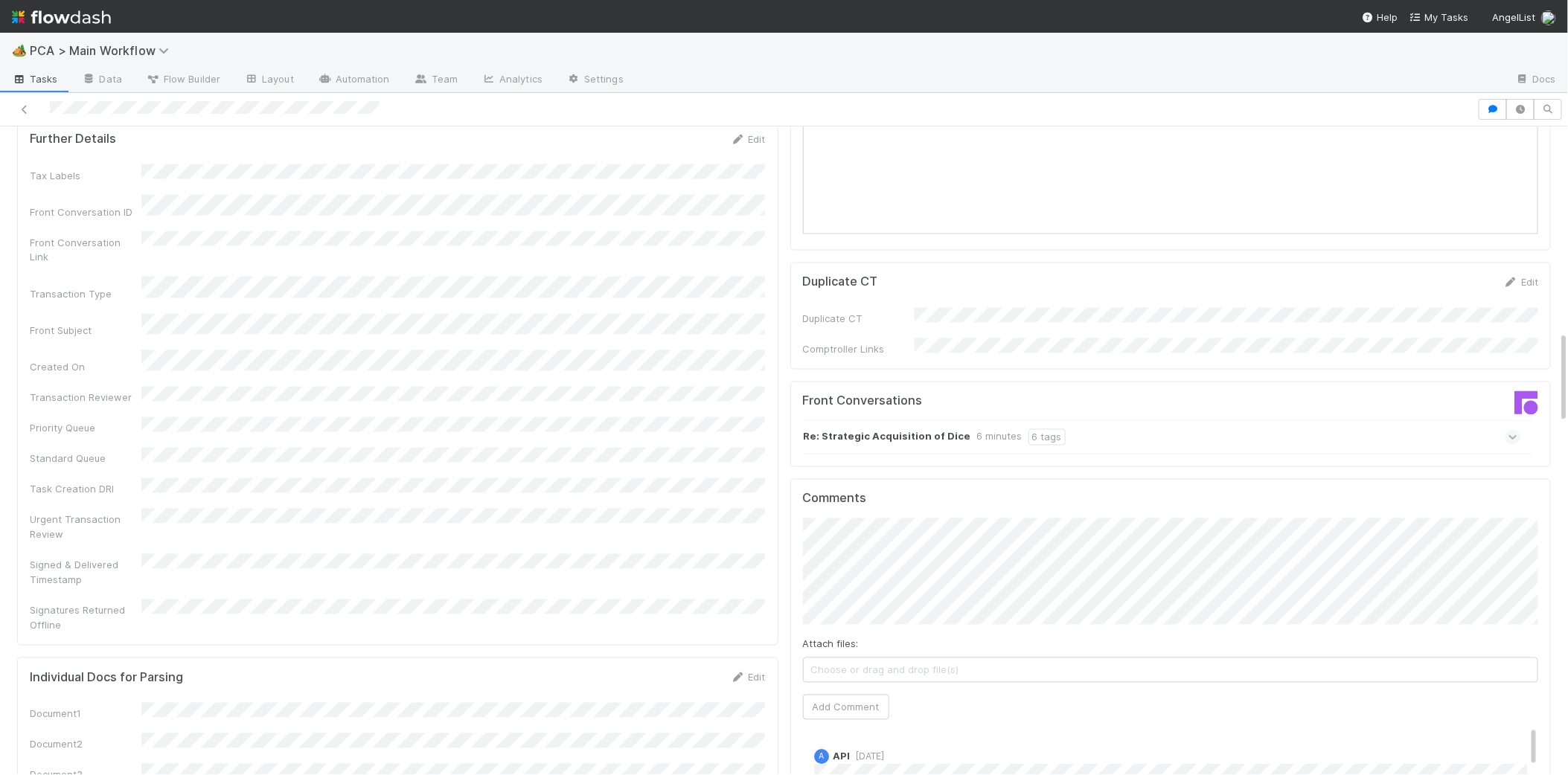
click at [1130, 420] on div "Re: Strategic Acquisition of Dice 6 minutes 6 tags" at bounding box center [1162, 437] width 718 height 34
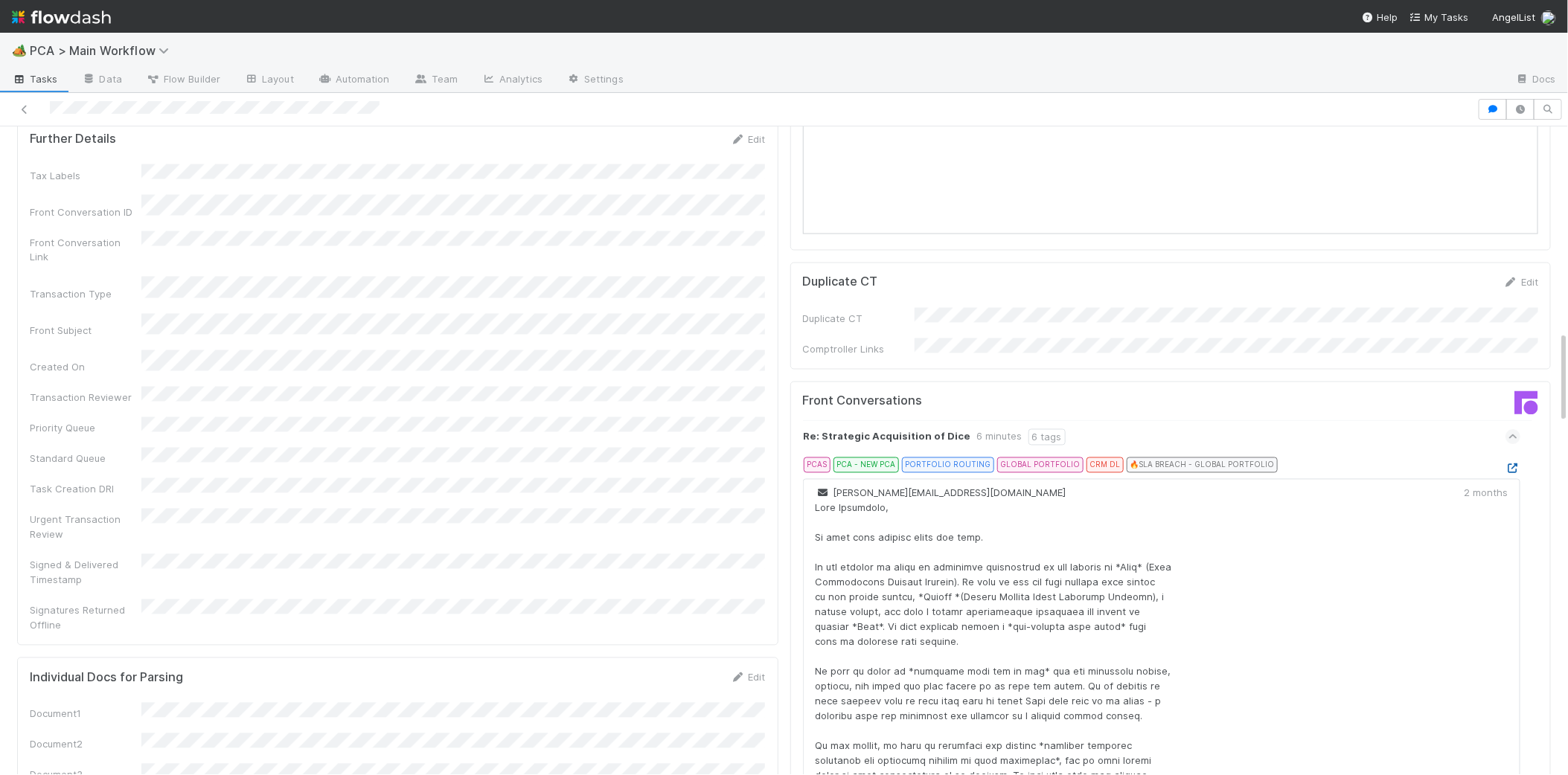
click at [1516, 464] on icon at bounding box center [1512, 469] width 15 height 10
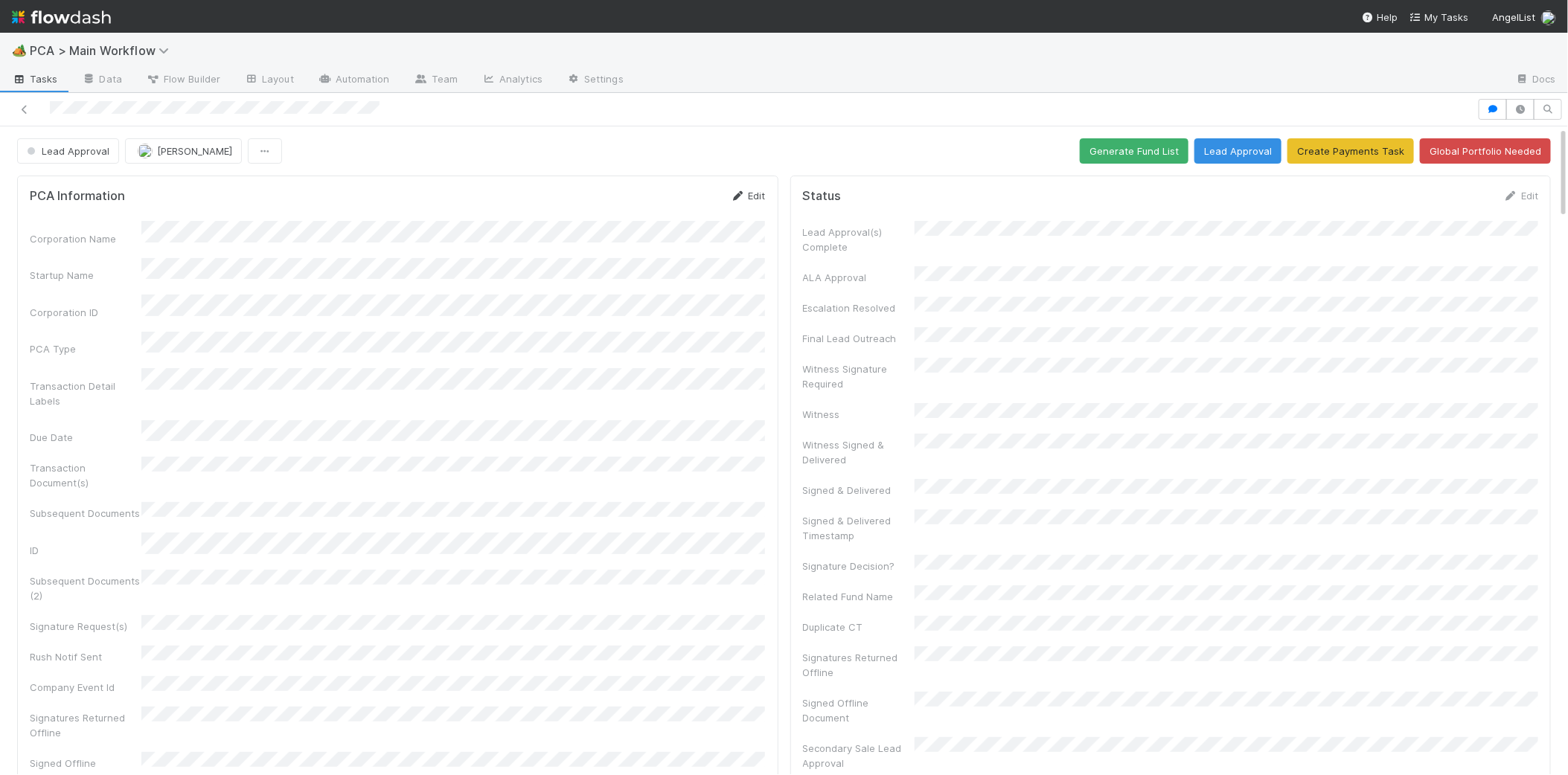
click at [747, 195] on link "Edit" at bounding box center [748, 195] width 35 height 12
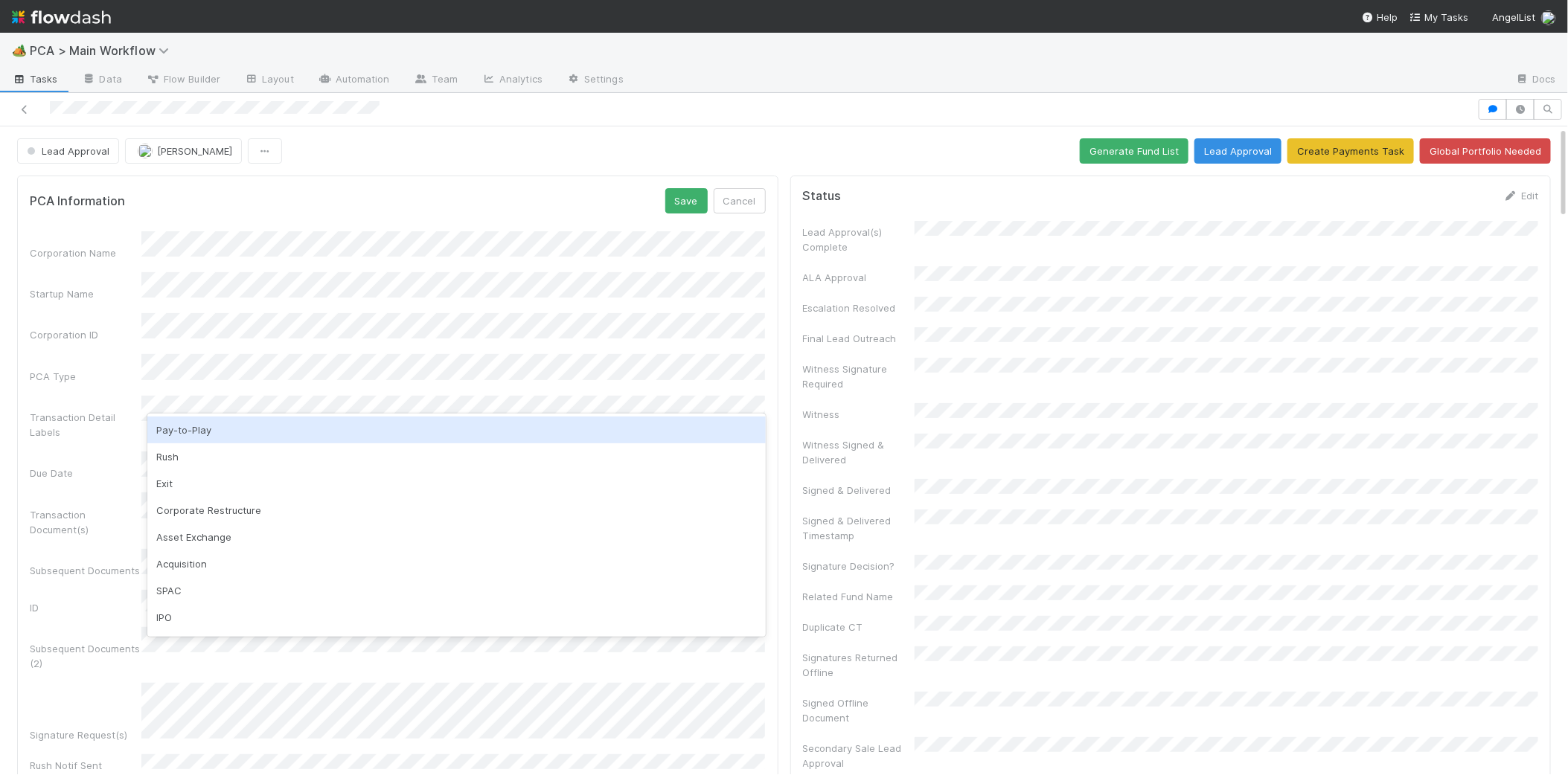
click at [404, 195] on div "PCA Information Save Cancel" at bounding box center [397, 200] width 736 height 26
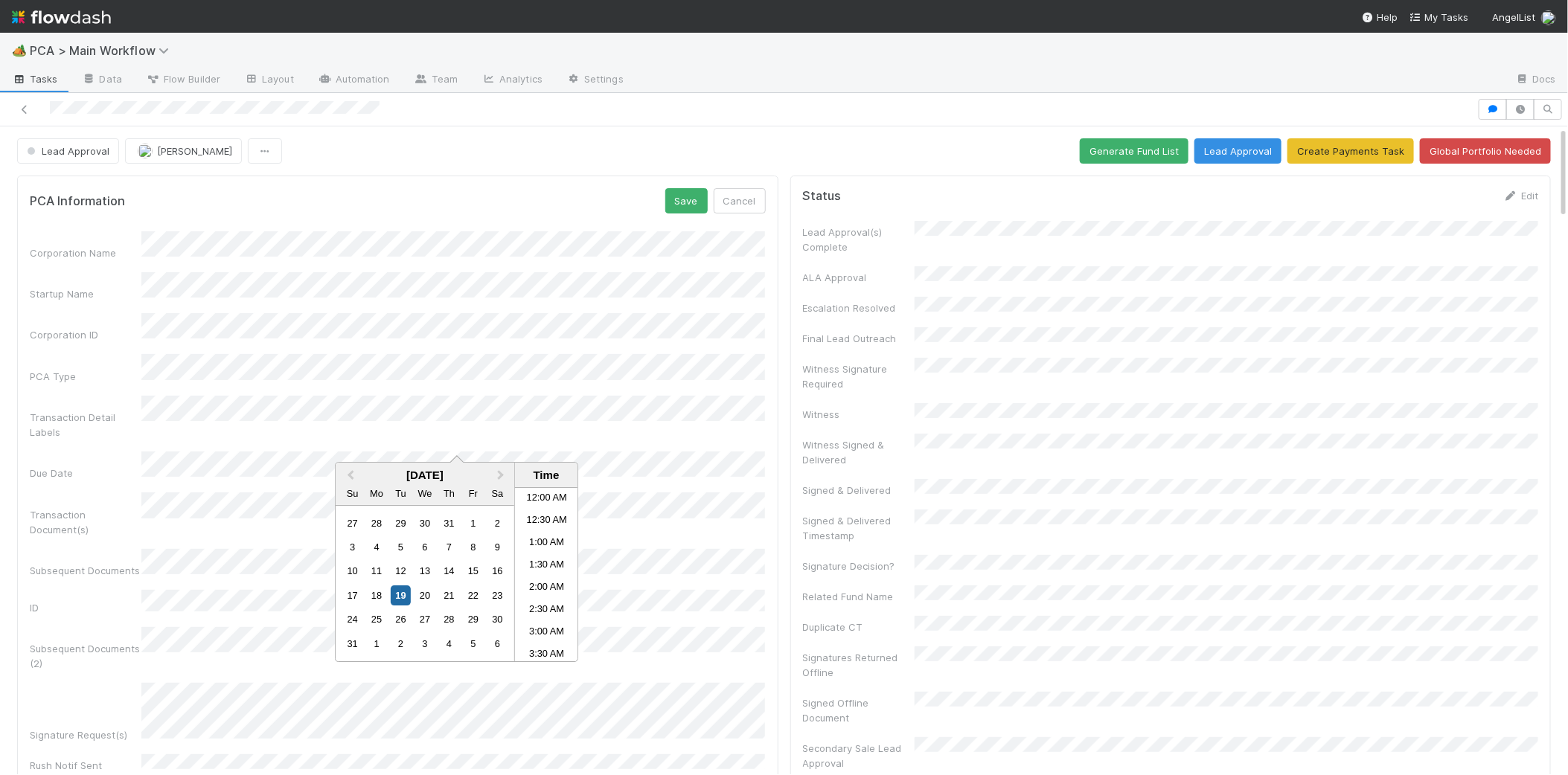
scroll to position [393, 0]
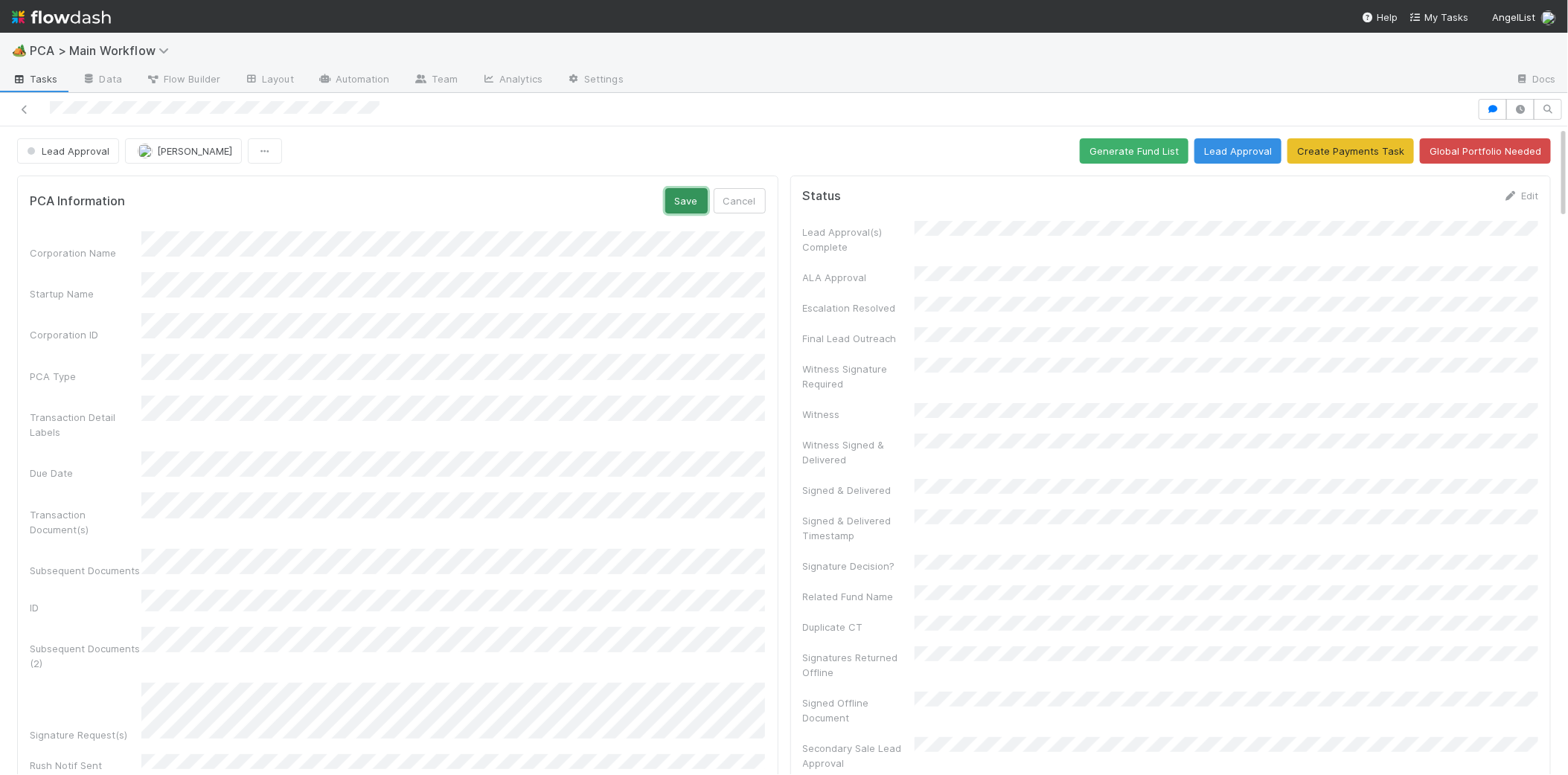
drag, startPoint x: 675, startPoint y: 205, endPoint x: 741, endPoint y: 265, distance: 89.2
click at [675, 205] on button "Save" at bounding box center [686, 200] width 43 height 26
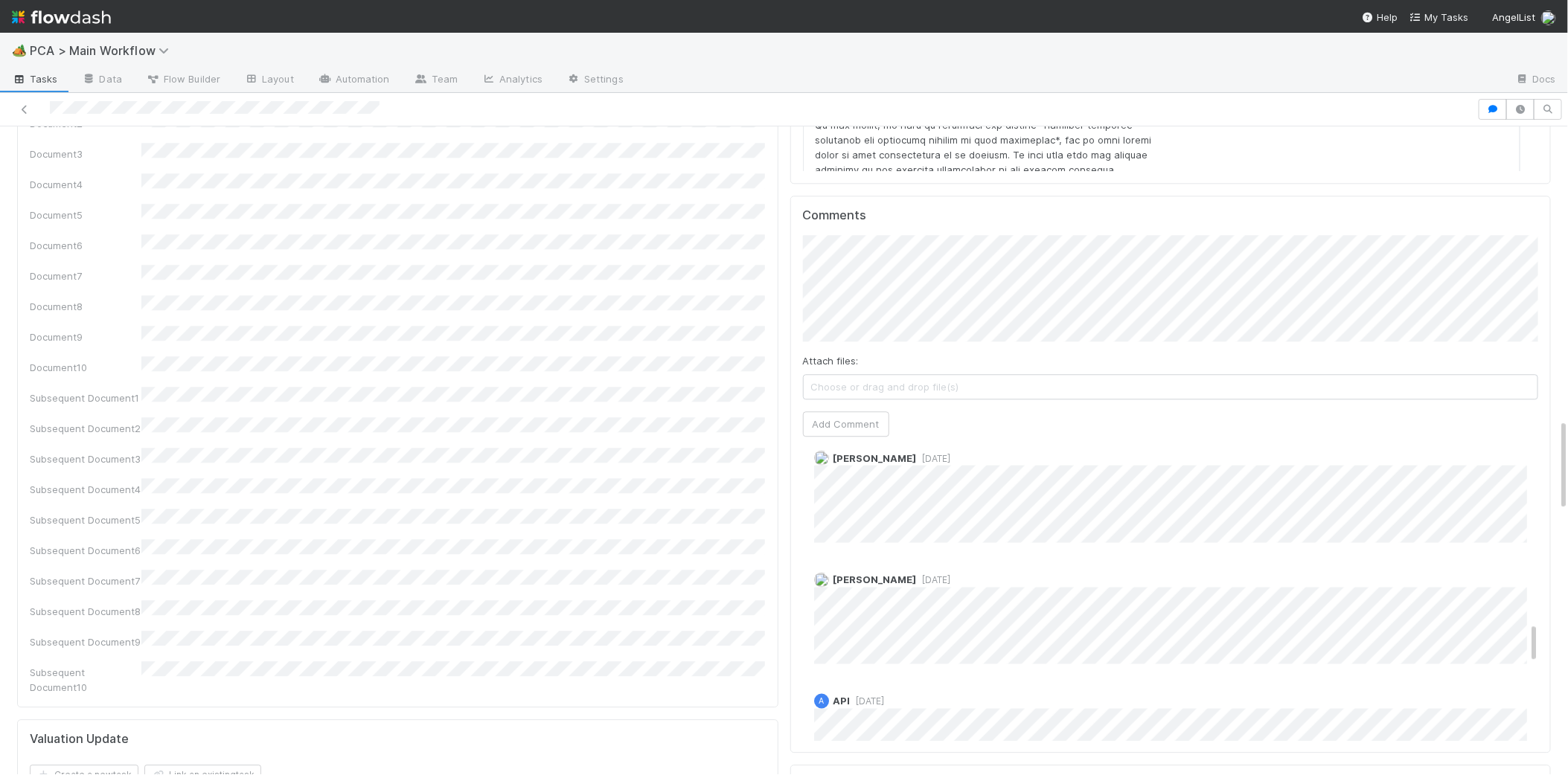
scroll to position [1277, 0]
drag, startPoint x: 849, startPoint y: 342, endPoint x: 746, endPoint y: 322, distance: 104.9
click at [834, 411] on button "Add Comment" at bounding box center [846, 424] width 87 height 26
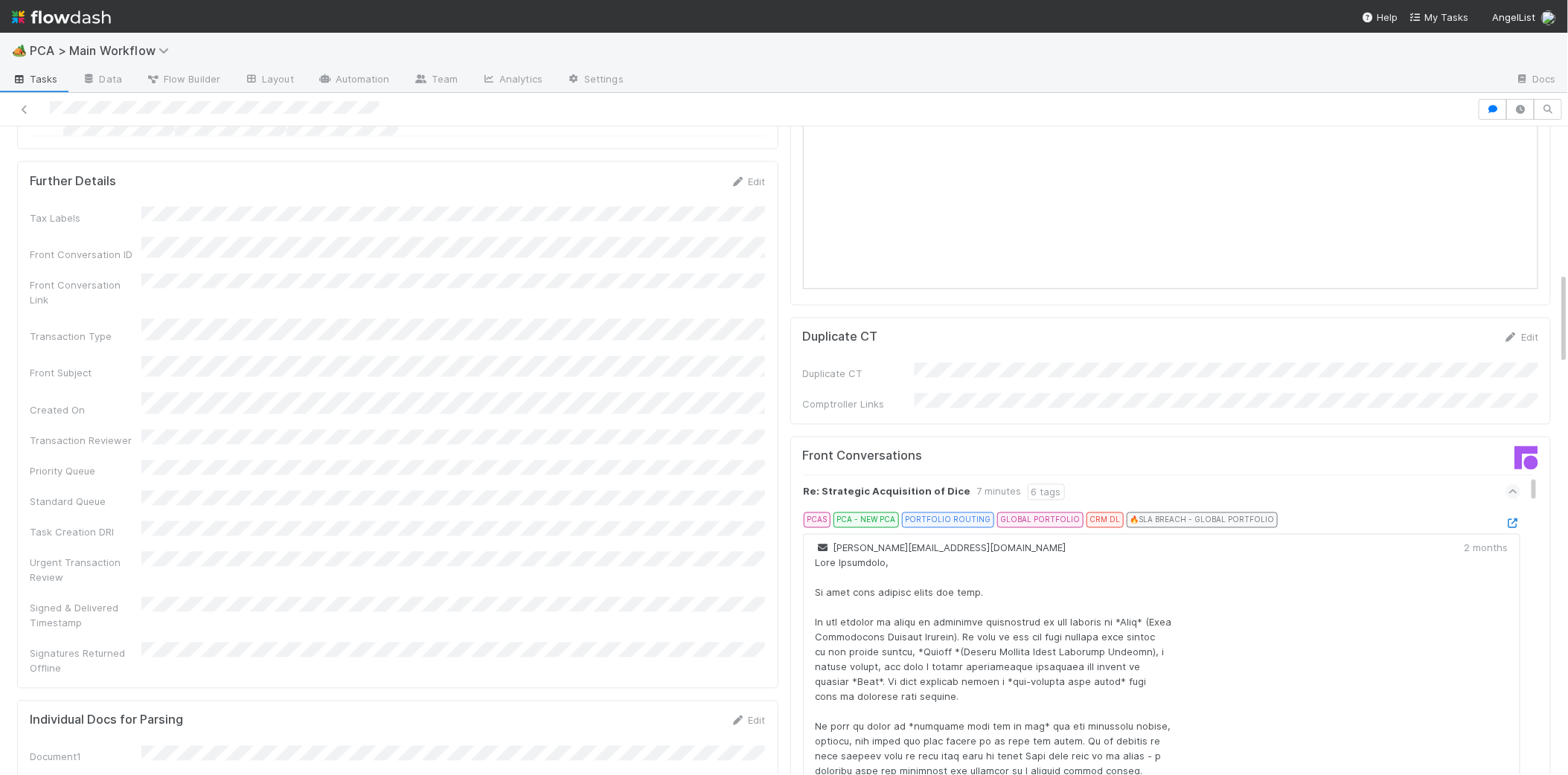
scroll to position [0, 0]
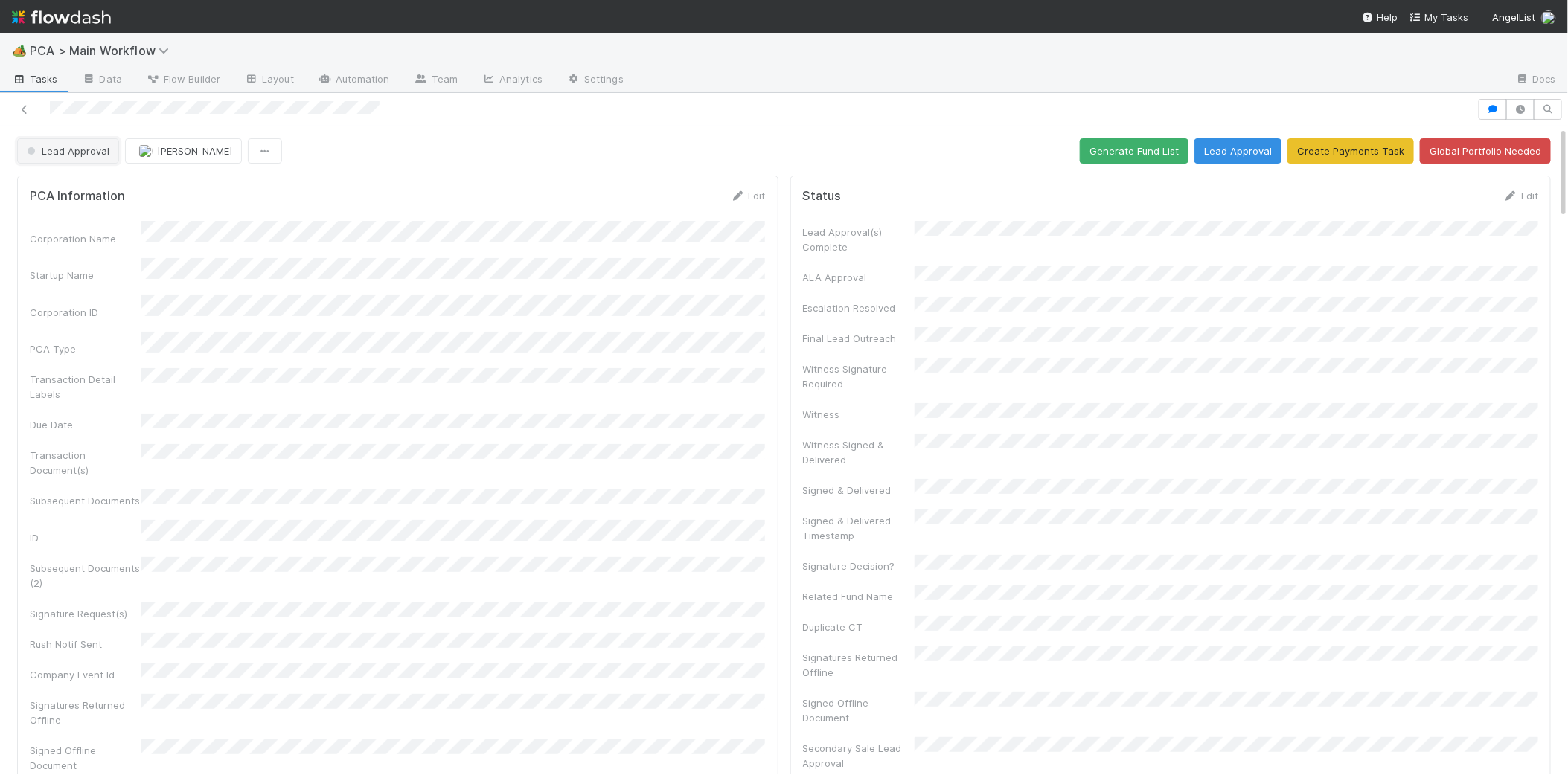
click at [78, 154] on span "Lead Approval" at bounding box center [67, 151] width 86 height 12
drag, startPoint x: 108, startPoint y: 179, endPoint x: 76, endPoint y: 265, distance: 91.8
click at [108, 179] on div "Follow-Ups Required" at bounding box center [116, 189] width 210 height 27
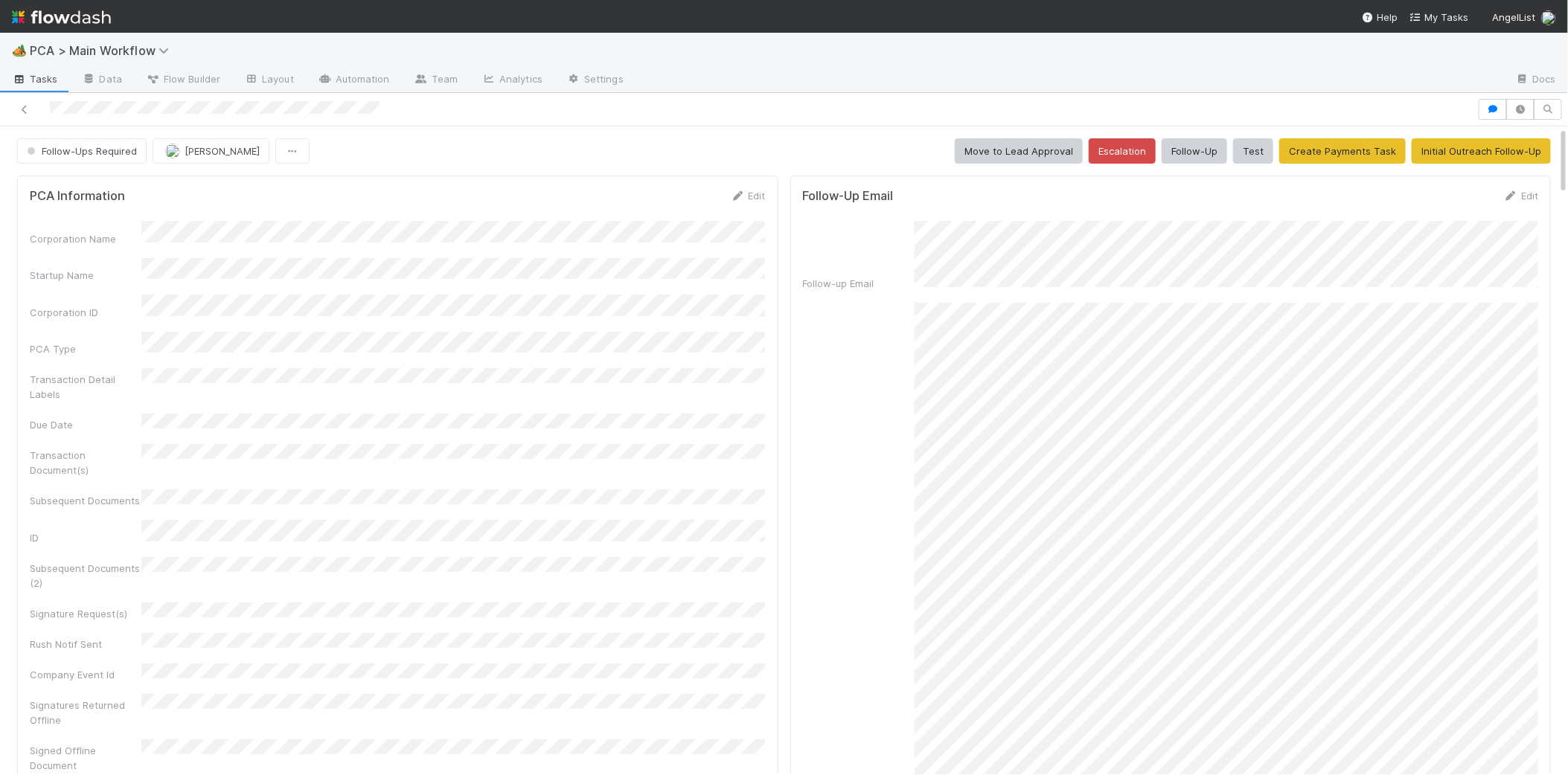
click at [84, 28] on img at bounding box center [61, 17] width 99 height 26
